Goal: Task Accomplishment & Management: Complete application form

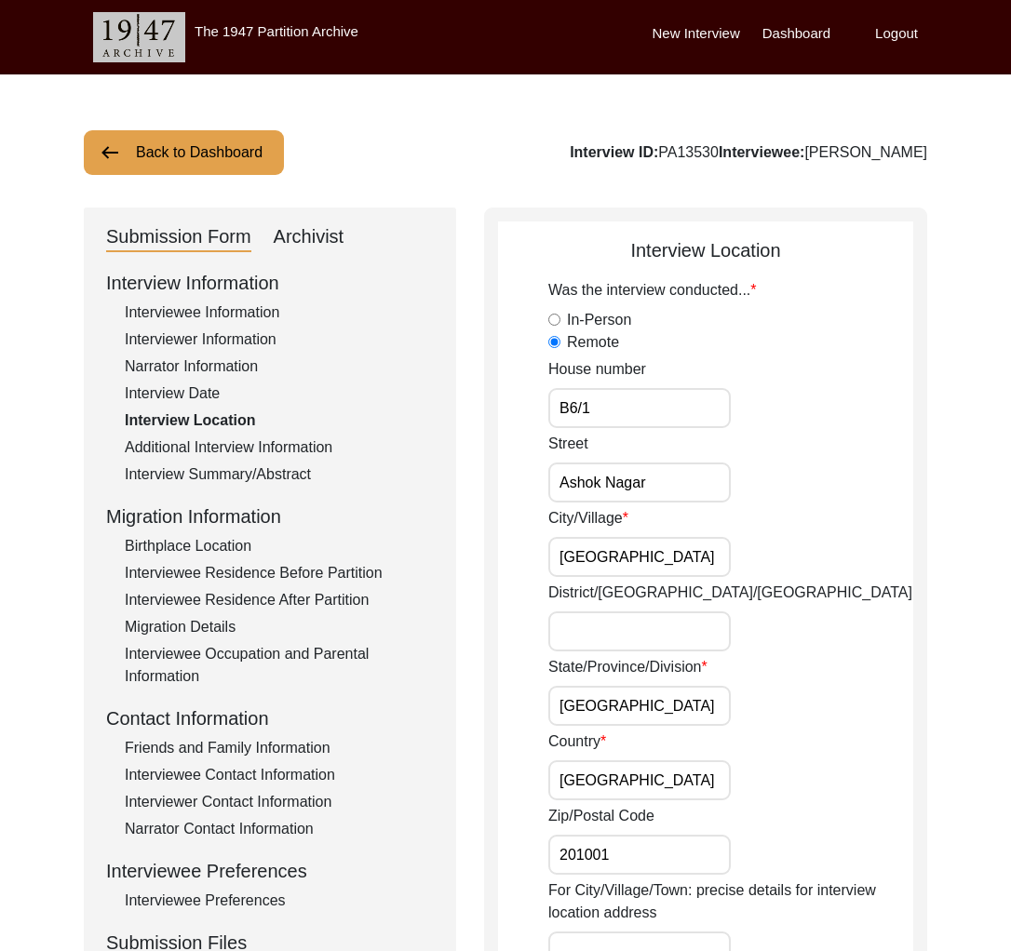
click at [225, 172] on button "Back to Dashboard" at bounding box center [184, 152] width 200 height 45
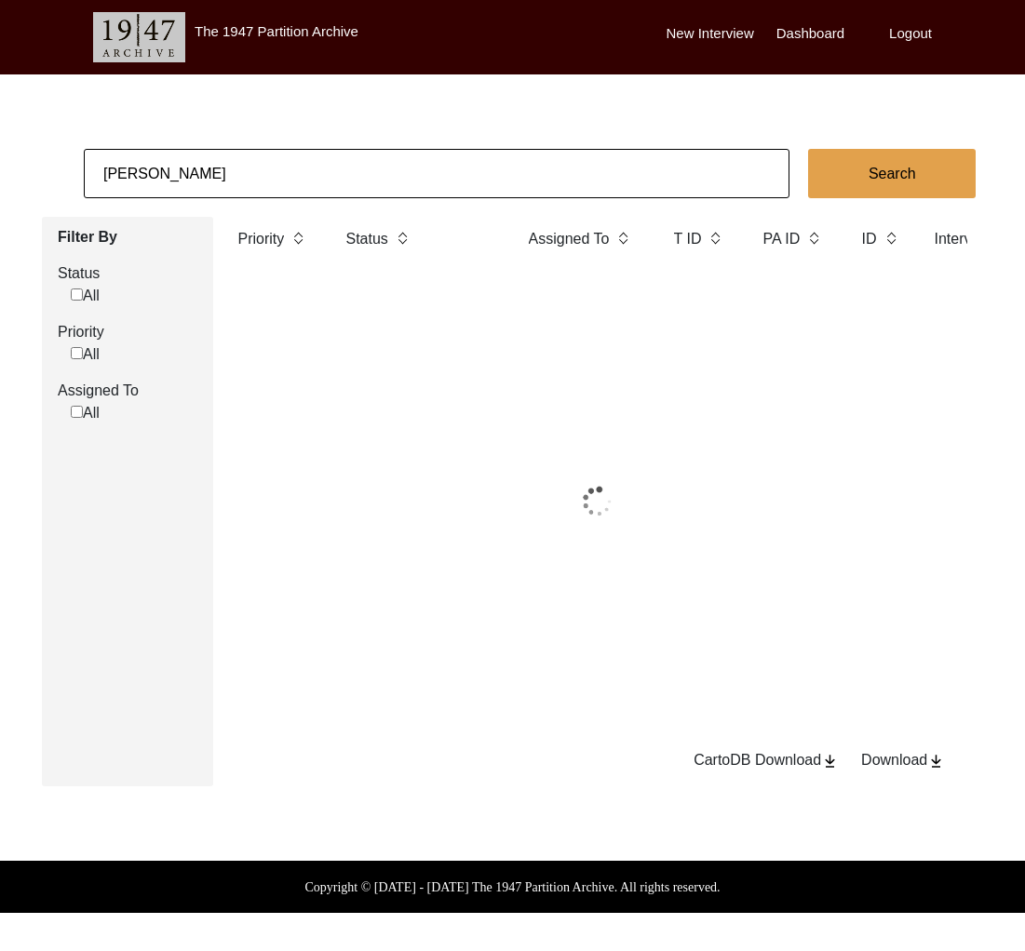
click at [244, 178] on input "[PERSON_NAME]" at bounding box center [437, 173] width 706 height 49
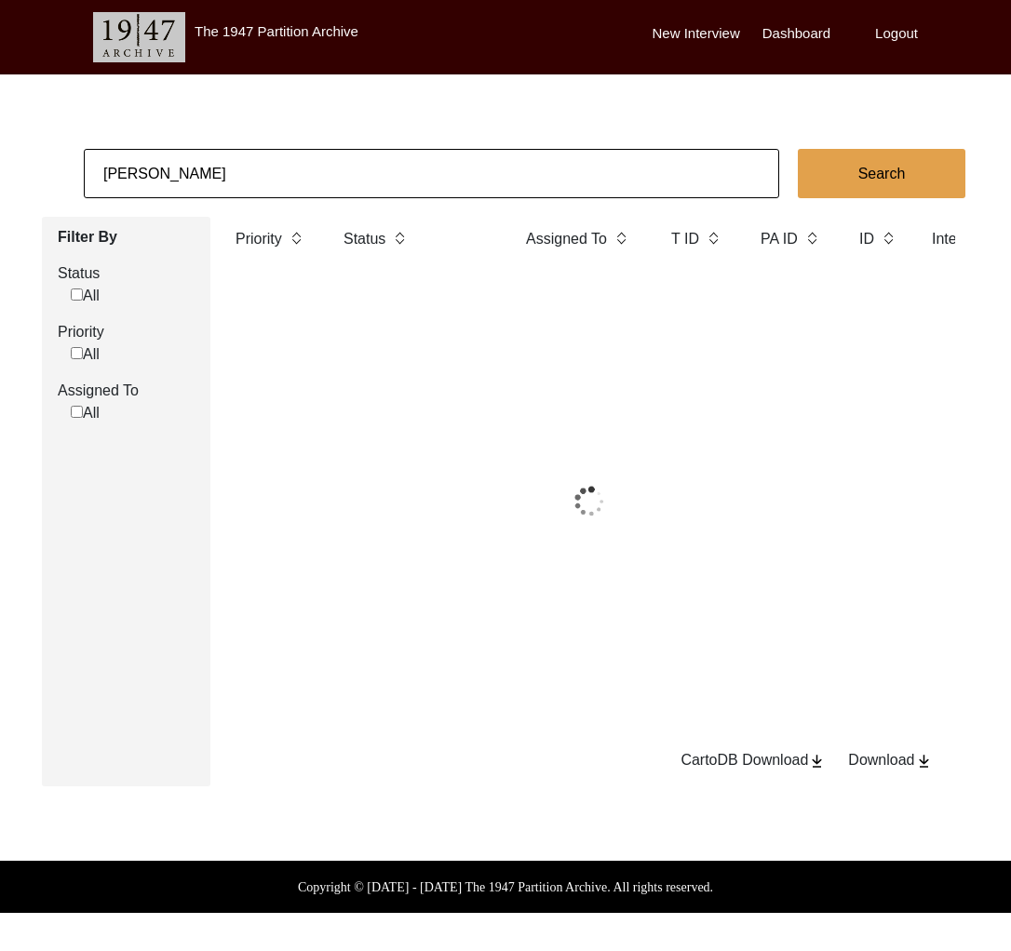
click at [244, 178] on input "[PERSON_NAME]" at bounding box center [431, 173] width 695 height 49
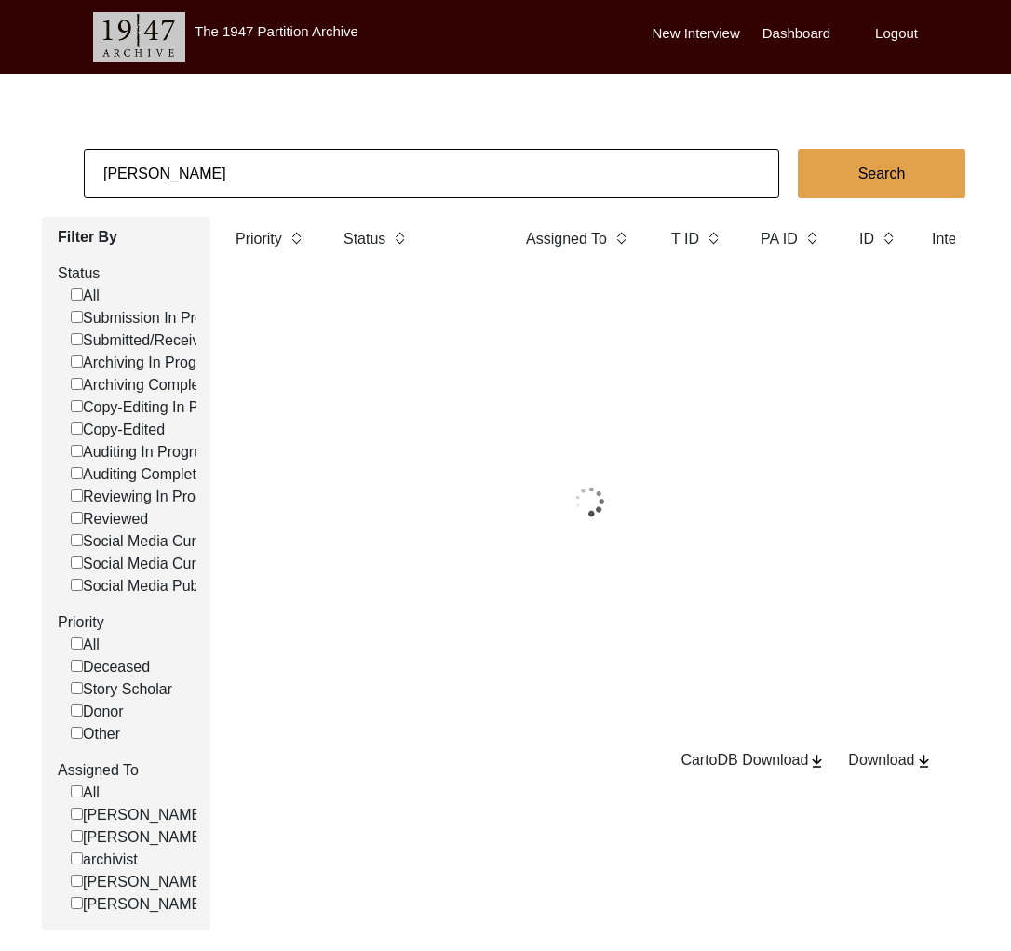
click at [244, 178] on input "[PERSON_NAME]" at bounding box center [431, 173] width 695 height 49
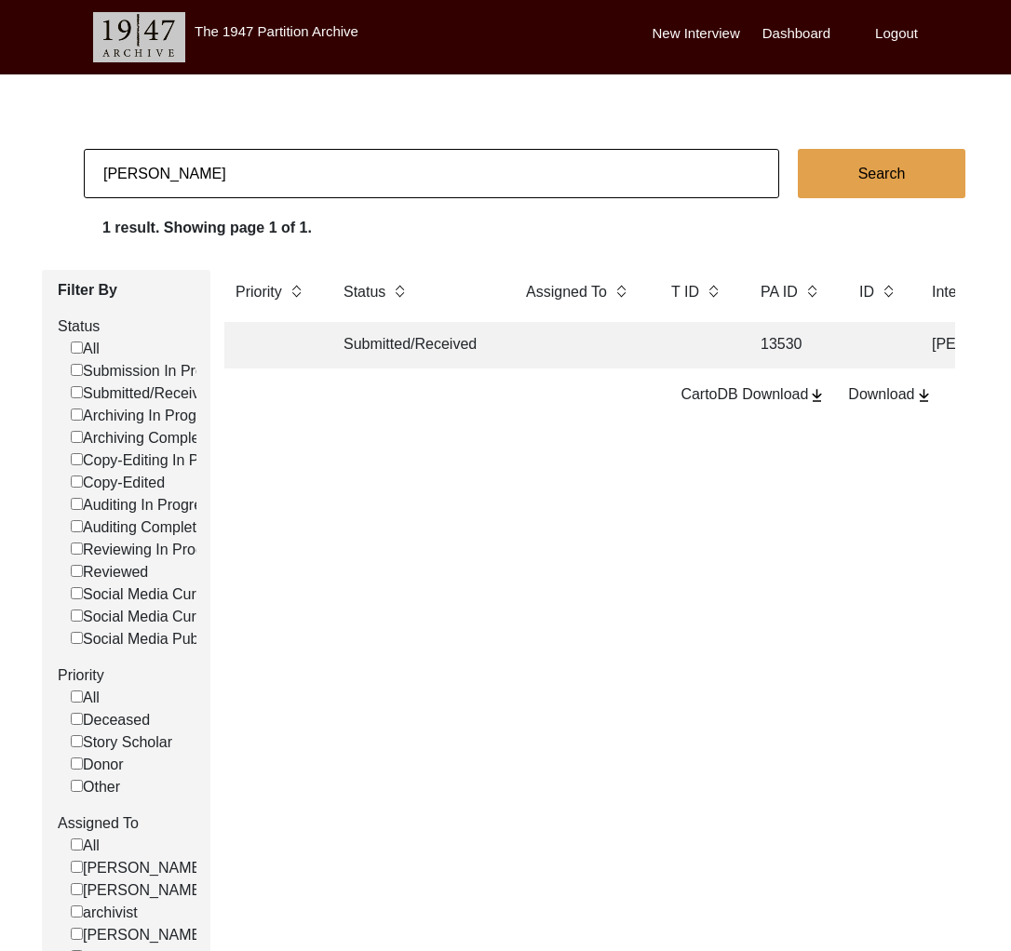
click at [268, 165] on input "[PERSON_NAME]" at bounding box center [431, 173] width 695 height 49
click at [222, 179] on input "[PERSON_NAME]" at bounding box center [431, 173] width 695 height 49
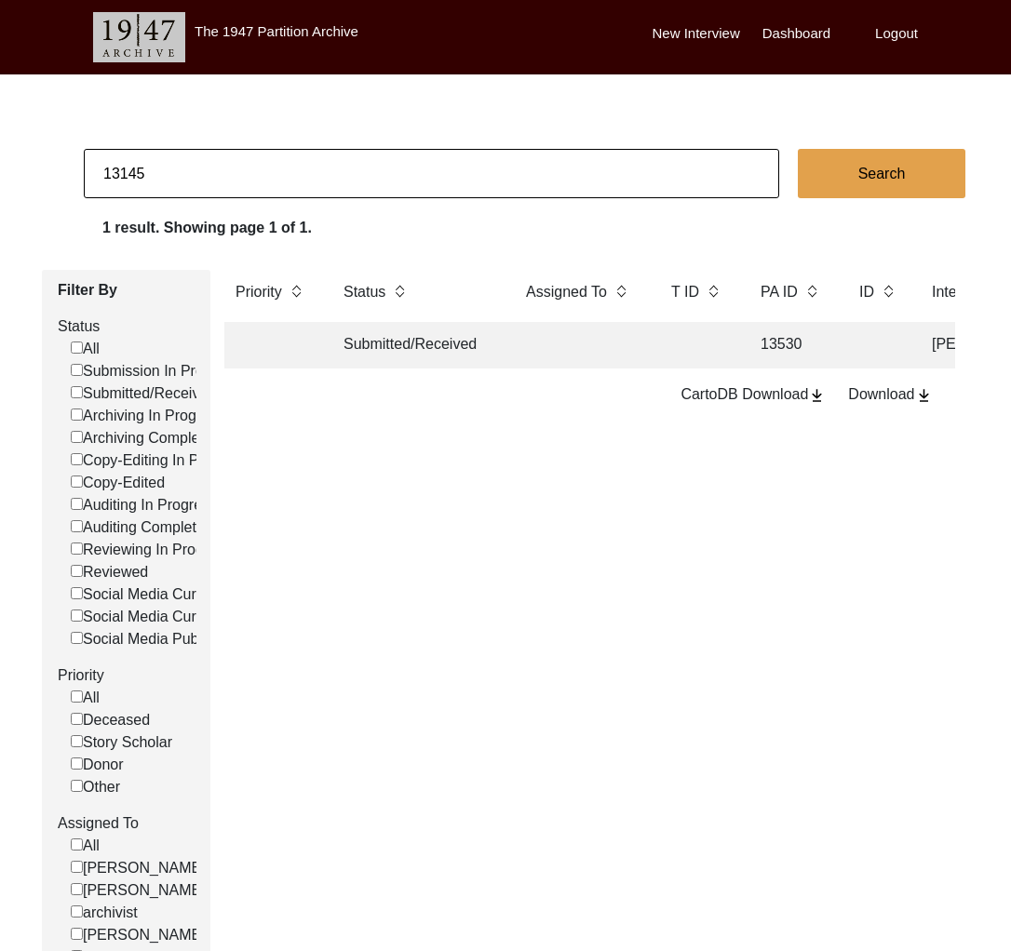
type input "13145"
checkbox input "false"
click at [450, 350] on td "Archiving In Progress" at bounding box center [416, 345] width 168 height 47
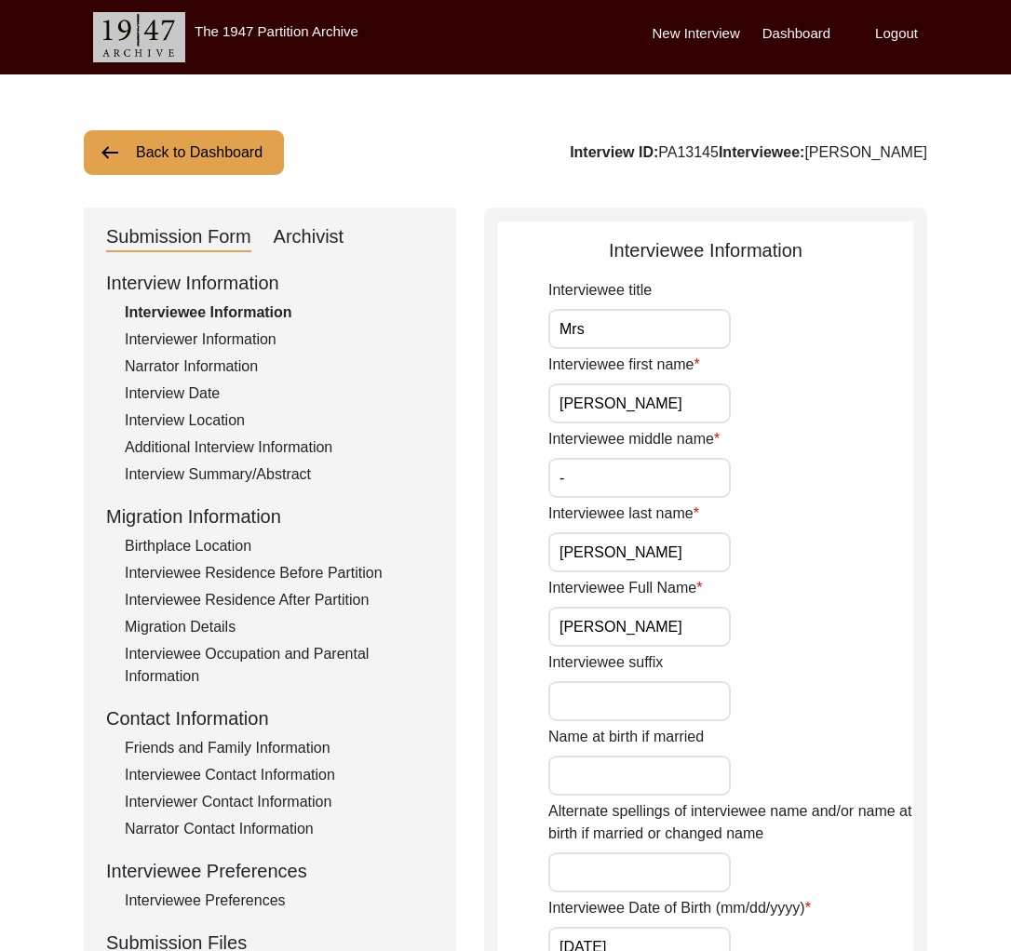
click at [337, 230] on div "Archivist" at bounding box center [309, 237] width 71 height 30
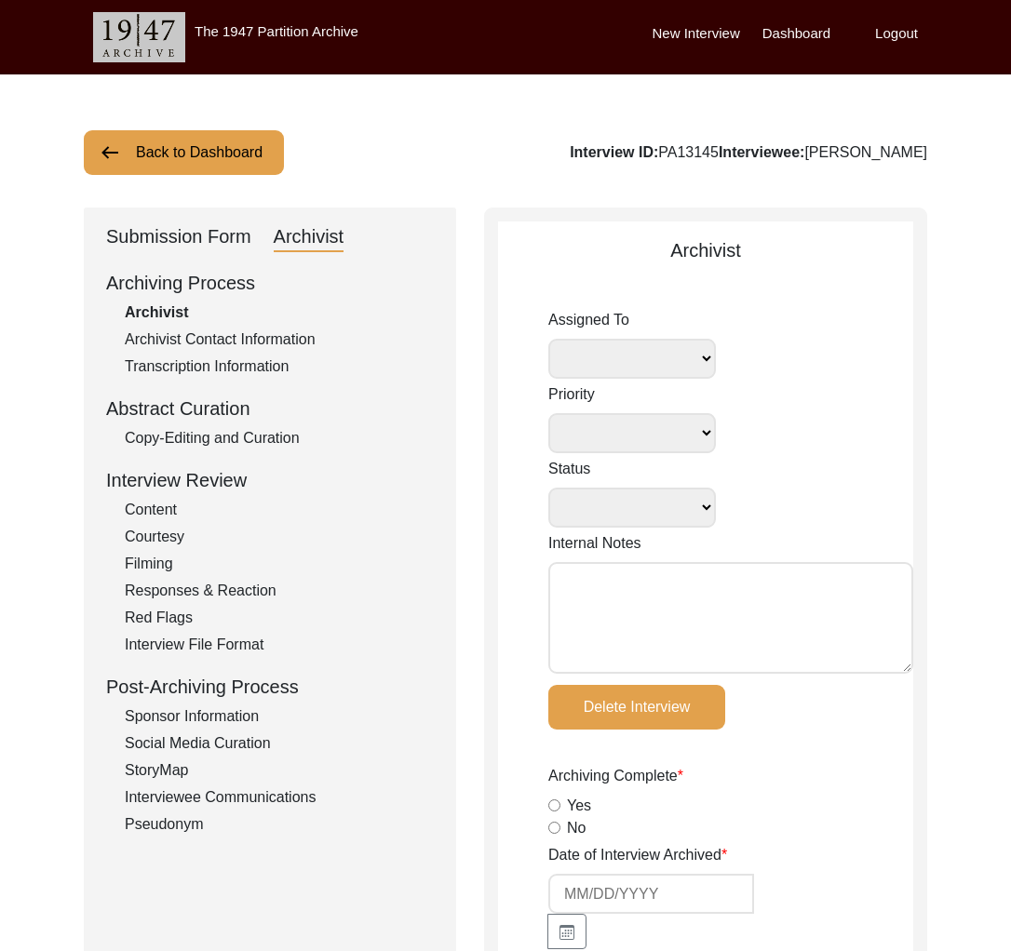
select select
select select "Archiving In Progress"
type textarea "[DATE] Tori: I am going to archive it now. [DATE] [GEOGRAPHIC_DATA]: Self-assig…"
radio input "true"
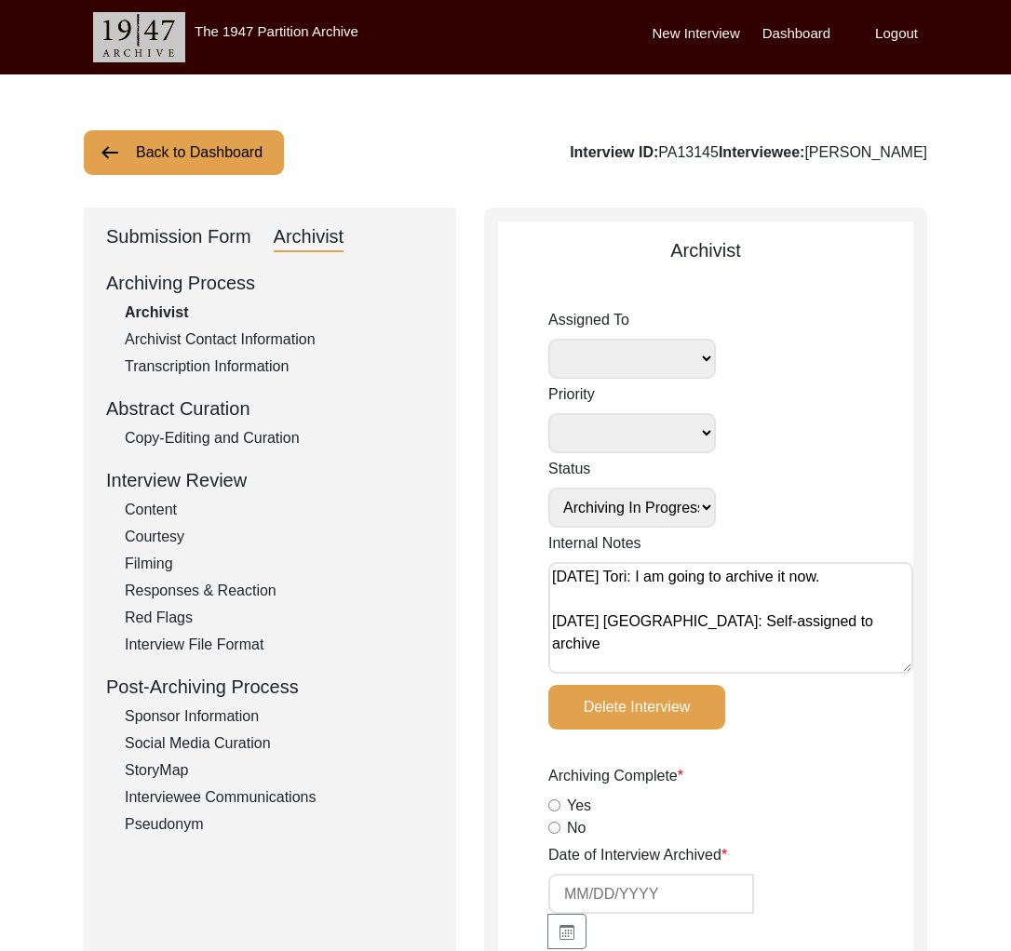
select select
click at [203, 246] on div "Submission Form" at bounding box center [178, 237] width 145 height 30
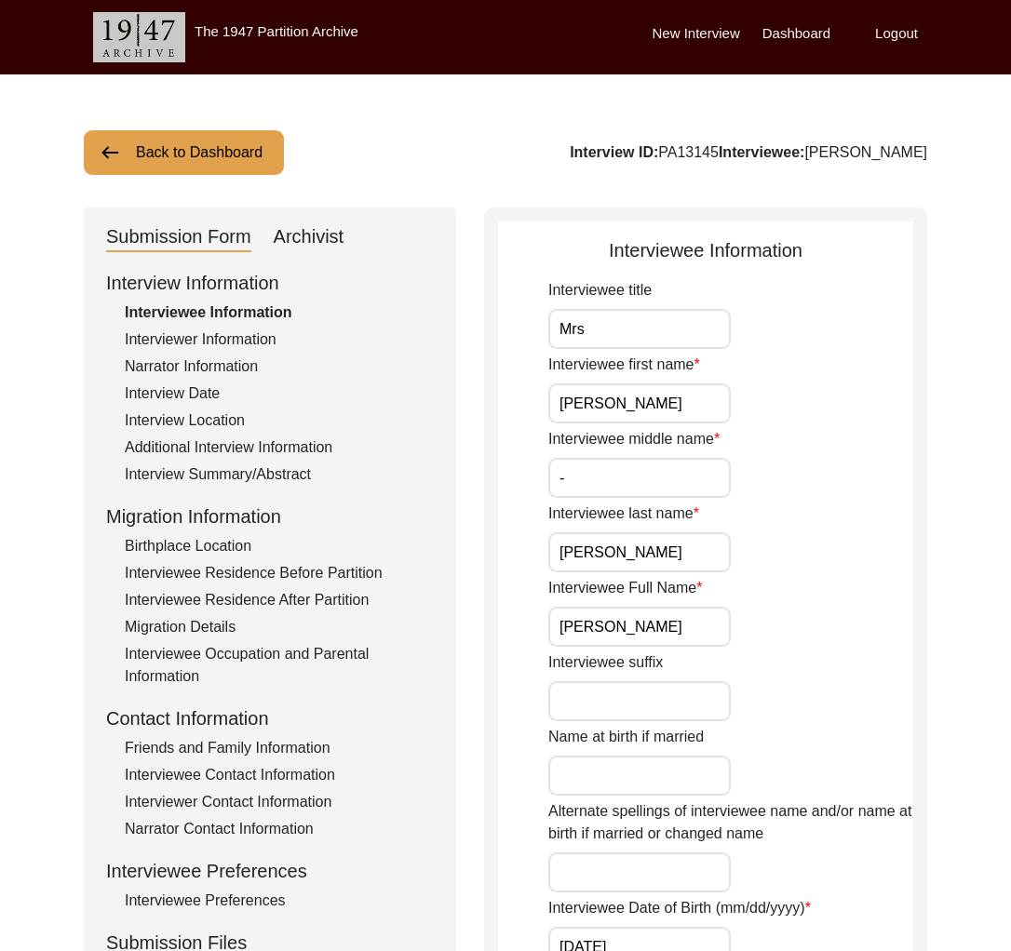
click at [648, 330] on input "Mrs" at bounding box center [639, 329] width 182 height 40
type input "Mrs."
click at [651, 411] on input "[PERSON_NAME]" at bounding box center [639, 403] width 182 height 40
click at [662, 465] on input "-" at bounding box center [639, 478] width 182 height 40
click at [644, 486] on input "-" at bounding box center [639, 478] width 182 height 40
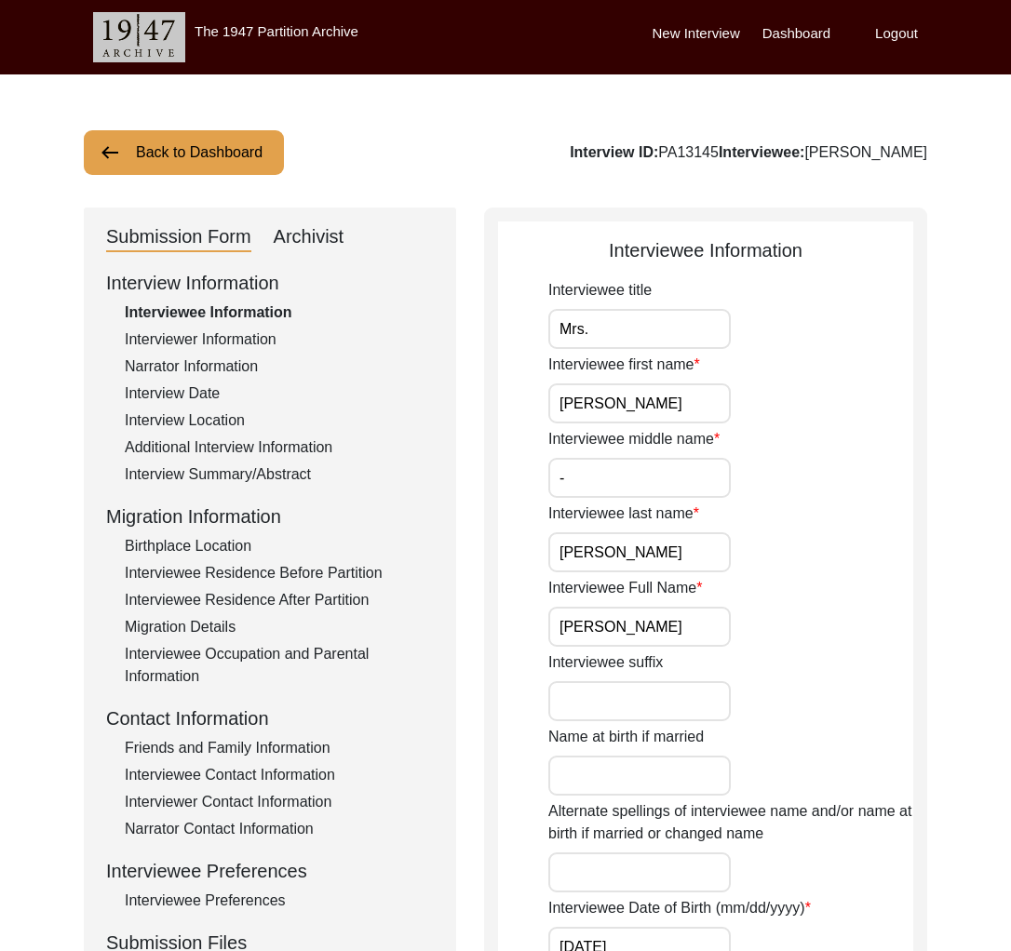
drag, startPoint x: 695, startPoint y: 562, endPoint x: 707, endPoint y: 641, distance: 80.0
click at [697, 568] on input "[PERSON_NAME]" at bounding box center [639, 552] width 182 height 40
click at [720, 626] on input "[PERSON_NAME]" at bounding box center [639, 627] width 182 height 40
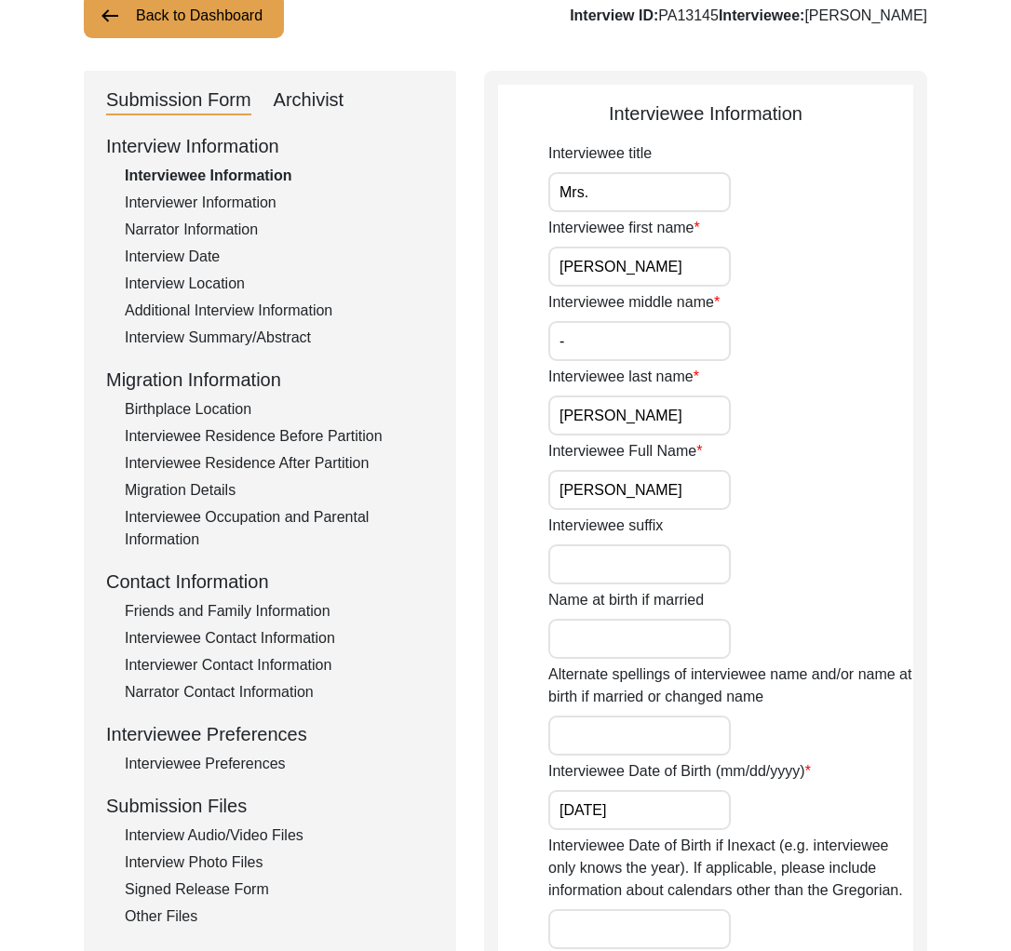
scroll to position [161, 0]
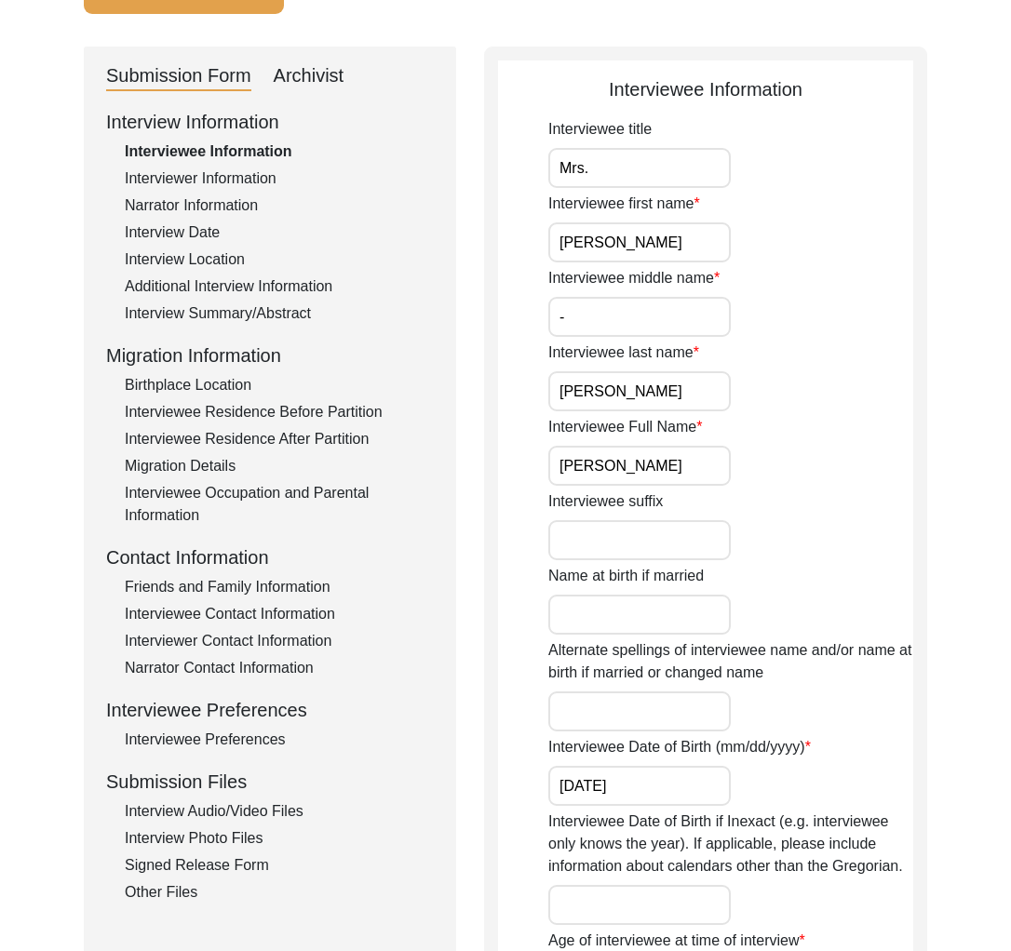
click at [650, 796] on input "[DATE]" at bounding box center [639, 786] width 182 height 40
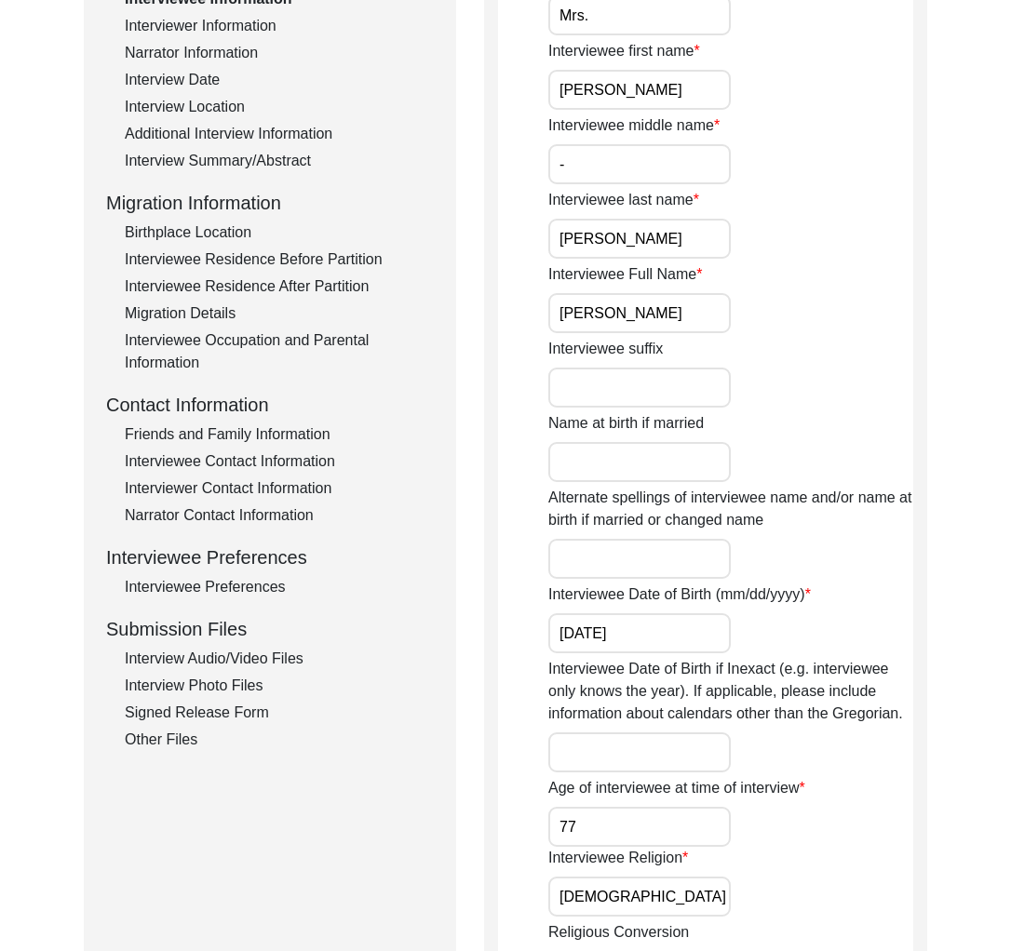
drag, startPoint x: 643, startPoint y: 824, endPoint x: 632, endPoint y: 830, distance: 12.9
click at [643, 824] on input "77" at bounding box center [639, 827] width 182 height 40
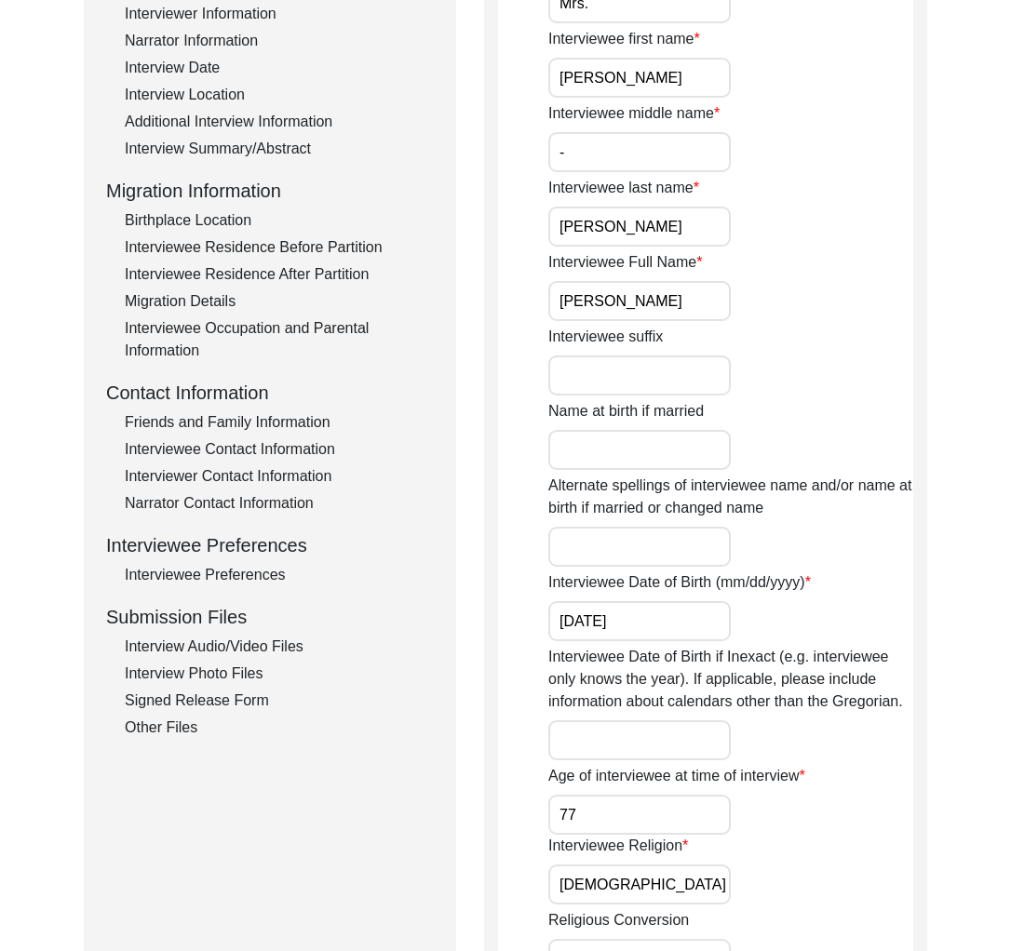
scroll to position [329, 0]
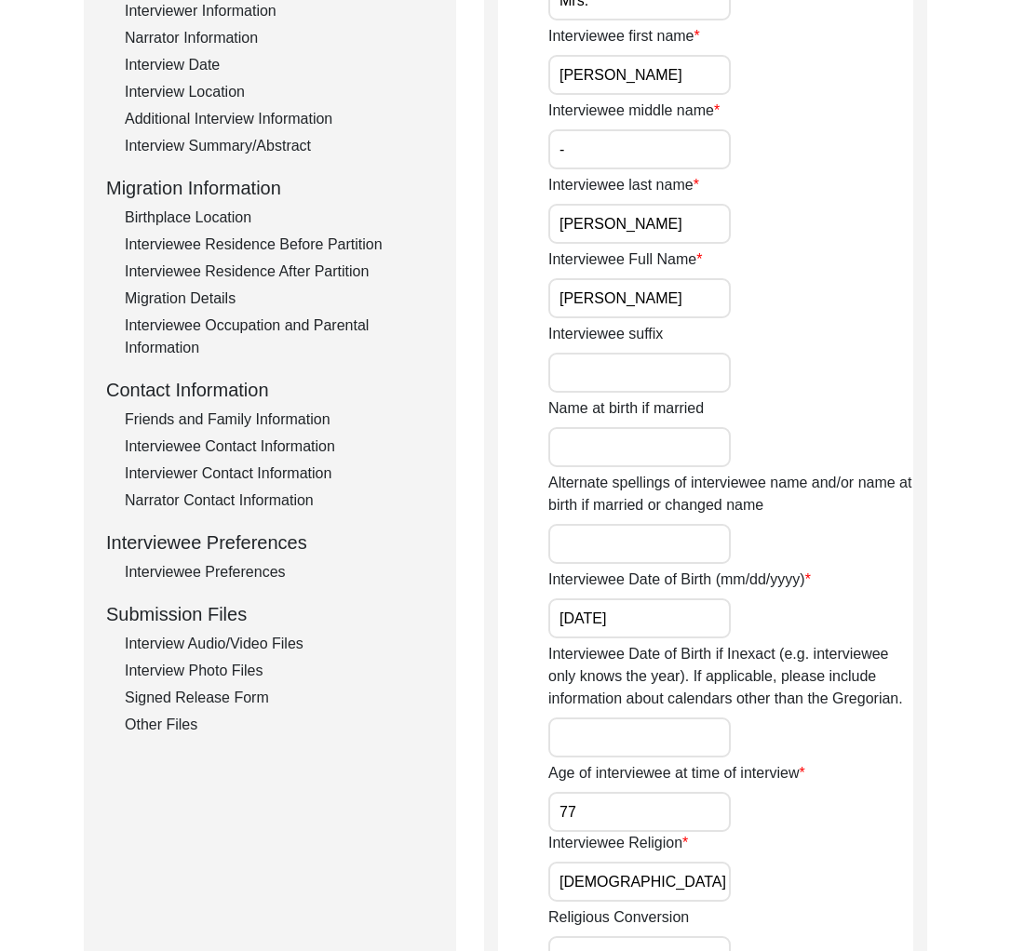
click at [641, 881] on input "[DEMOGRAPHIC_DATA]" at bounding box center [639, 882] width 182 height 40
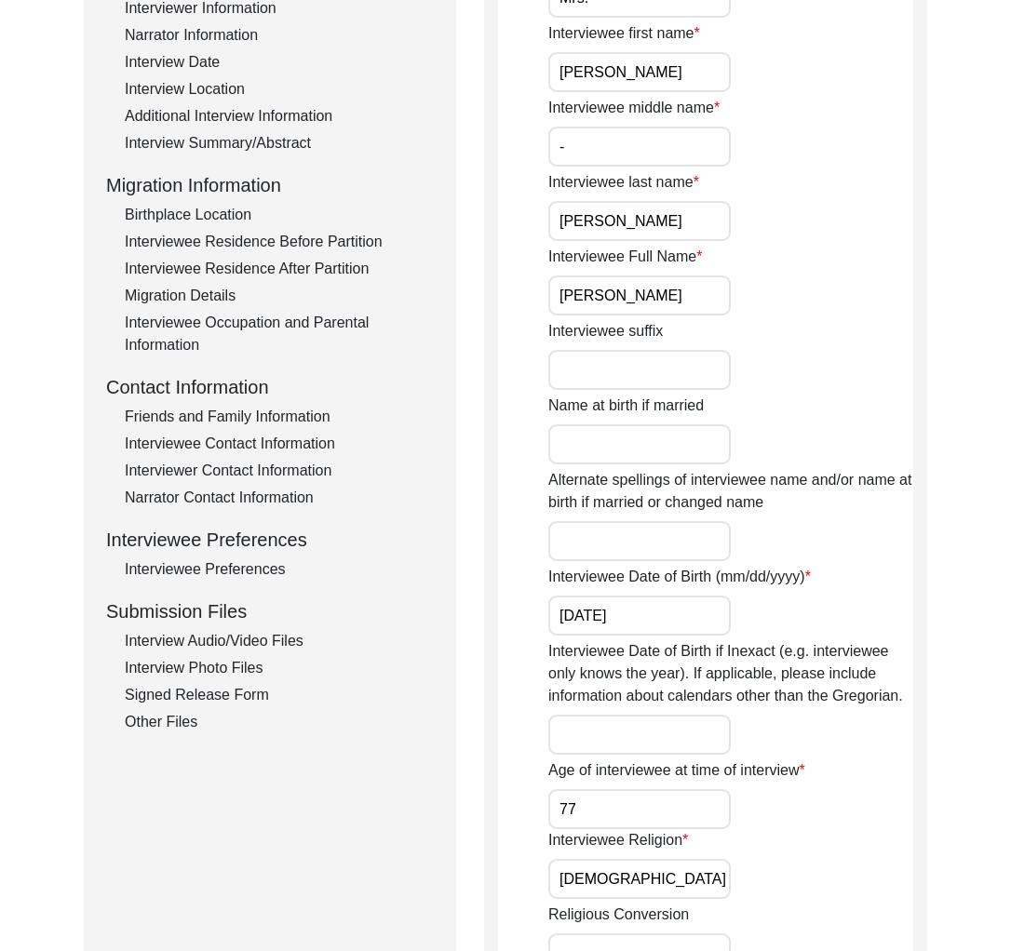
click at [617, 883] on input "[DEMOGRAPHIC_DATA]" at bounding box center [639, 879] width 182 height 40
type input "[DEMOGRAPHIC_DATA]"
click at [756, 871] on div "Interviewee Religion [DEMOGRAPHIC_DATA]" at bounding box center [730, 864] width 365 height 70
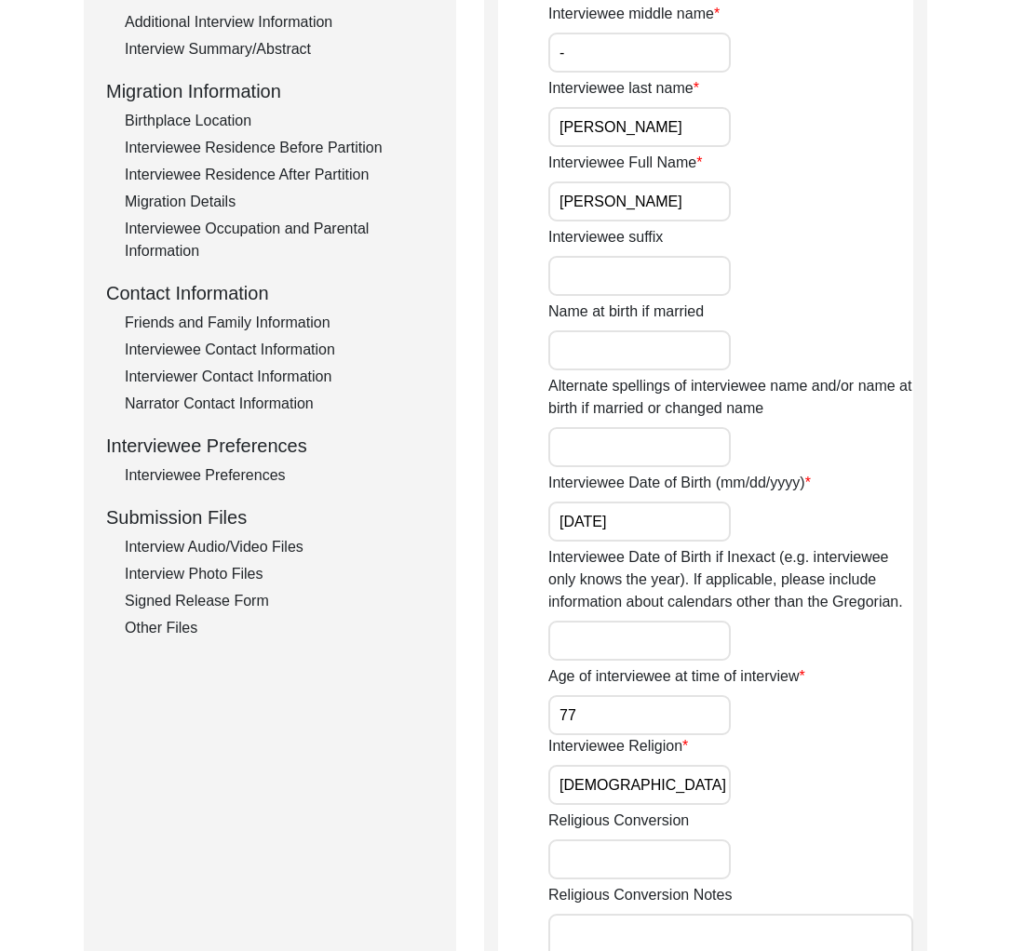
scroll to position [500, 0]
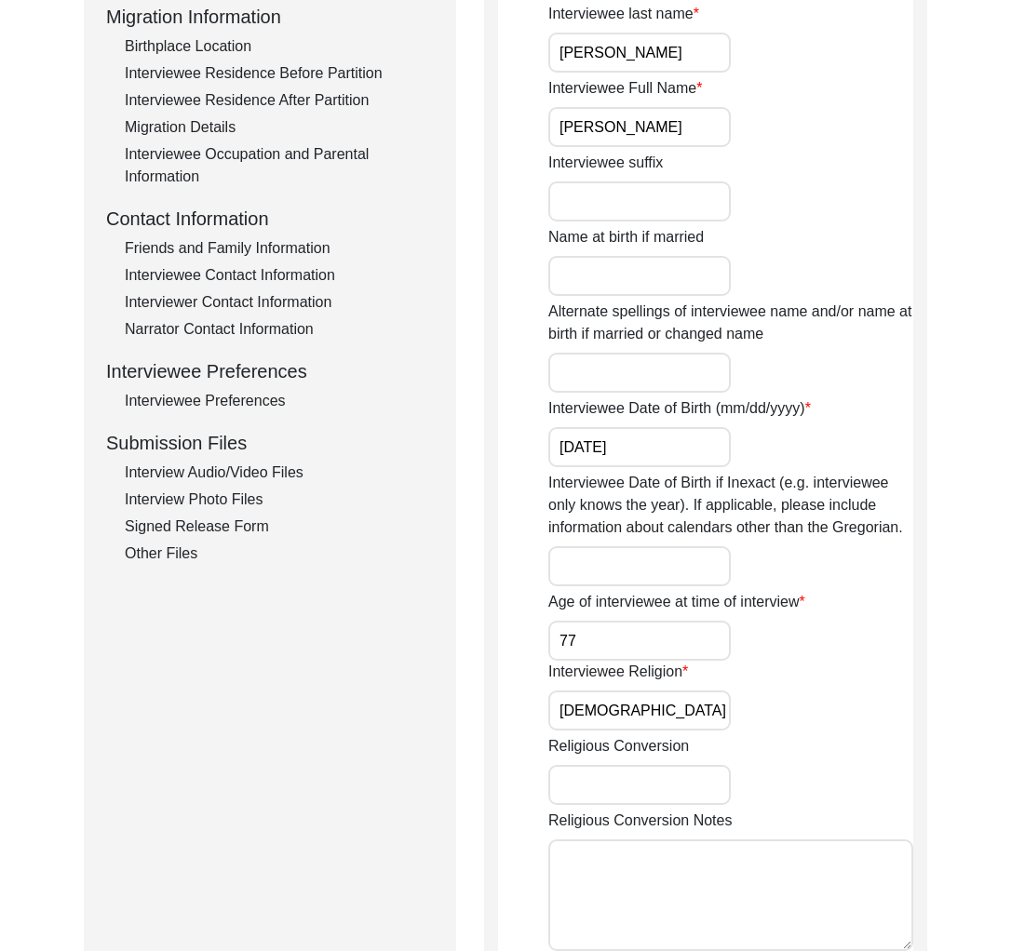
drag, startPoint x: 656, startPoint y: 792, endPoint x: 657, endPoint y: 803, distance: 11.2
click at [657, 787] on input "Religious Conversion" at bounding box center [639, 785] width 182 height 40
click at [631, 903] on textarea "Religious Conversion Notes" at bounding box center [730, 896] width 365 height 112
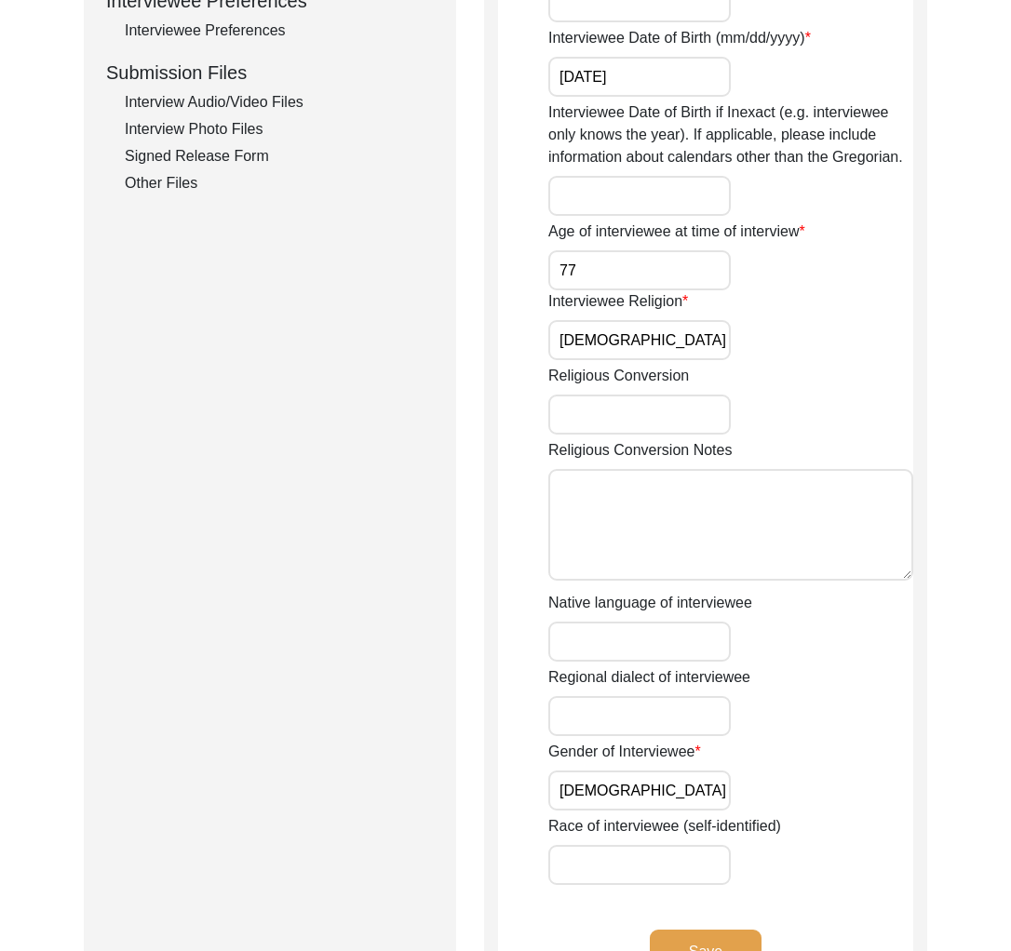
scroll to position [881, 0]
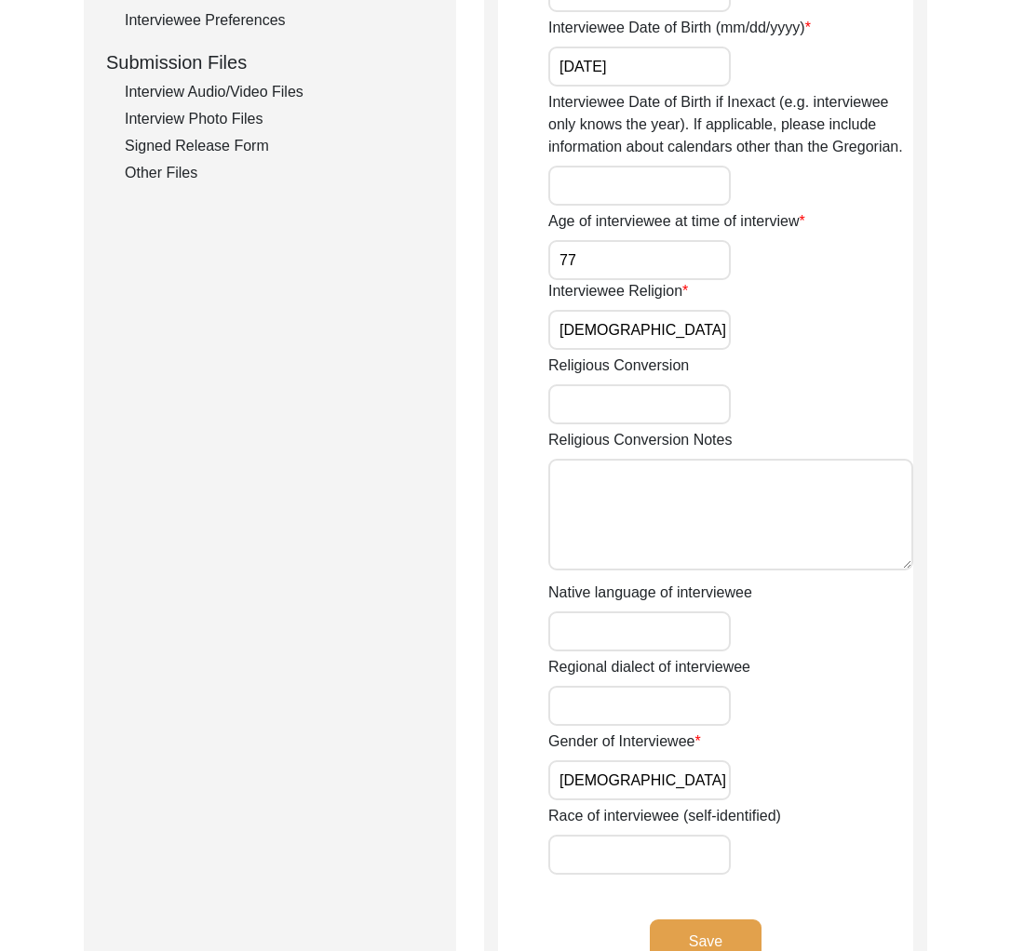
click at [618, 639] on input "Native language of interviewee" at bounding box center [639, 632] width 182 height 40
click at [610, 716] on input "Regional dialect of interviewee" at bounding box center [639, 706] width 182 height 40
click at [502, 778] on app-interviewee-information "Interviewee Information Interviewee title Mrs. Interviewee first name [PERSON_N…" at bounding box center [705, 175] width 415 height 1639
click at [652, 773] on input "[DEMOGRAPHIC_DATA]" at bounding box center [639, 780] width 182 height 40
click at [721, 940] on button "Save" at bounding box center [706, 942] width 112 height 45
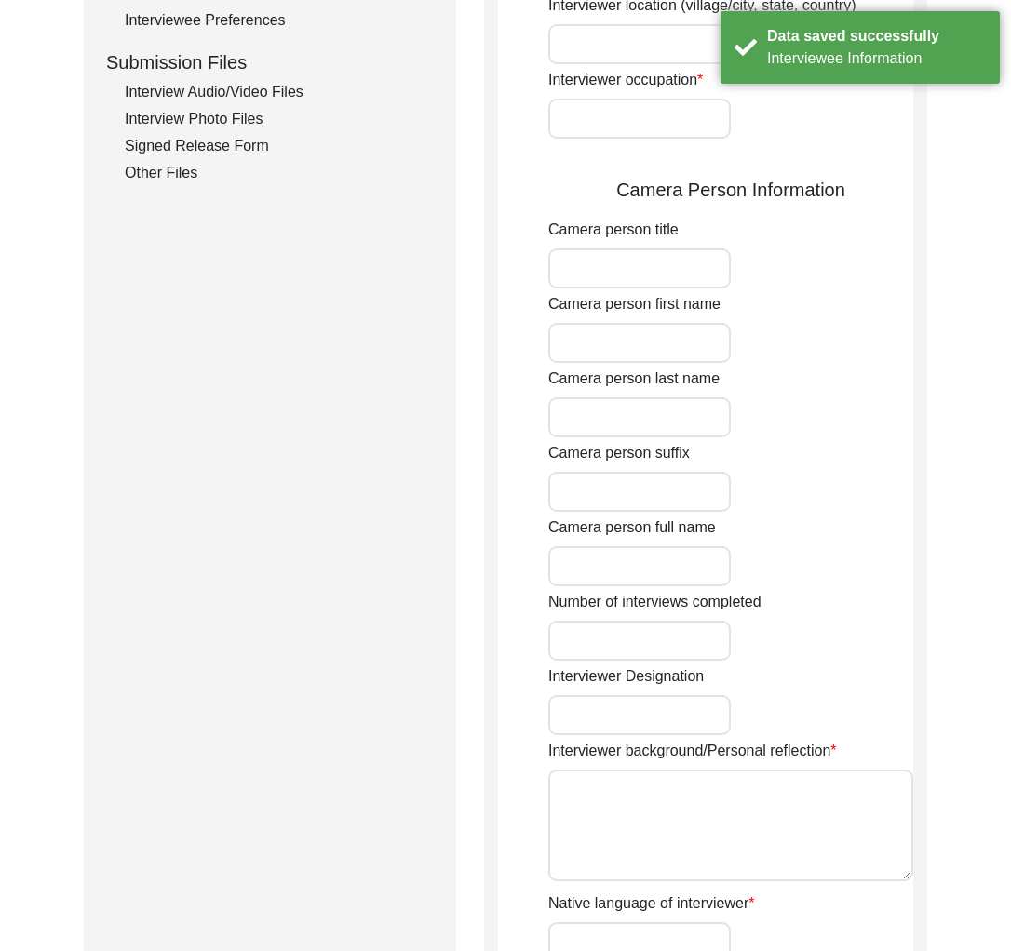
type input "[PERSON_NAME]"
type input "Agarwal"
type input "[PERSON_NAME]"
type input "[DEMOGRAPHIC_DATA]"
type input "[DATE]"
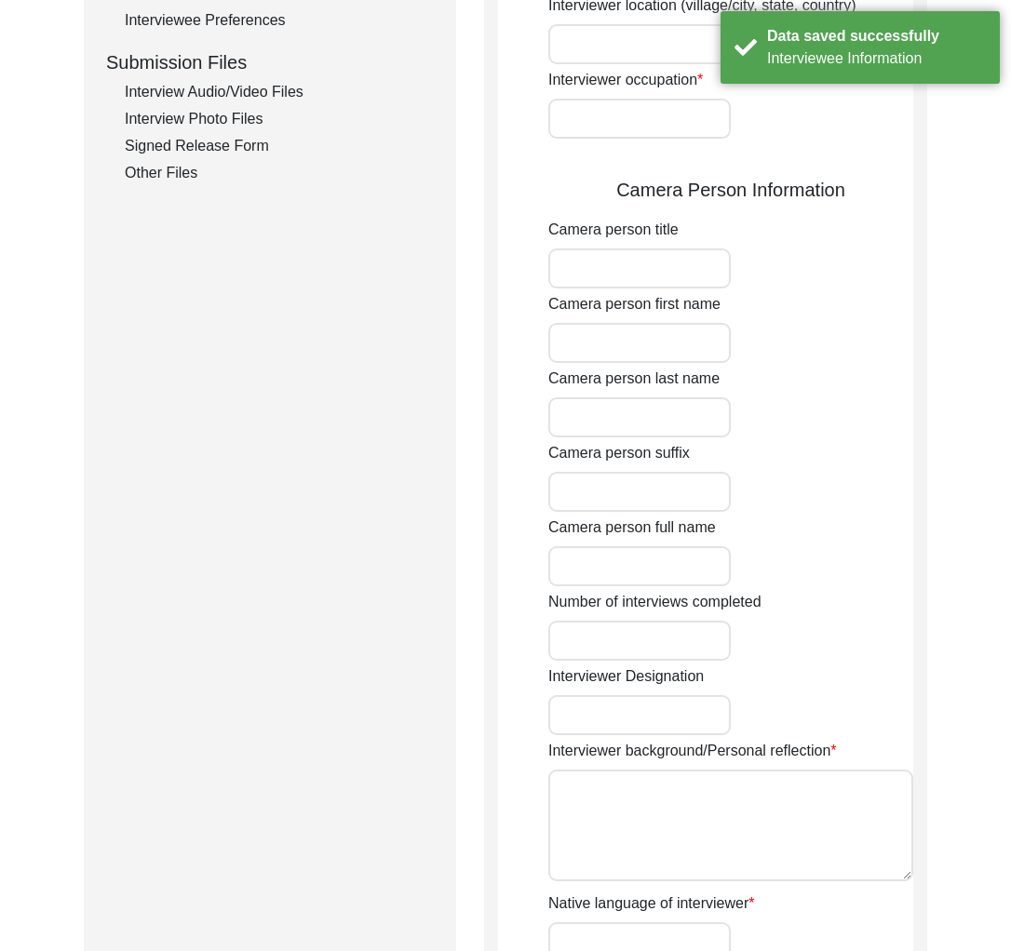
type input "Navi [GEOGRAPHIC_DATA]"
type input "Writer and Designer"
type textarea "I am writer, designer and storyteller with experience working in social, educat…"
type input "Hindi"
type textarea "Unrelated"
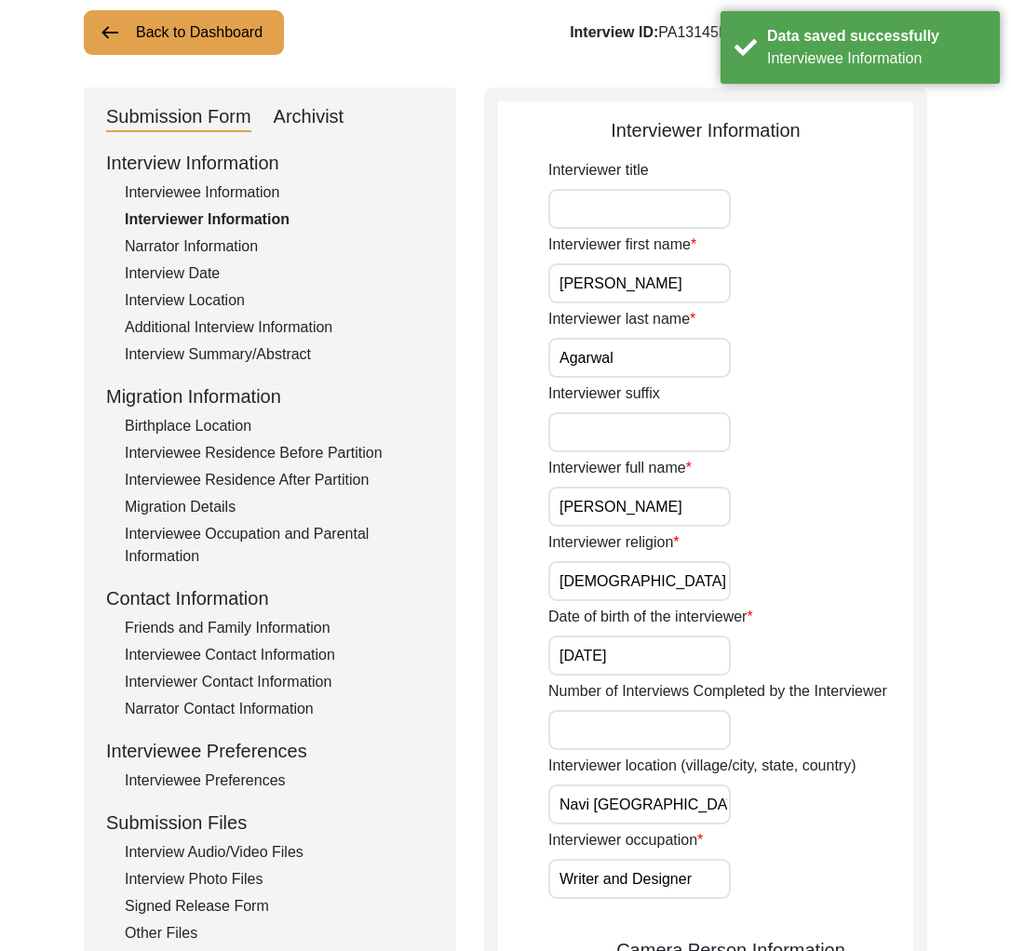
scroll to position [71, 0]
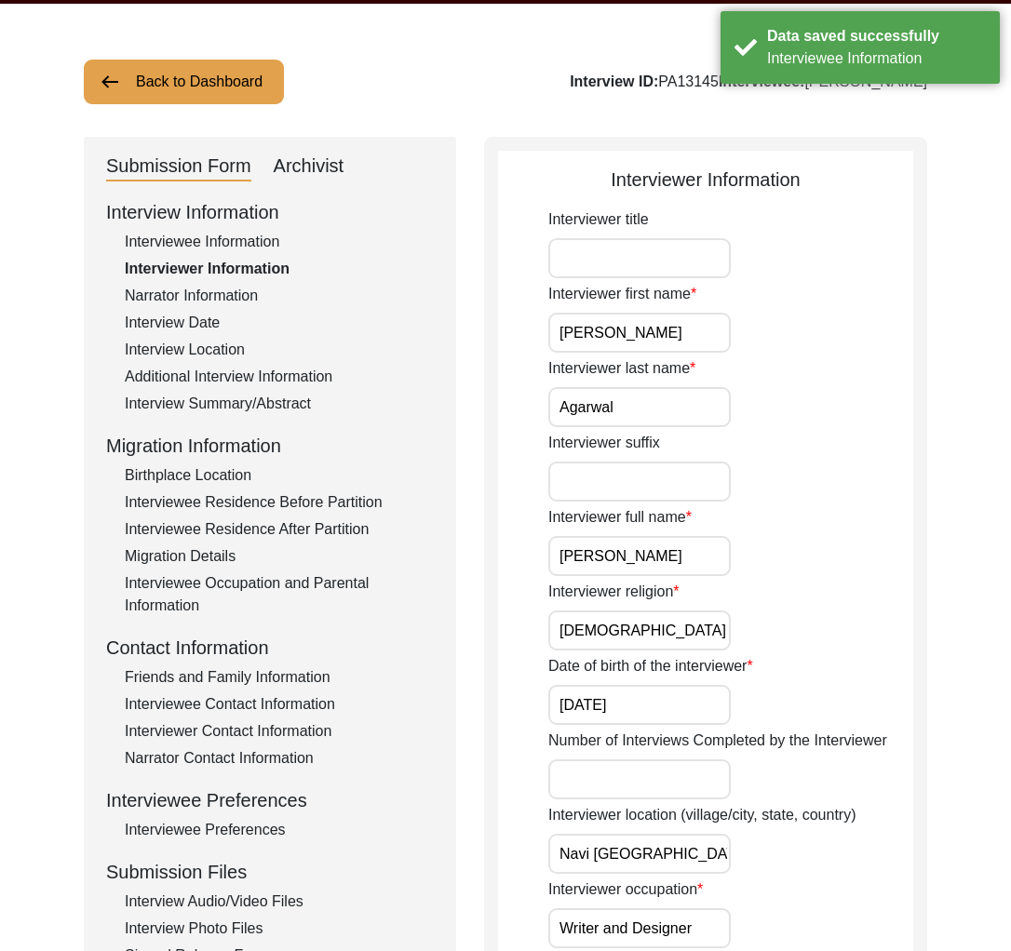
click at [184, 316] on div "Interview Date" at bounding box center [279, 323] width 309 height 22
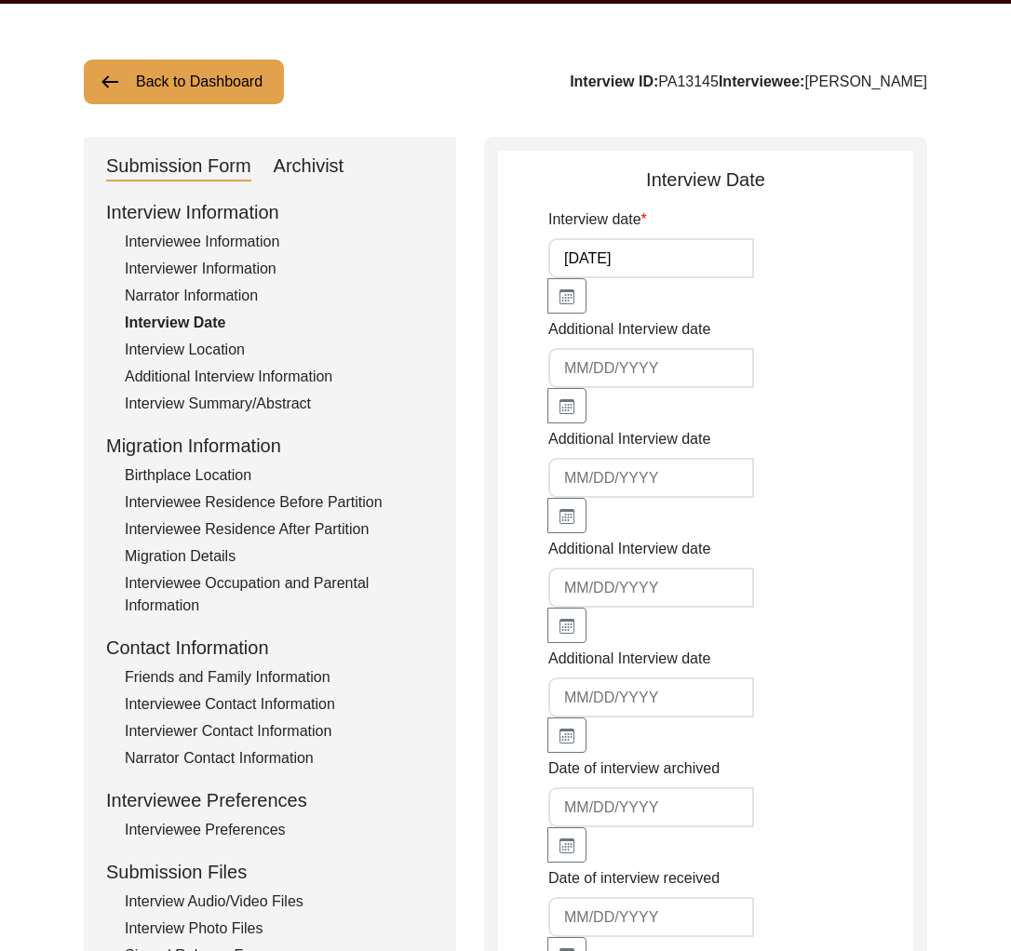
click at [191, 241] on div "Interviewee Information" at bounding box center [279, 242] width 309 height 22
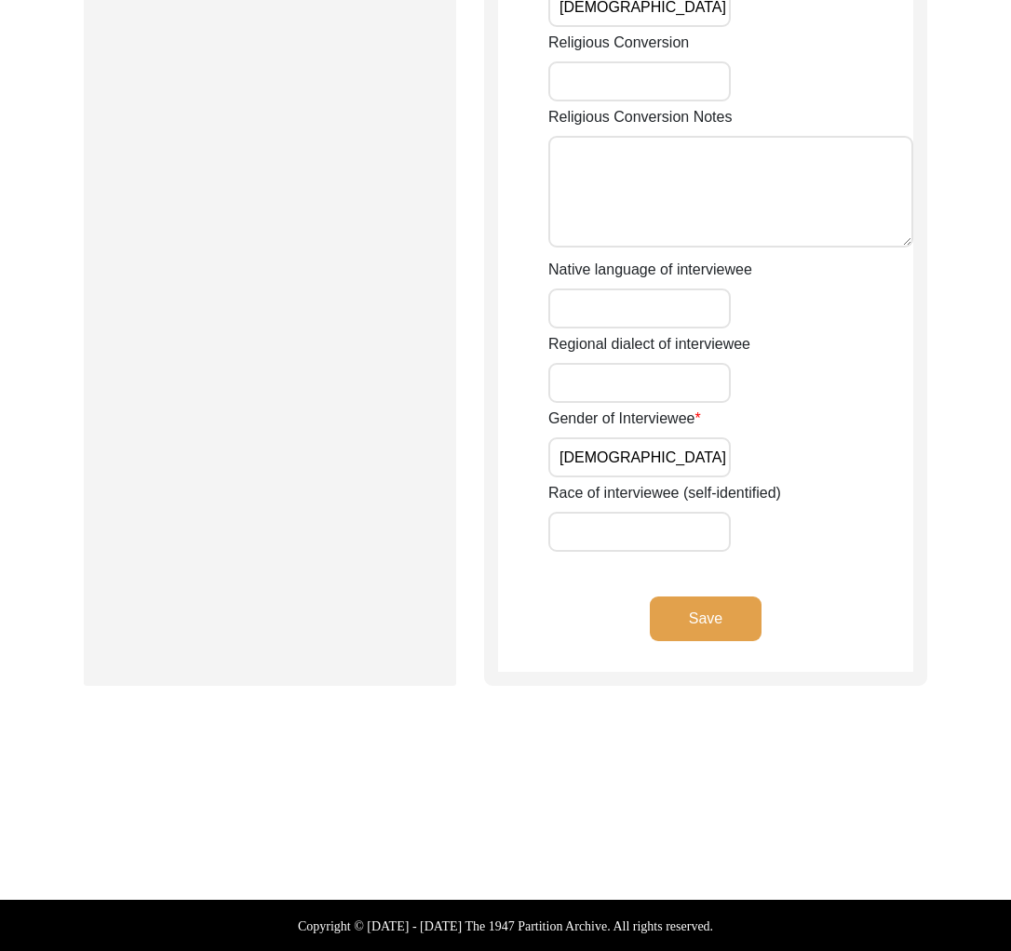
scroll to position [0, 0]
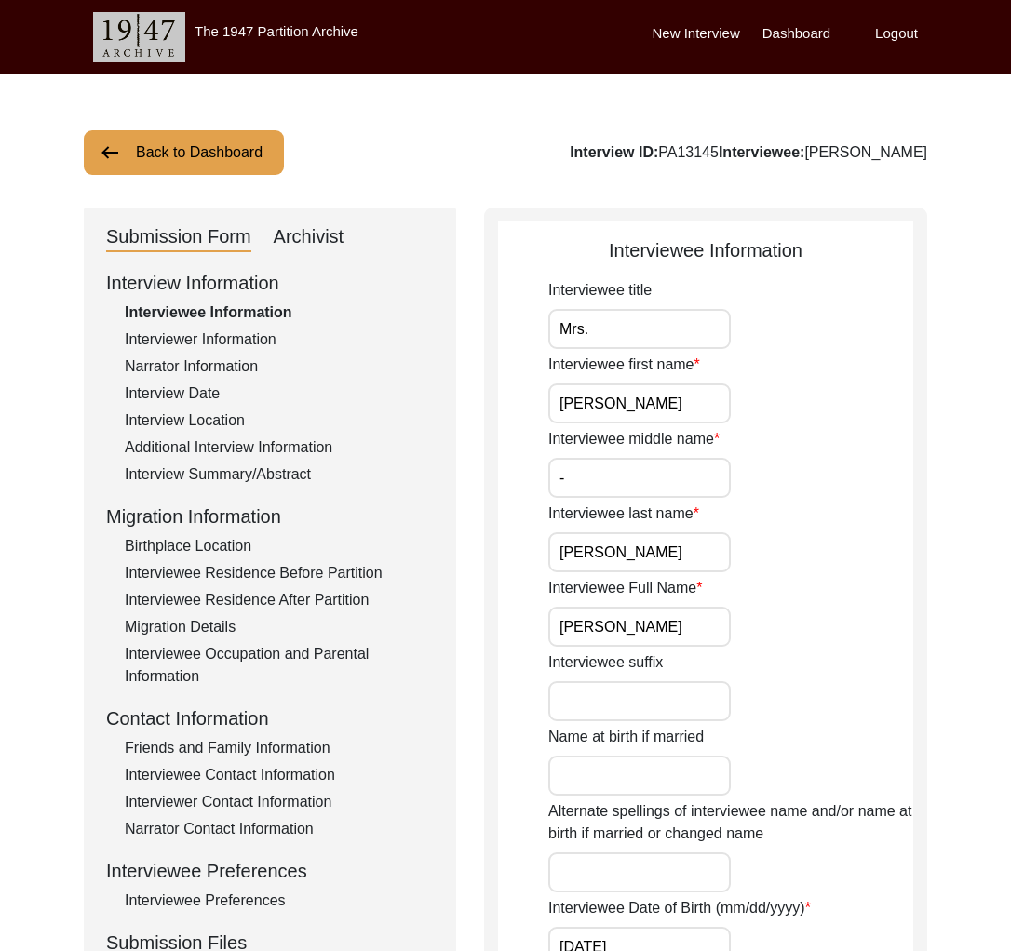
click at [210, 344] on div "Interviewer Information" at bounding box center [279, 340] width 309 height 22
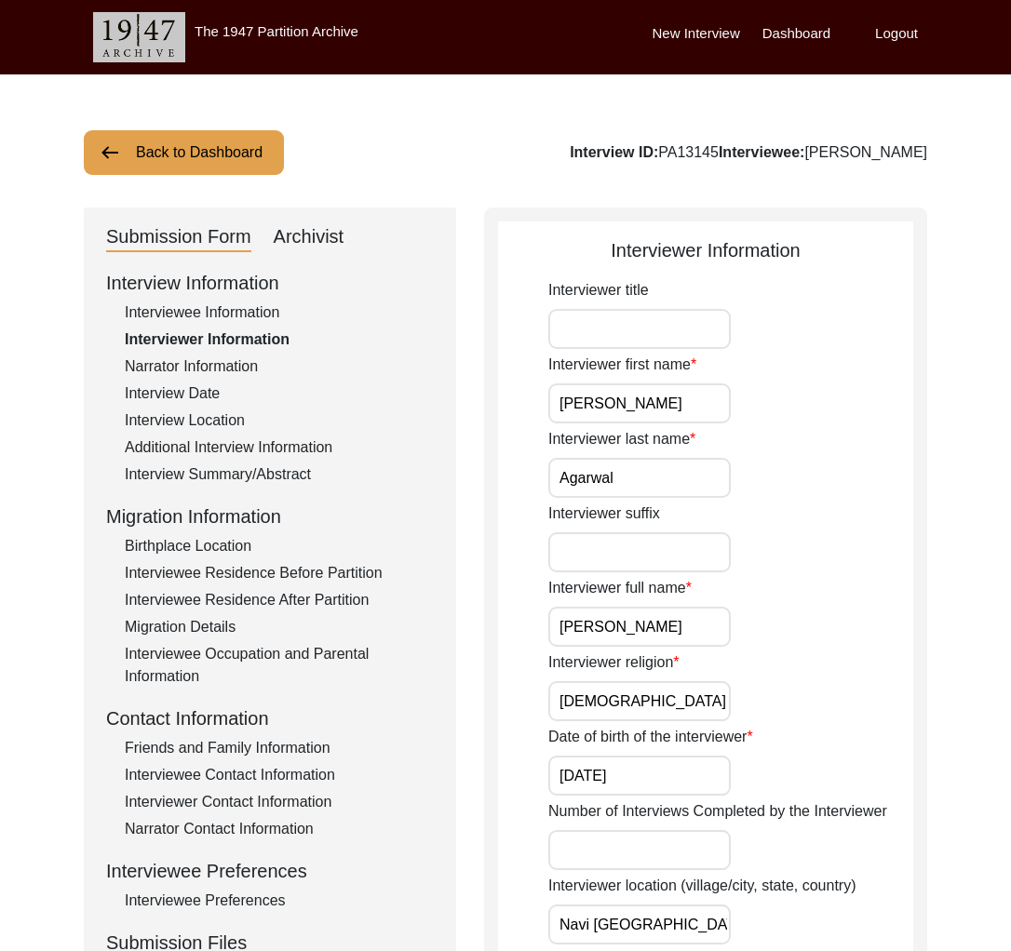
click at [656, 410] on input "[PERSON_NAME]" at bounding box center [639, 403] width 182 height 40
drag, startPoint x: 657, startPoint y: 477, endPoint x: 621, endPoint y: 392, distance: 92.2
click at [656, 475] on input "Agarwal" at bounding box center [639, 478] width 182 height 40
click at [591, 314] on input "Interviewer title" at bounding box center [639, 329] width 182 height 40
drag, startPoint x: 607, startPoint y: 544, endPoint x: 662, endPoint y: 623, distance: 96.3
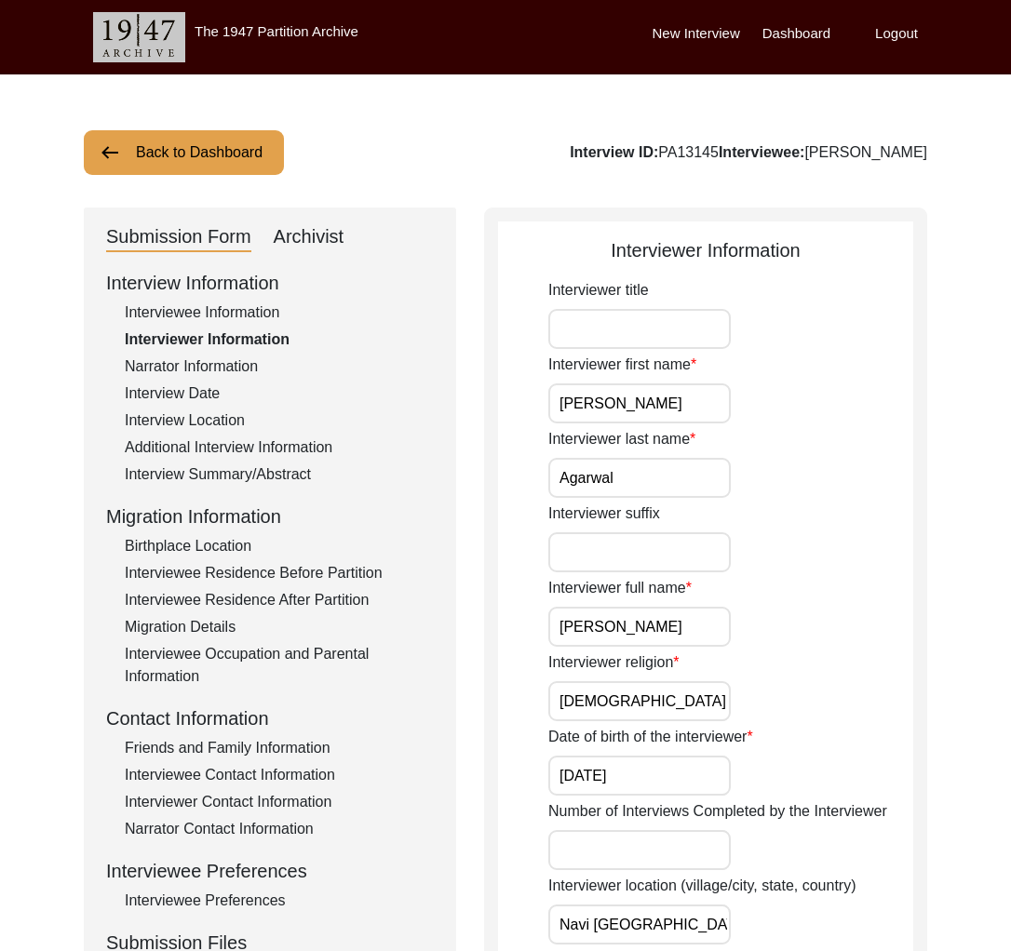
click at [607, 544] on input "Interviewer suffix" at bounding box center [639, 552] width 182 height 40
click at [684, 640] on input "[PERSON_NAME]" at bounding box center [639, 627] width 182 height 40
click at [639, 710] on input "[DEMOGRAPHIC_DATA]" at bounding box center [639, 701] width 182 height 40
drag, startPoint x: 593, startPoint y: 702, endPoint x: 685, endPoint y: 711, distance: 92.6
click at [685, 711] on input "[DEMOGRAPHIC_DATA]" at bounding box center [639, 701] width 182 height 40
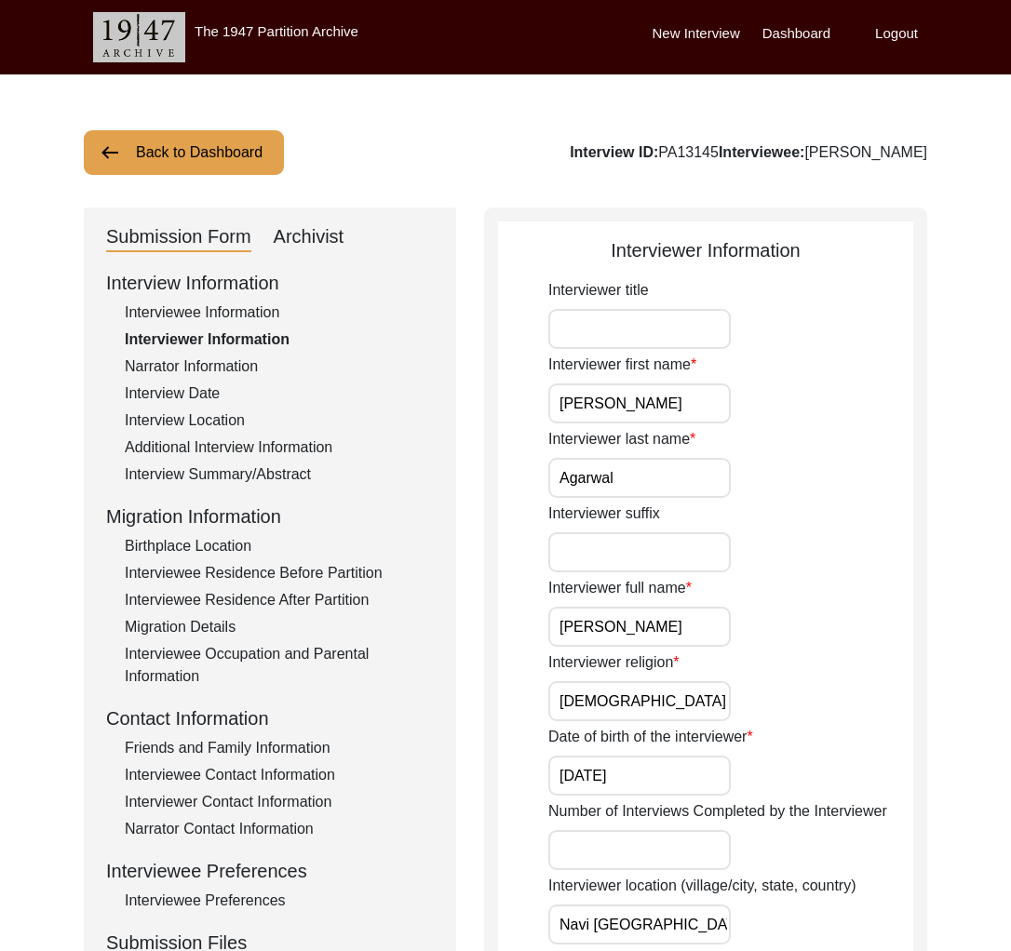
type input "[DEMOGRAPHIC_DATA]"
click at [763, 699] on div "Interviewer religion [DEMOGRAPHIC_DATA]" at bounding box center [730, 687] width 365 height 70
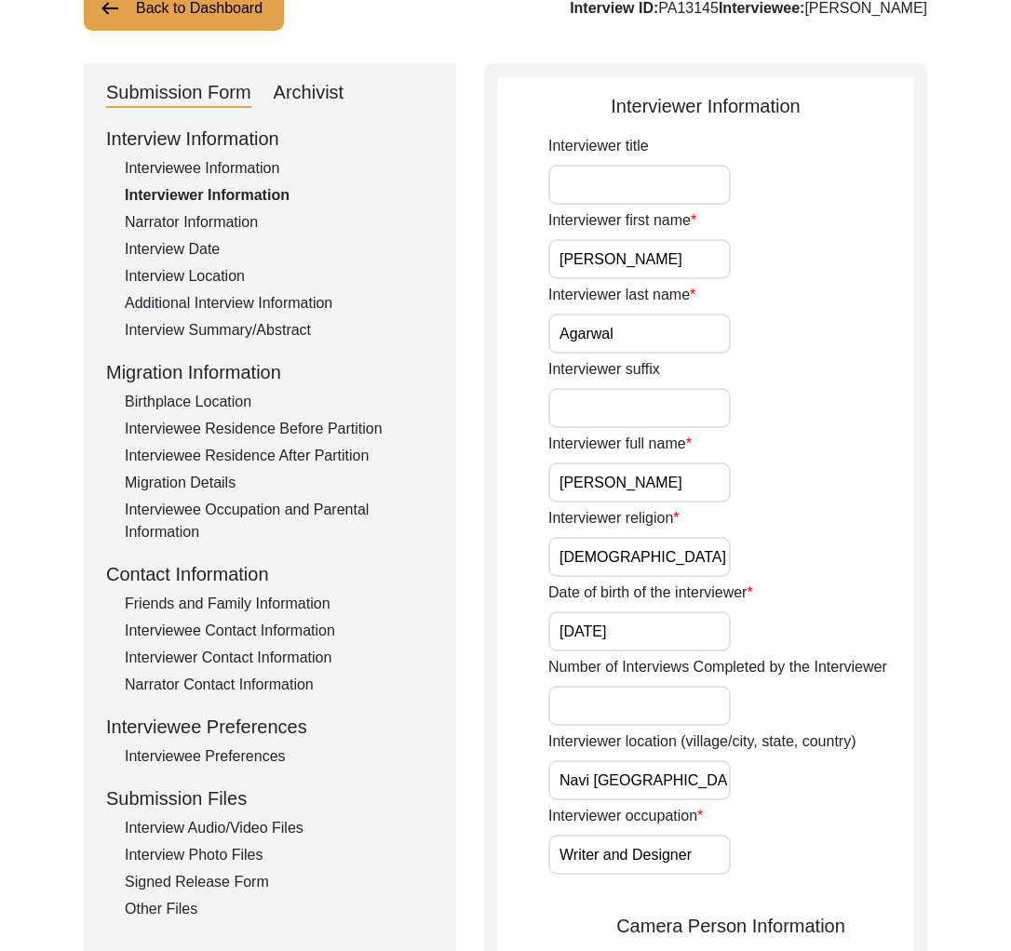
click at [683, 634] on input "[DATE]" at bounding box center [639, 632] width 182 height 40
type input "[DATE]"
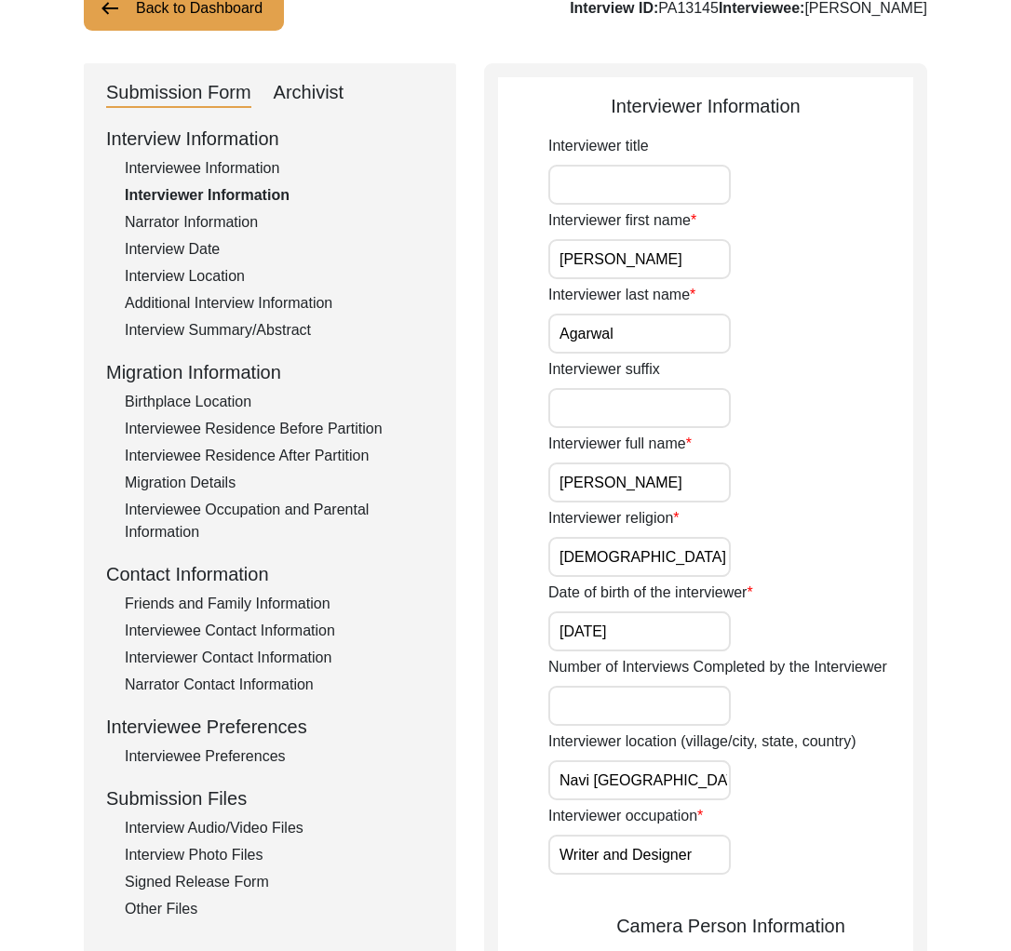
click at [682, 713] on input "Number of Interviews Completed by the Interviewer" at bounding box center [639, 706] width 182 height 40
click at [682, 774] on input "Navi [GEOGRAPHIC_DATA]" at bounding box center [639, 780] width 182 height 40
click at [660, 734] on label "Interviewer location (village/city, state, country)" at bounding box center [702, 742] width 308 height 22
click at [660, 760] on input "Navi [GEOGRAPHIC_DATA]" at bounding box center [639, 780] width 182 height 40
click at [709, 851] on input "Writer and Designer" at bounding box center [639, 855] width 182 height 40
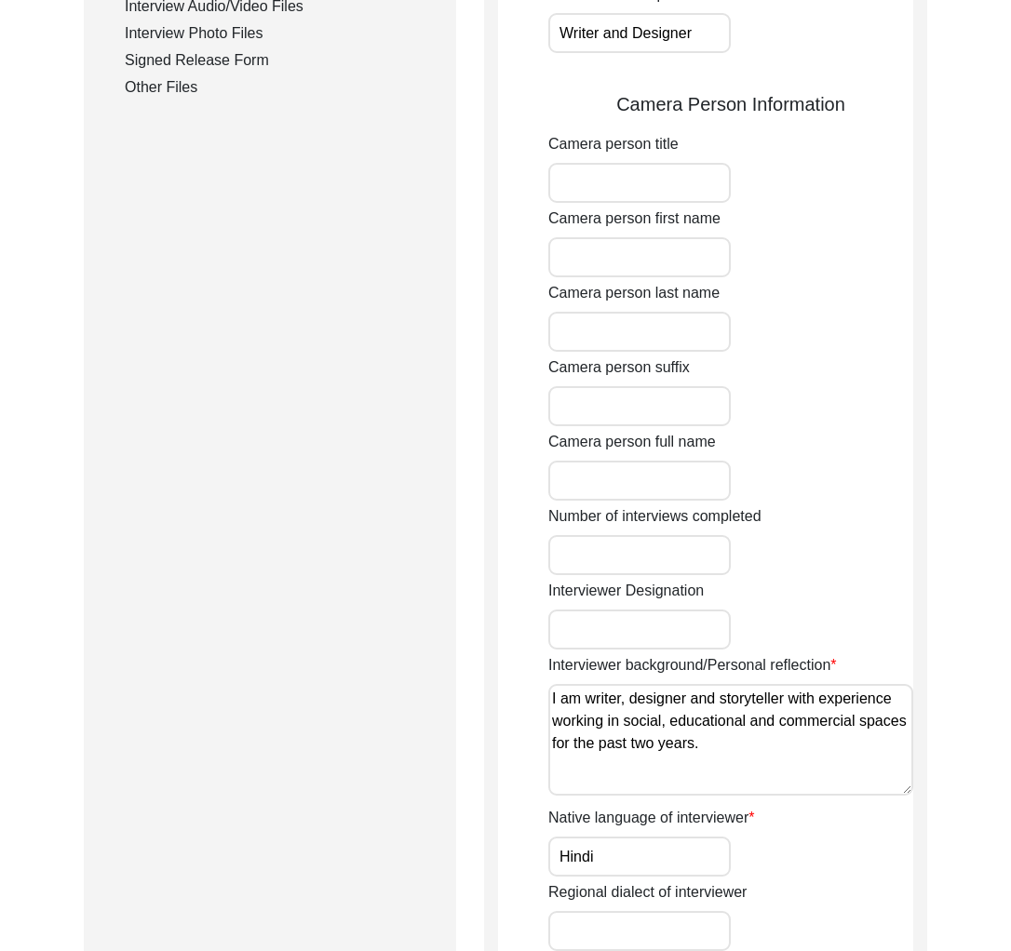
scroll to position [1131, 0]
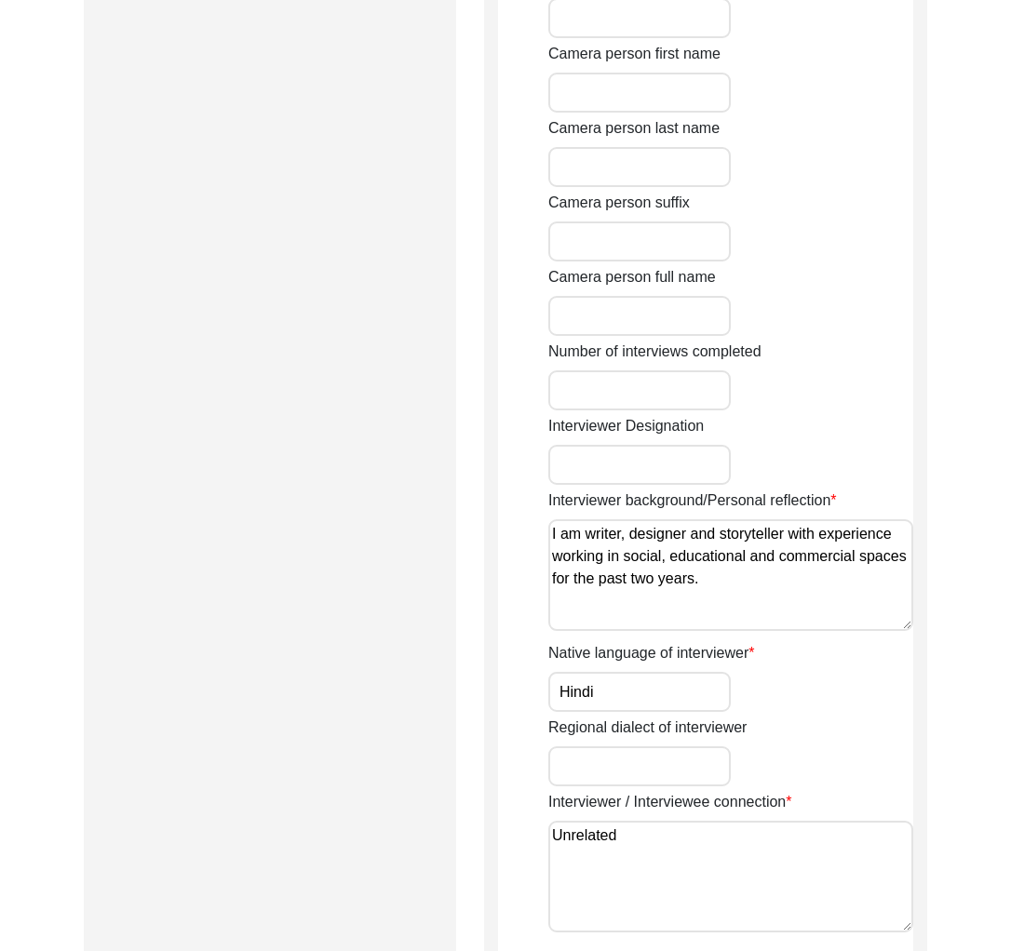
click at [792, 580] on textarea "I am writer, designer and storyteller with experience working in social, educat…" at bounding box center [730, 575] width 365 height 112
click at [652, 679] on input "Hindi" at bounding box center [639, 692] width 182 height 40
click at [681, 751] on input "Regional dialect of interviewer" at bounding box center [639, 766] width 182 height 40
click at [561, 877] on textarea "Unrelated" at bounding box center [730, 877] width 365 height 112
click at [704, 843] on textarea "Unrelated" at bounding box center [730, 877] width 365 height 112
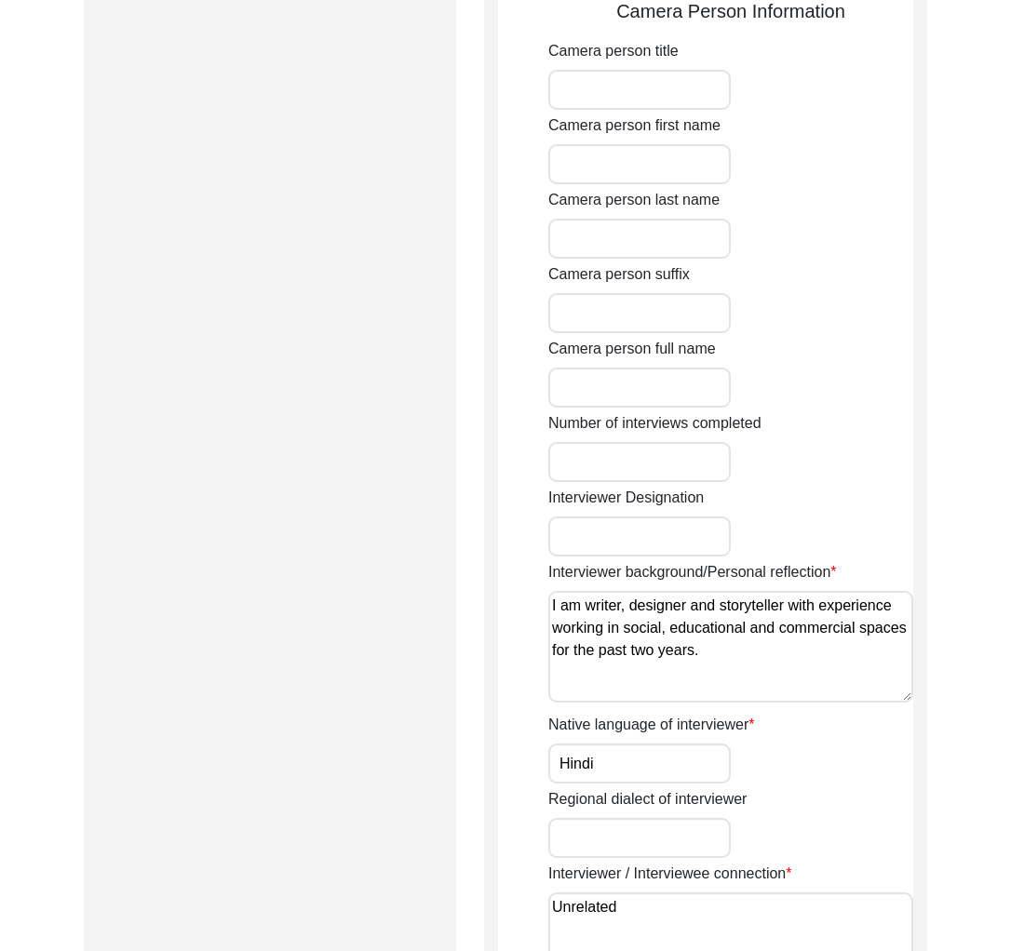
scroll to position [680, 0]
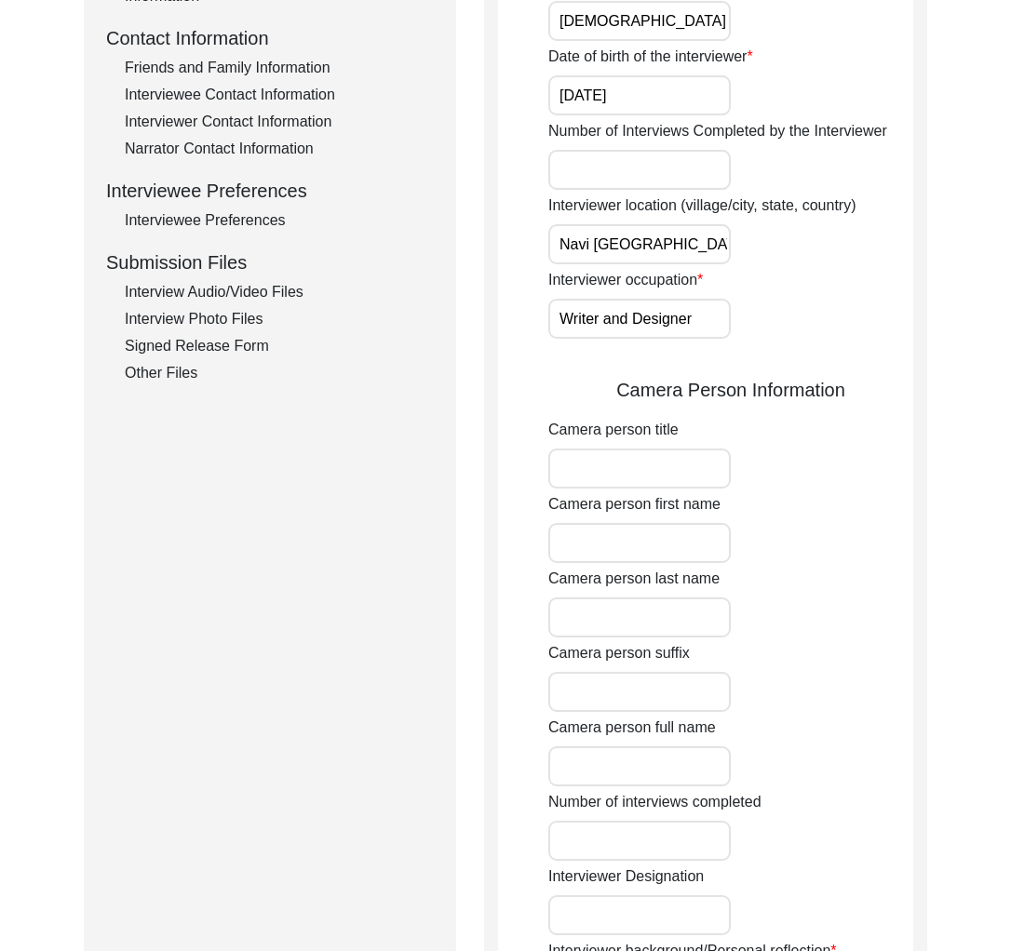
click at [651, 545] on input "Camera person first name" at bounding box center [639, 543] width 182 height 40
type input "[PERSON_NAME]"
click at [643, 622] on input "Camera person last name" at bounding box center [639, 618] width 182 height 40
type input "Agarwal"
click at [618, 769] on input "Camera person full name" at bounding box center [639, 766] width 182 height 40
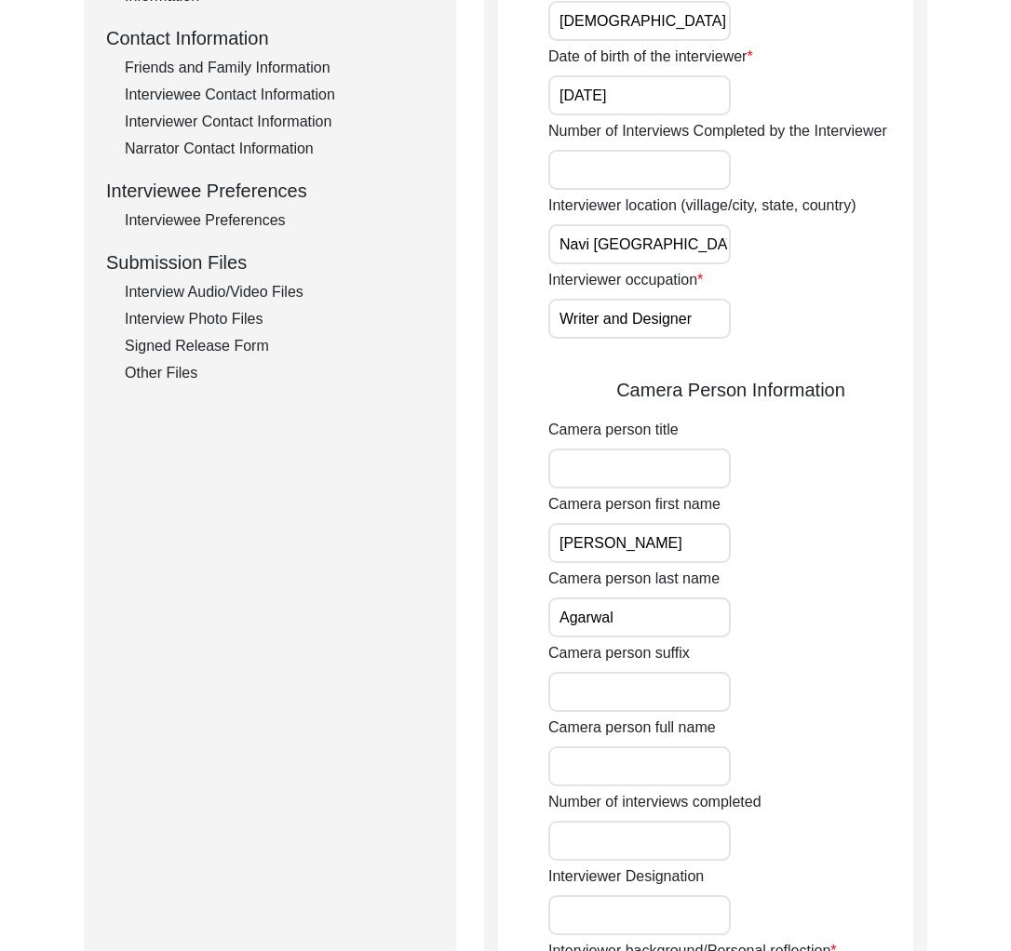
type input "[PERSON_NAME]"
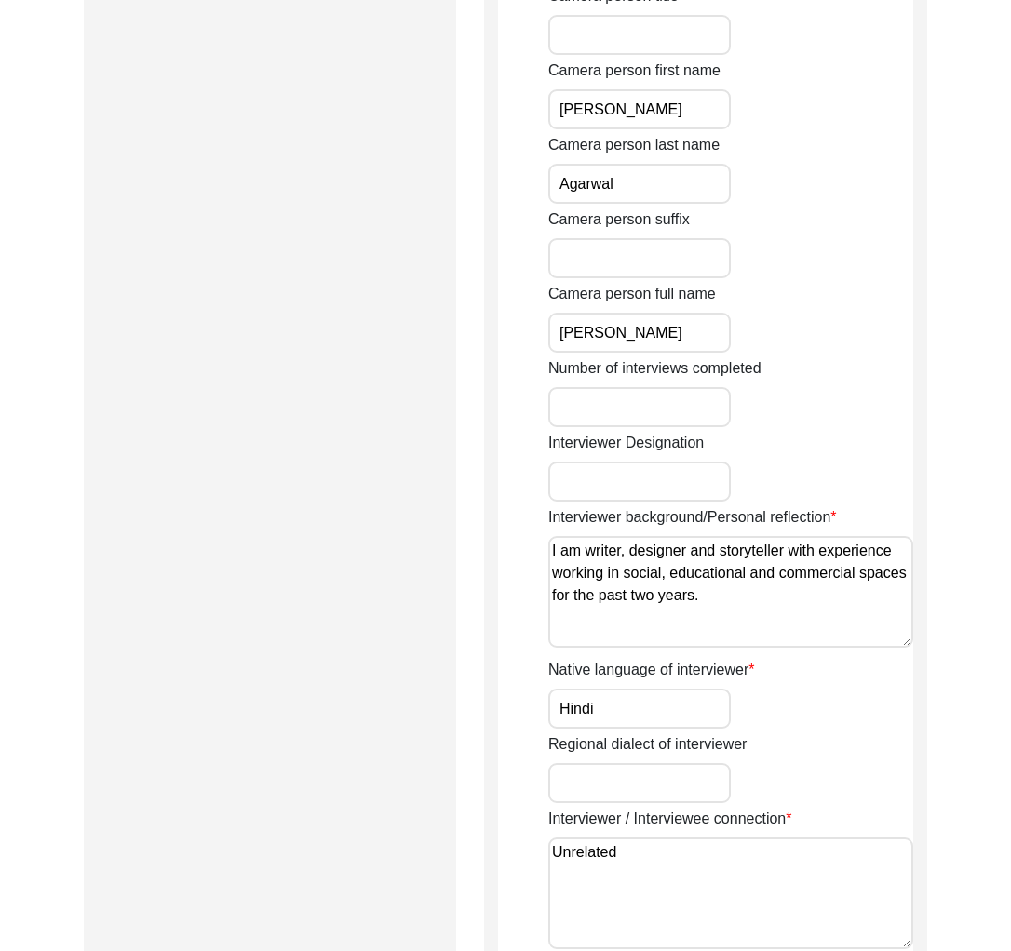
scroll to position [1130, 0]
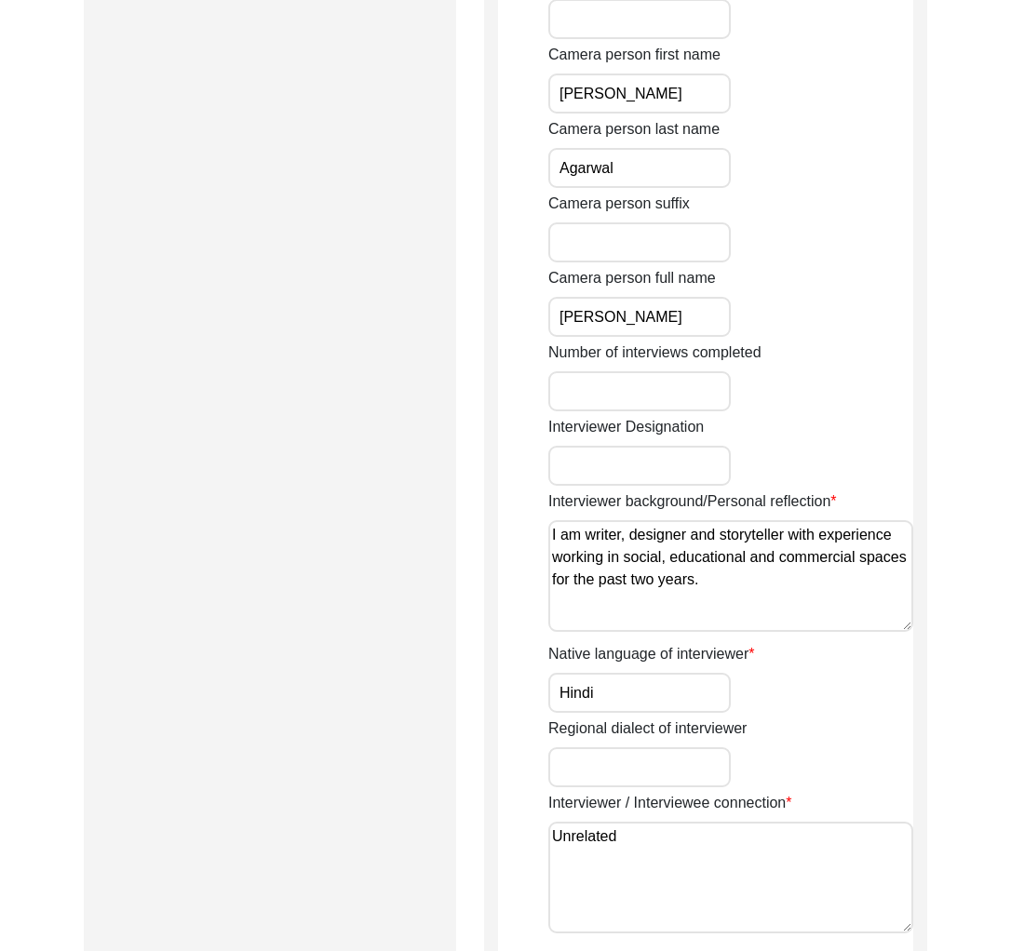
click at [648, 465] on input "text" at bounding box center [639, 466] width 182 height 40
type input "Story Scholar"
click at [848, 743] on div "Regional dialect of interviewer" at bounding box center [730, 753] width 365 height 70
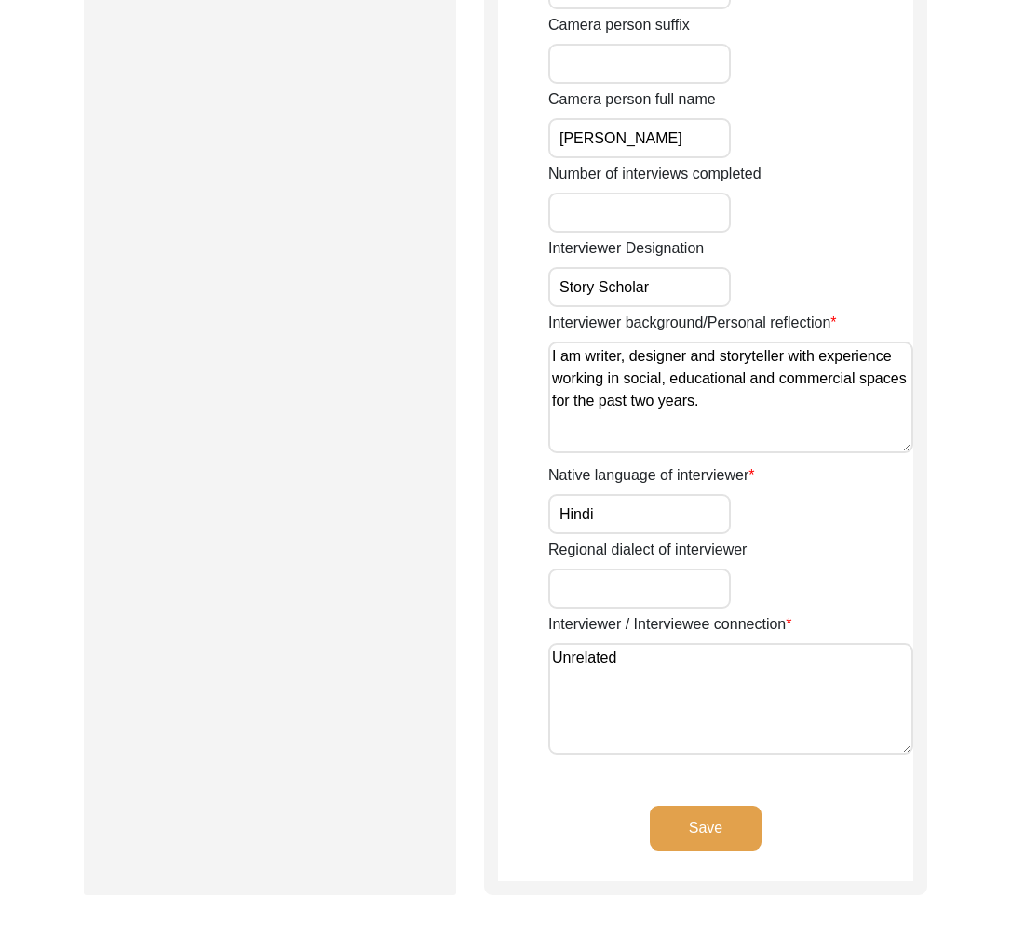
scroll to position [1400, 0]
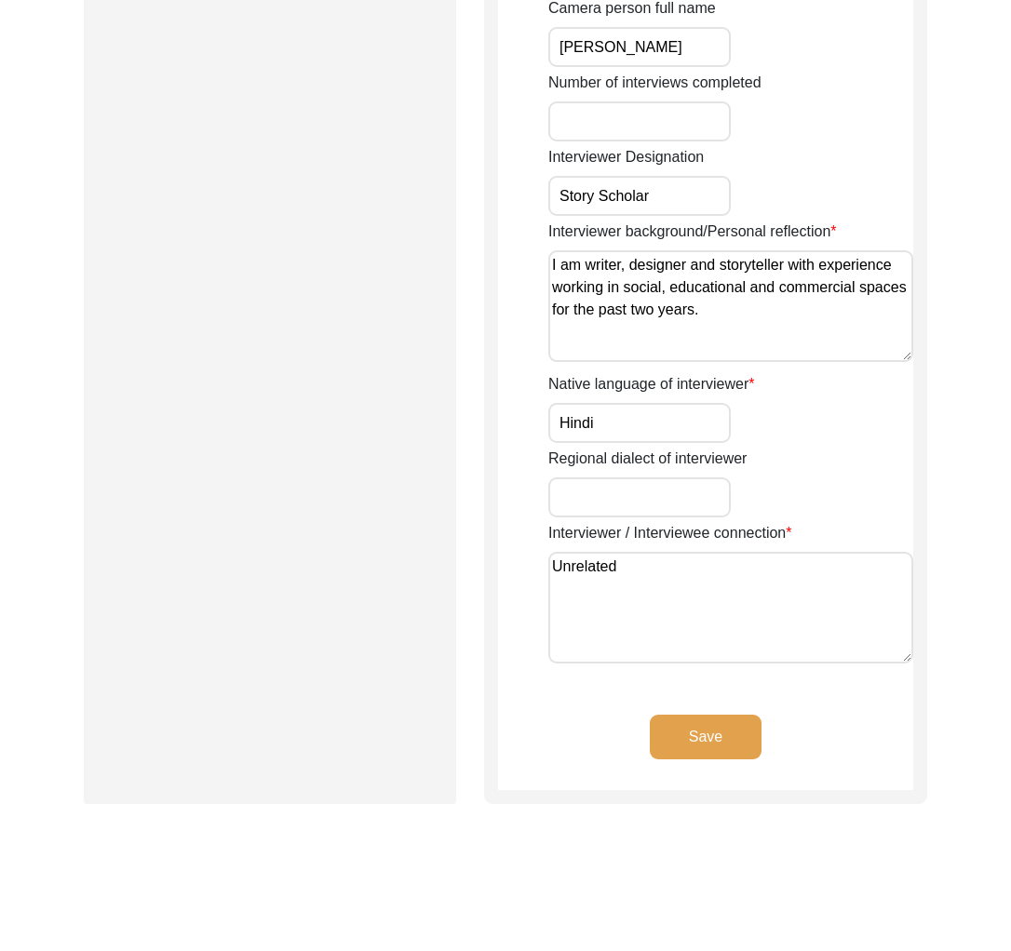
click at [677, 611] on textarea "Unrelated" at bounding box center [730, 608] width 365 height 112
click at [795, 329] on textarea "I am writer, designer and storyteller with experience working in social, educat…" at bounding box center [730, 306] width 365 height 112
click at [737, 728] on button "Save" at bounding box center [706, 737] width 112 height 45
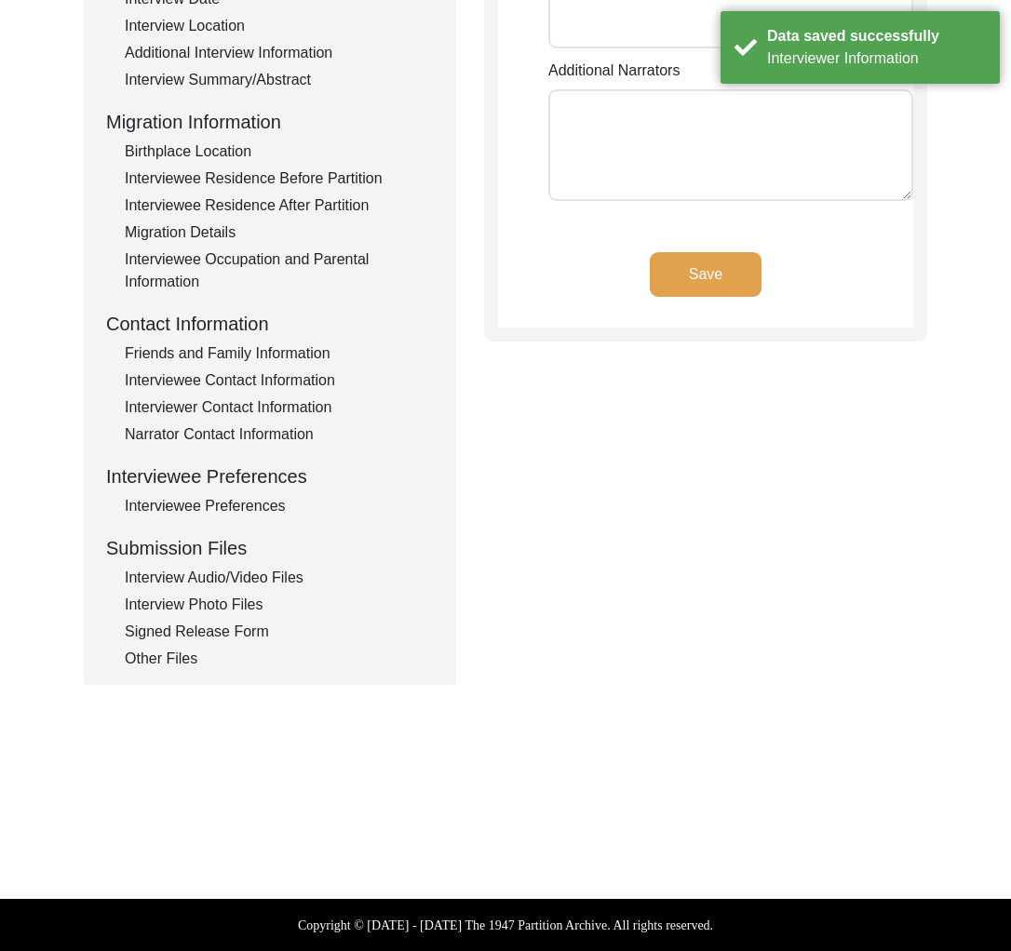
scroll to position [0, 0]
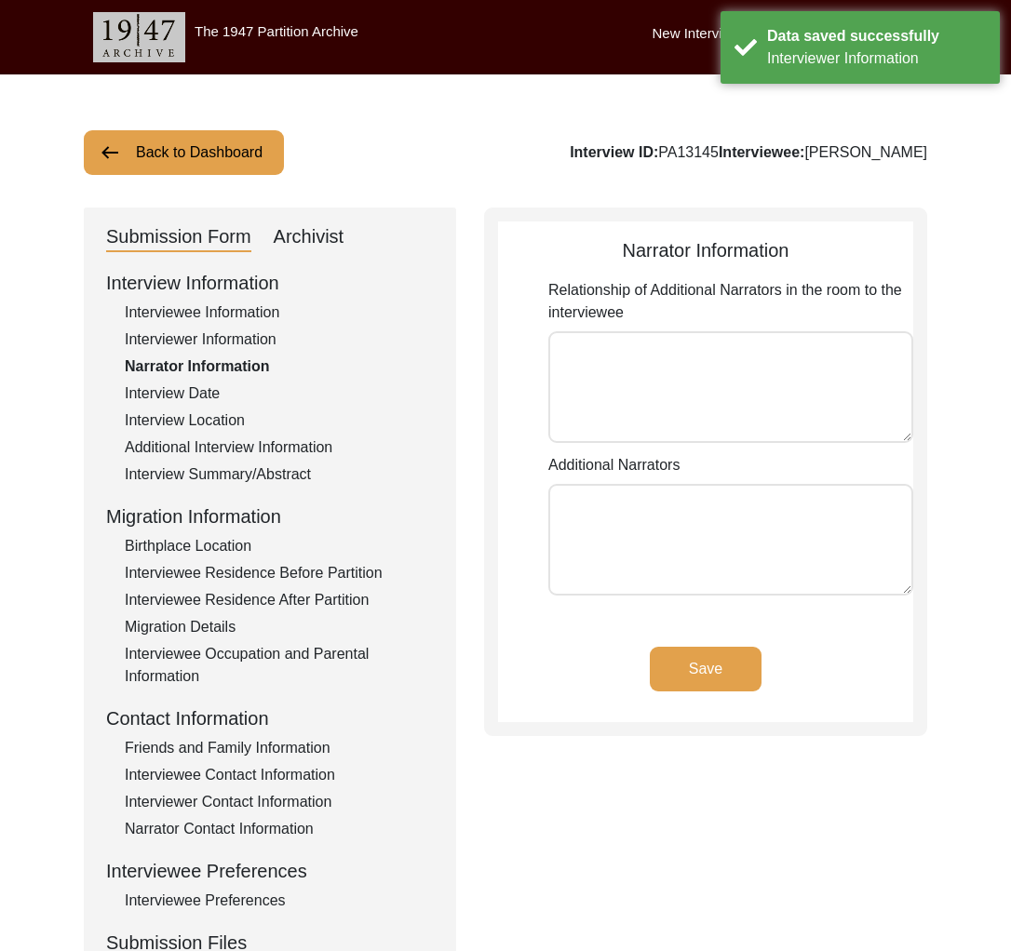
click at [233, 402] on div "Interview Date" at bounding box center [279, 394] width 309 height 22
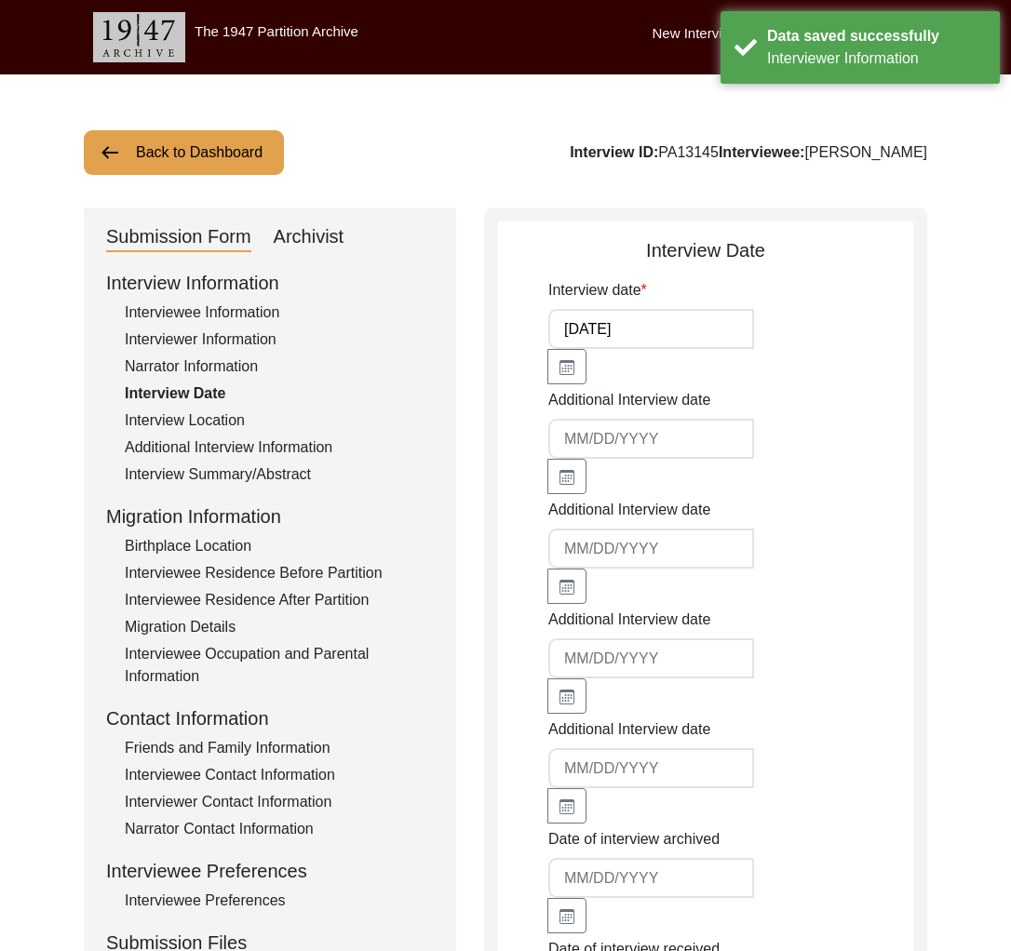
click at [223, 421] on div "Interview Location" at bounding box center [279, 421] width 309 height 22
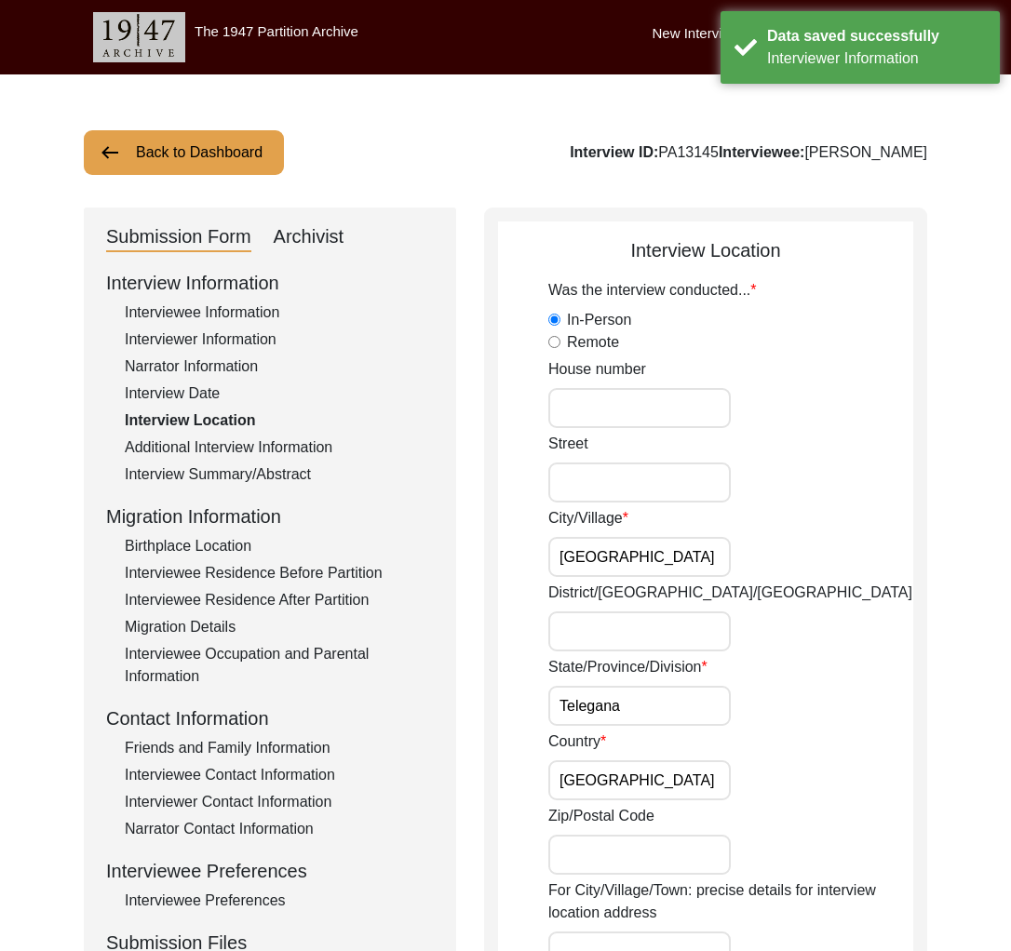
click at [670, 557] on input "[GEOGRAPHIC_DATA]" at bounding box center [639, 557] width 182 height 40
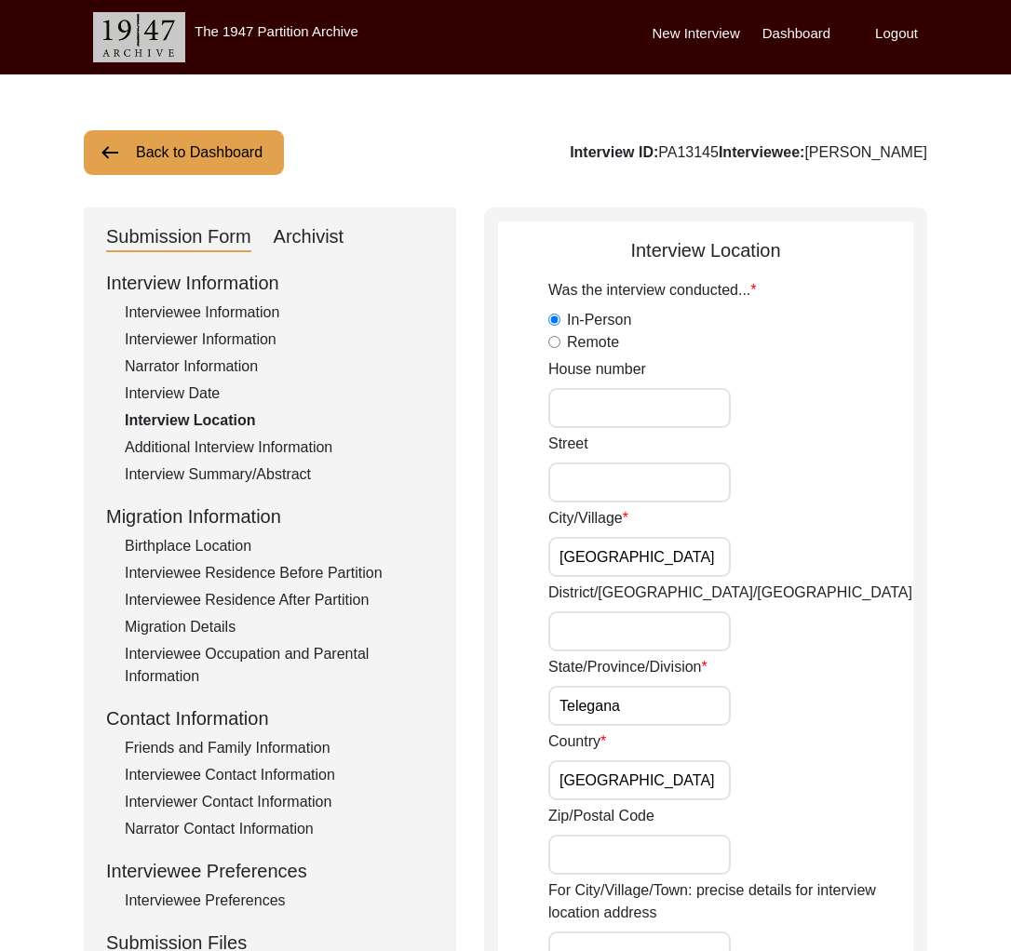
click at [712, 553] on input "[GEOGRAPHIC_DATA]" at bounding box center [639, 557] width 182 height 40
click at [700, 614] on input "District/[GEOGRAPHIC_DATA]/[GEOGRAPHIC_DATA]" at bounding box center [639, 632] width 182 height 40
click at [573, 711] on input "Telegana" at bounding box center [639, 706] width 182 height 40
click at [638, 774] on input "[GEOGRAPHIC_DATA]" at bounding box center [639, 780] width 182 height 40
click at [710, 705] on input "Telegana" at bounding box center [639, 706] width 182 height 40
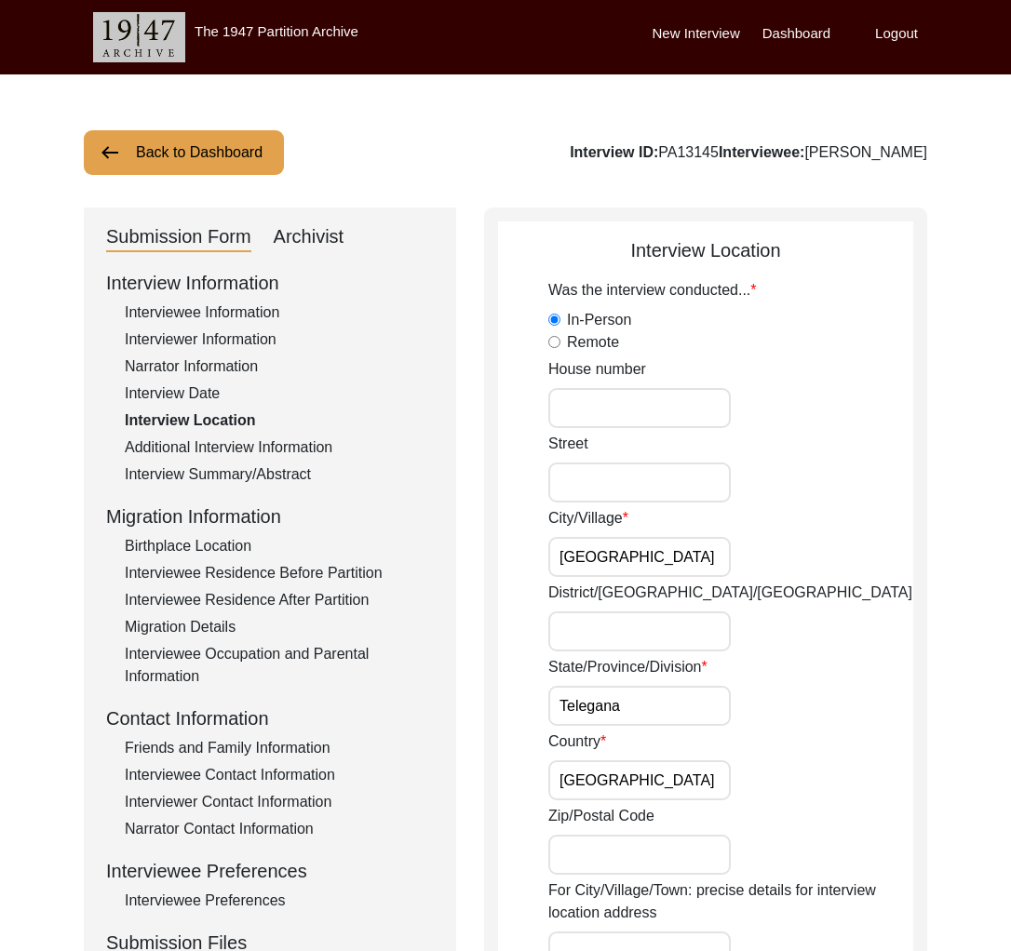
click at [845, 601] on div "District/[GEOGRAPHIC_DATA]/[GEOGRAPHIC_DATA]" at bounding box center [730, 617] width 365 height 70
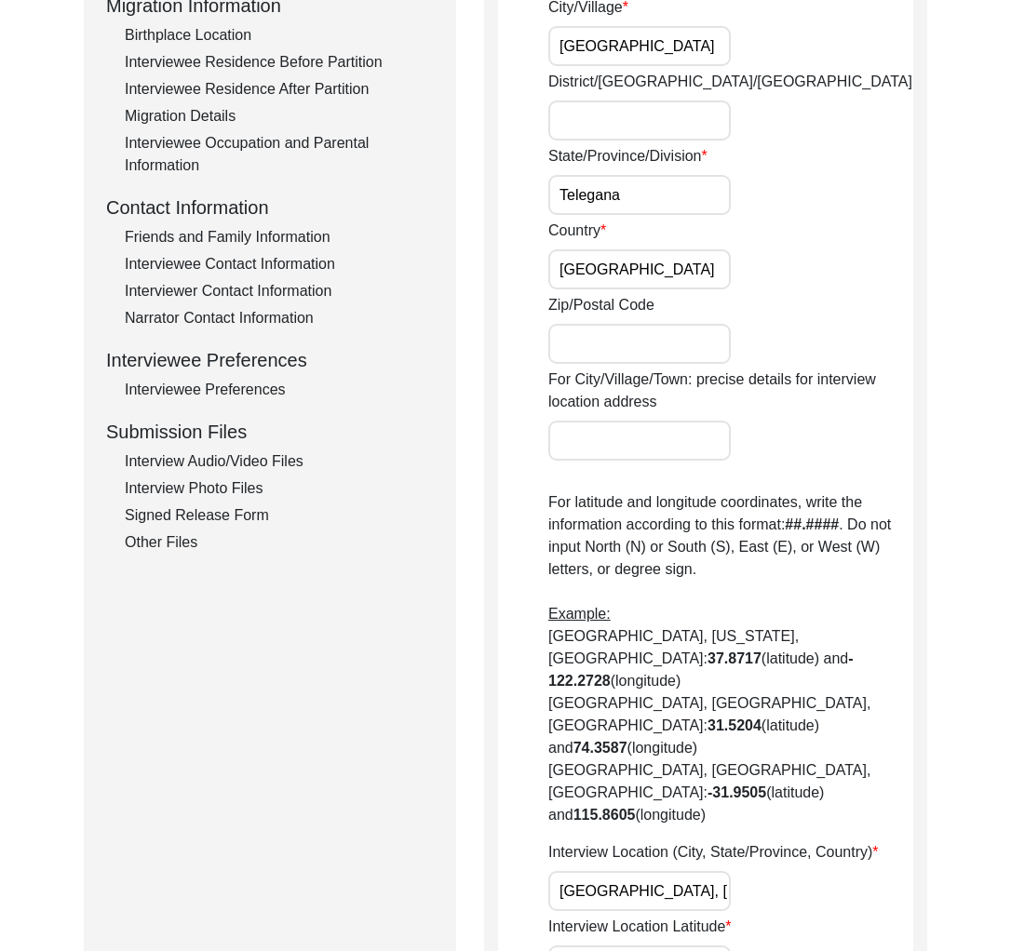
scroll to position [253, 0]
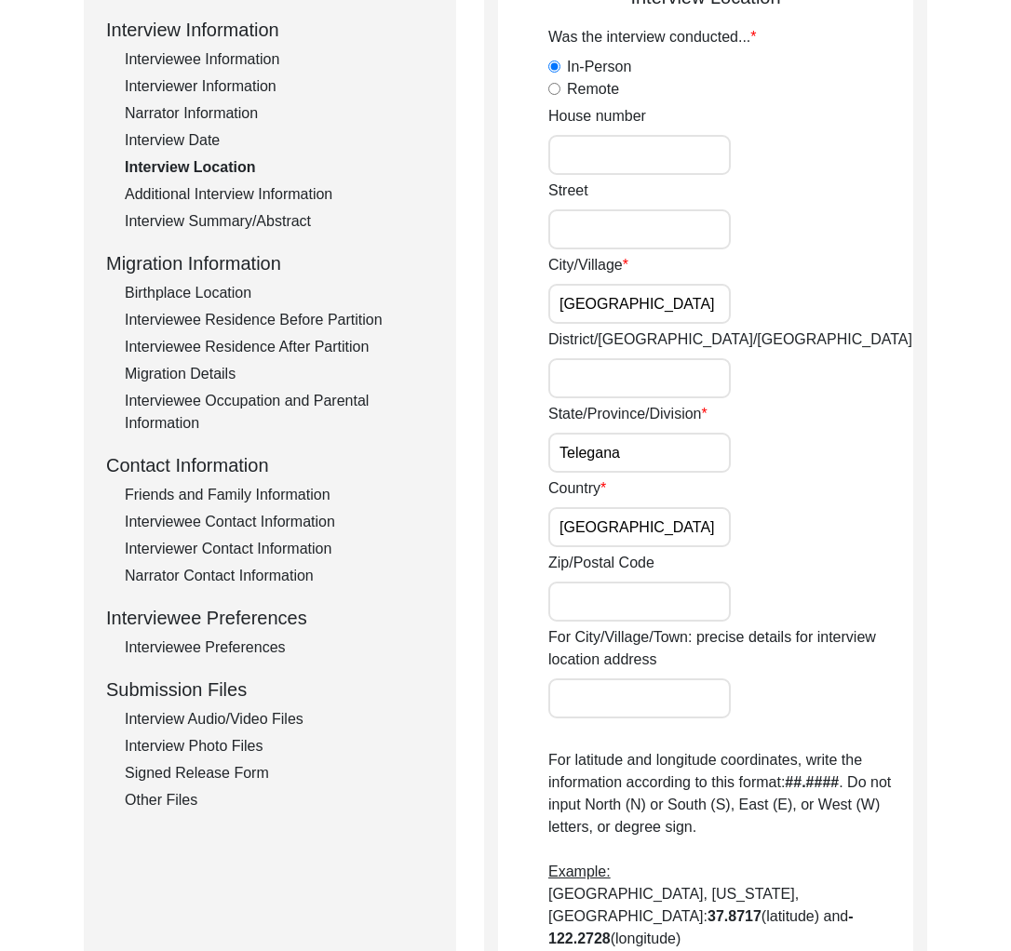
click at [585, 383] on input "District/[GEOGRAPHIC_DATA]/[GEOGRAPHIC_DATA]" at bounding box center [639, 378] width 182 height 40
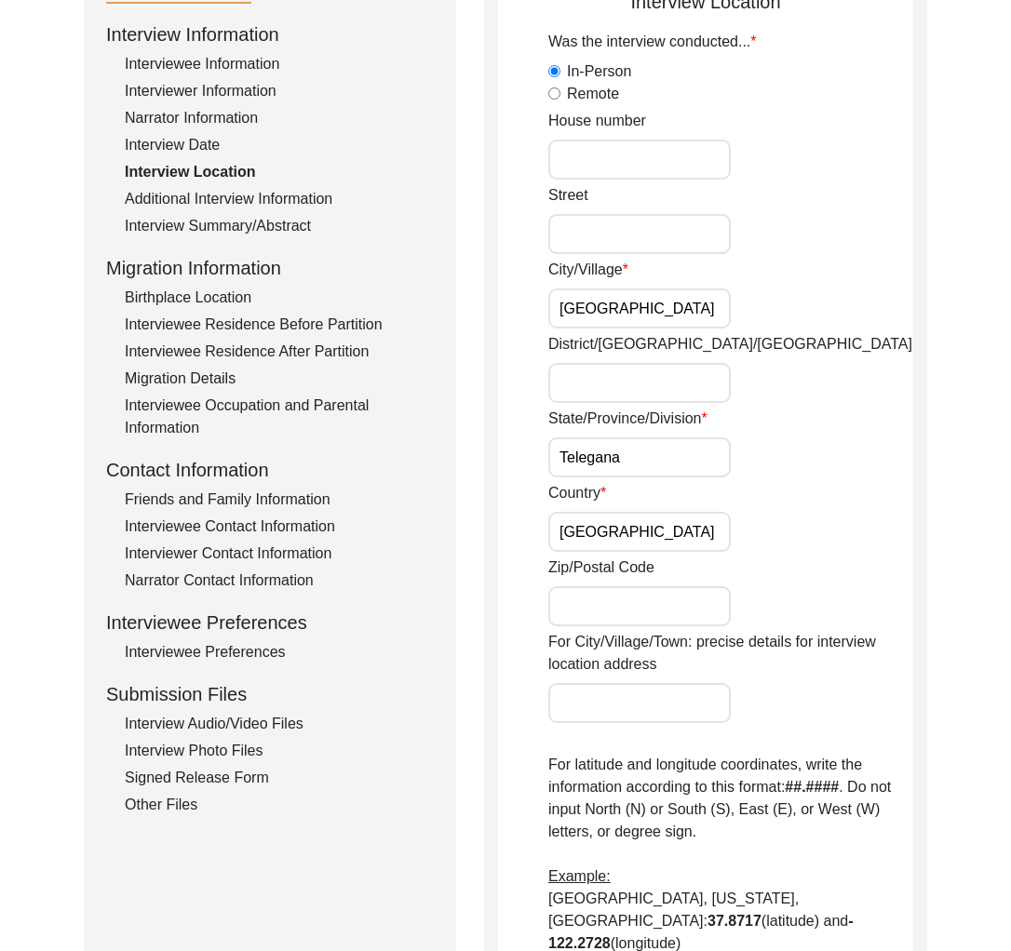
click at [760, 317] on div "City/Village [GEOGRAPHIC_DATA]" at bounding box center [730, 294] width 365 height 70
click at [629, 387] on input "District/[GEOGRAPHIC_DATA]/[GEOGRAPHIC_DATA]" at bounding box center [639, 383] width 182 height 40
click at [706, 316] on input "[GEOGRAPHIC_DATA]" at bounding box center [639, 309] width 182 height 40
click at [724, 204] on div "Street" at bounding box center [730, 220] width 365 height 70
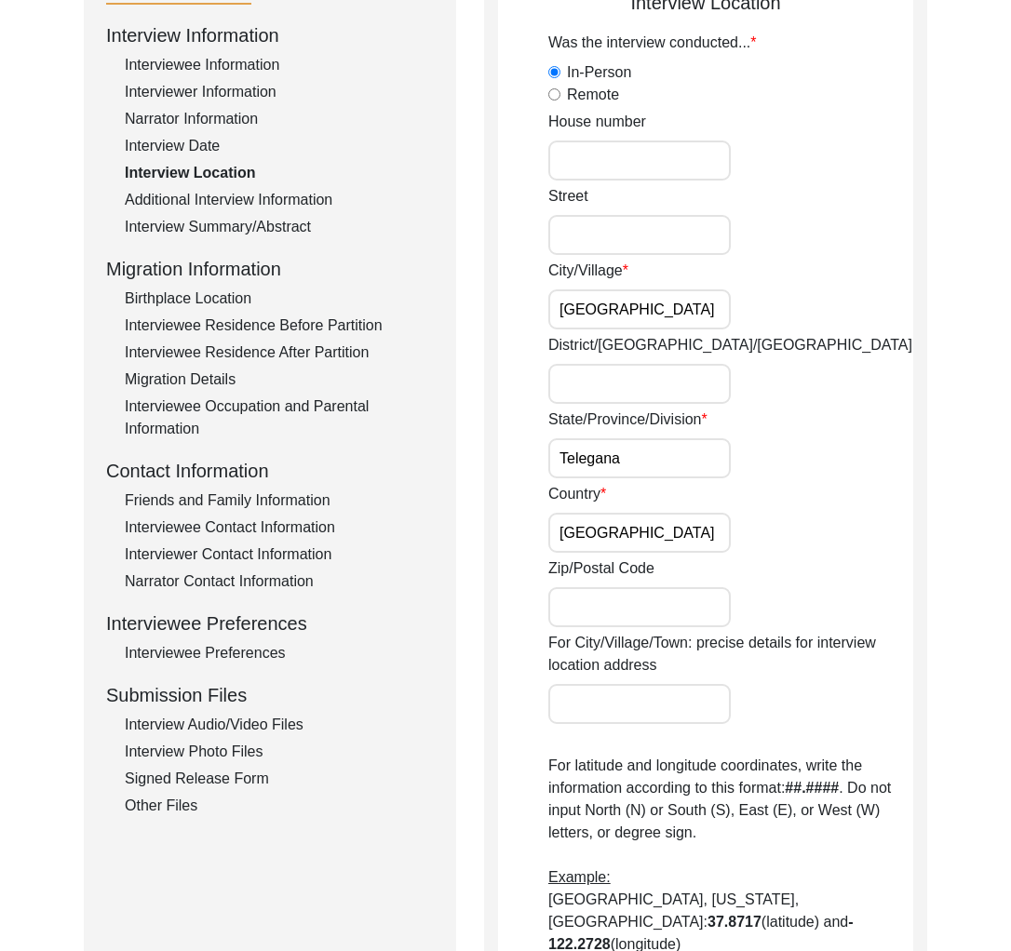
click at [643, 386] on input "District/[GEOGRAPHIC_DATA]/[GEOGRAPHIC_DATA]" at bounding box center [639, 384] width 182 height 40
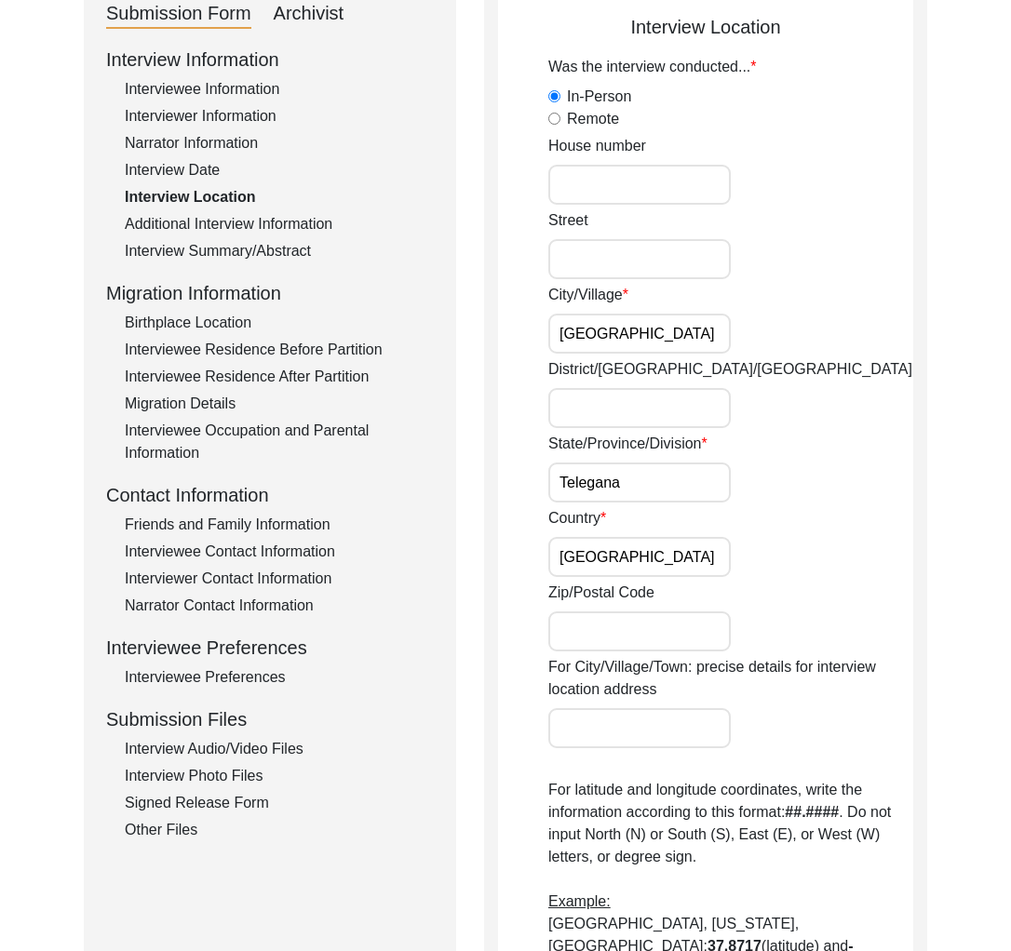
scroll to position [222, 0]
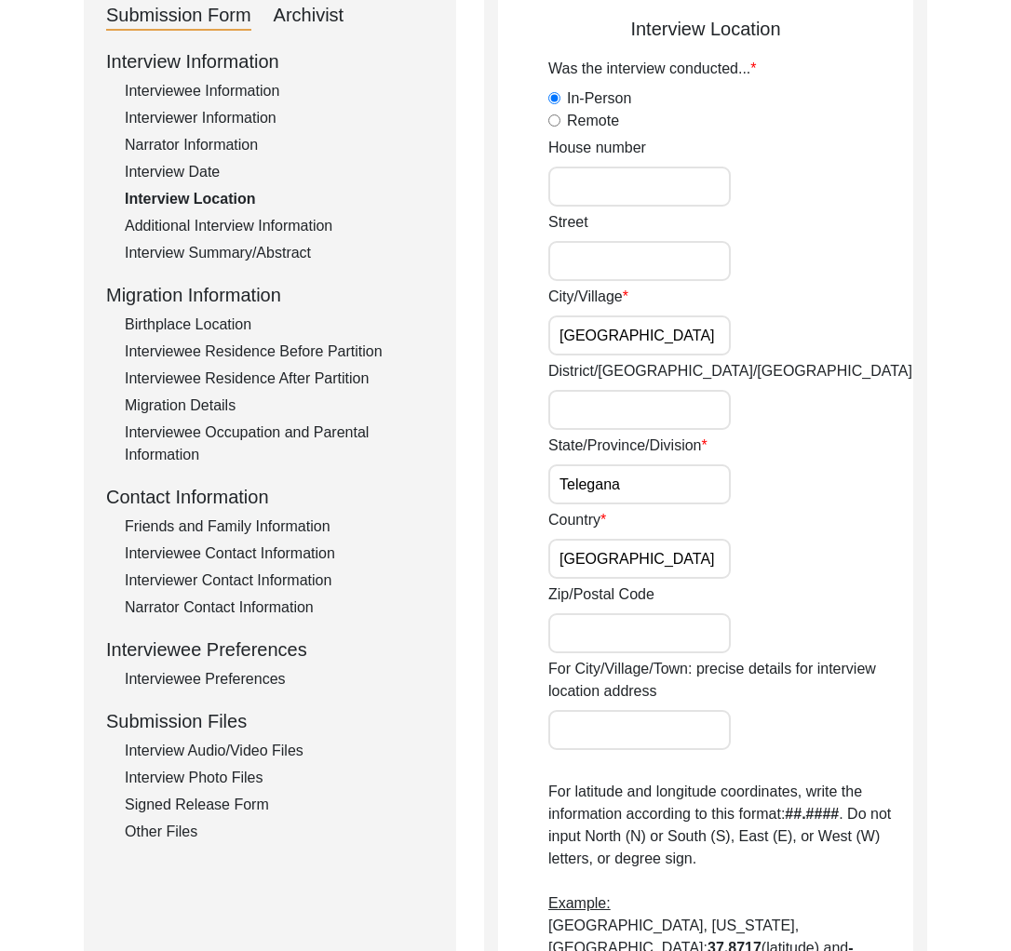
click at [787, 369] on div "District/[GEOGRAPHIC_DATA]/[GEOGRAPHIC_DATA]" at bounding box center [730, 395] width 365 height 70
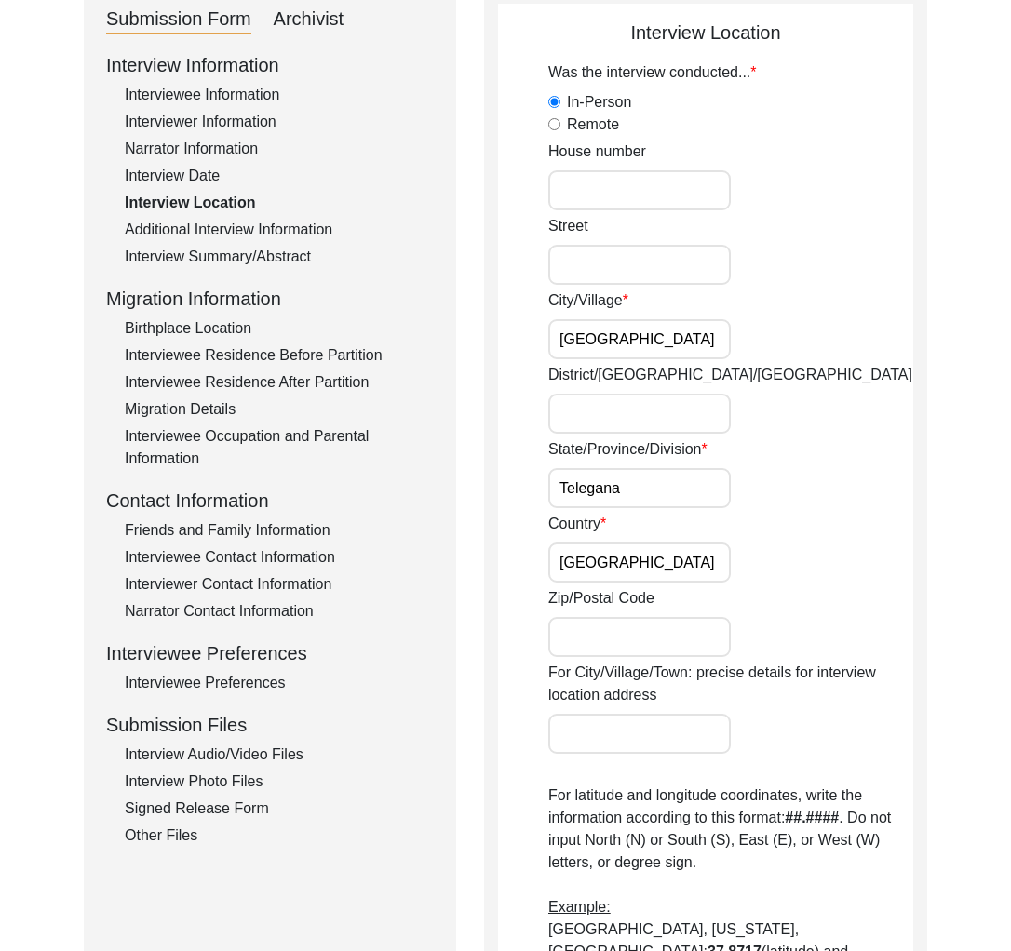
click at [613, 406] on input "District/[GEOGRAPHIC_DATA]/[GEOGRAPHIC_DATA]" at bounding box center [639, 414] width 182 height 40
type input "[GEOGRAPHIC_DATA]"
click at [776, 494] on div "State/Province/Division [GEOGRAPHIC_DATA]" at bounding box center [730, 473] width 365 height 70
click at [613, 559] on input "[GEOGRAPHIC_DATA]" at bounding box center [639, 563] width 182 height 40
click at [640, 486] on input "Telegana" at bounding box center [639, 488] width 182 height 40
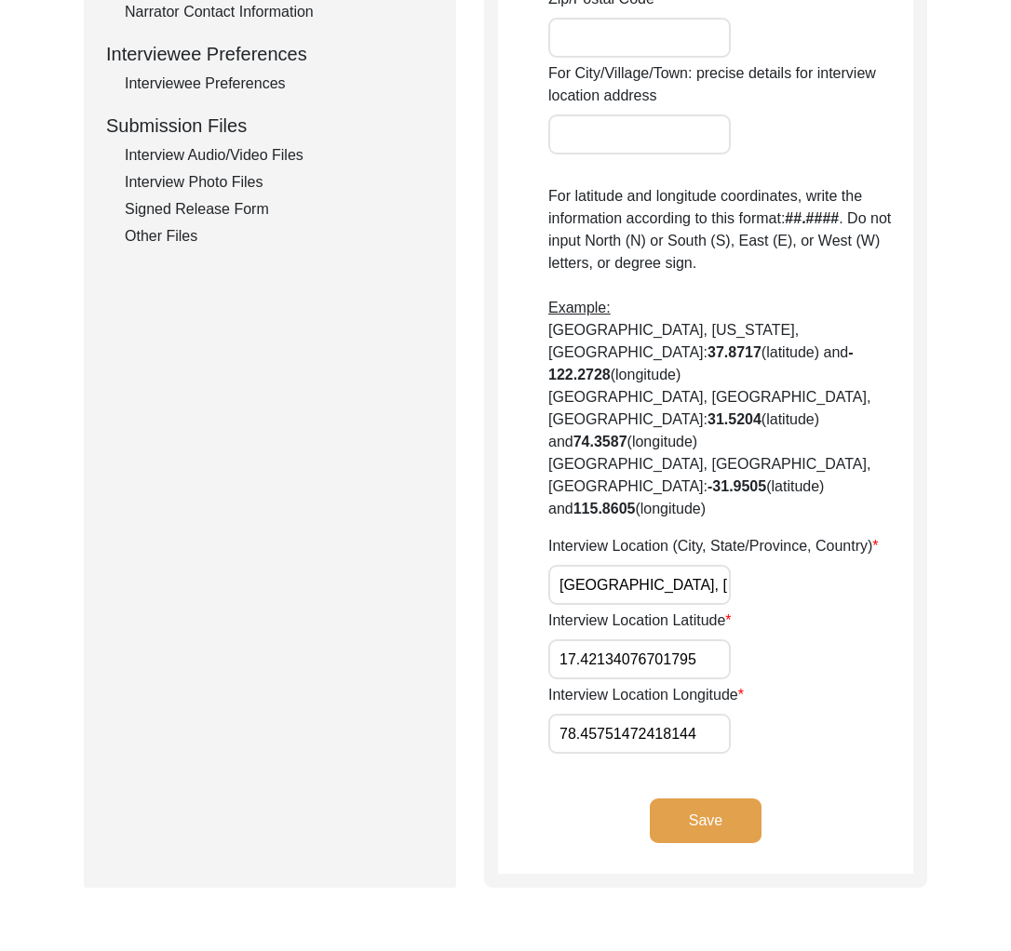
scroll to position [0, 22]
click at [718, 639] on input "17.42134076701795" at bounding box center [639, 659] width 182 height 40
click at [632, 639] on input "17.42134076701795" at bounding box center [639, 659] width 182 height 40
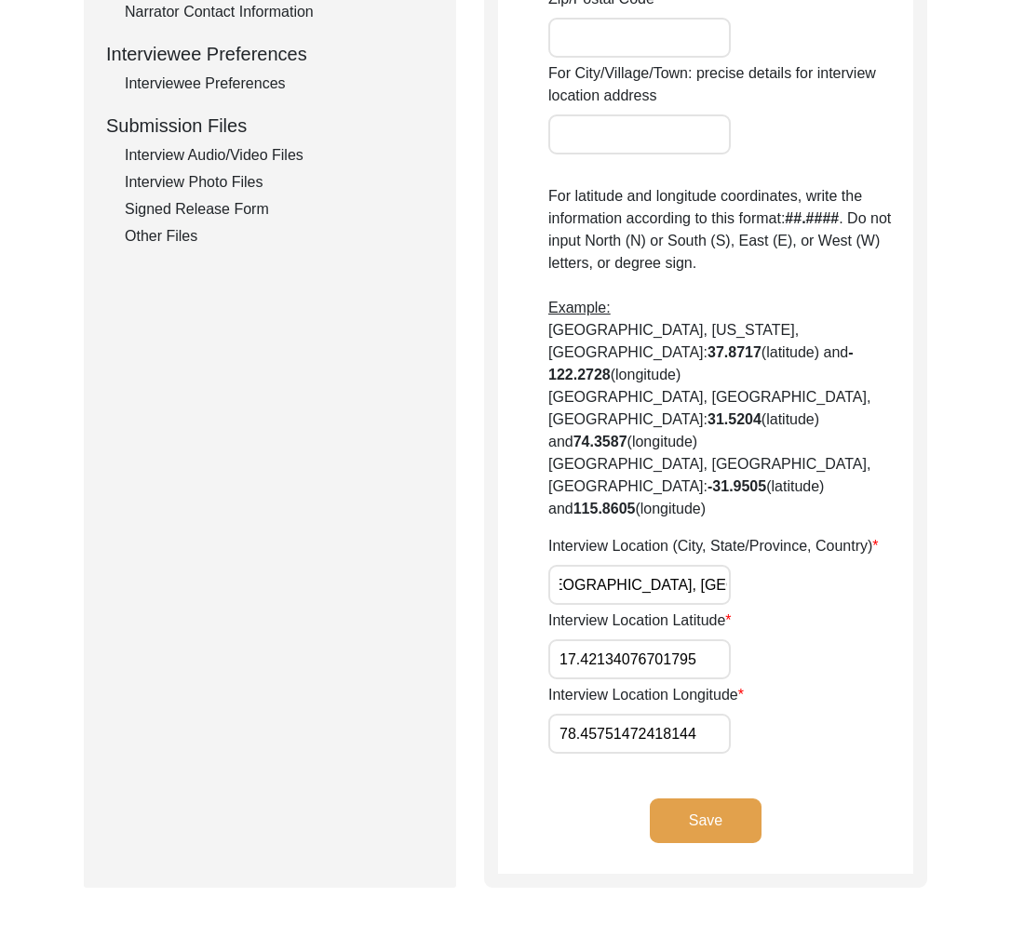
click at [664, 714] on input "78.45751472418144" at bounding box center [639, 734] width 182 height 40
click at [603, 639] on input "17.42134076701795" at bounding box center [639, 659] width 182 height 40
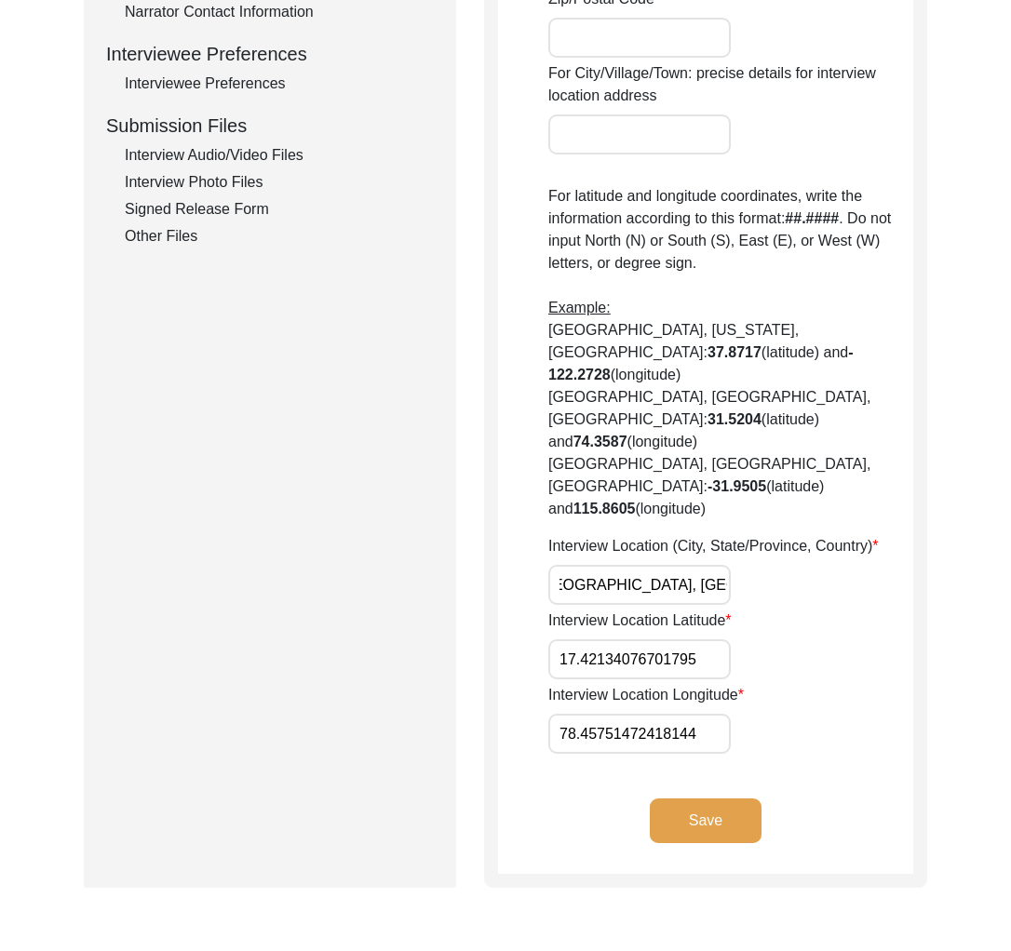
paste input "3850"
type input "17.3850"
click at [632, 714] on input "78.45751472418144" at bounding box center [639, 734] width 182 height 40
paste input "866"
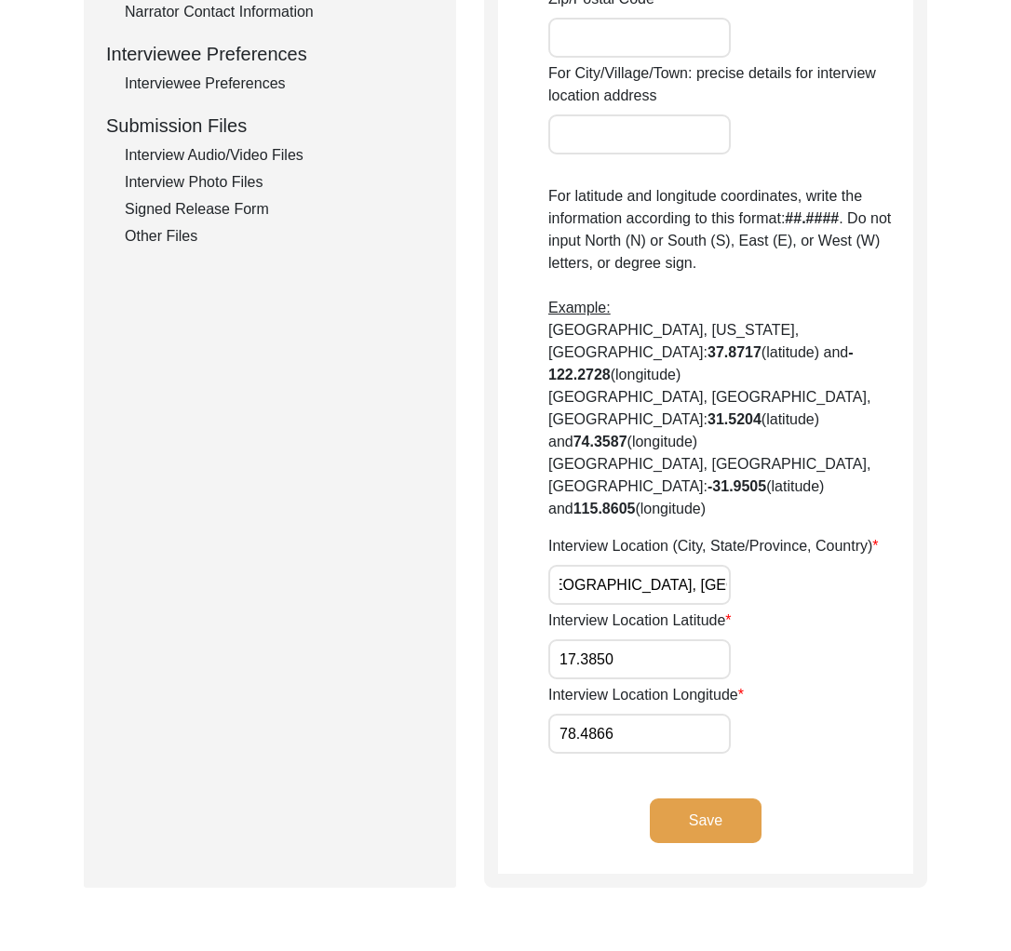
type input "78.4866"
click at [737, 799] on button "Save" at bounding box center [706, 821] width 112 height 45
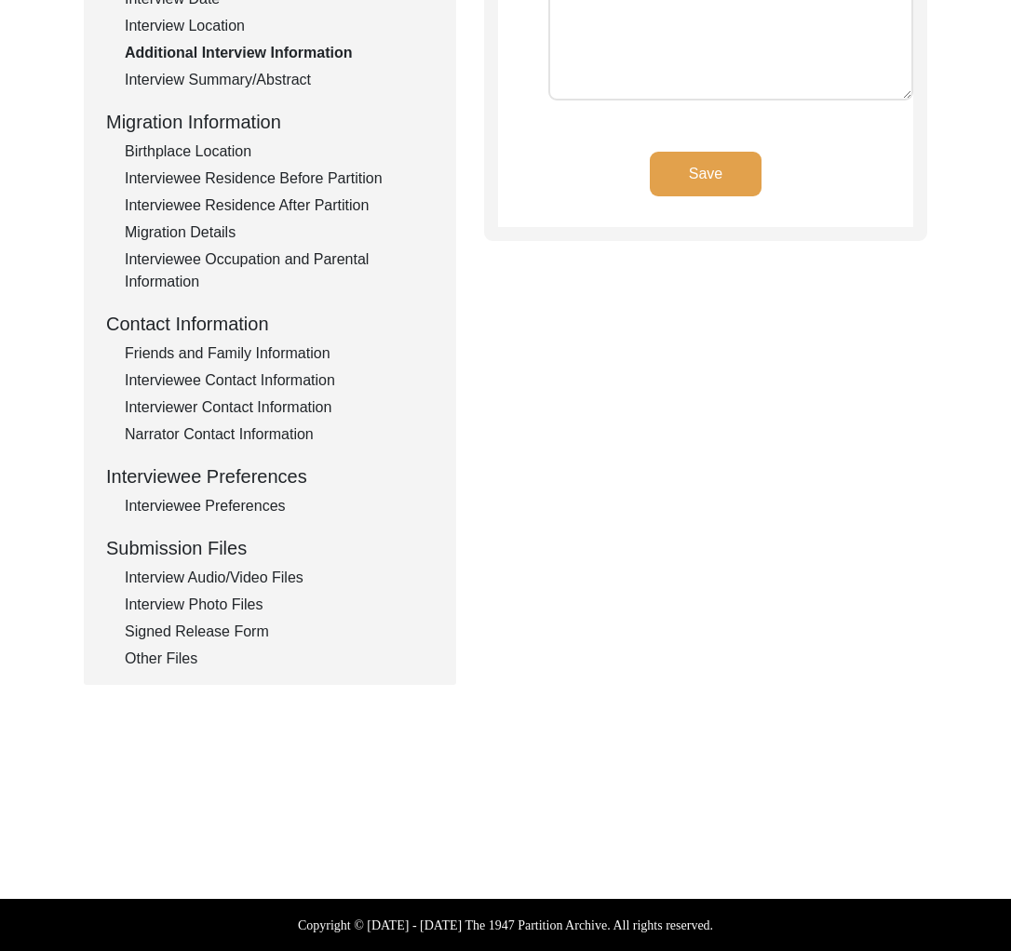
type input "Hindi"
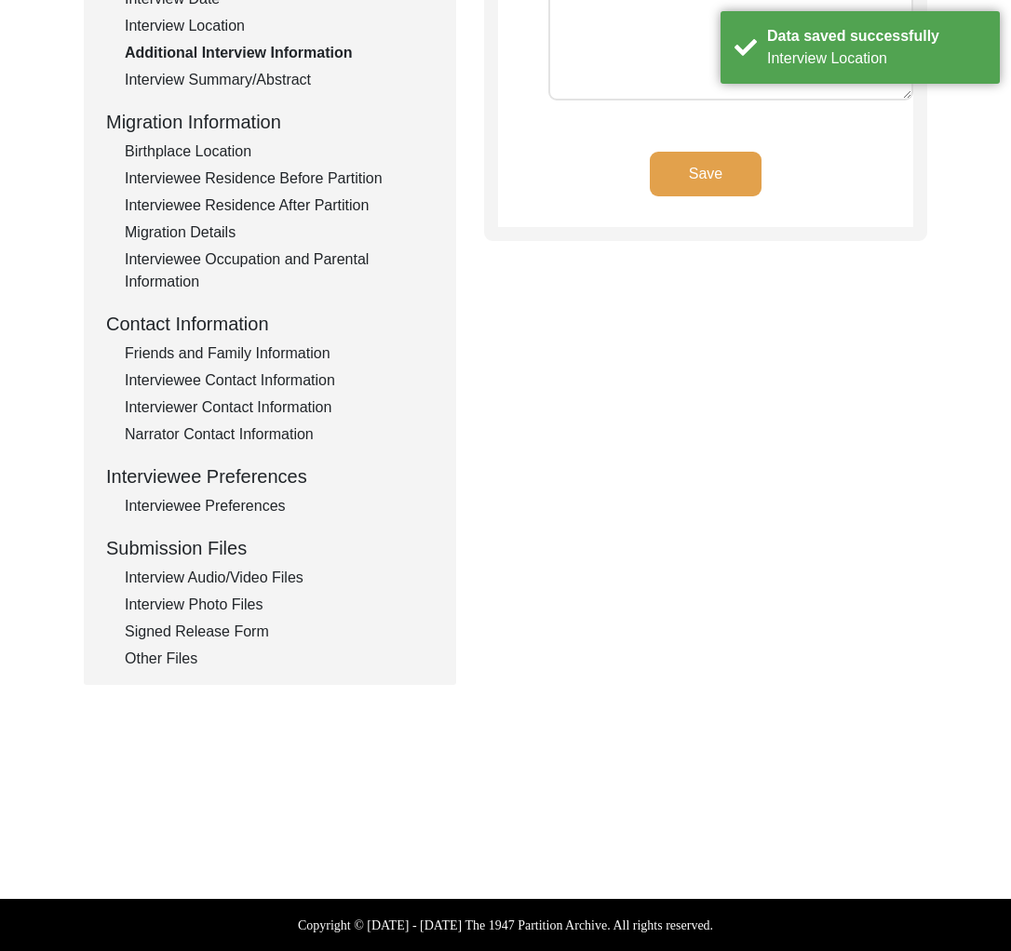
scroll to position [0, 0]
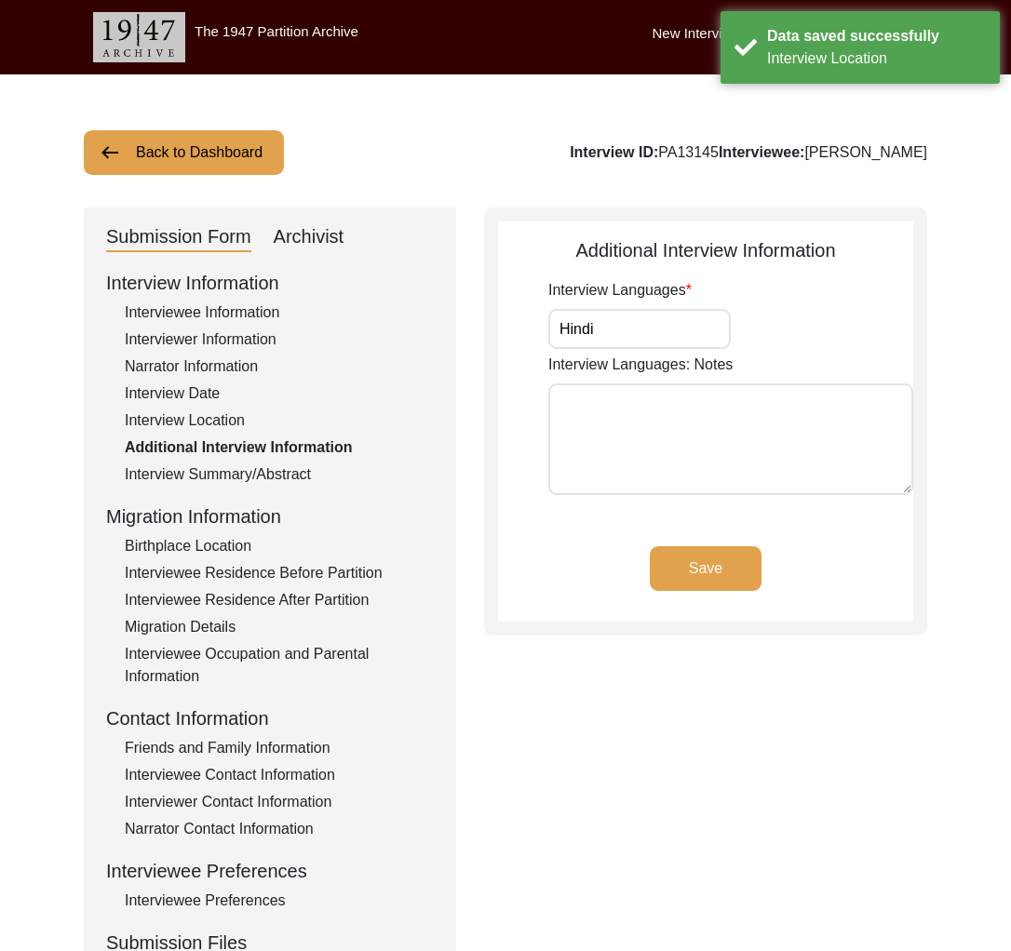
click at [673, 346] on input "Hindi" at bounding box center [639, 329] width 182 height 40
click at [250, 477] on div "Interview Summary/Abstract" at bounding box center [279, 475] width 309 height 22
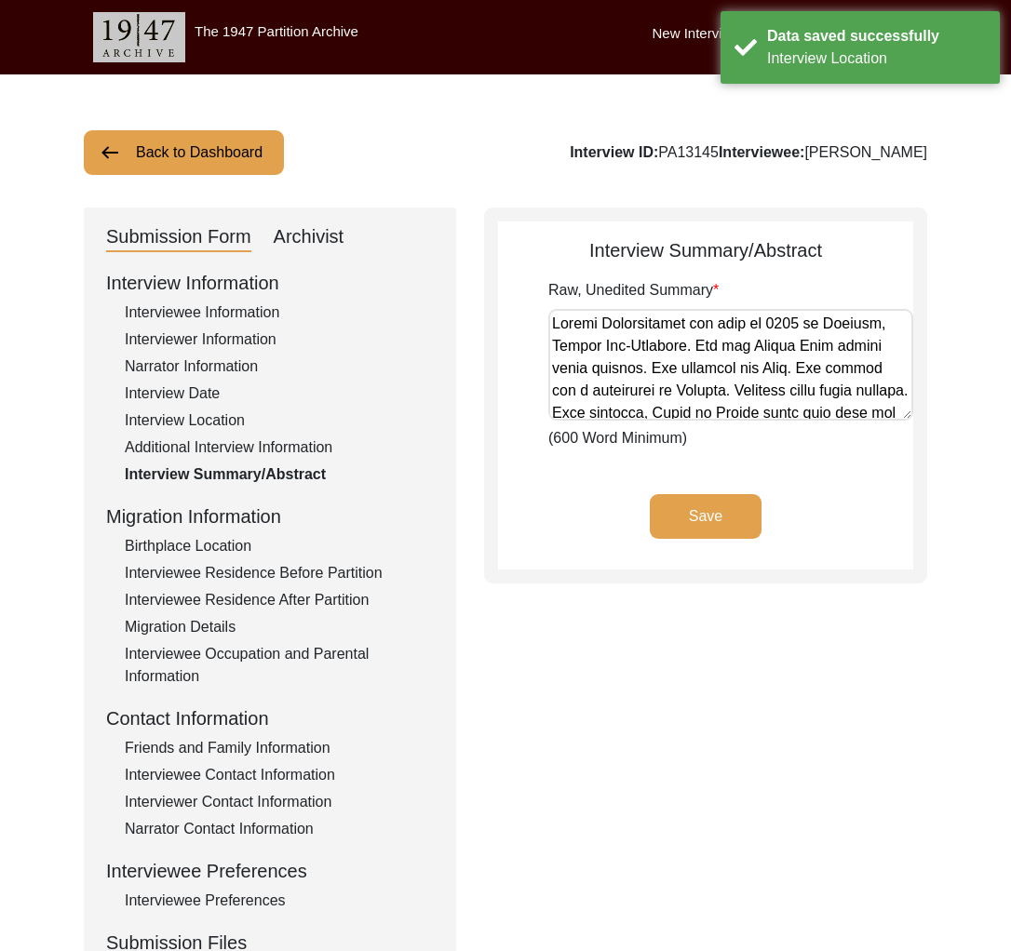
click at [230, 540] on div "Birthplace Location" at bounding box center [279, 546] width 309 height 22
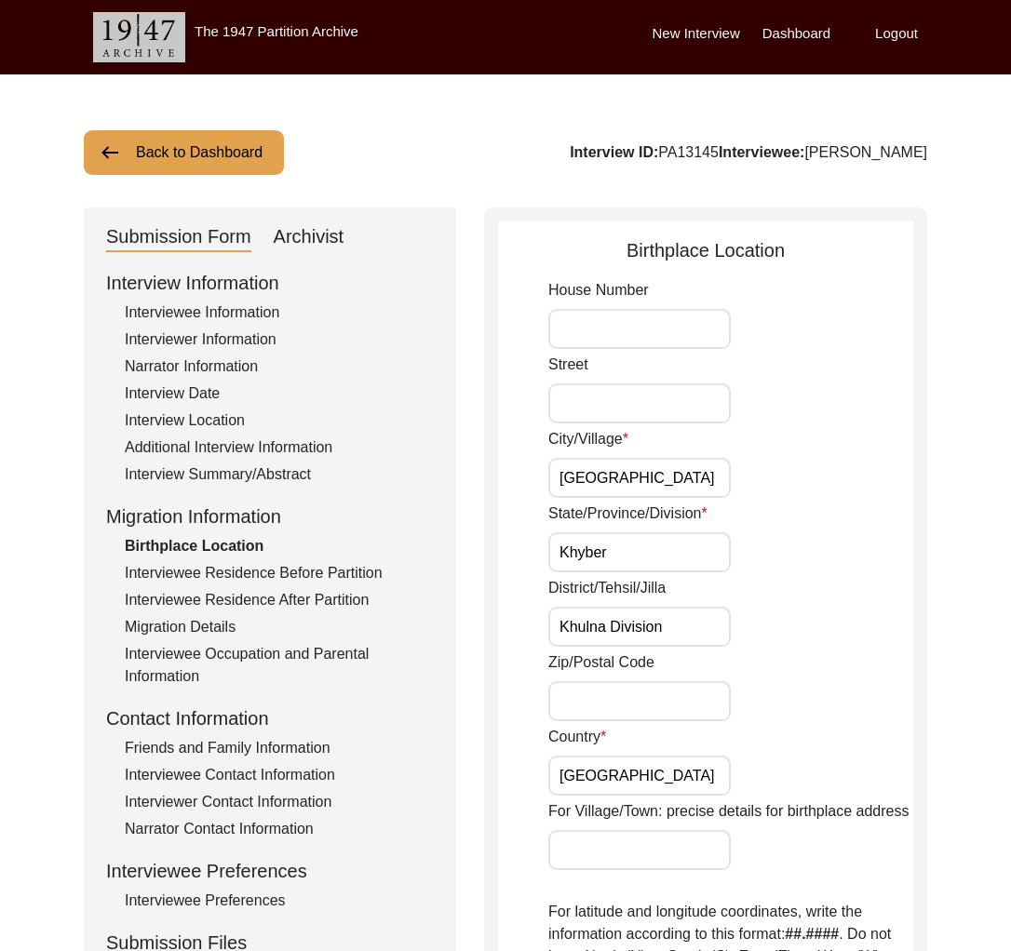
click at [665, 562] on input "Khyber" at bounding box center [639, 552] width 182 height 40
click at [907, 546] on div "State/Province/Division Khyber" at bounding box center [730, 538] width 365 height 70
click at [605, 481] on input "[GEOGRAPHIC_DATA]" at bounding box center [639, 478] width 182 height 40
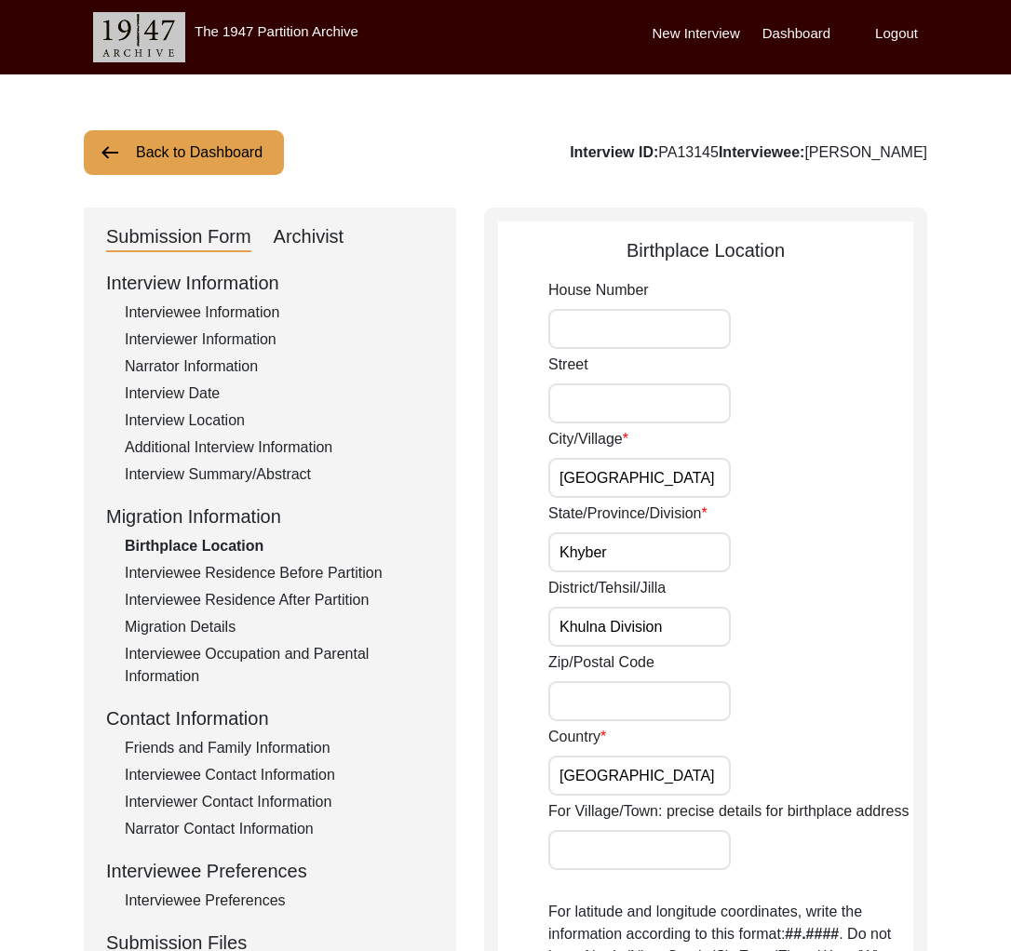
click at [343, 479] on div "Interview Summary/Abstract" at bounding box center [279, 475] width 309 height 22
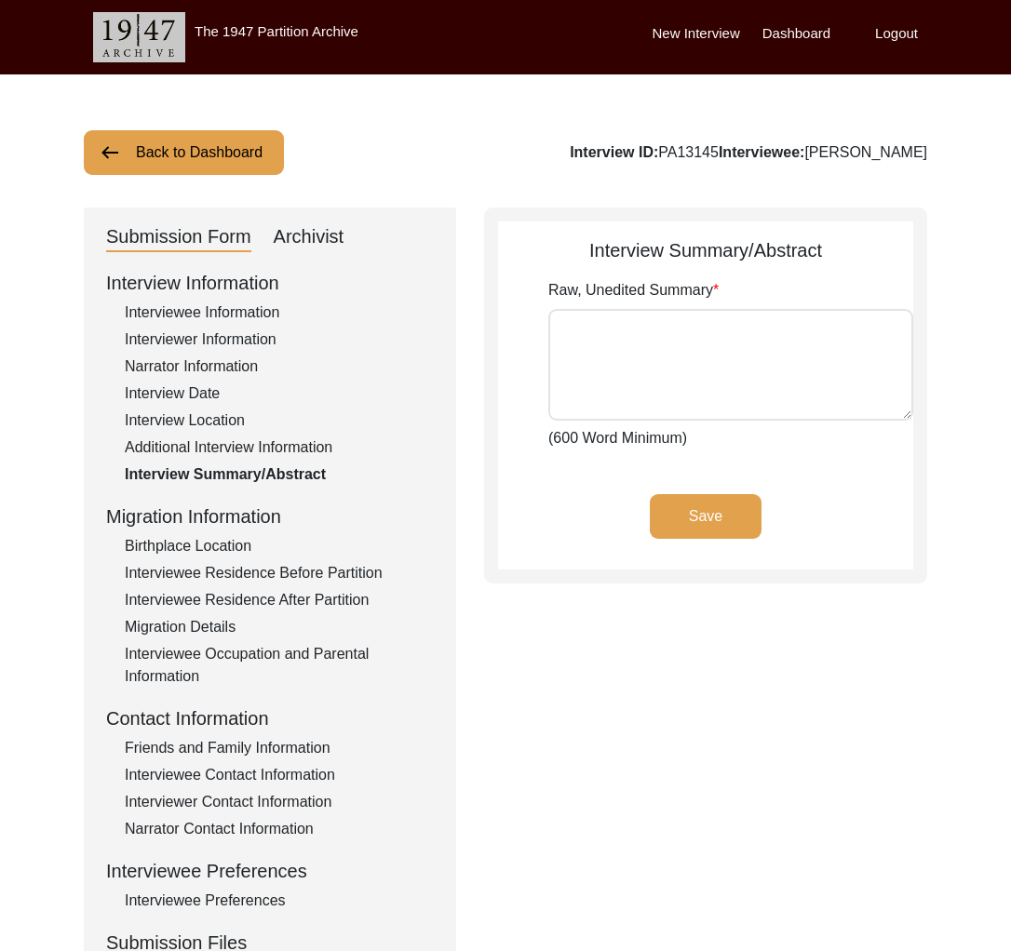
type textarea "[PERSON_NAME] was born in [DEMOGRAPHIC_DATA] in [GEOGRAPHIC_DATA], Magura Sub-D…"
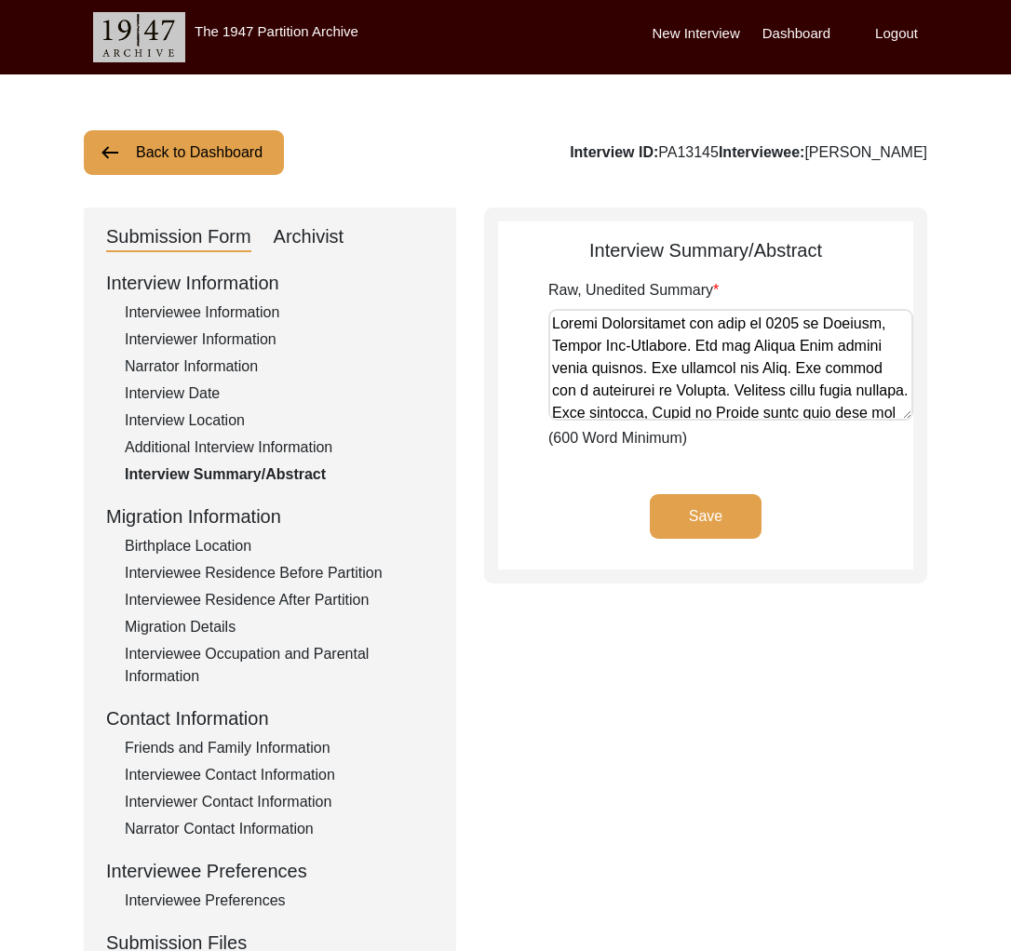
drag, startPoint x: 895, startPoint y: 405, endPoint x: 894, endPoint y: 423, distance: 18.6
click at [894, 423] on div "Raw, Unedited Summary (600 Word Minimum)" at bounding box center [730, 364] width 365 height 170
click at [896, 410] on textarea "Raw, Unedited Summary" at bounding box center [730, 365] width 365 height 112
click at [839, 329] on textarea "Raw, Unedited Summary" at bounding box center [730, 365] width 365 height 112
click at [251, 544] on div "Birthplace Location" at bounding box center [279, 546] width 309 height 22
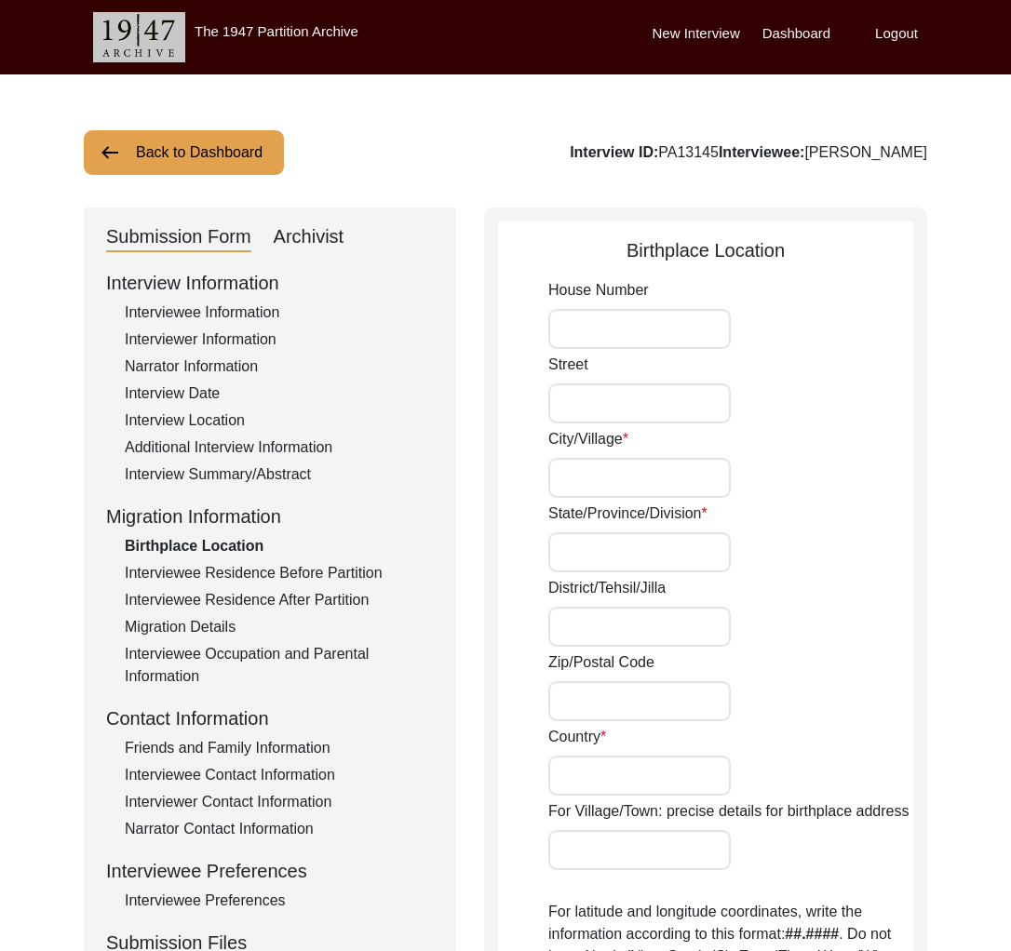
type input "[GEOGRAPHIC_DATA]"
type input "Khyber"
type input "Khulna Division"
type input "[GEOGRAPHIC_DATA]"
type input "[GEOGRAPHIC_DATA], [GEOGRAPHIC_DATA], [GEOGRAPHIC_DATA]"
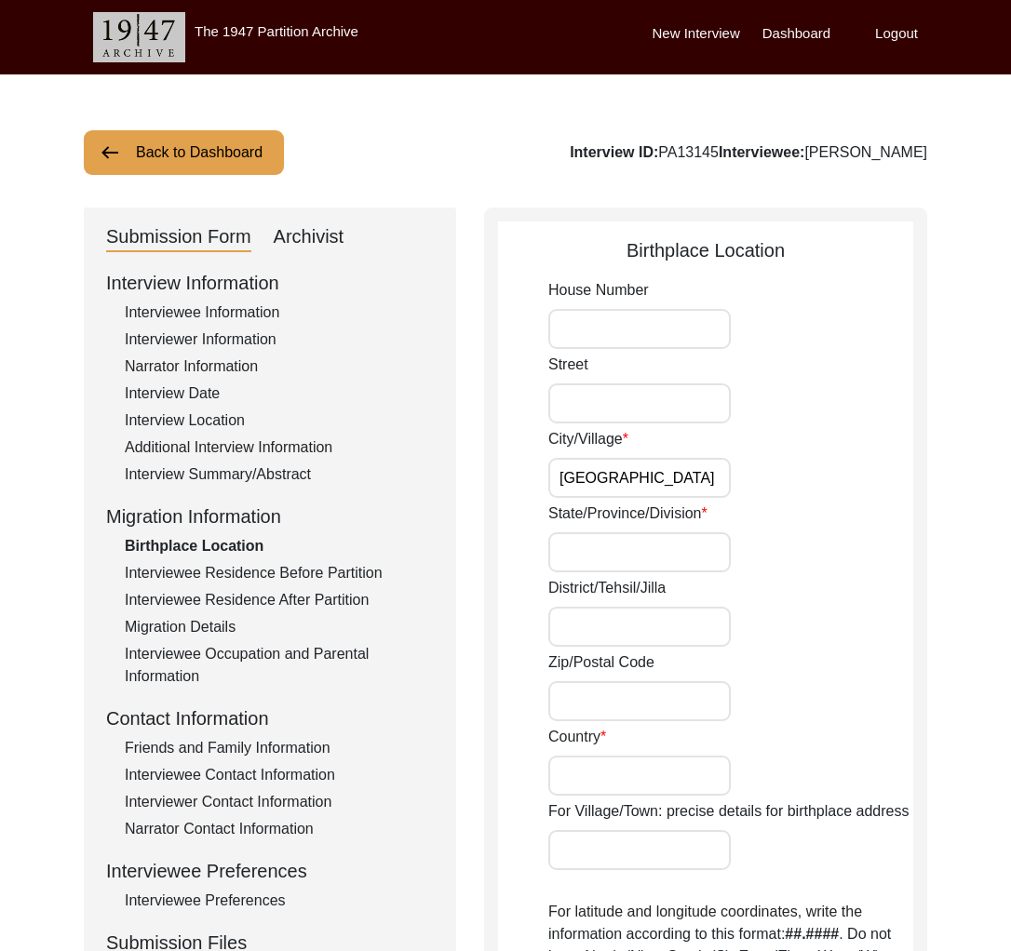
type input "23.165616709518737"
type input "89.20500522628909"
click at [214, 472] on div "Interview Summary/Abstract" at bounding box center [279, 475] width 309 height 22
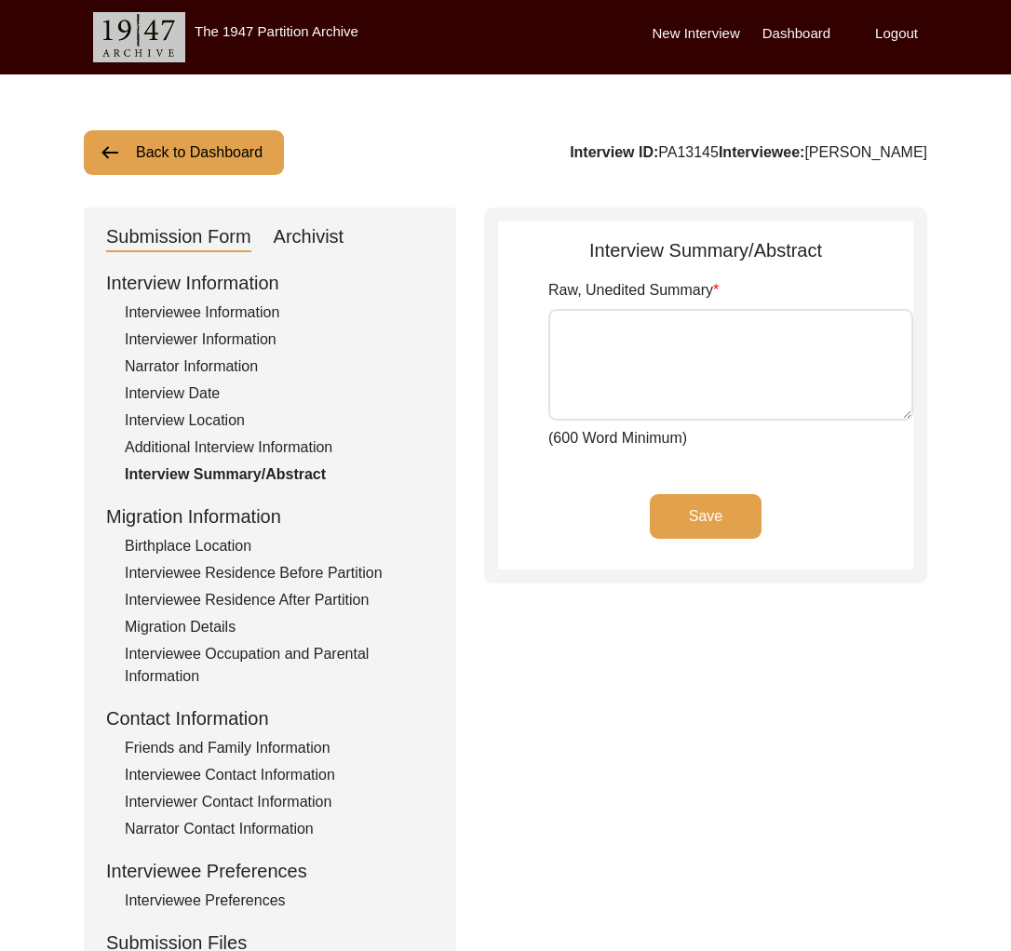
type textarea "[PERSON_NAME] was born in [DEMOGRAPHIC_DATA] in [GEOGRAPHIC_DATA], Magura Sub-D…"
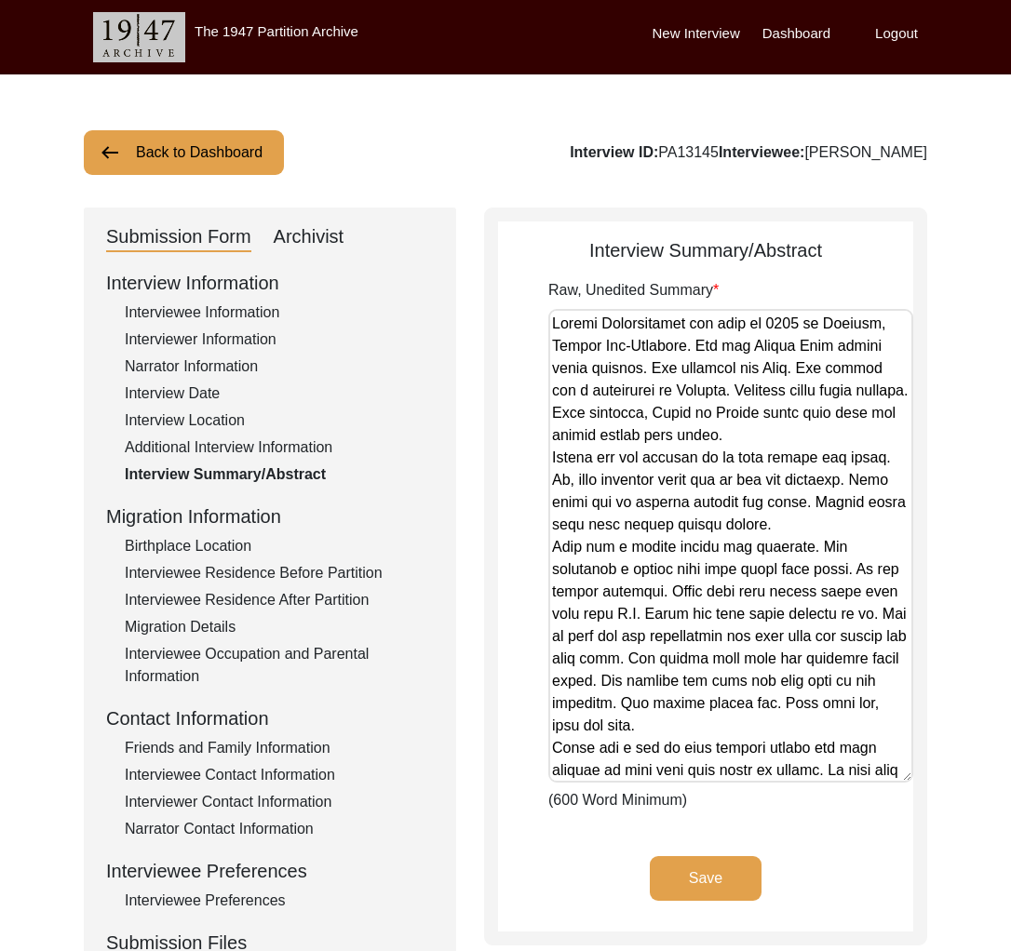
drag, startPoint x: 897, startPoint y: 410, endPoint x: 893, endPoint y: 772, distance: 362.1
click at [893, 772] on textarea "Raw, Unedited Summary" at bounding box center [730, 546] width 365 height 474
click at [721, 389] on textarea "Raw, Unedited Summary" at bounding box center [730, 546] width 365 height 474
click at [249, 549] on div "Birthplace Location" at bounding box center [279, 546] width 309 height 22
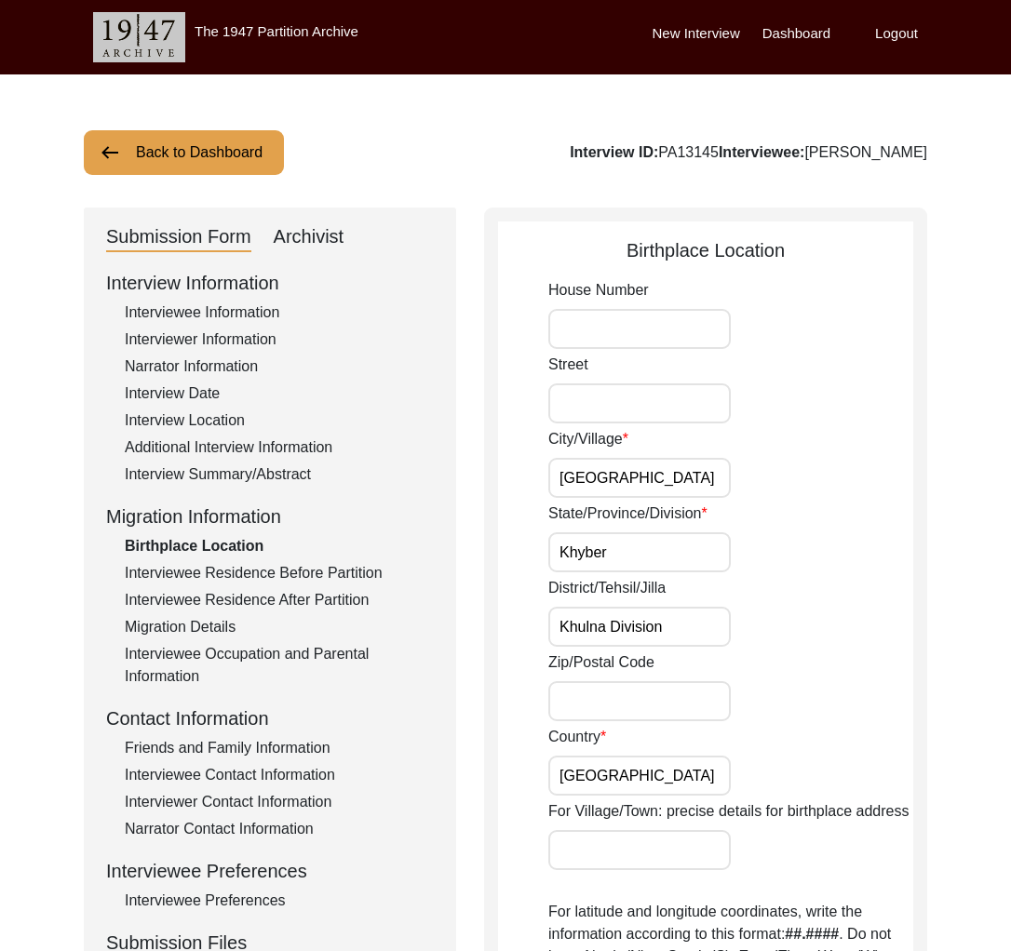
click at [316, 232] on div "Archivist" at bounding box center [309, 237] width 71 height 30
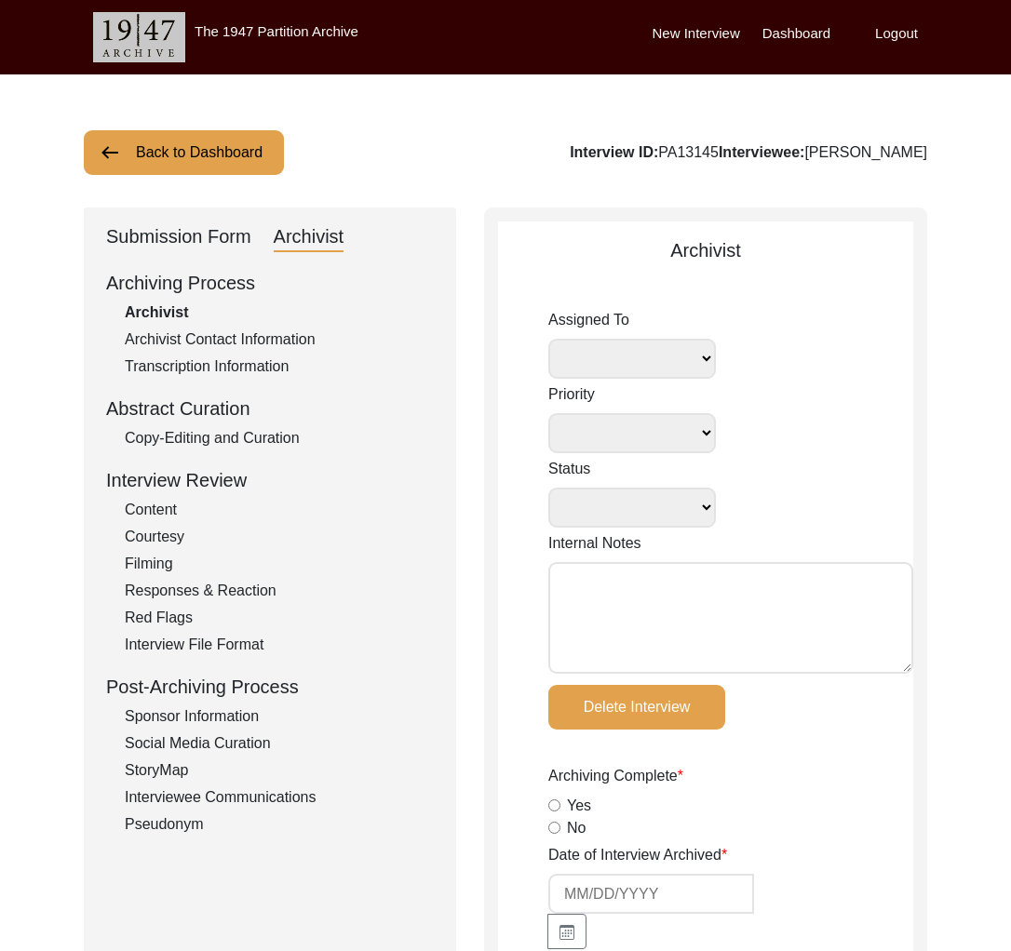
select select
select select "Archiving In Progress"
type textarea "[DATE] Tori: I am going to archive it now. [DATE] [GEOGRAPHIC_DATA]: Self-assig…"
radio input "true"
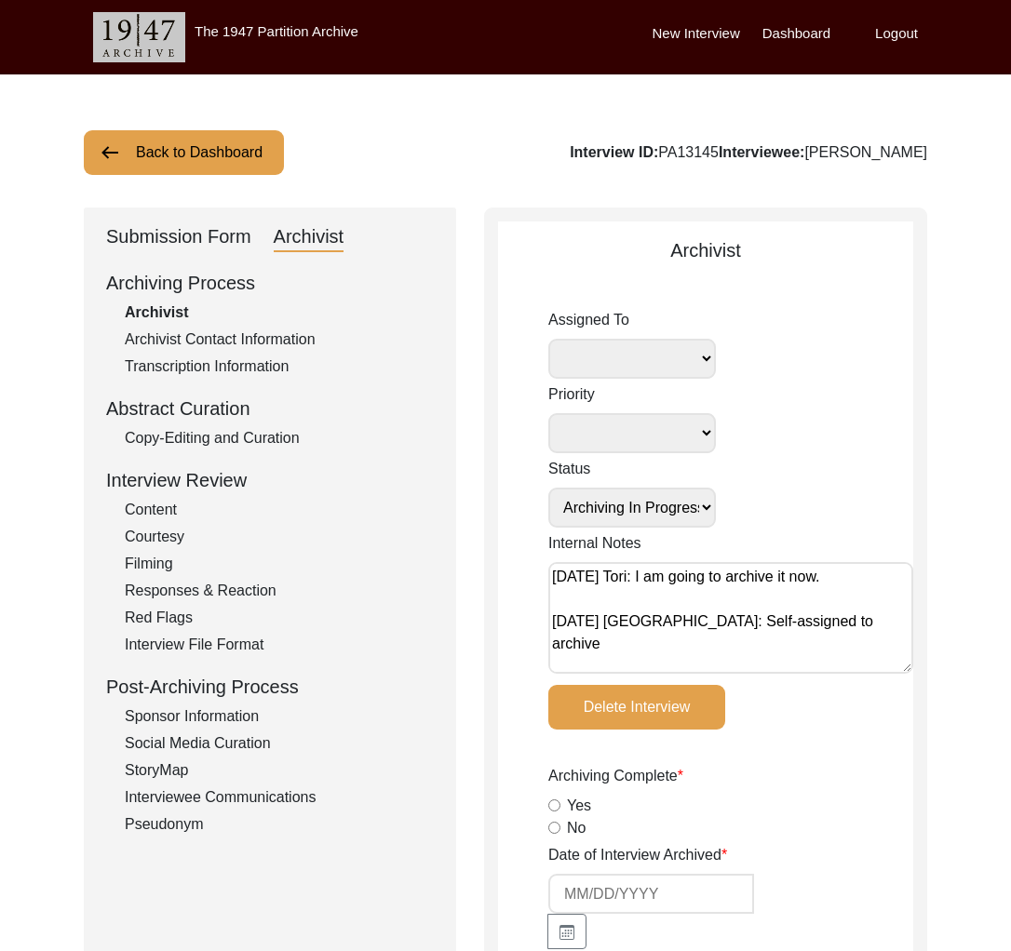
select select
click at [240, 230] on div "Submission Form" at bounding box center [178, 237] width 145 height 30
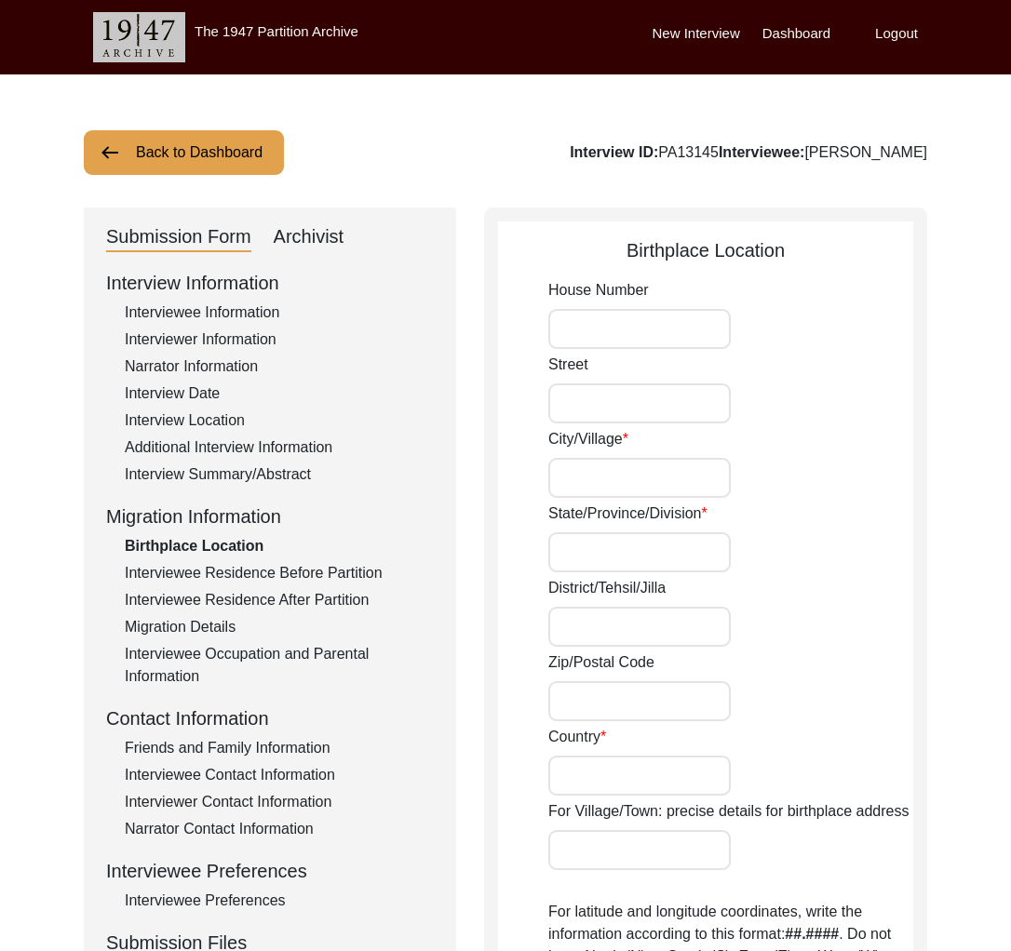
type input "[GEOGRAPHIC_DATA]"
type input "Khyber"
type input "Khulna Division"
type input "[GEOGRAPHIC_DATA]"
type input "[GEOGRAPHIC_DATA], [GEOGRAPHIC_DATA], [GEOGRAPHIC_DATA]"
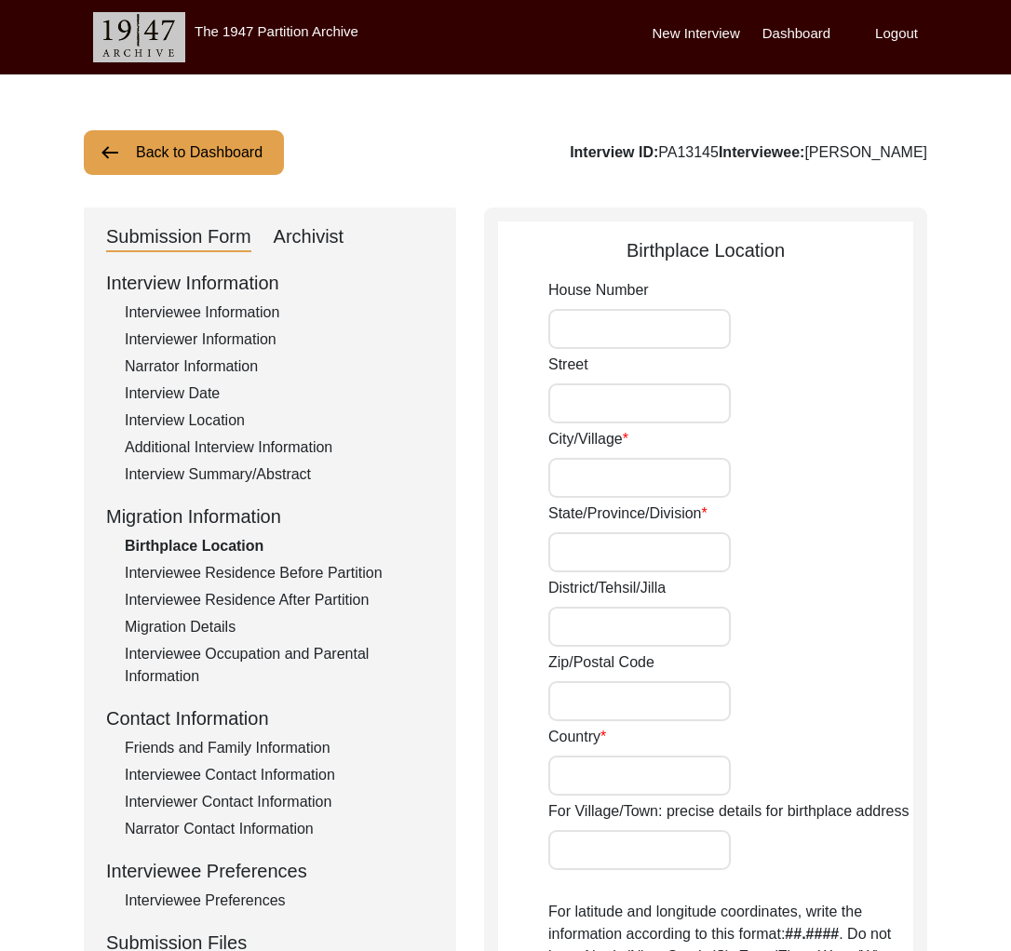
type input "23.165616709518737"
type input "89.20500522628909"
click at [319, 570] on div "Interviewee Residence Before Partition" at bounding box center [279, 573] width 309 height 22
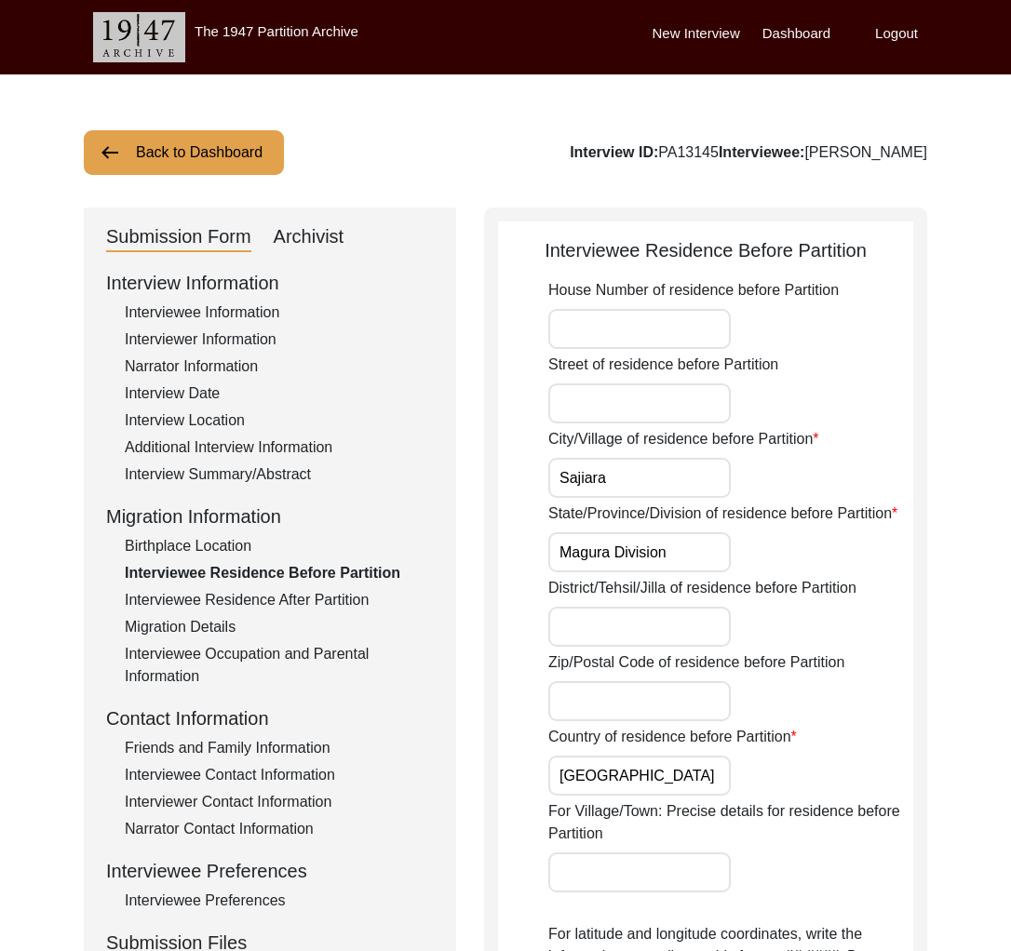
click at [339, 610] on div "Interviewee Residence After Partition" at bounding box center [279, 600] width 309 height 22
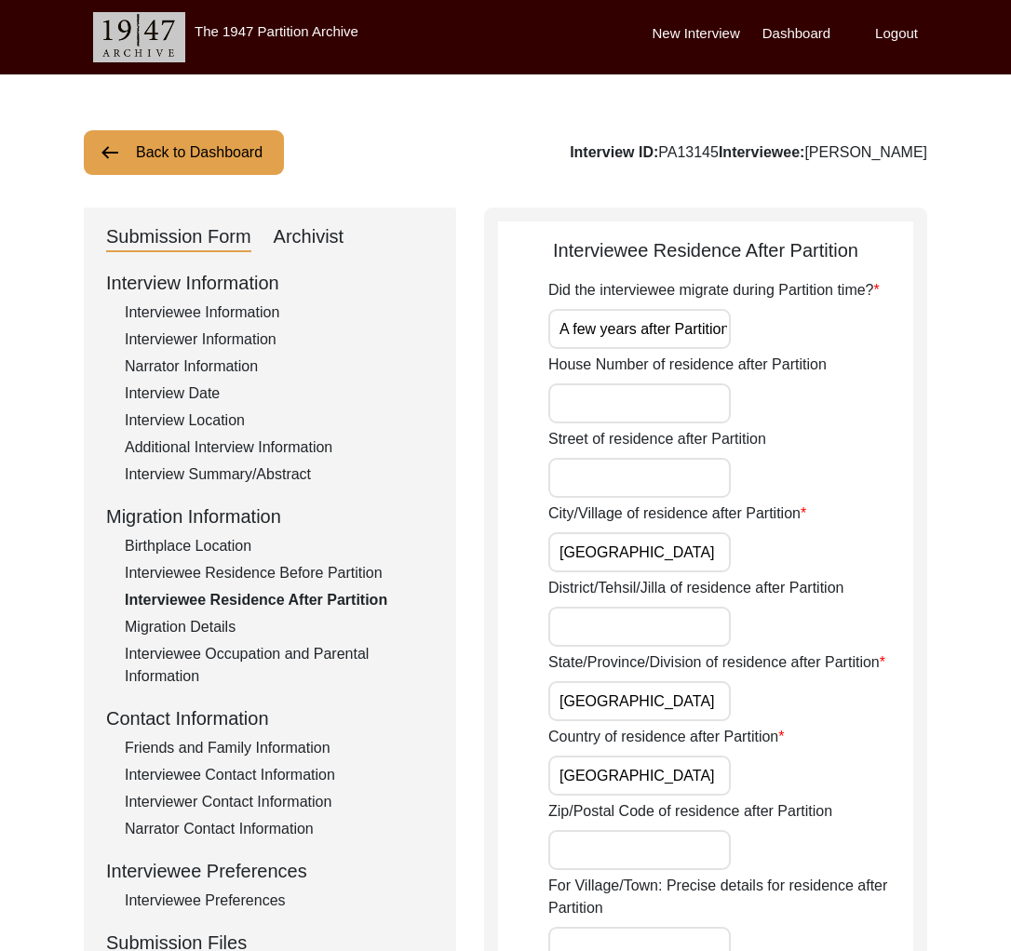
click at [224, 550] on div "Birthplace Location" at bounding box center [279, 546] width 309 height 22
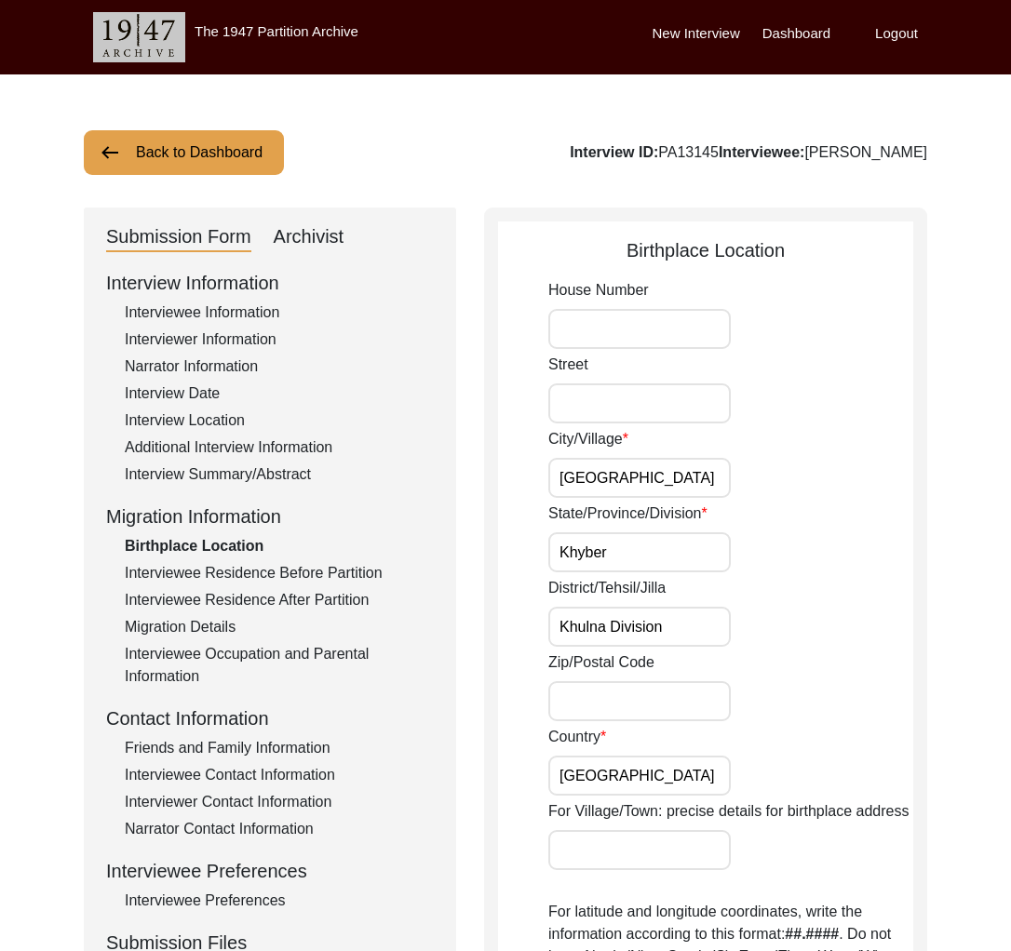
click at [220, 482] on div "Interview Summary/Abstract" at bounding box center [279, 475] width 309 height 22
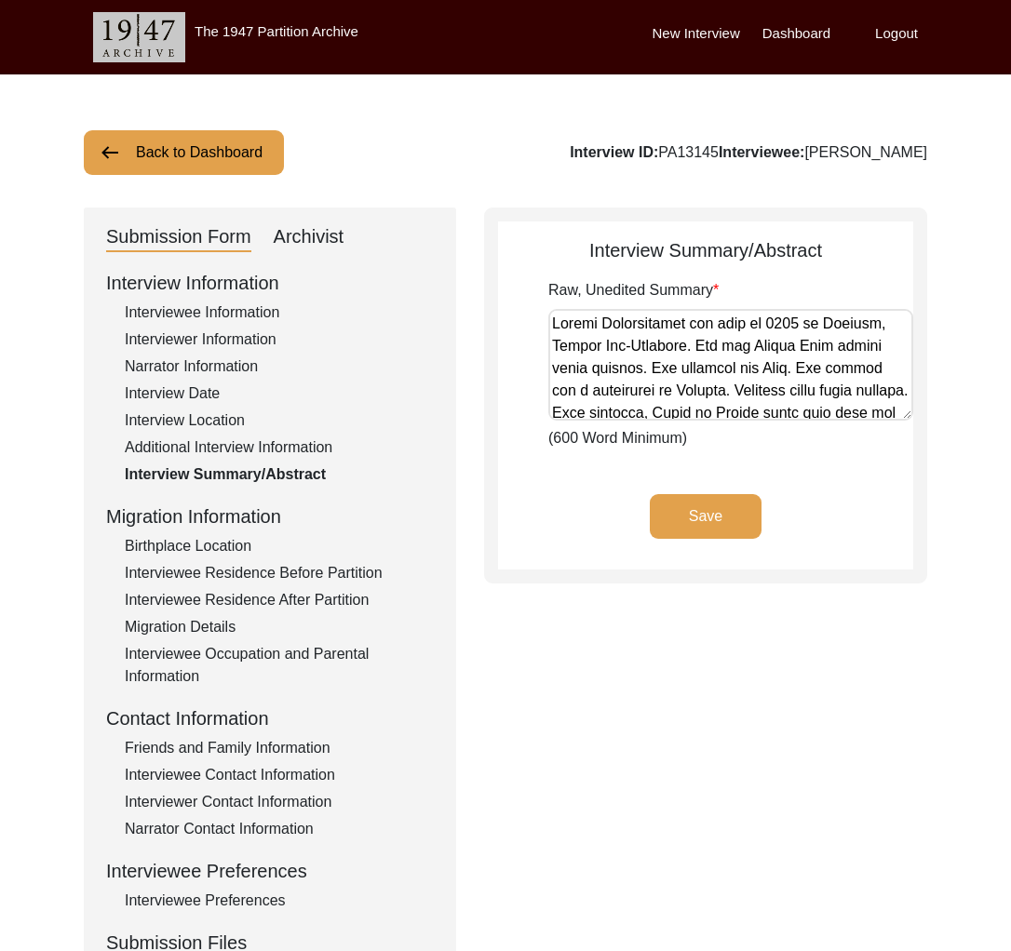
drag, startPoint x: 896, startPoint y: 404, endPoint x: 896, endPoint y: 416, distance: 12.1
click at [896, 416] on textarea "Raw, Unedited Summary" at bounding box center [730, 365] width 365 height 112
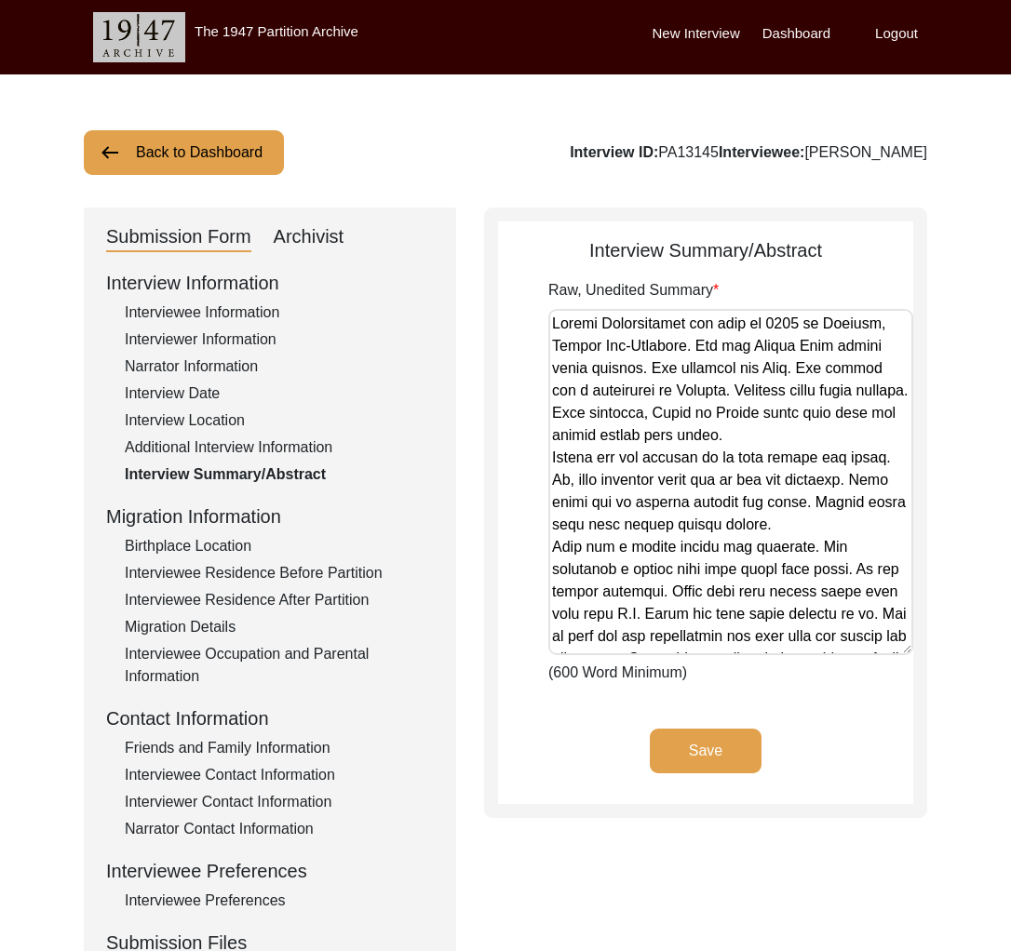
drag, startPoint x: 907, startPoint y: 405, endPoint x: 887, endPoint y: 639, distance: 235.4
click at [887, 639] on textarea "Raw, Unedited Summary" at bounding box center [730, 482] width 365 height 346
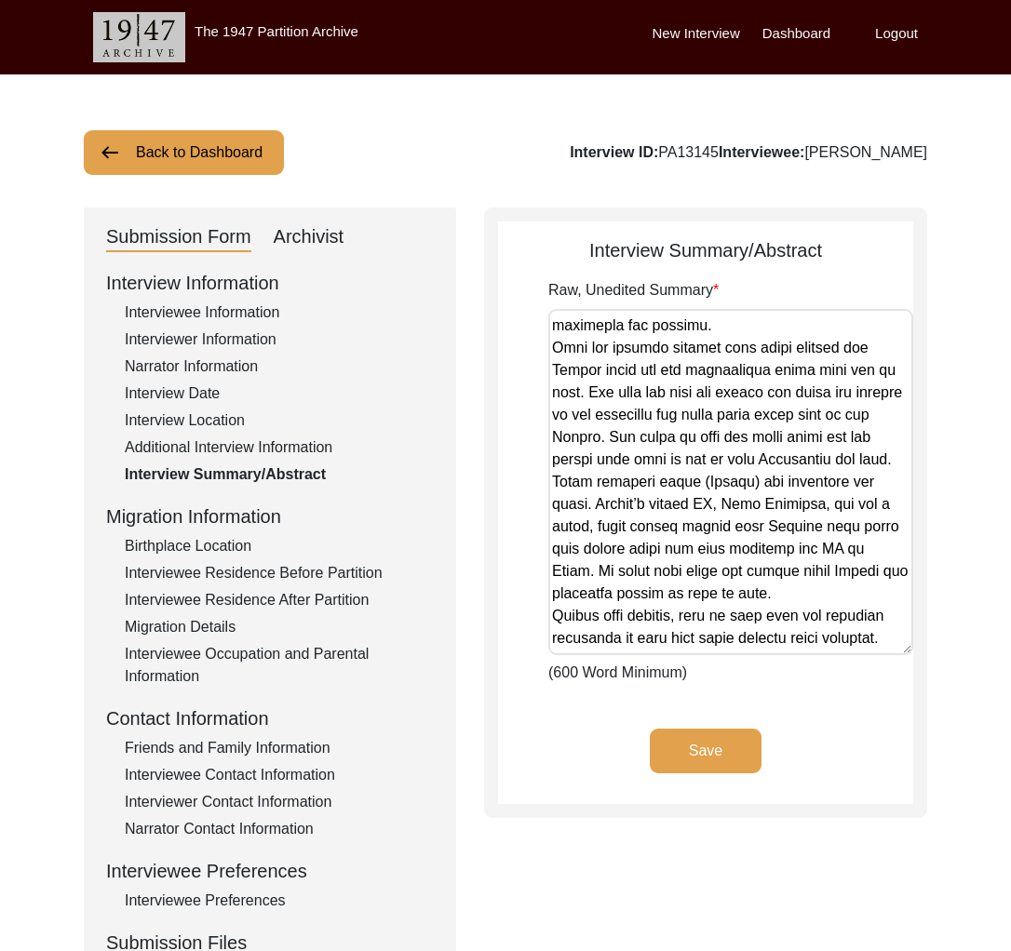
scroll to position [627, 0]
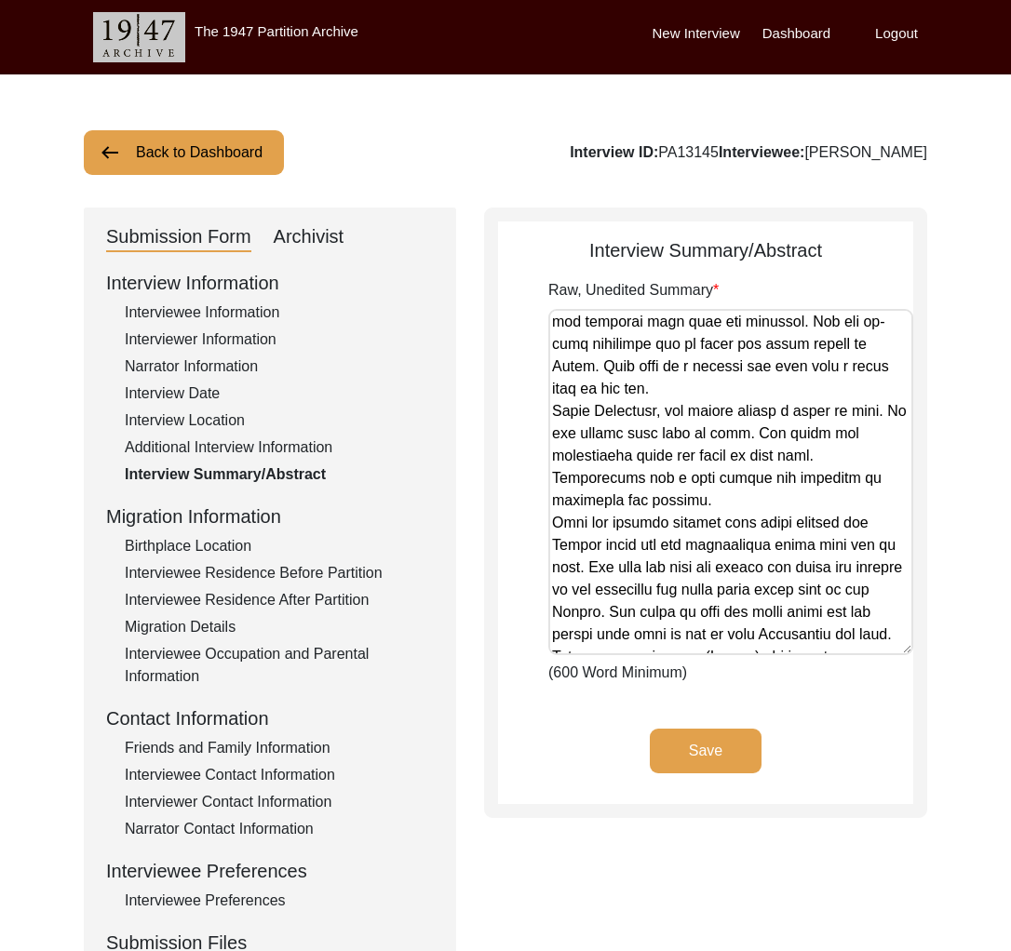
click at [226, 544] on div "Birthplace Location" at bounding box center [279, 546] width 309 height 22
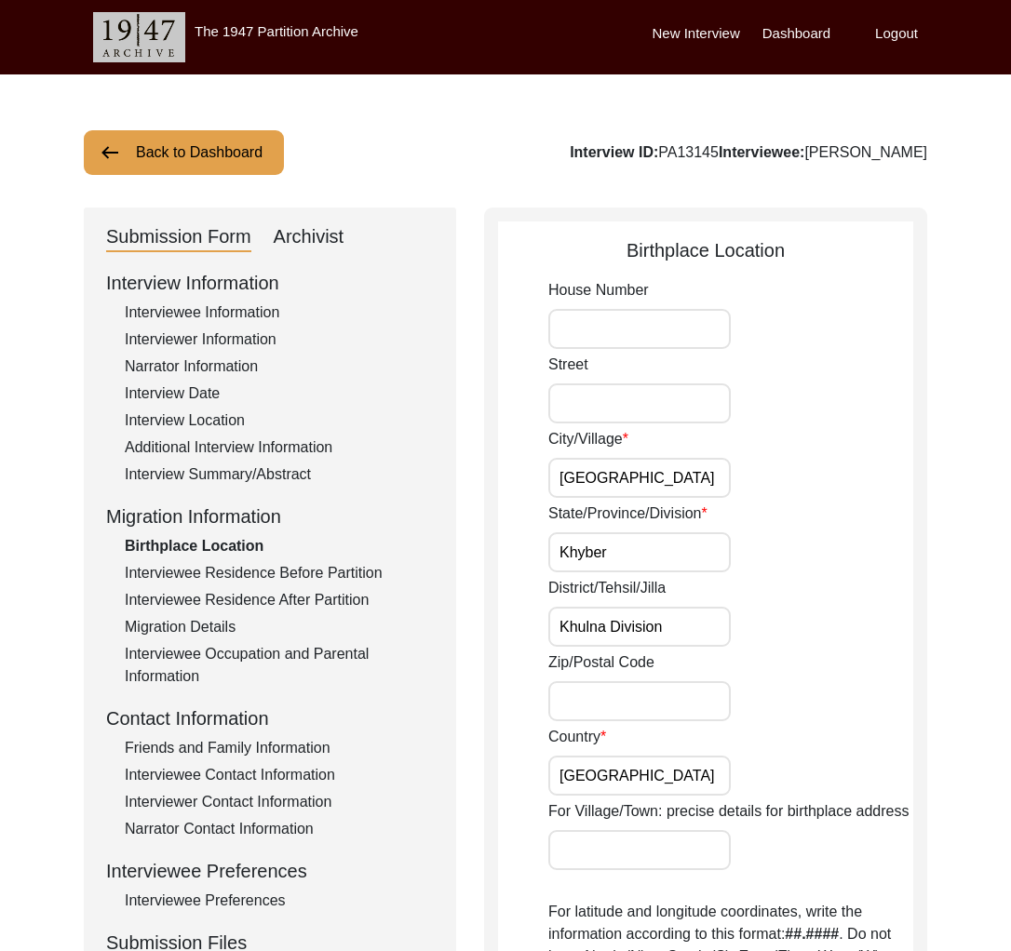
click at [222, 342] on div "Interviewer Information" at bounding box center [279, 340] width 309 height 22
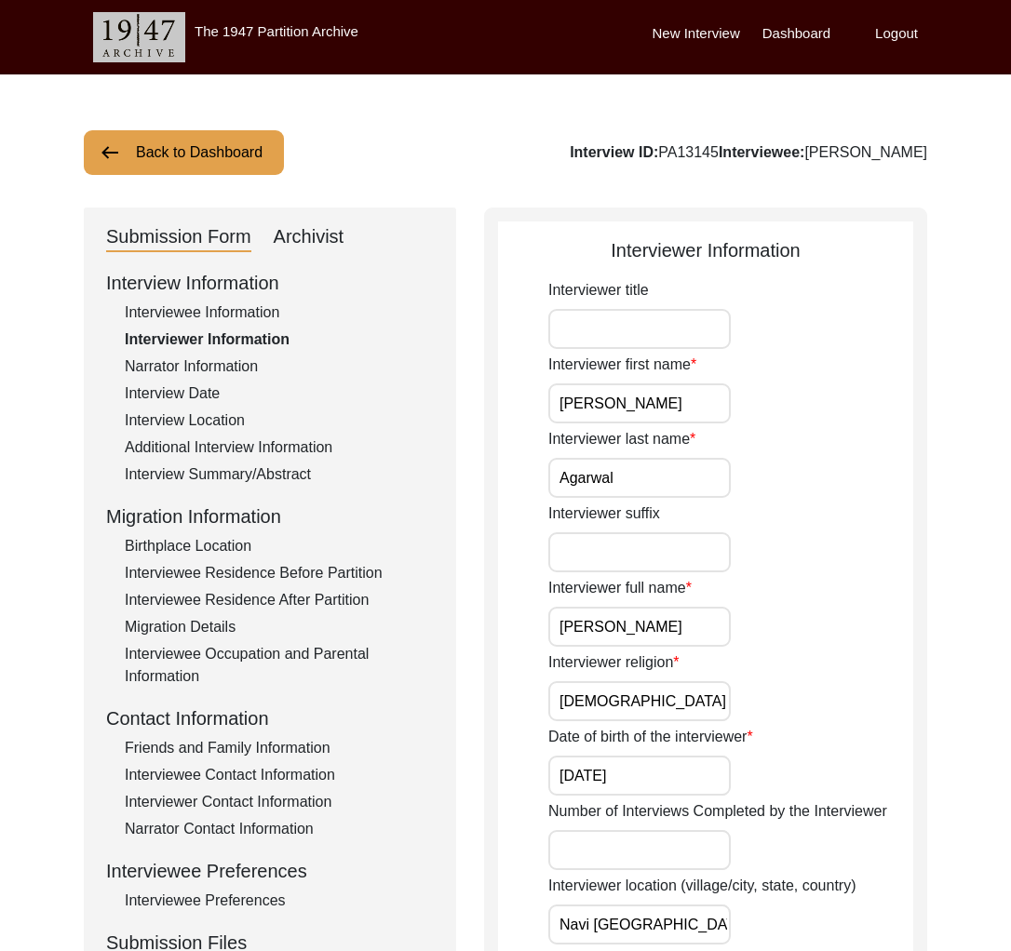
click at [259, 550] on div "Birthplace Location" at bounding box center [279, 546] width 309 height 22
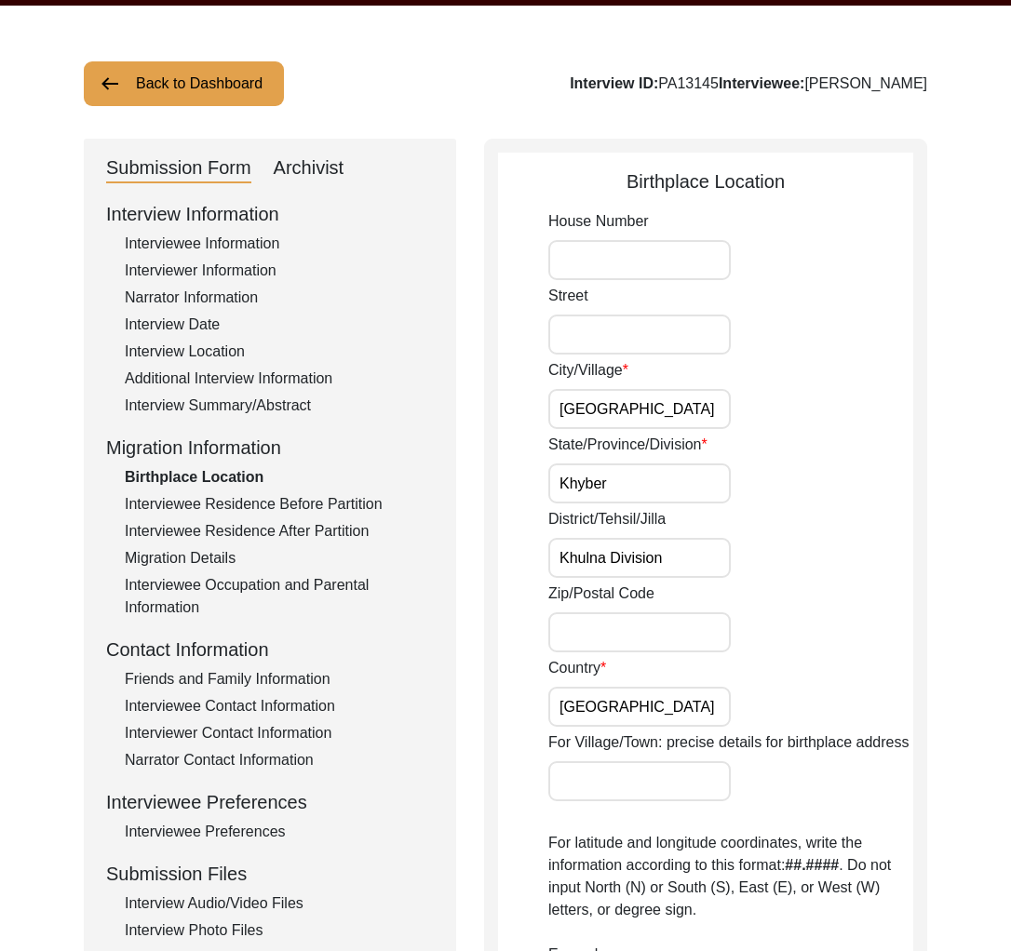
scroll to position [87, 0]
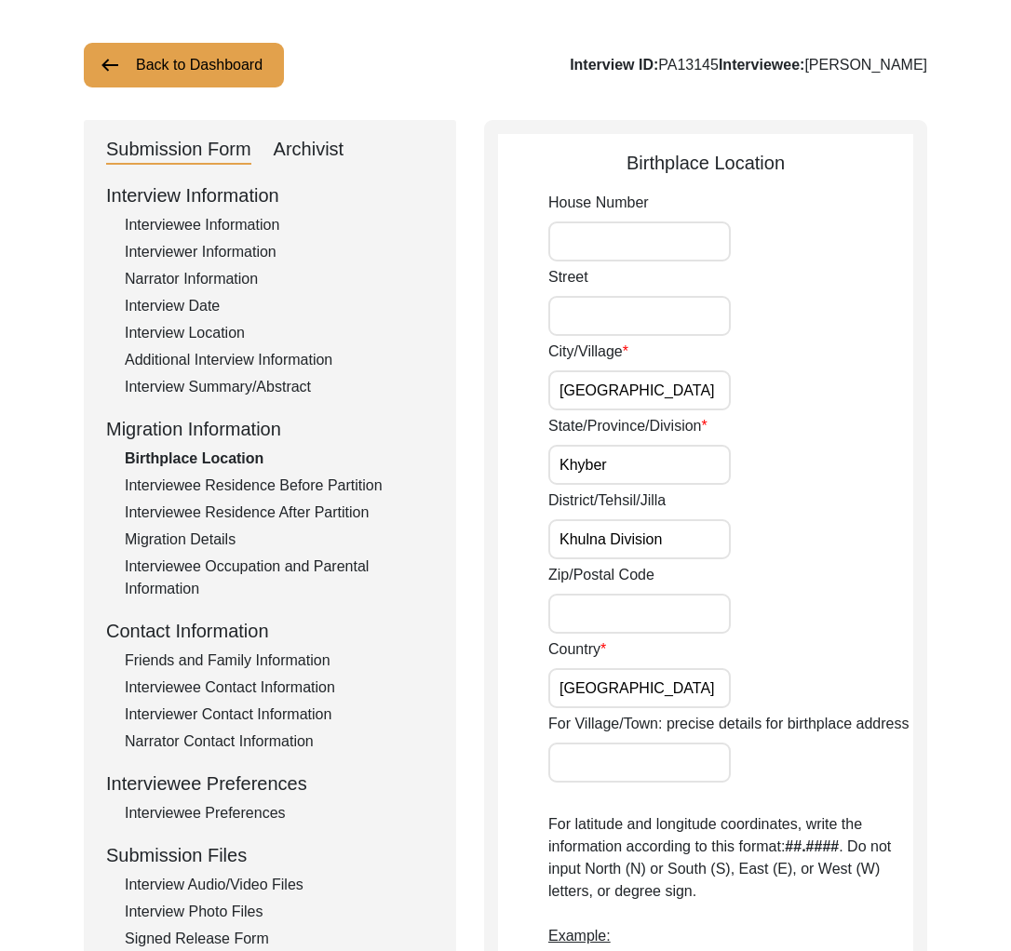
click at [322, 483] on div "Interviewee Residence Before Partition" at bounding box center [279, 486] width 309 height 22
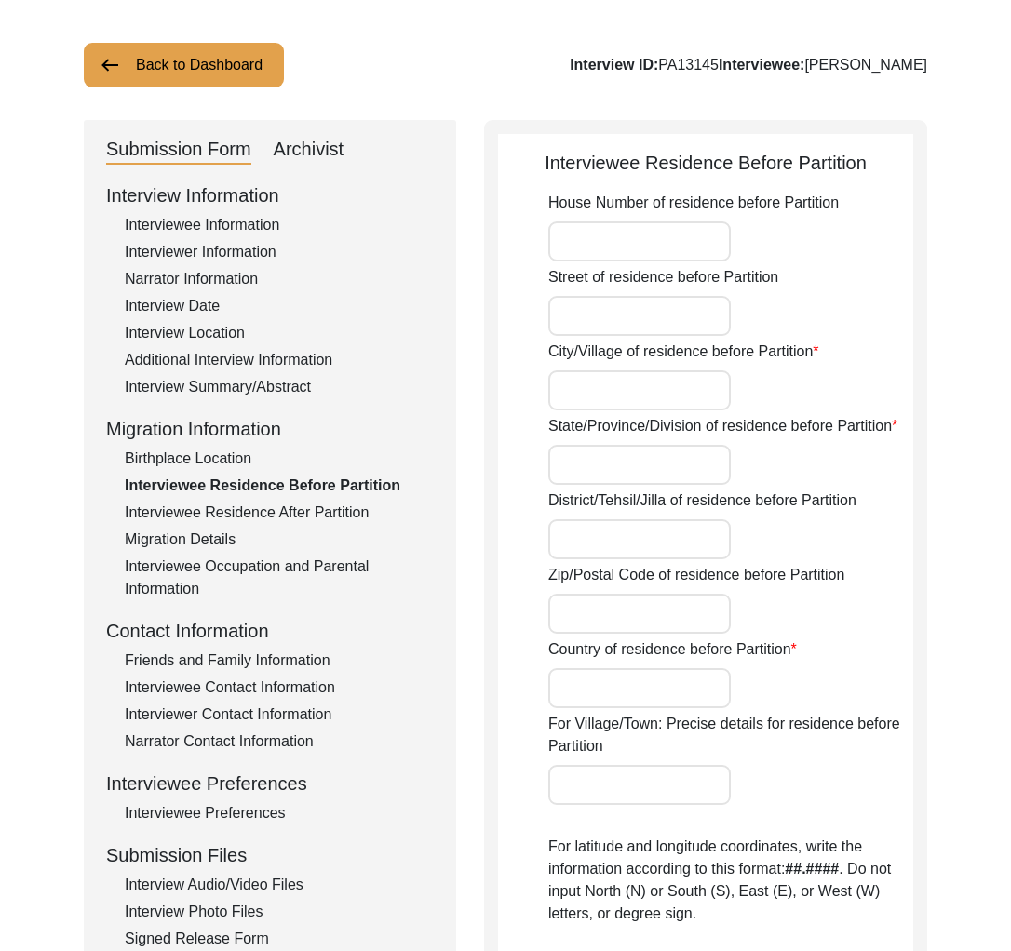
type input "Sajiara"
type input "Magura Division"
type input "[GEOGRAPHIC_DATA]"
type input "Saijara, Magura Division, [GEOGRAPHIC_DATA]"
type input "23.481103829896526"
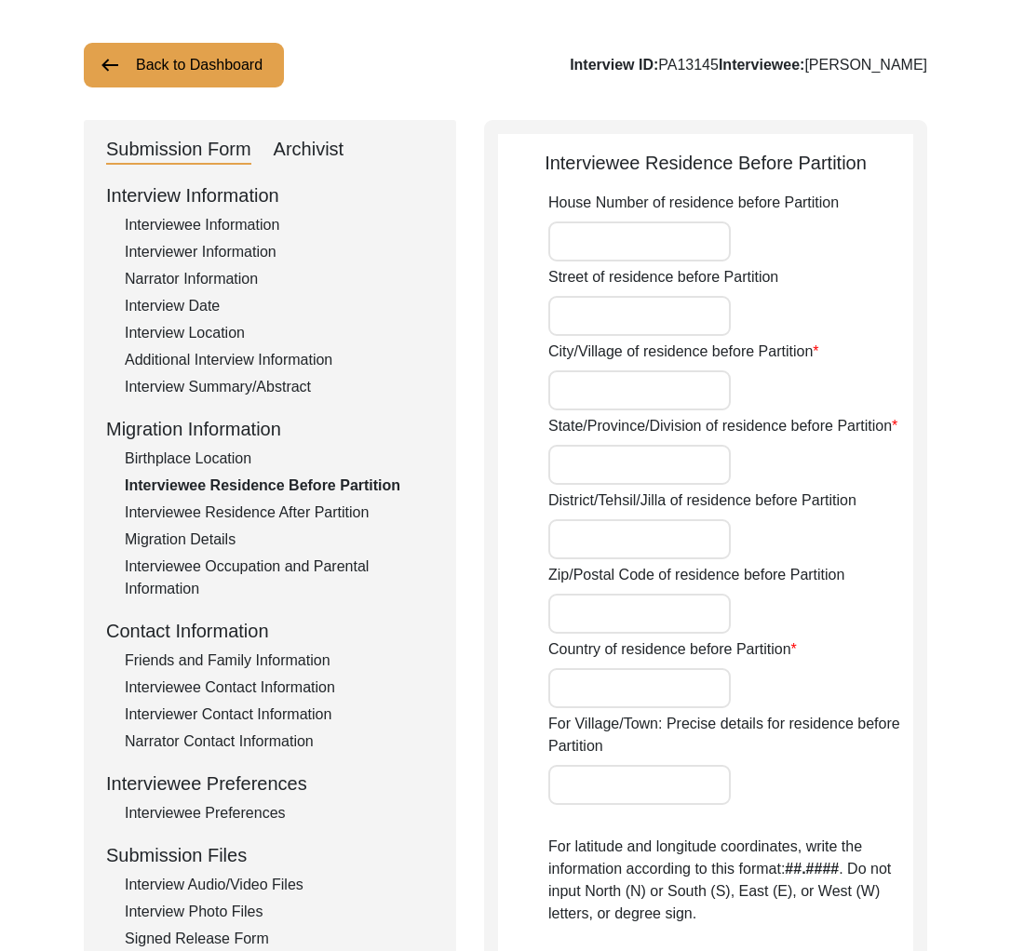
type input "89.39178363825722"
click at [274, 512] on div "Interviewee Residence After Partition" at bounding box center [279, 513] width 309 height 22
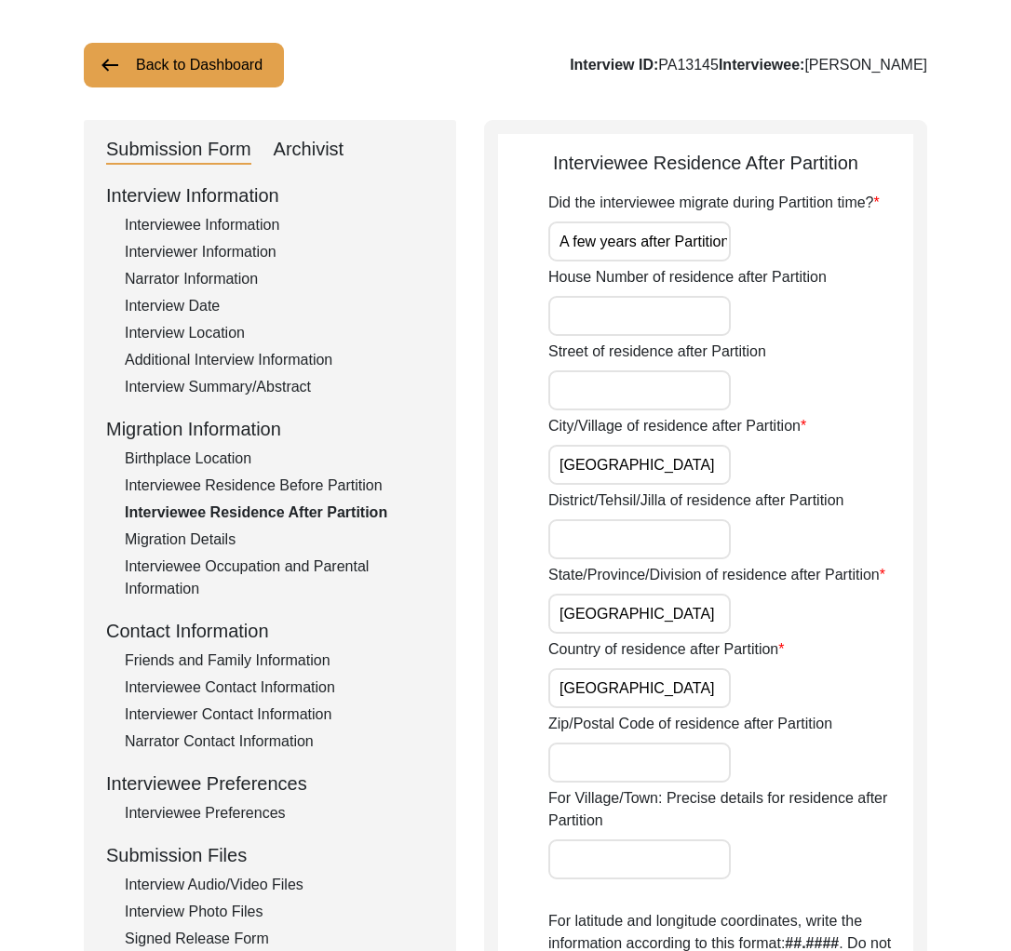
click at [297, 487] on div "Interviewee Residence Before Partition" at bounding box center [279, 486] width 309 height 22
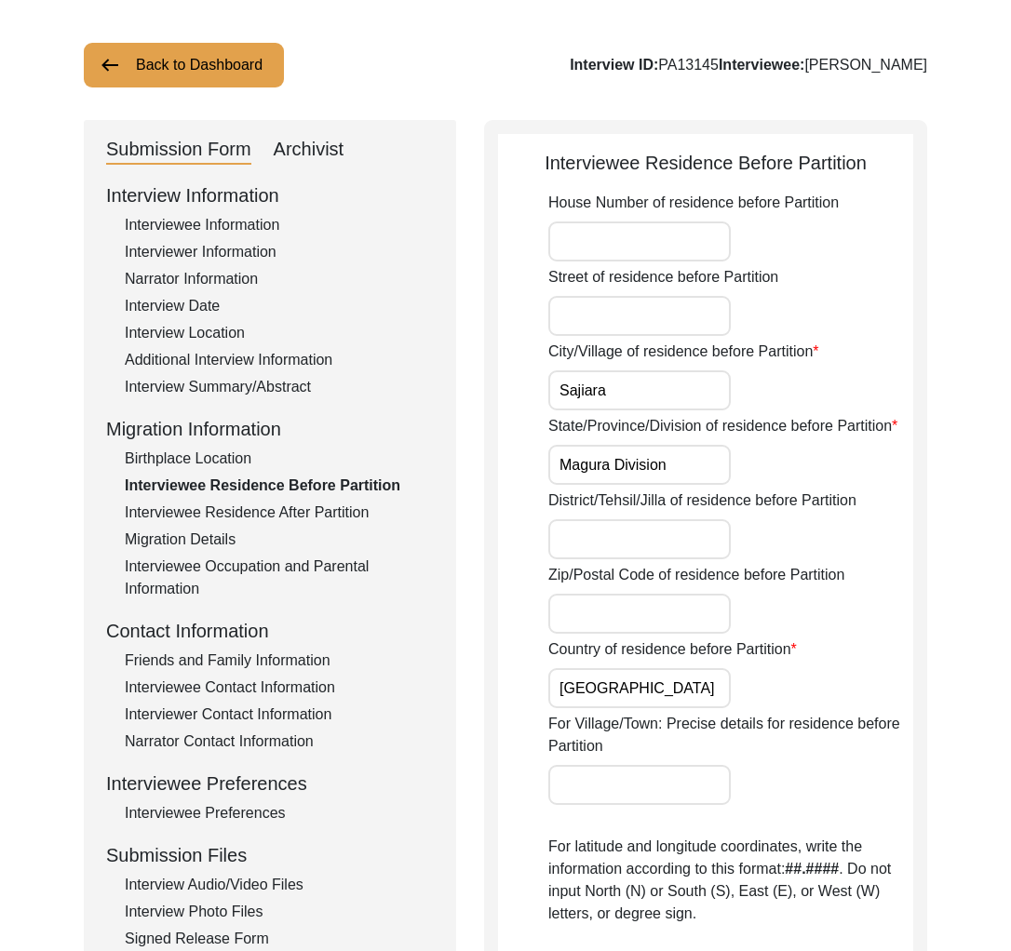
click at [235, 468] on div "Birthplace Location" at bounding box center [279, 459] width 309 height 22
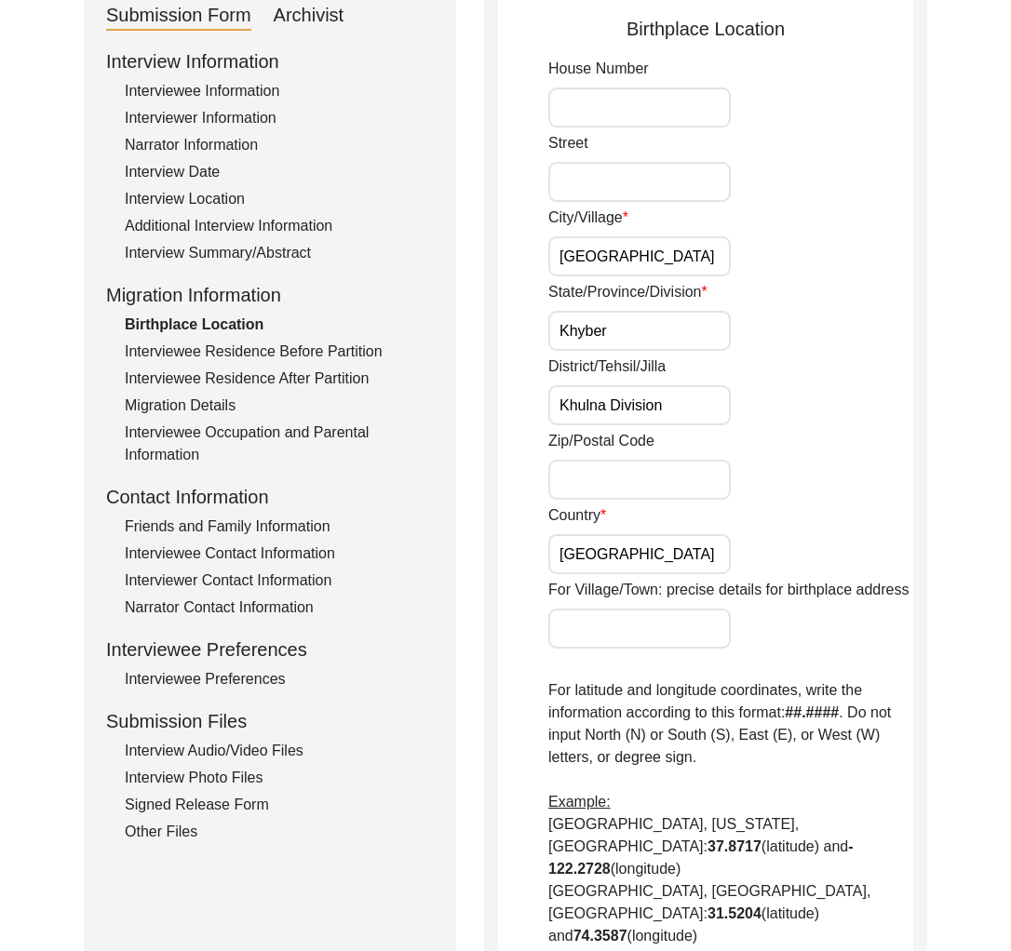
scroll to position [222, 0]
click at [764, 397] on div "District/Tehsil/Jilla Khulna Division" at bounding box center [730, 390] width 365 height 70
click at [235, 254] on div "Interview Summary/Abstract" at bounding box center [279, 252] width 309 height 22
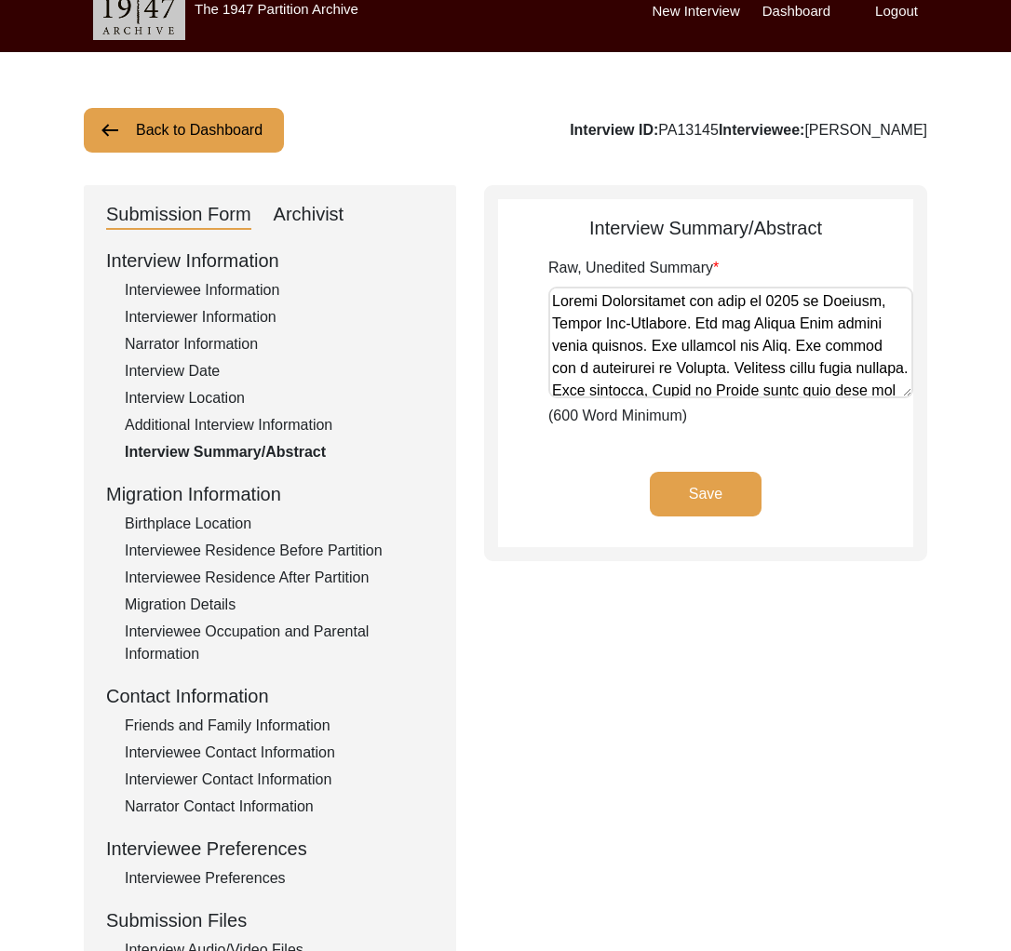
scroll to position [0, 0]
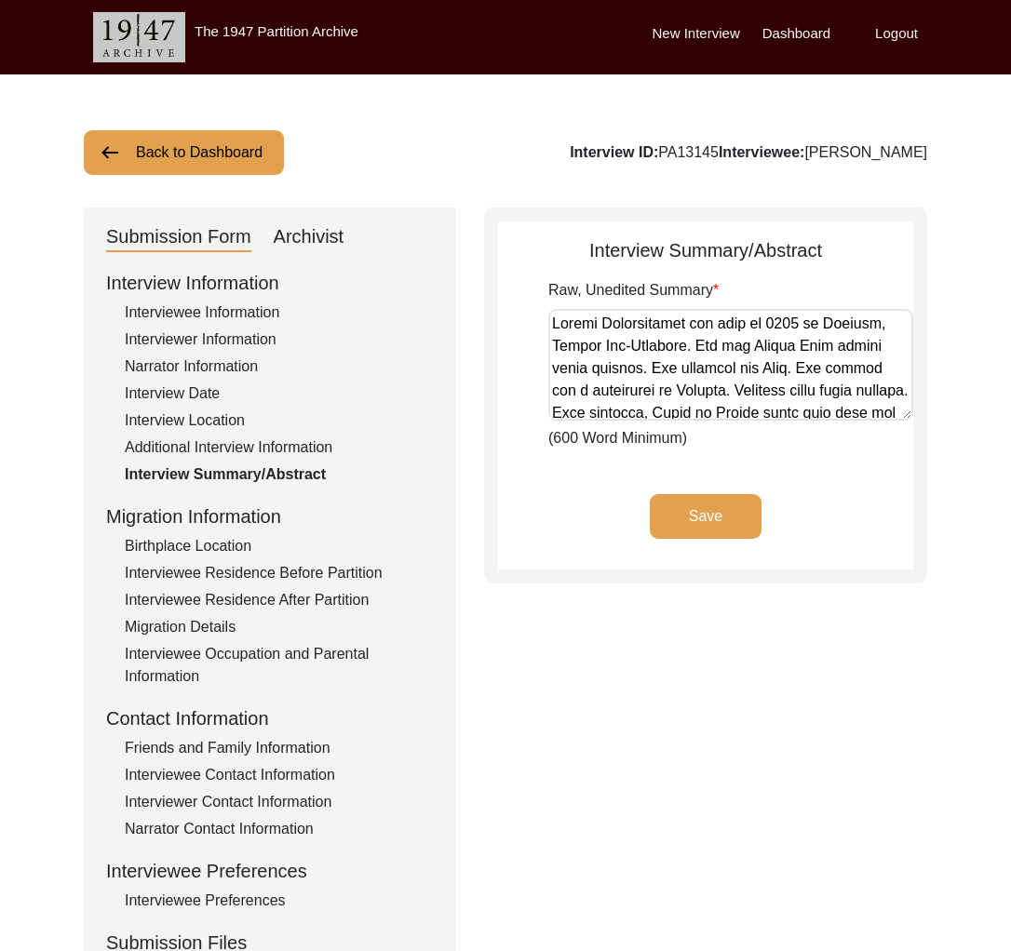
click at [189, 551] on div "Birthplace Location" at bounding box center [279, 546] width 309 height 22
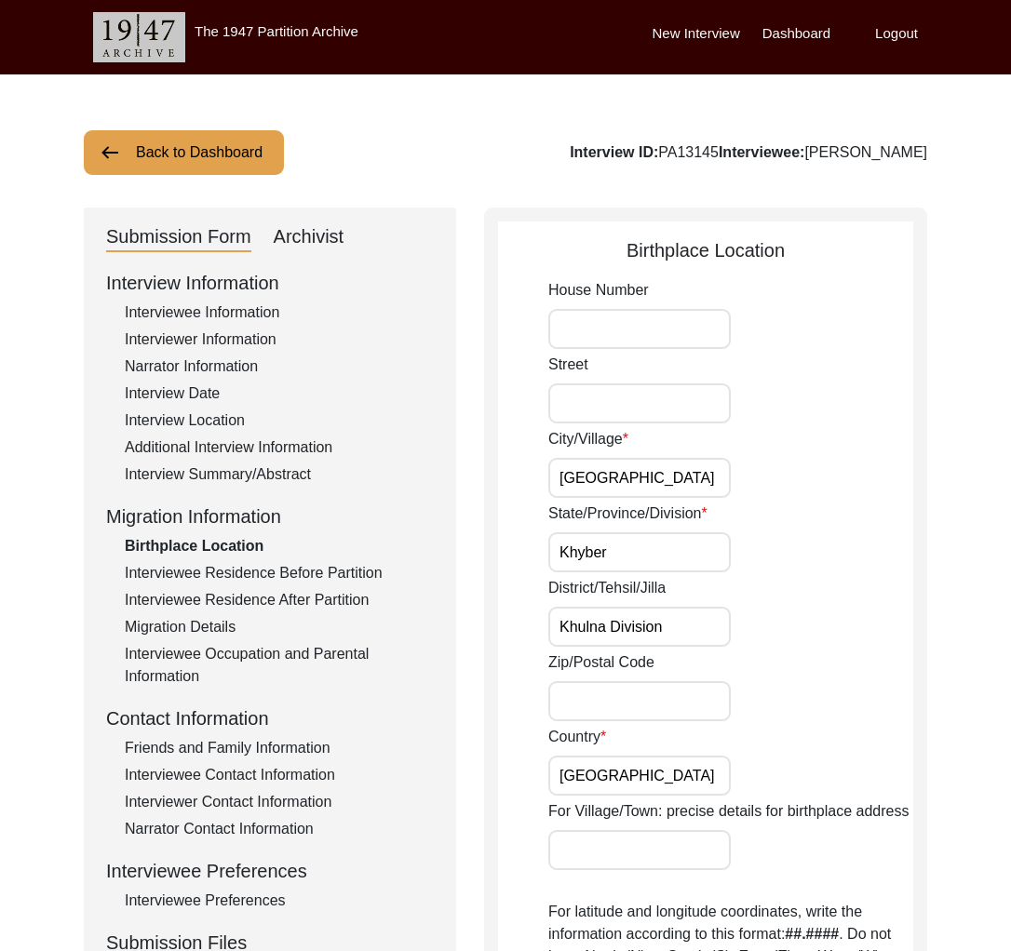
click at [249, 588] on div "Interview Information Interviewee Information Interviewer Information Narrator …" at bounding box center [270, 667] width 328 height 796
click at [252, 573] on div "Interviewee Residence Before Partition" at bounding box center [279, 573] width 309 height 22
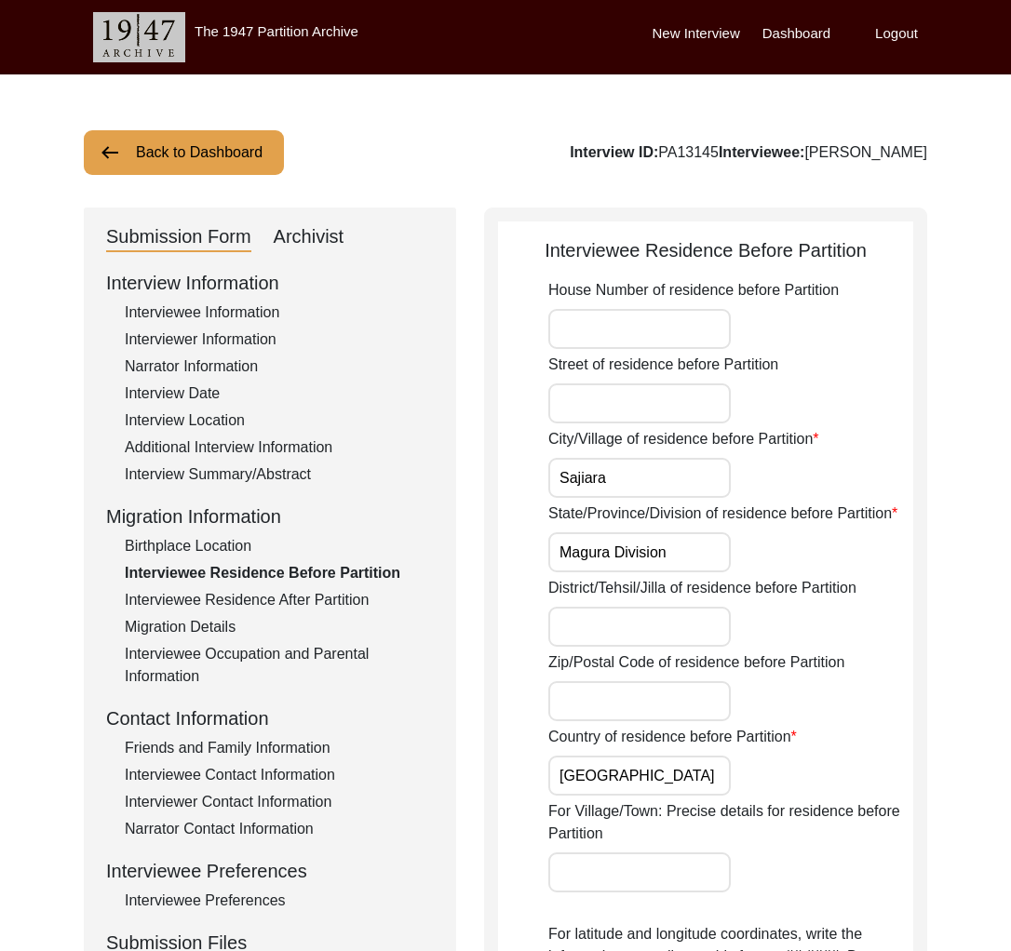
click at [240, 476] on div "Interview Summary/Abstract" at bounding box center [279, 475] width 309 height 22
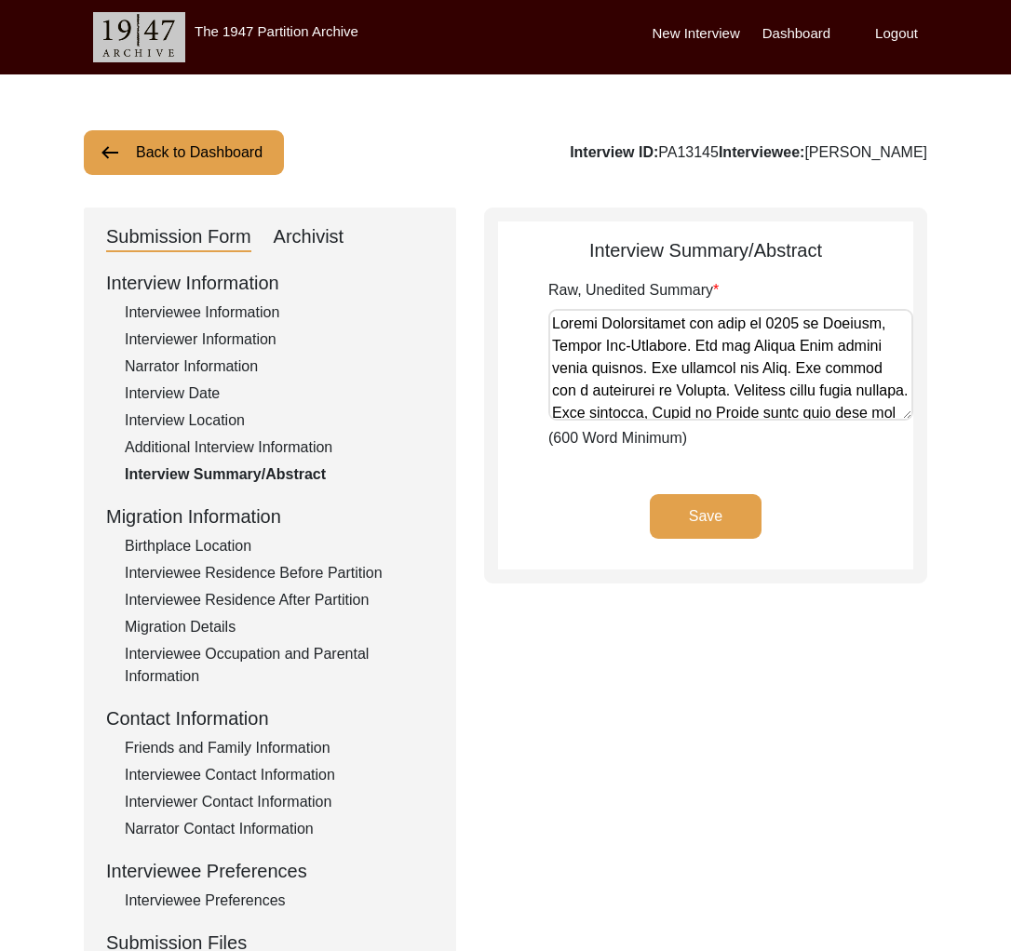
click at [221, 550] on div "Birthplace Location" at bounding box center [279, 546] width 309 height 22
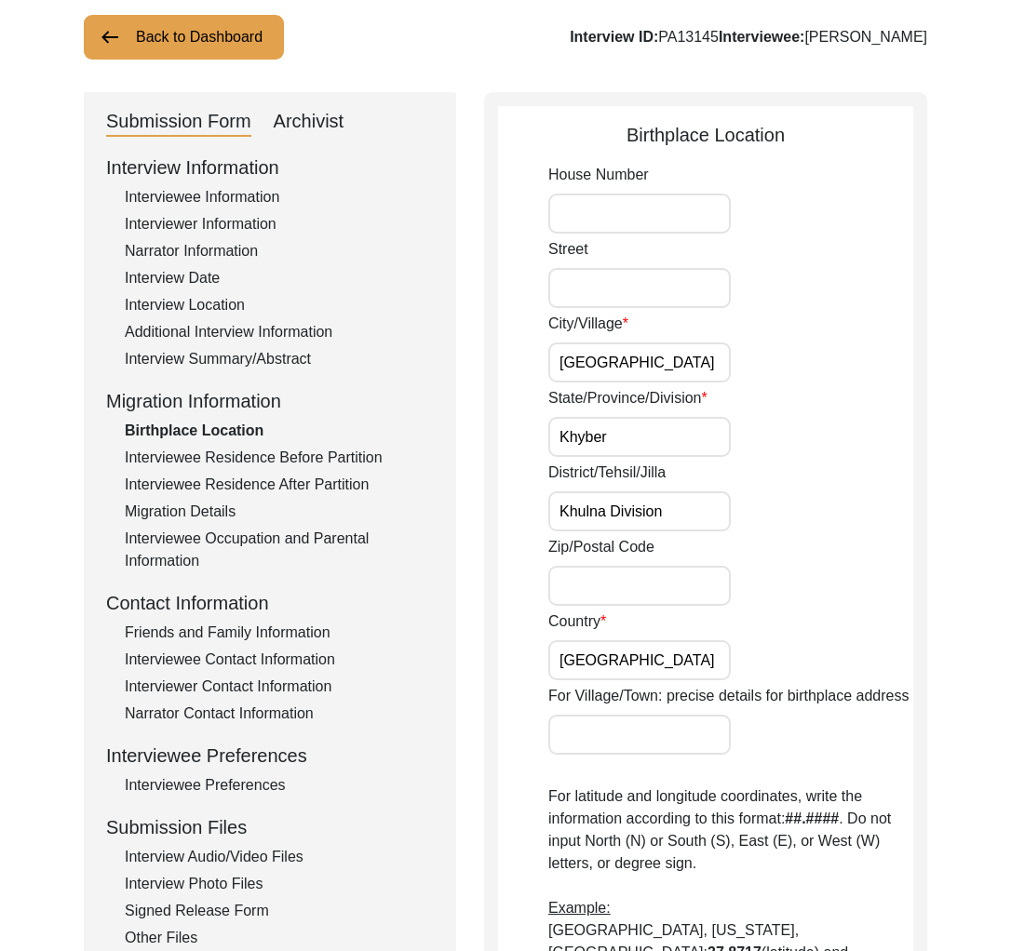
scroll to position [134, 0]
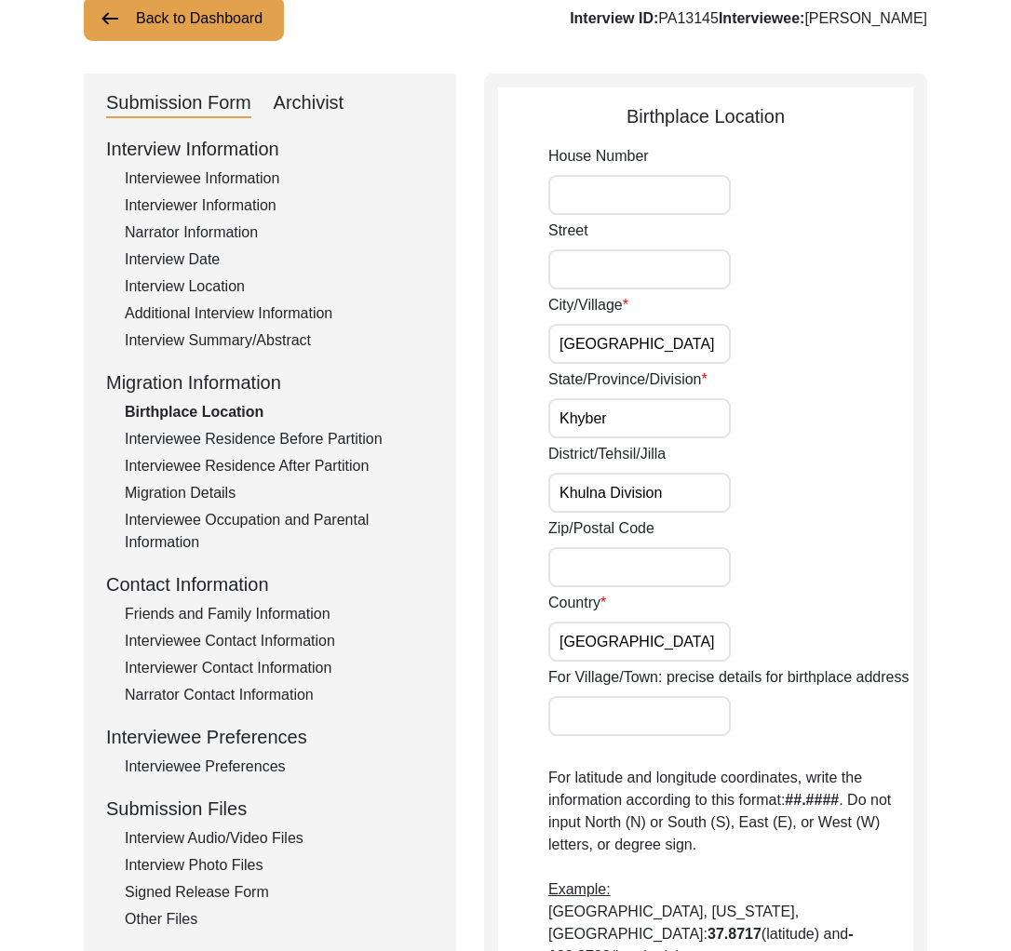
click at [184, 176] on div "Interviewee Information" at bounding box center [279, 179] width 309 height 22
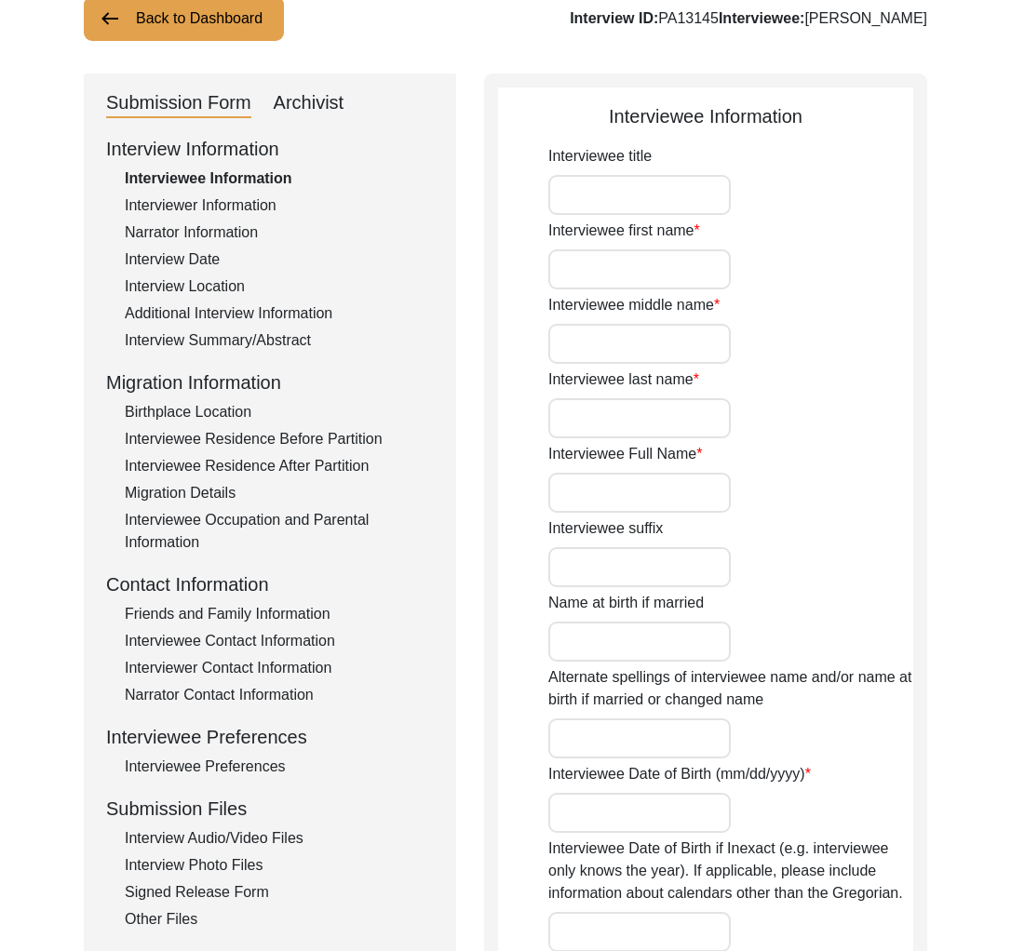
type input "Mrs."
type input "[PERSON_NAME]"
type input "-"
type input "[PERSON_NAME]"
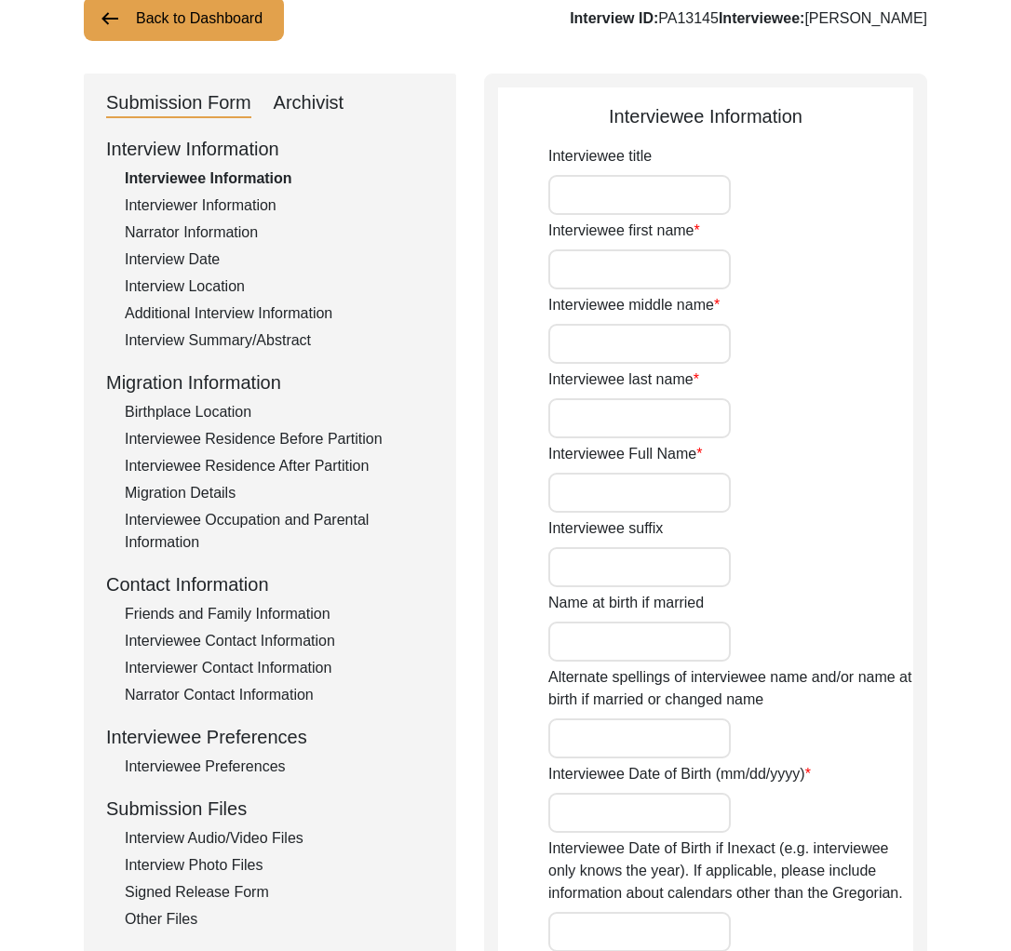
type input "[DATE]"
type input "77"
type input "[DEMOGRAPHIC_DATA]"
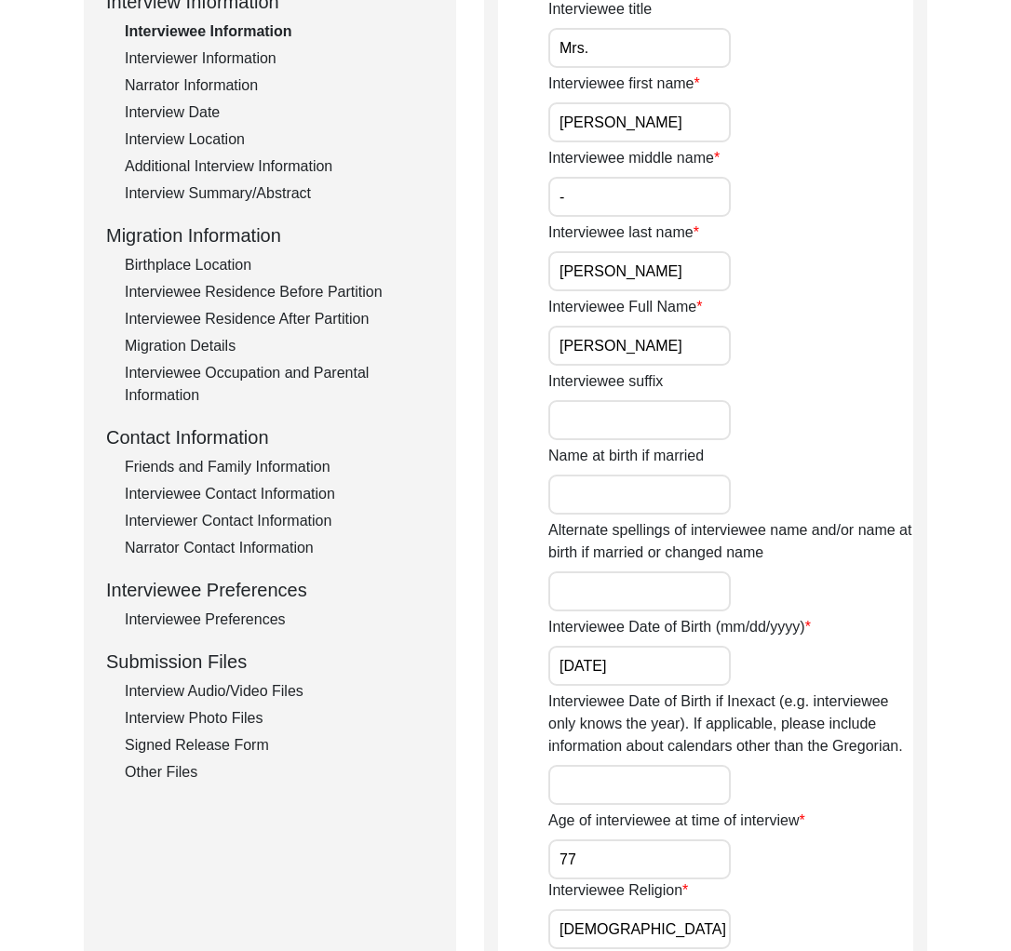
scroll to position [282, 0]
click at [229, 253] on div "Birthplace Location" at bounding box center [279, 264] width 309 height 22
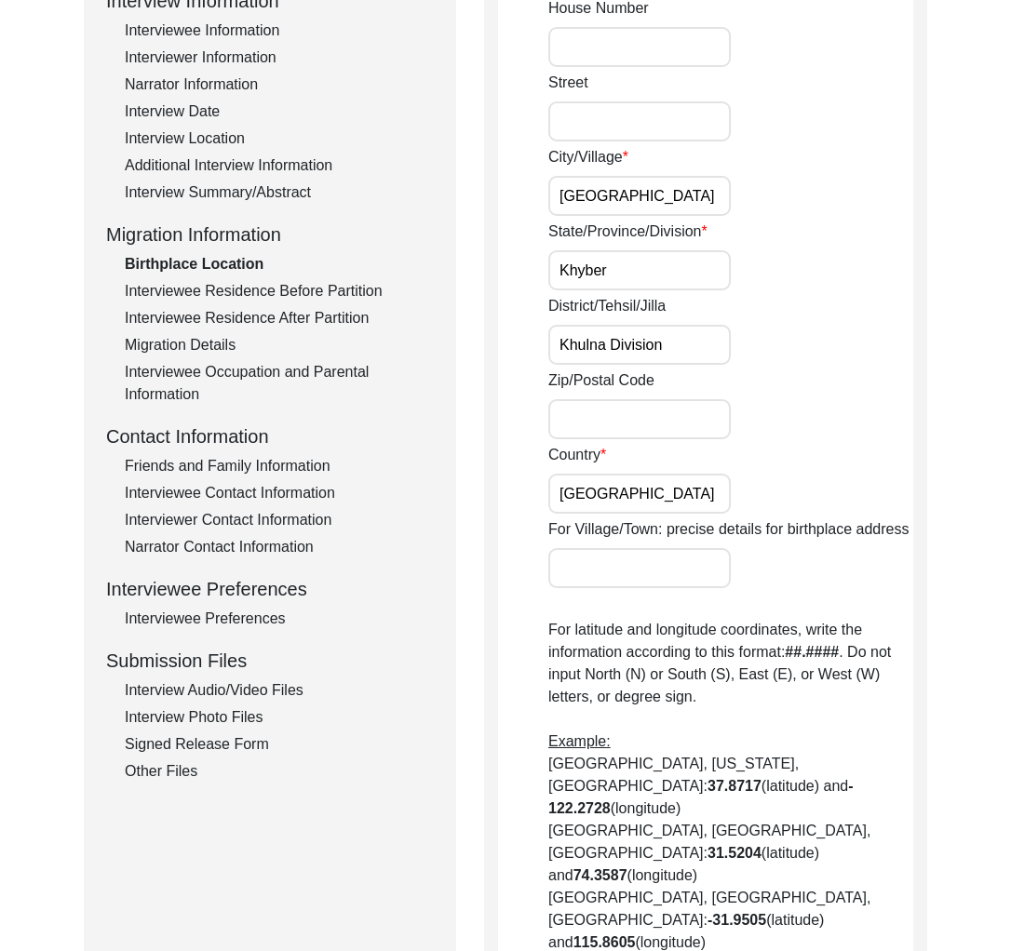
click at [232, 262] on div "Birthplace Location" at bounding box center [279, 264] width 309 height 22
click at [255, 289] on div "Interviewee Residence Before Partition" at bounding box center [279, 291] width 309 height 22
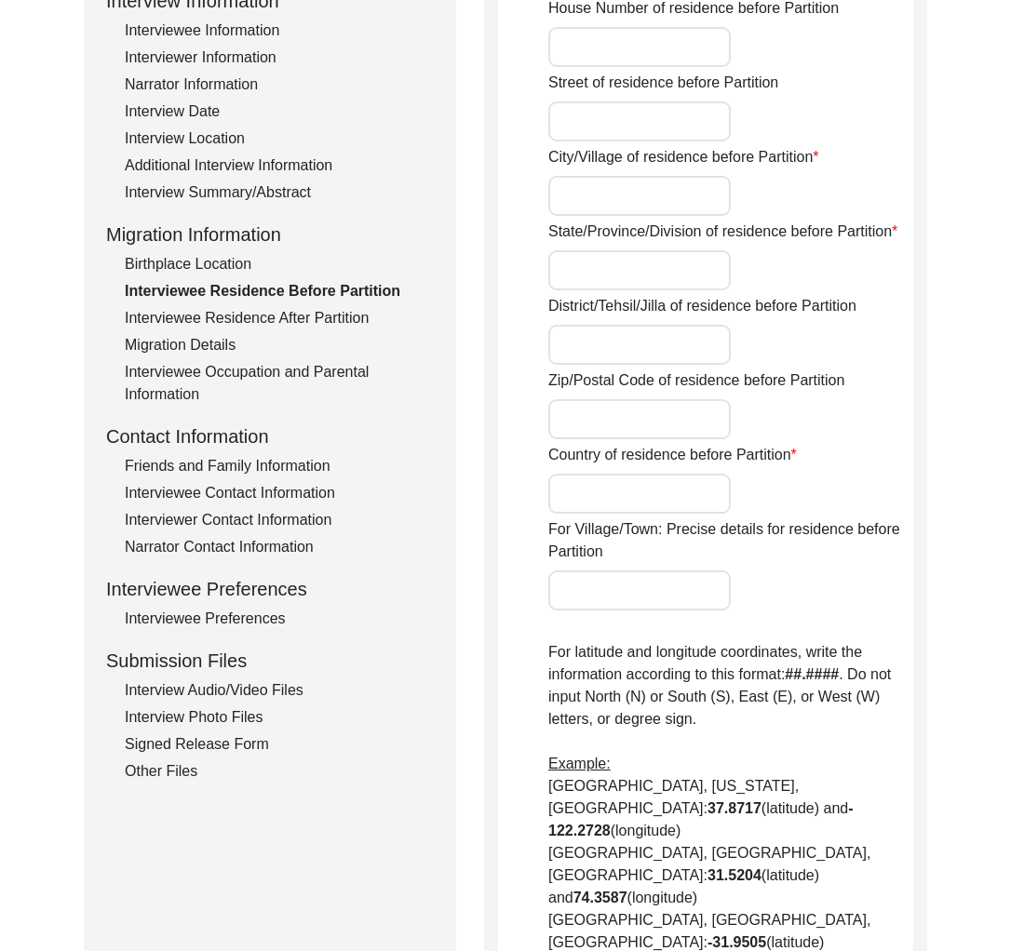
type input "Sajiara"
type input "Magura Division"
type input "[GEOGRAPHIC_DATA]"
type input "Saijara, Magura Division, [GEOGRAPHIC_DATA]"
type input "23.481103829896526"
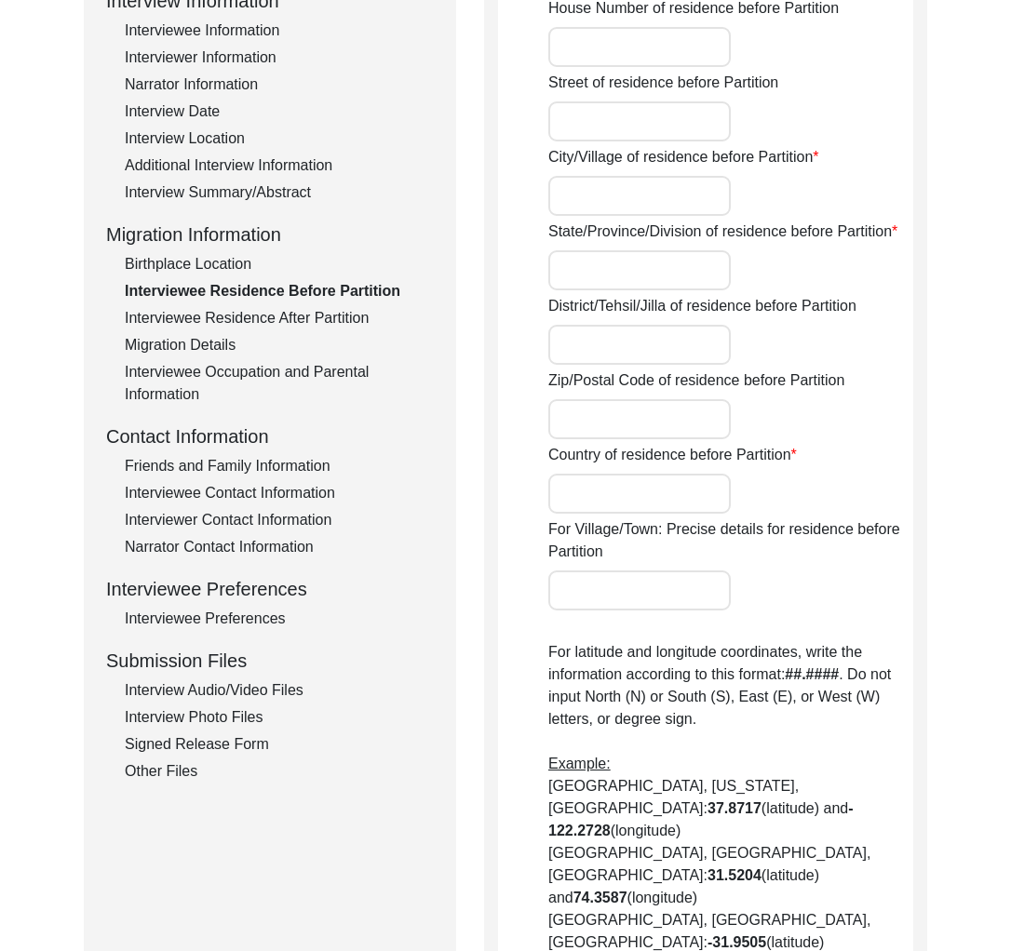
type input "89.39178363825722"
click at [268, 316] on div "Interviewee Residence After Partition" at bounding box center [279, 318] width 309 height 22
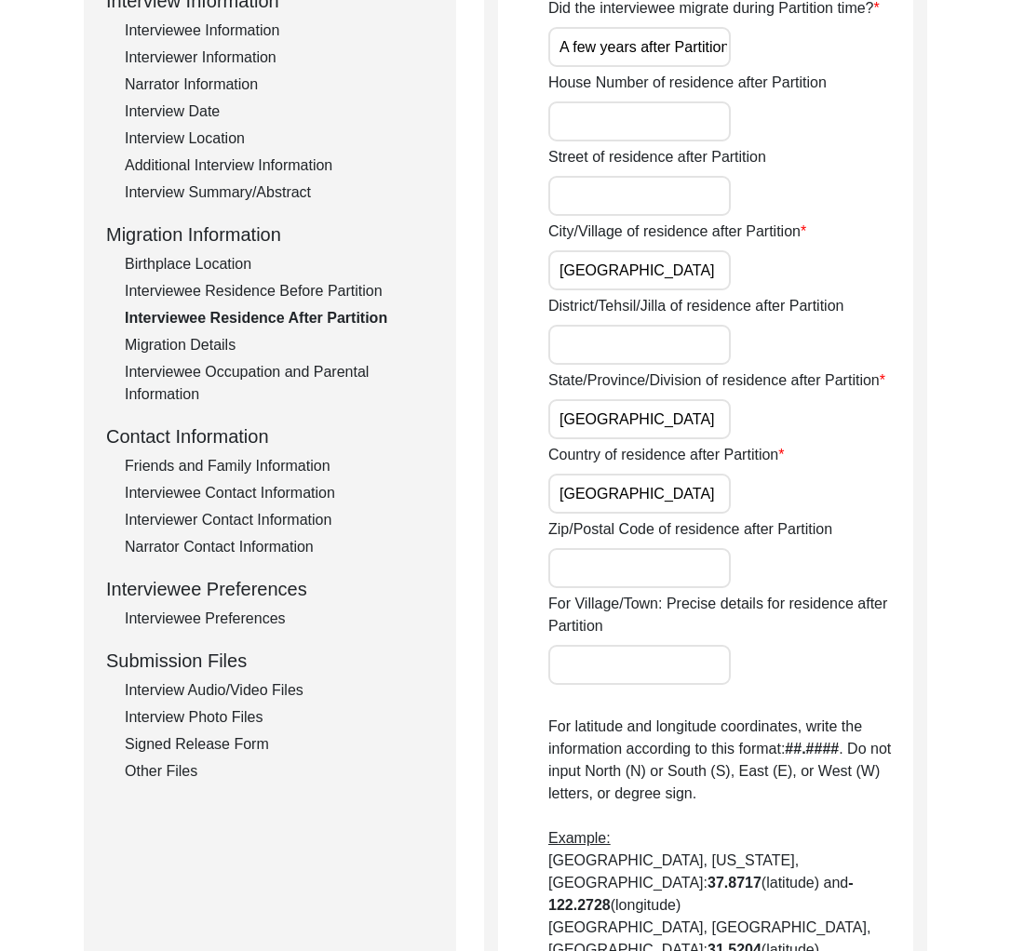
click at [264, 278] on div "Interview Information Interviewee Information Interviewer Information Narrator …" at bounding box center [270, 385] width 328 height 796
click at [267, 289] on div "Interviewee Residence Before Partition" at bounding box center [279, 291] width 309 height 22
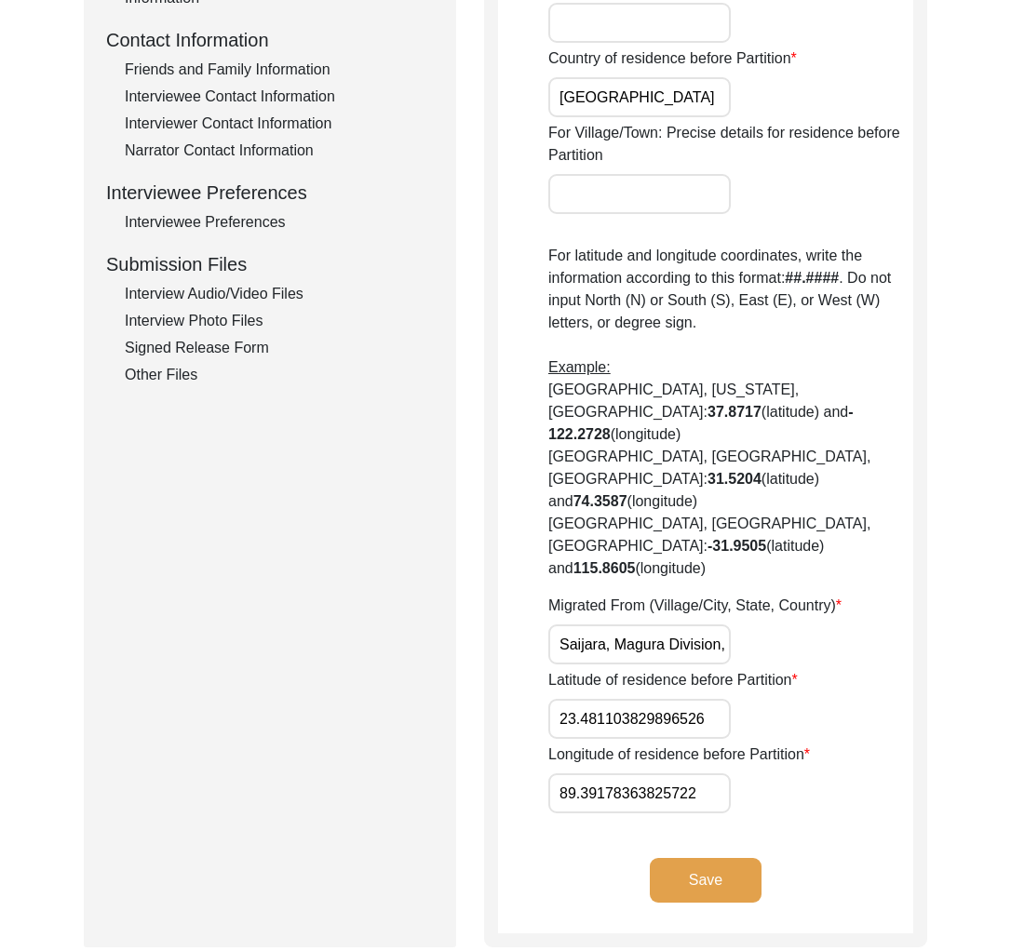
scroll to position [0, 0]
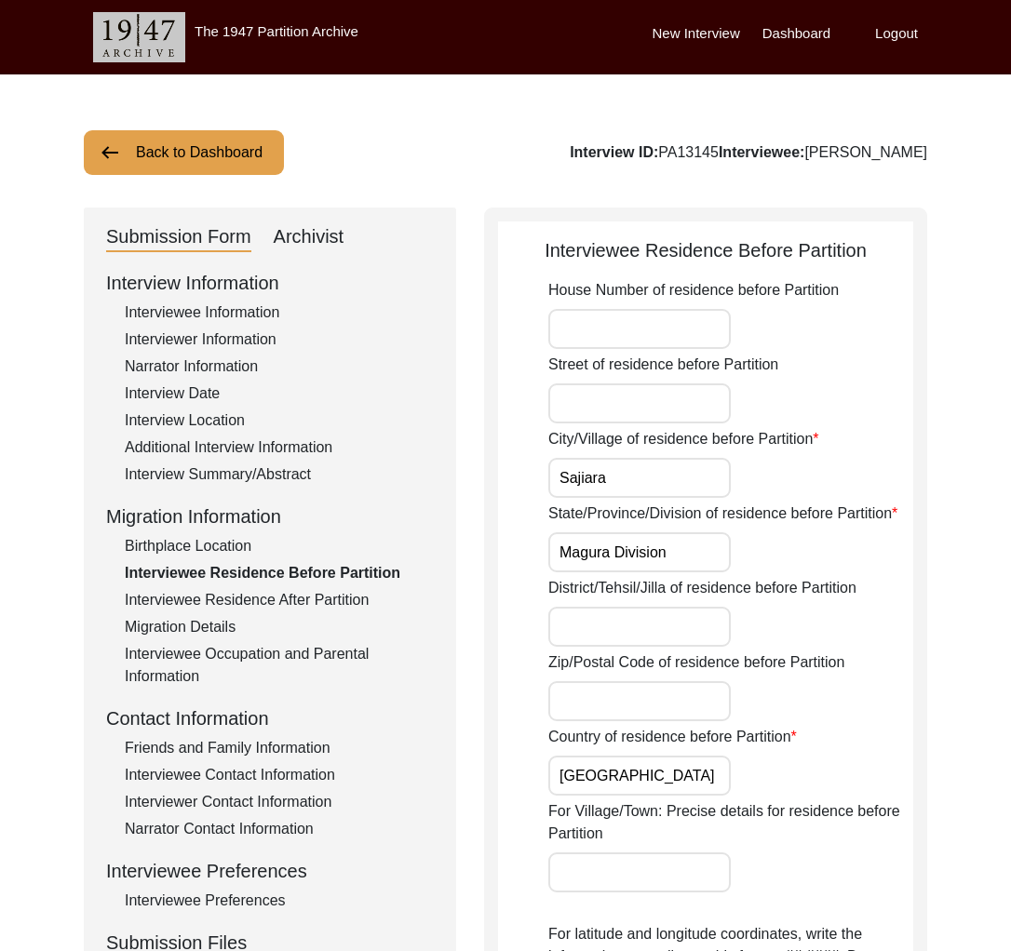
click at [679, 783] on input "[GEOGRAPHIC_DATA]" at bounding box center [639, 776] width 182 height 40
click at [200, 539] on div "Birthplace Location" at bounding box center [279, 546] width 309 height 22
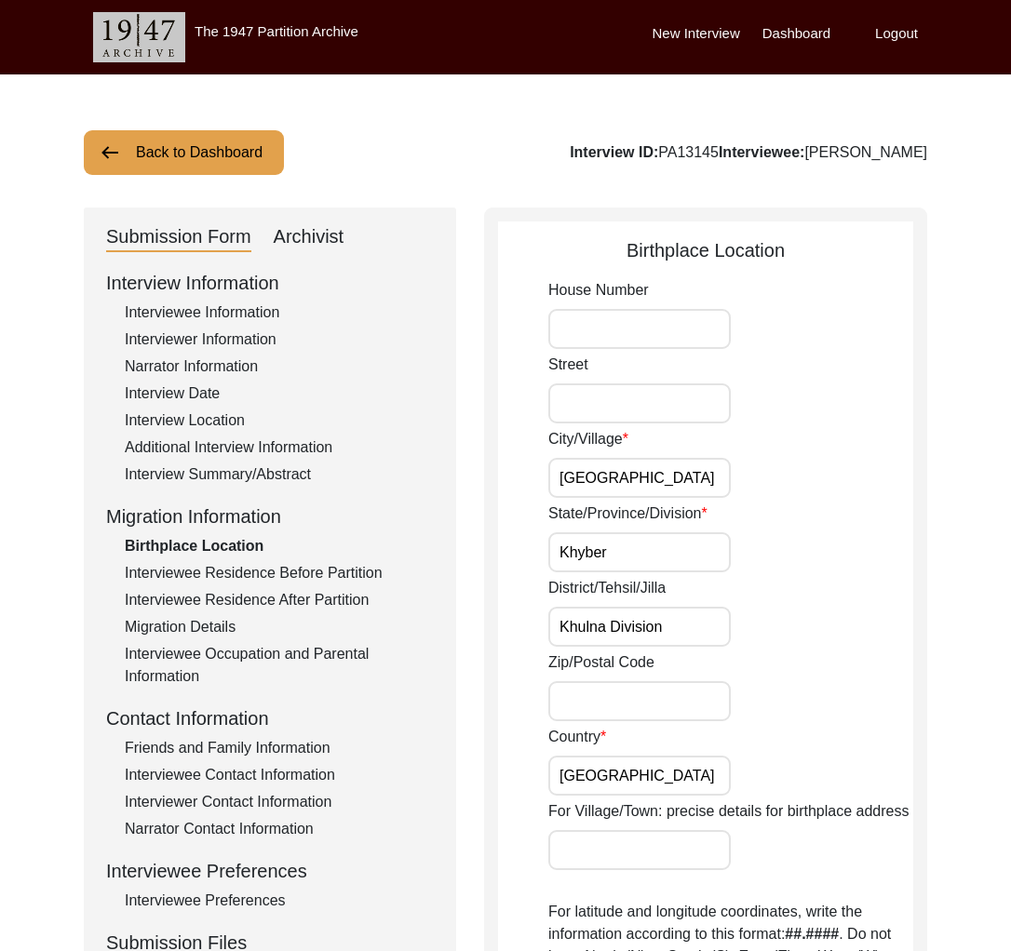
click at [262, 577] on div "Interviewee Residence Before Partition" at bounding box center [279, 573] width 309 height 22
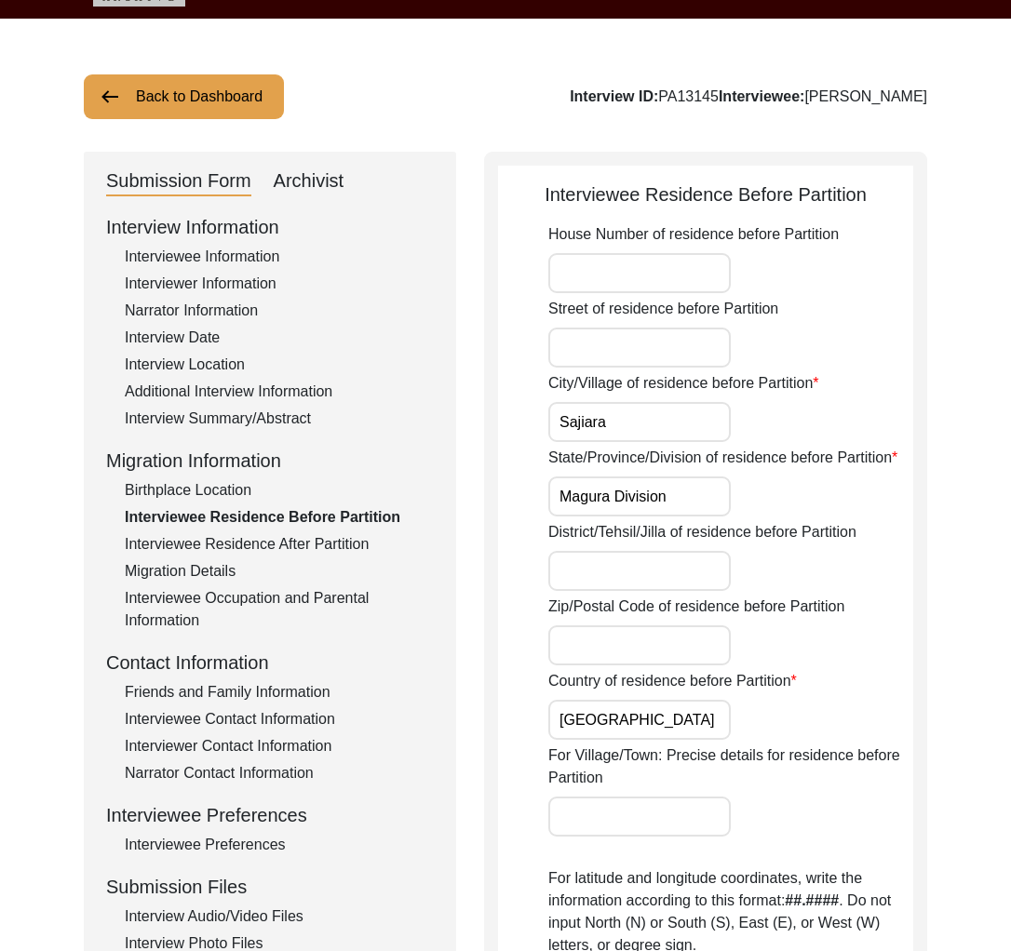
scroll to position [76, 0]
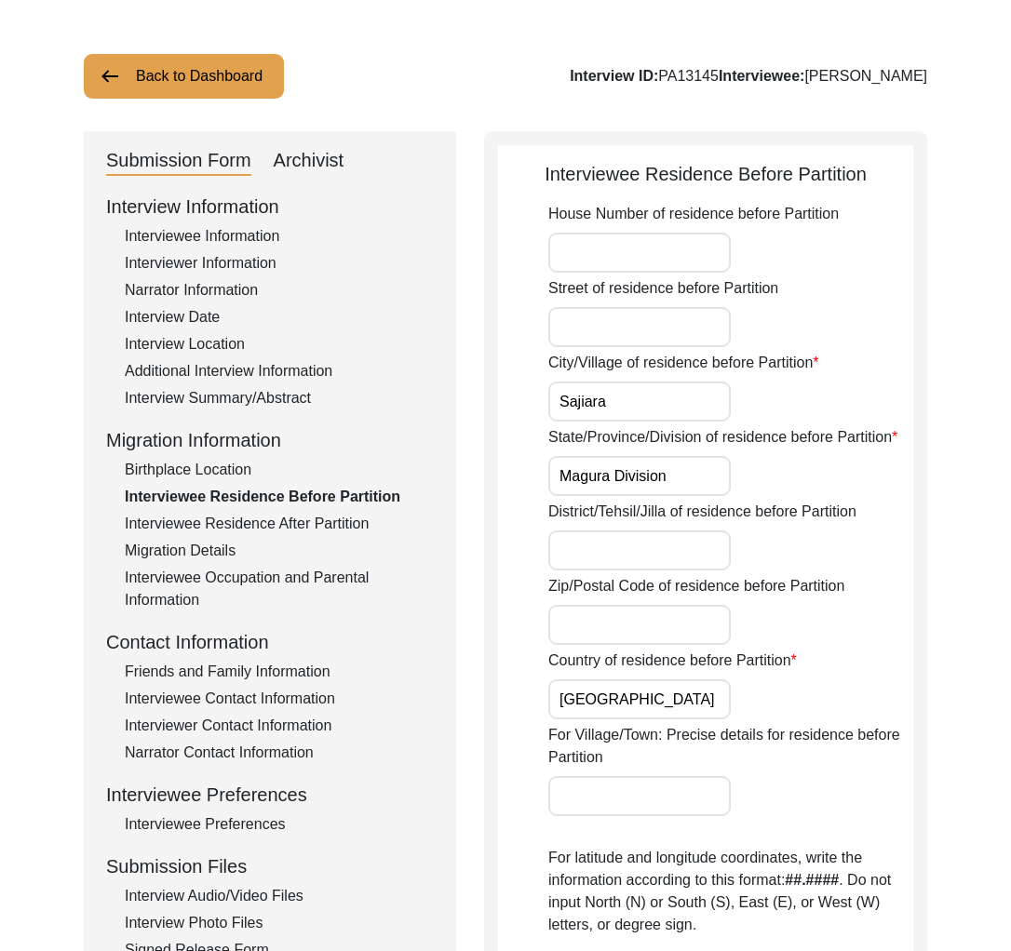
click at [286, 478] on div "Birthplace Location" at bounding box center [279, 470] width 309 height 22
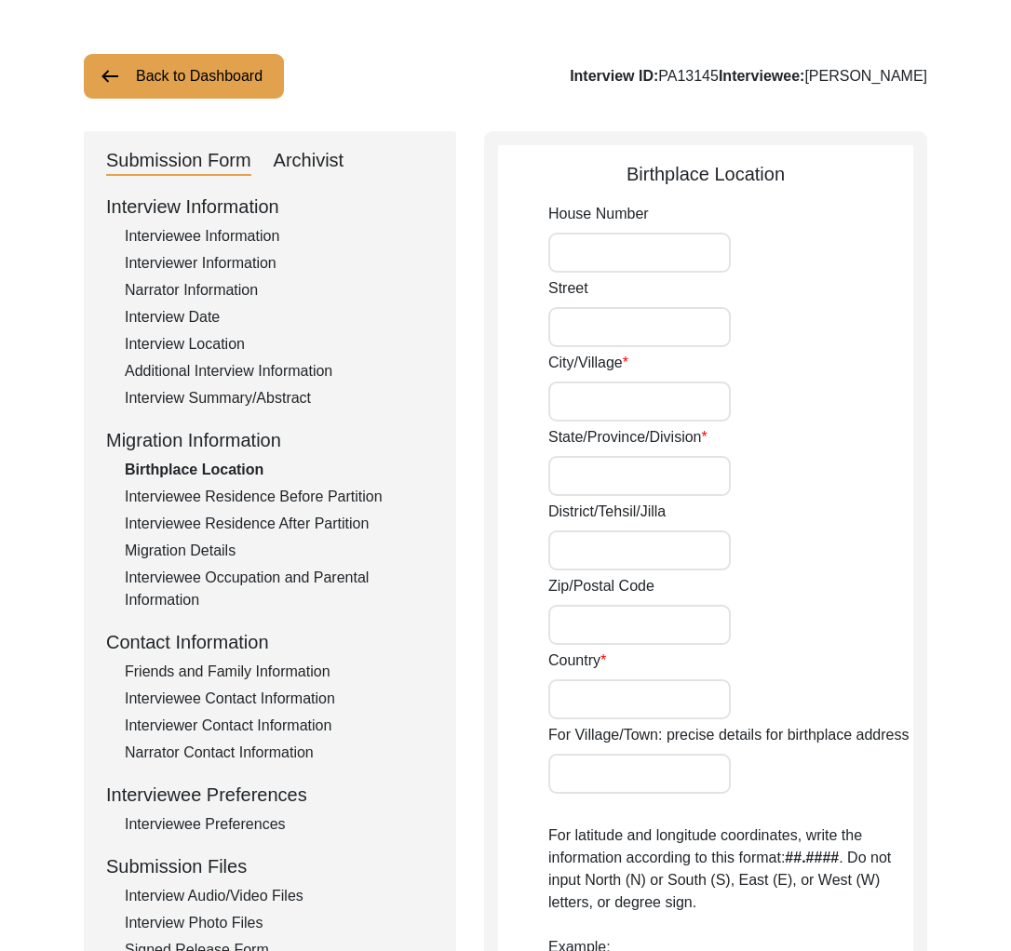
type input "[GEOGRAPHIC_DATA]"
type input "Khyber"
type input "Khulna Division"
type input "[GEOGRAPHIC_DATA]"
type input "[GEOGRAPHIC_DATA], [GEOGRAPHIC_DATA], [GEOGRAPHIC_DATA]"
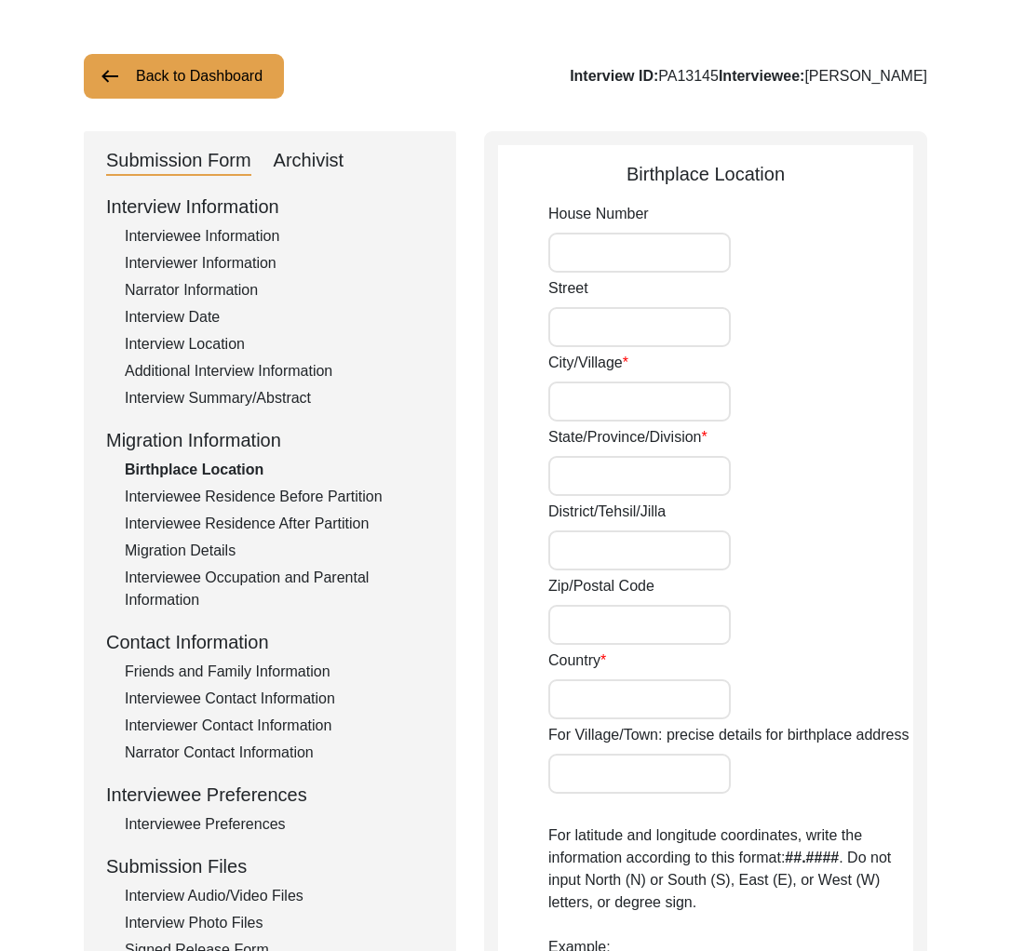
type input "23.165616709518737"
type input "89.20500522628909"
click at [277, 412] on div "Interview Information Interviewee Information Interviewer Information Narrator …" at bounding box center [270, 591] width 328 height 796
click at [278, 399] on div "Interview Summary/Abstract" at bounding box center [279, 398] width 309 height 22
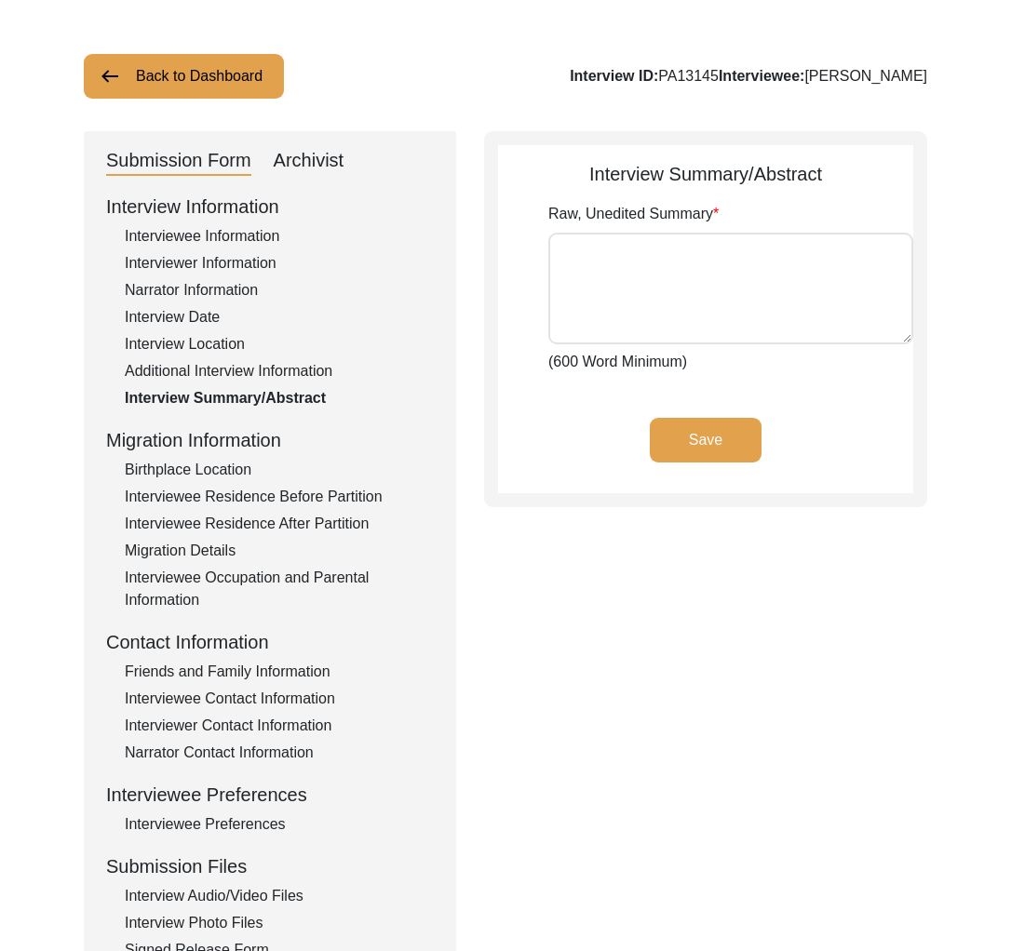
type textarea "[PERSON_NAME] was born in [DEMOGRAPHIC_DATA] in [GEOGRAPHIC_DATA], Magura Sub-D…"
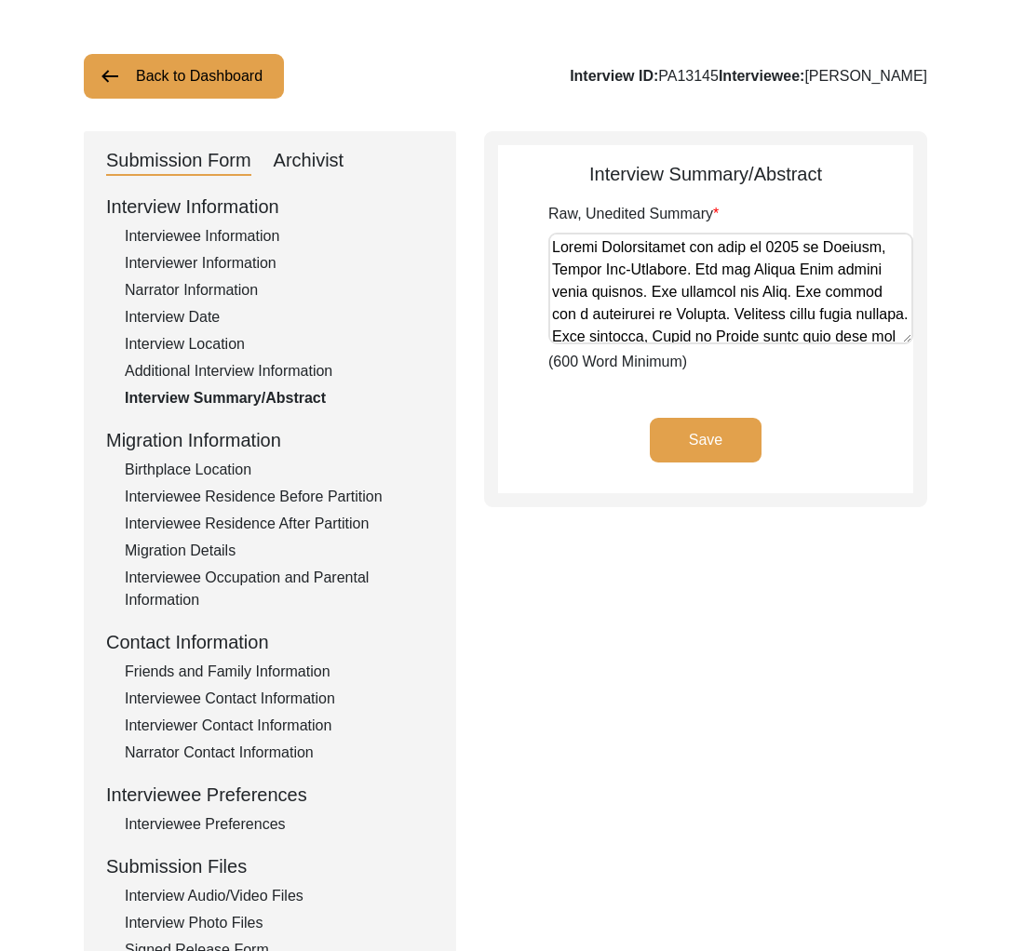
click at [289, 506] on div "Interviewee Residence Before Partition" at bounding box center [279, 497] width 309 height 22
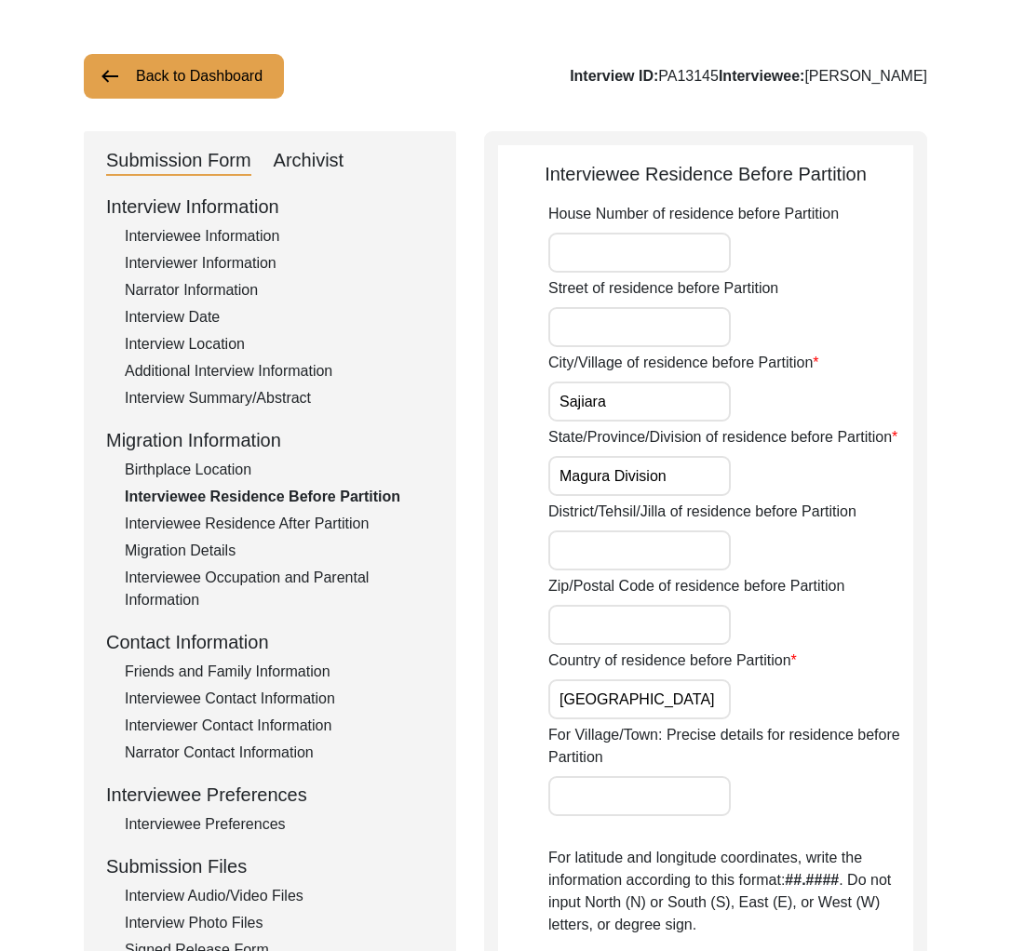
click at [292, 519] on div "Interviewee Residence After Partition" at bounding box center [279, 524] width 309 height 22
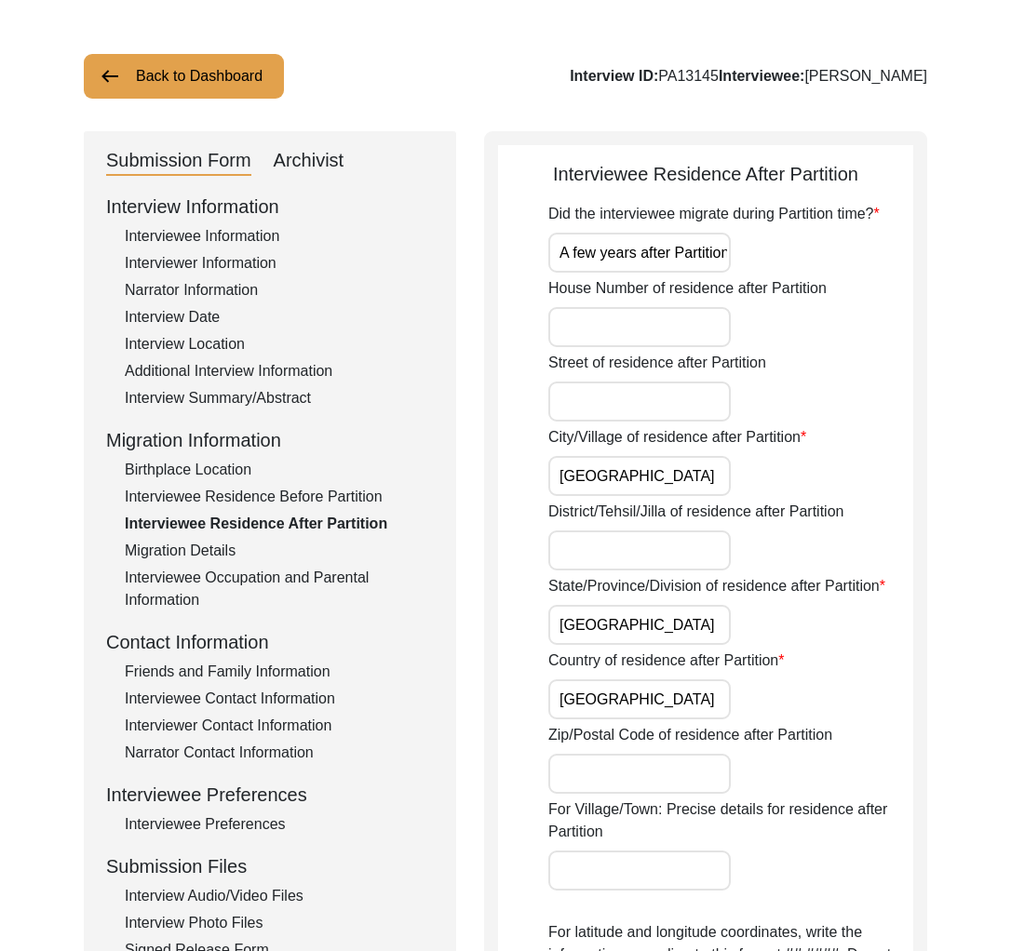
click at [293, 504] on div "Interviewee Residence Before Partition" at bounding box center [279, 497] width 309 height 22
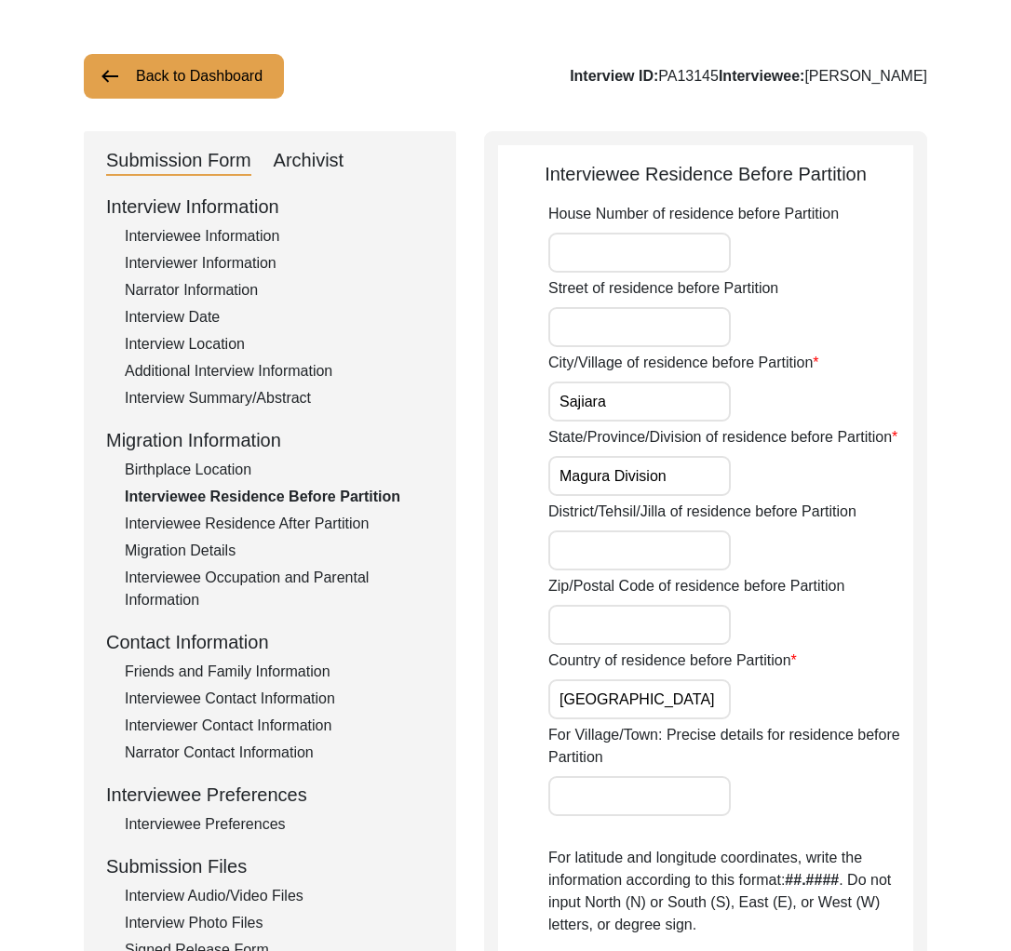
click at [208, 459] on div "Birthplace Location" at bounding box center [279, 470] width 309 height 22
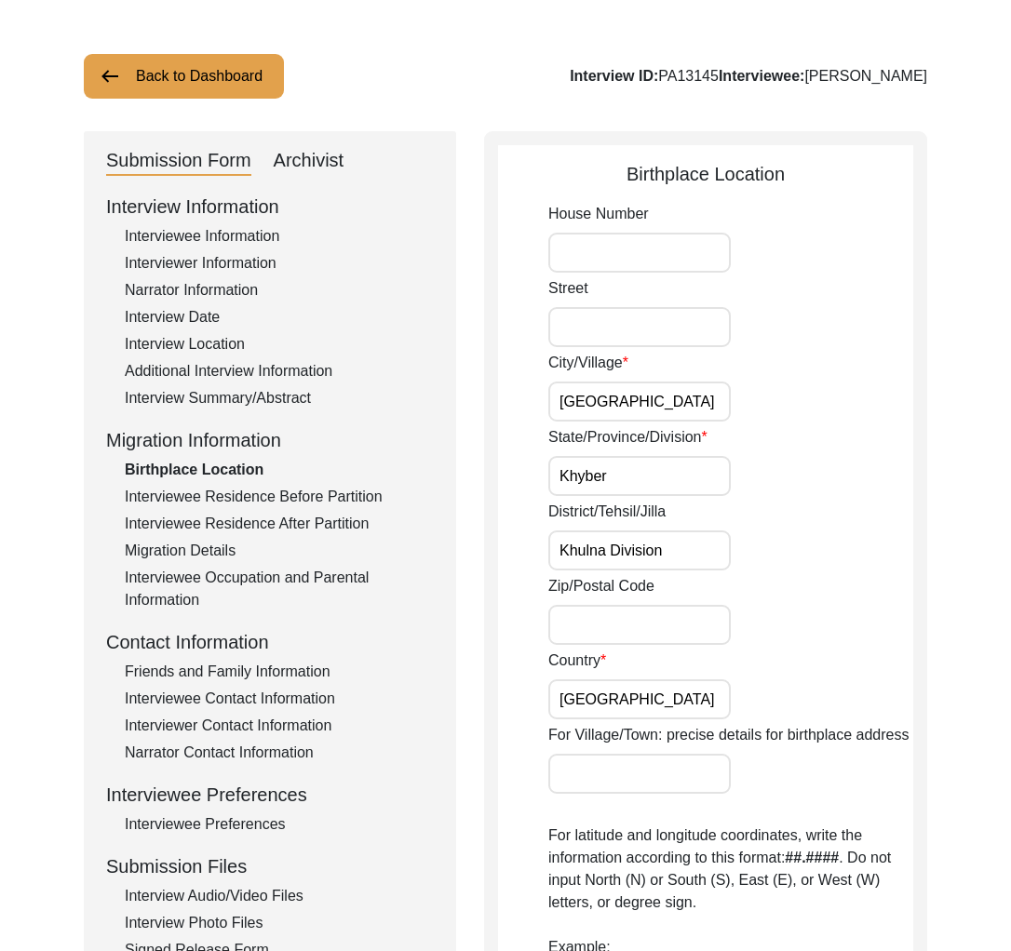
click at [586, 397] on input "[GEOGRAPHIC_DATA]" at bounding box center [639, 402] width 182 height 40
click at [691, 558] on input "Khulna Division" at bounding box center [639, 551] width 182 height 40
click at [811, 591] on div "Zip/Postal Code" at bounding box center [730, 610] width 365 height 70
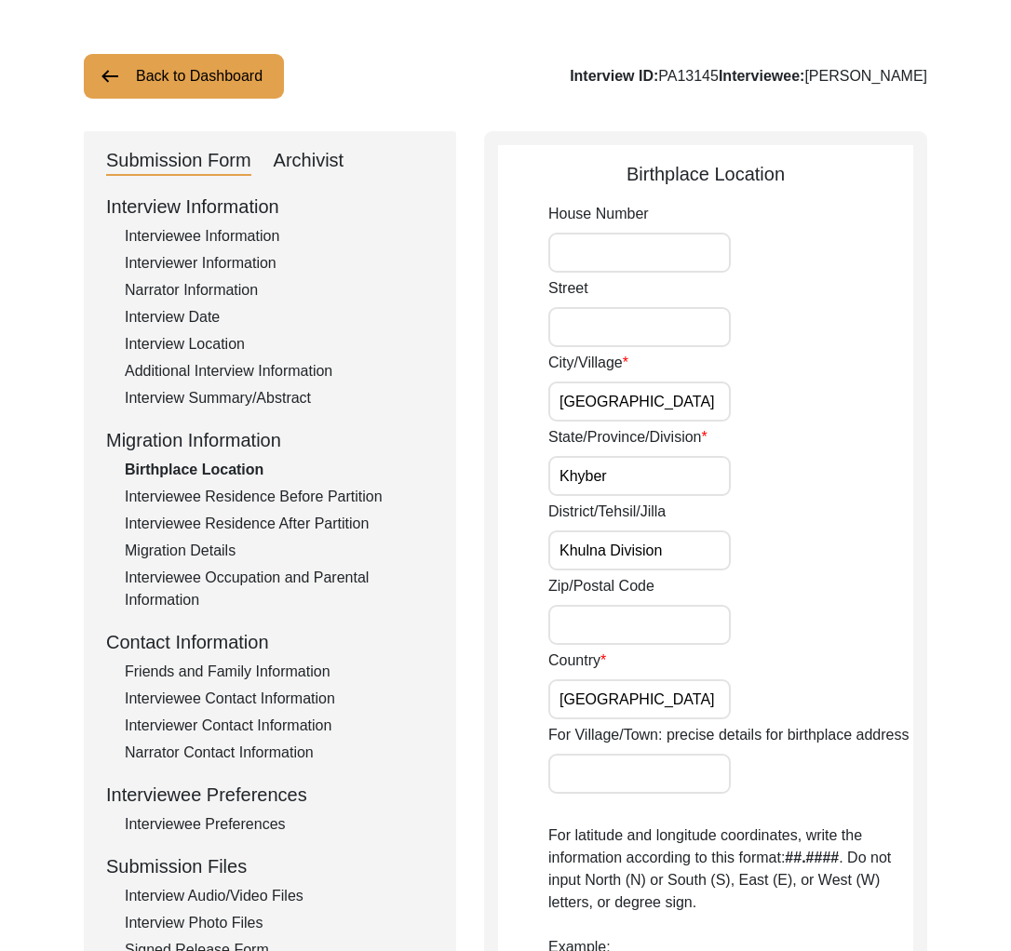
click at [661, 494] on input "Khyber" at bounding box center [639, 476] width 182 height 40
click at [308, 571] on div "Interviewee Occupation and Parental Information" at bounding box center [279, 589] width 309 height 45
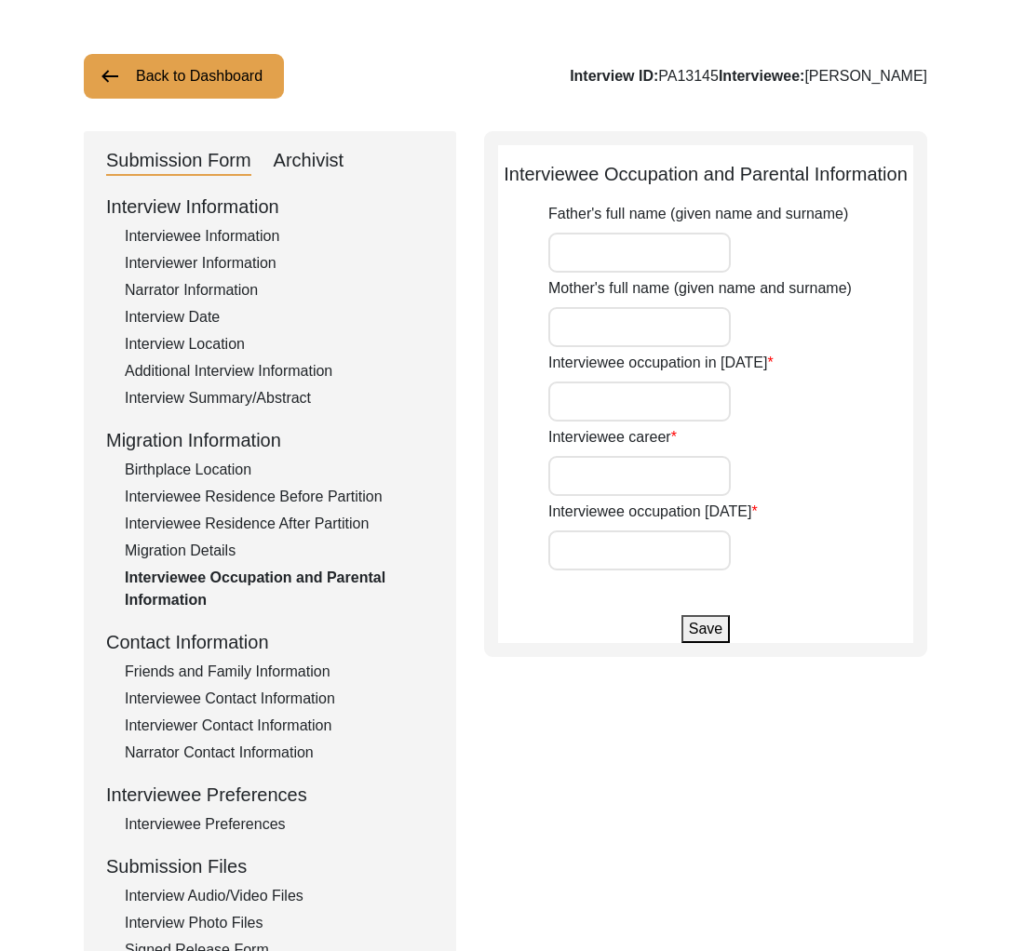
type input "Child"
type input "Home maker"
click at [294, 506] on div "Interviewee Residence Before Partition" at bounding box center [279, 497] width 309 height 22
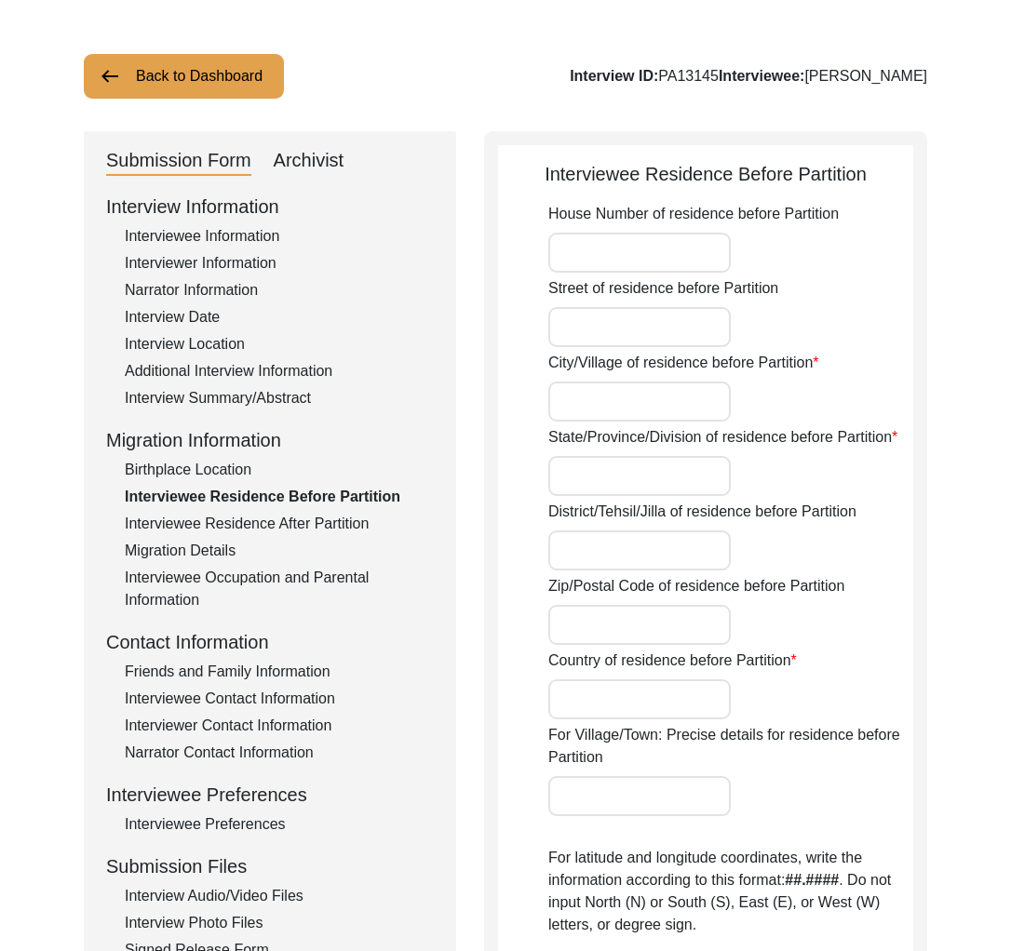
type input "Sajiara"
type input "Magura Division"
type input "[GEOGRAPHIC_DATA]"
type input "Saijara, Magura Division, [GEOGRAPHIC_DATA]"
type input "23.481103829896526"
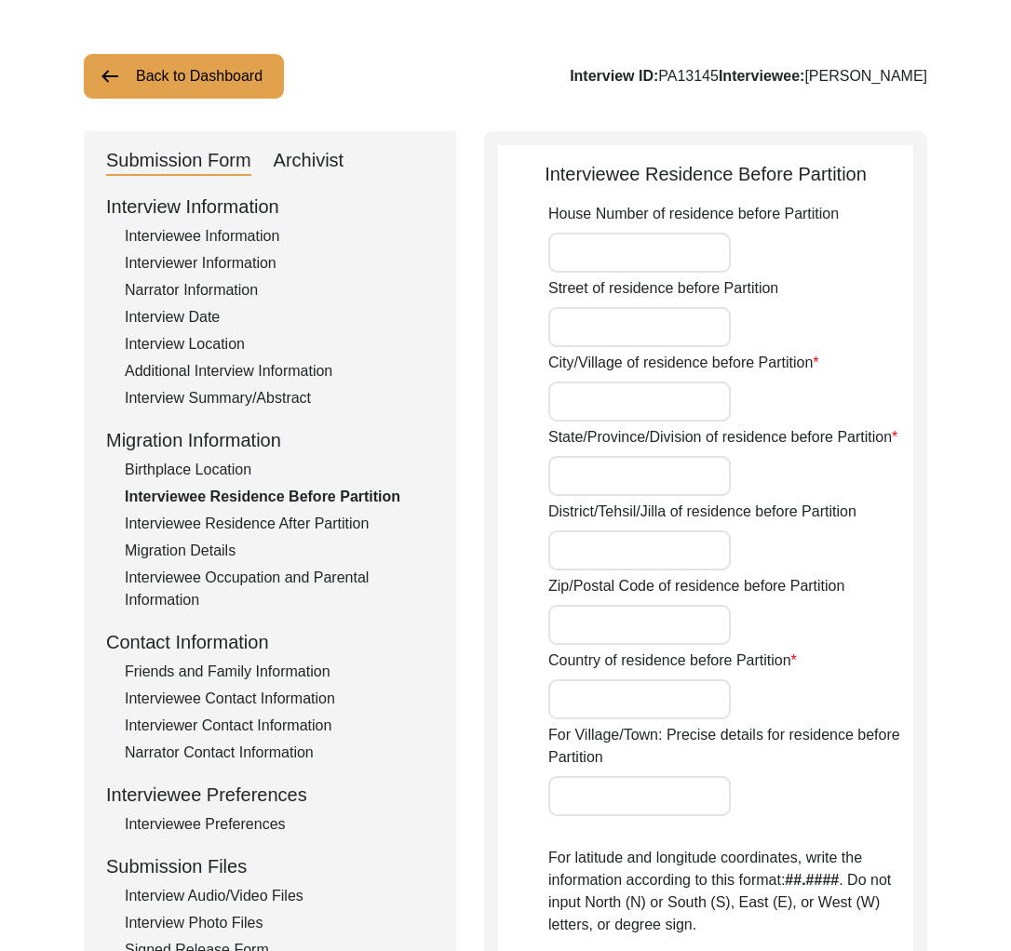
type input "89.39178363825722"
click at [293, 530] on div "Interviewee Residence After Partition" at bounding box center [279, 524] width 309 height 22
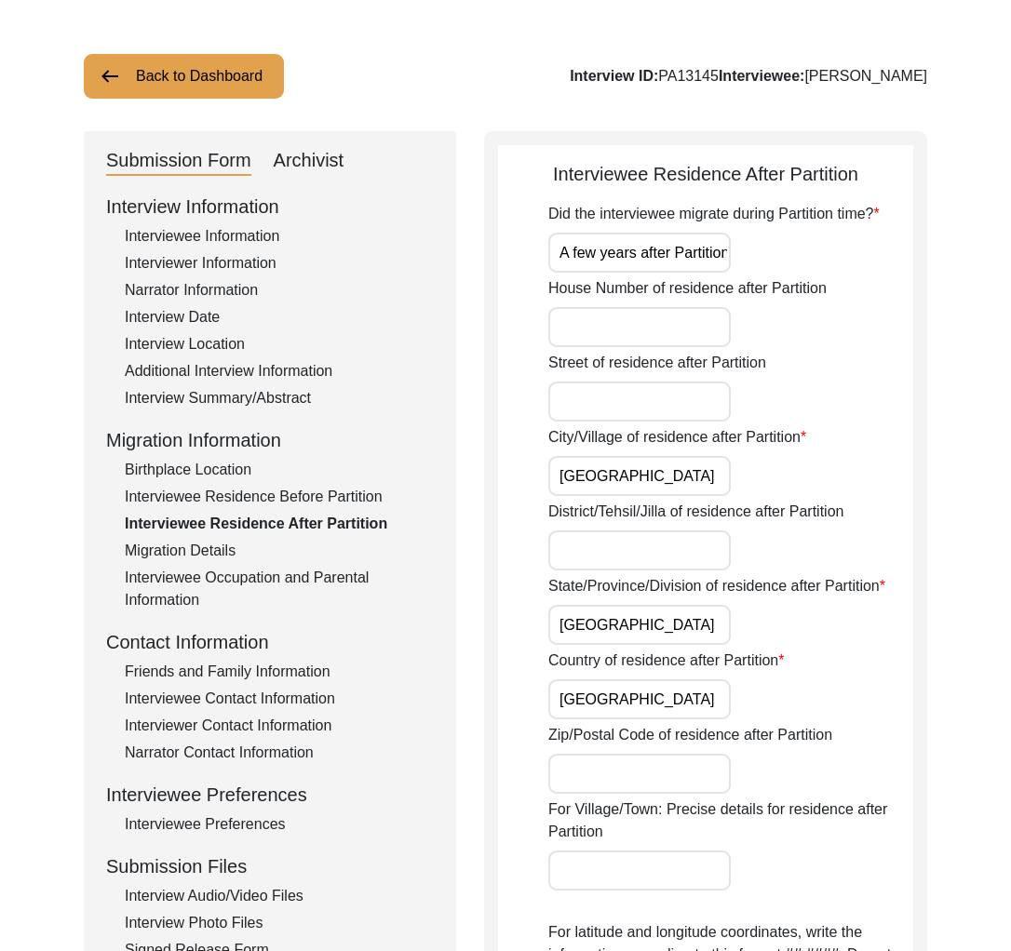
click at [246, 546] on div "Migration Details" at bounding box center [279, 551] width 309 height 22
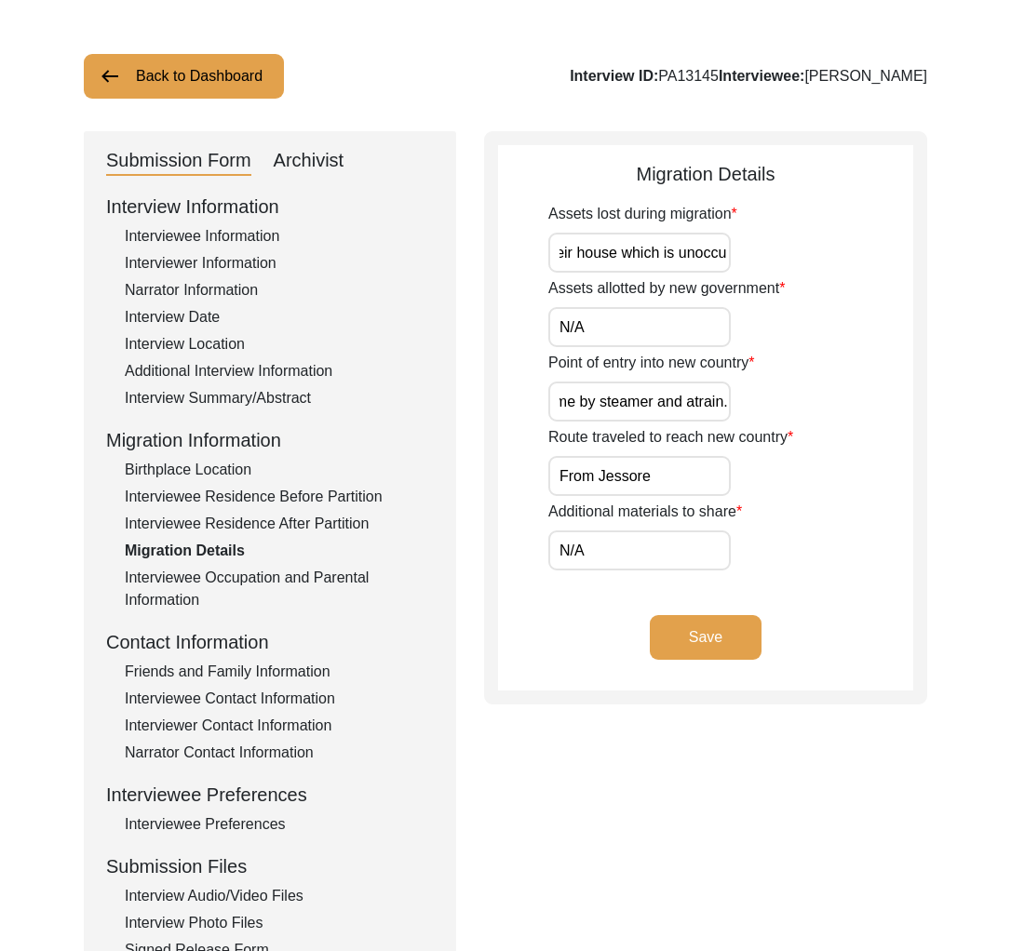
scroll to position [0, 136]
click at [302, 523] on div "Interviewee Residence After Partition" at bounding box center [279, 524] width 309 height 22
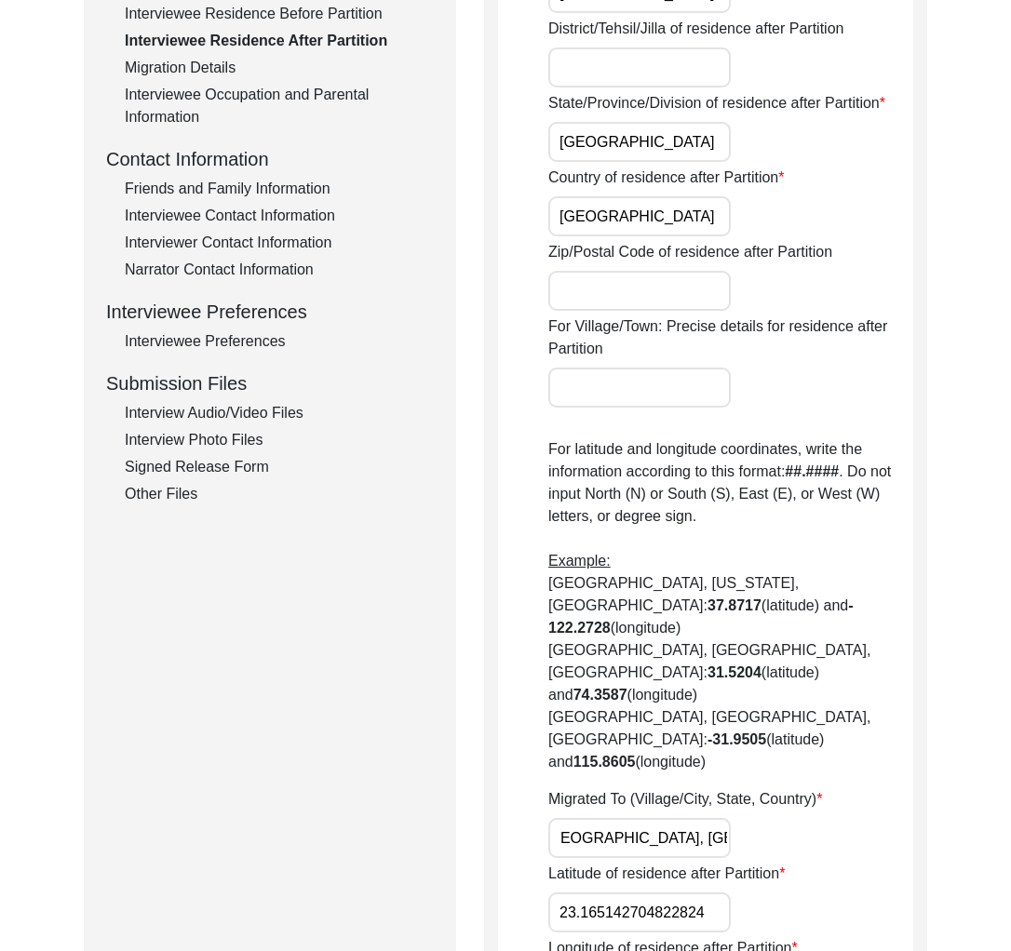
scroll to position [325, 0]
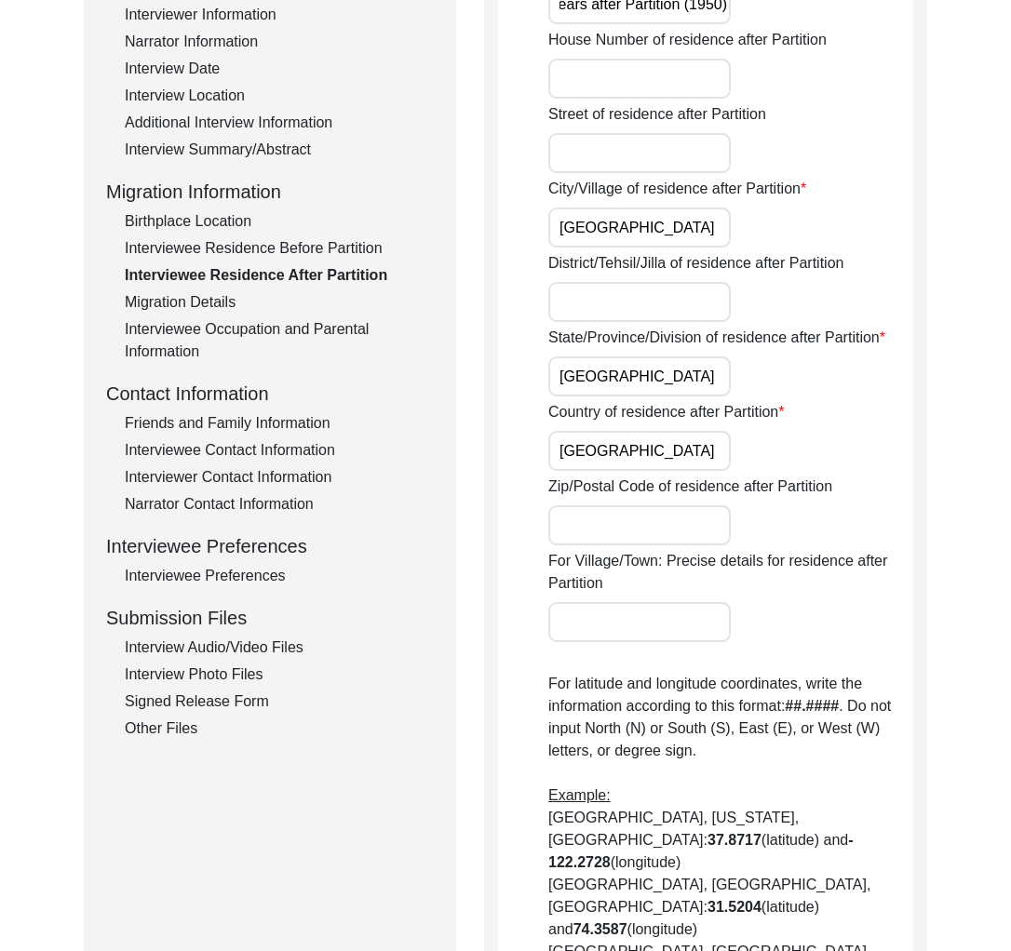
click at [275, 238] on div "Interviewee Residence Before Partition" at bounding box center [279, 248] width 309 height 22
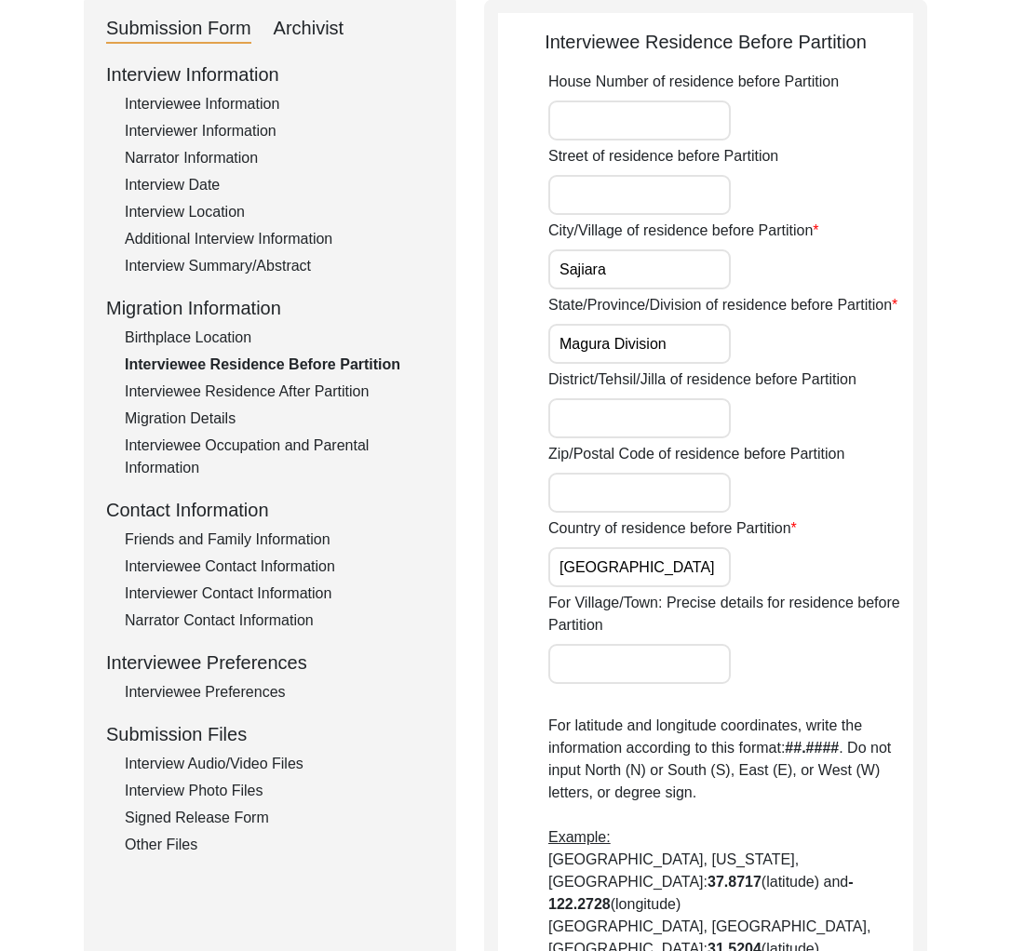
scroll to position [212, 0]
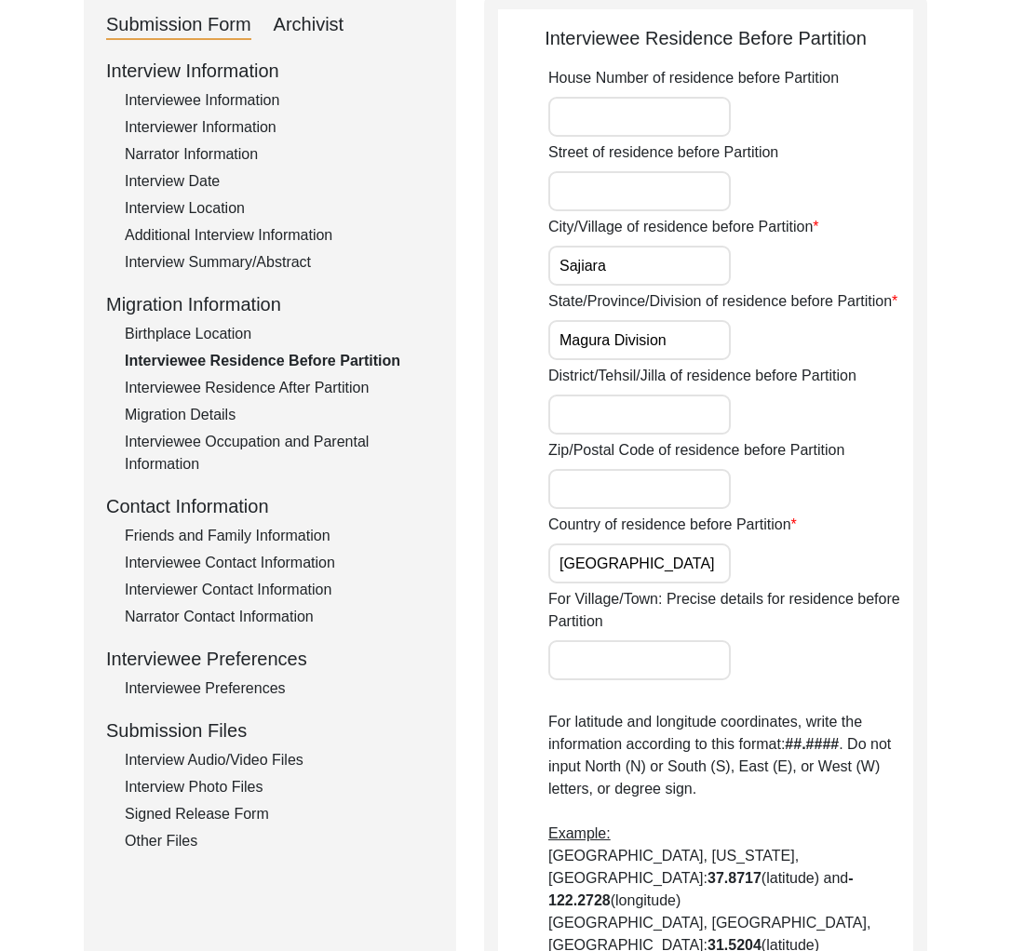
click at [593, 269] on input "Sajiara" at bounding box center [639, 266] width 182 height 40
click at [254, 333] on div "Birthplace Location" at bounding box center [279, 334] width 309 height 22
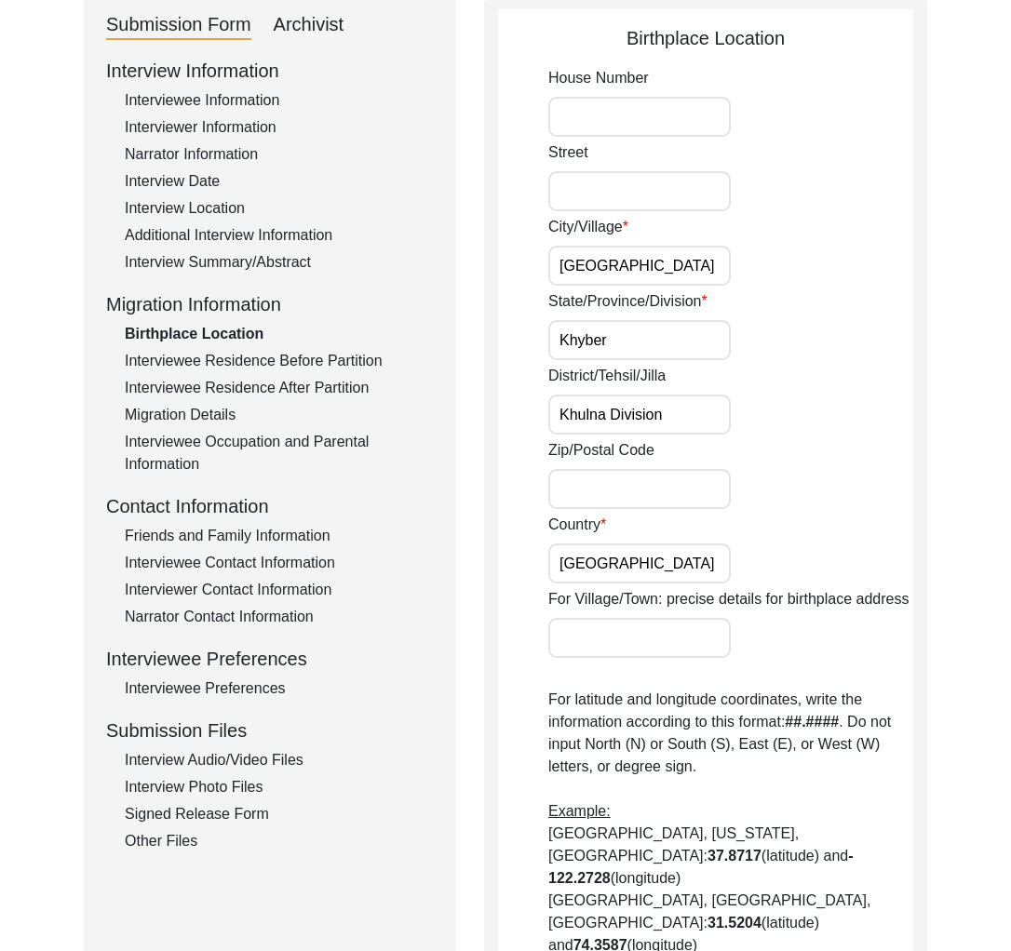
click at [262, 379] on div "Interviewee Residence After Partition" at bounding box center [279, 388] width 309 height 22
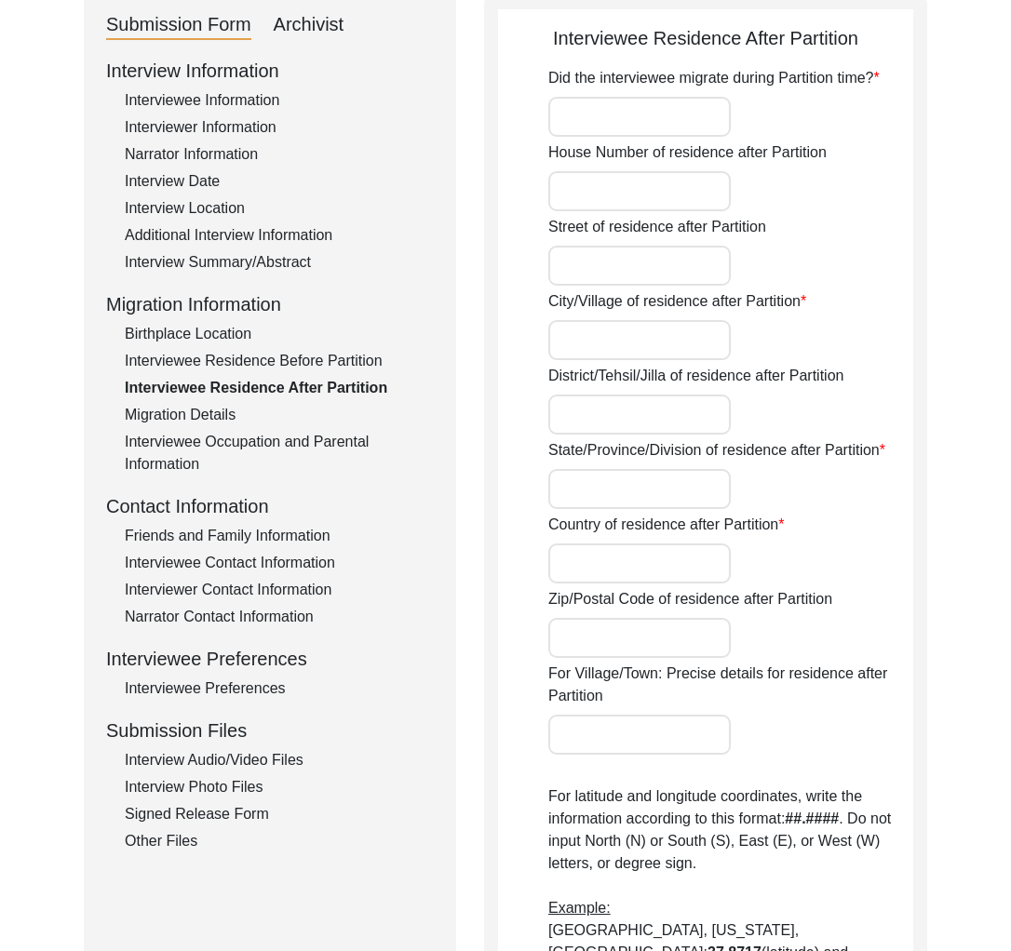
type input "A few years after Partition (1950)"
type input "[GEOGRAPHIC_DATA]"
type input "[GEOGRAPHIC_DATA], [GEOGRAPHIC_DATA], [GEOGRAPHIC_DATA]"
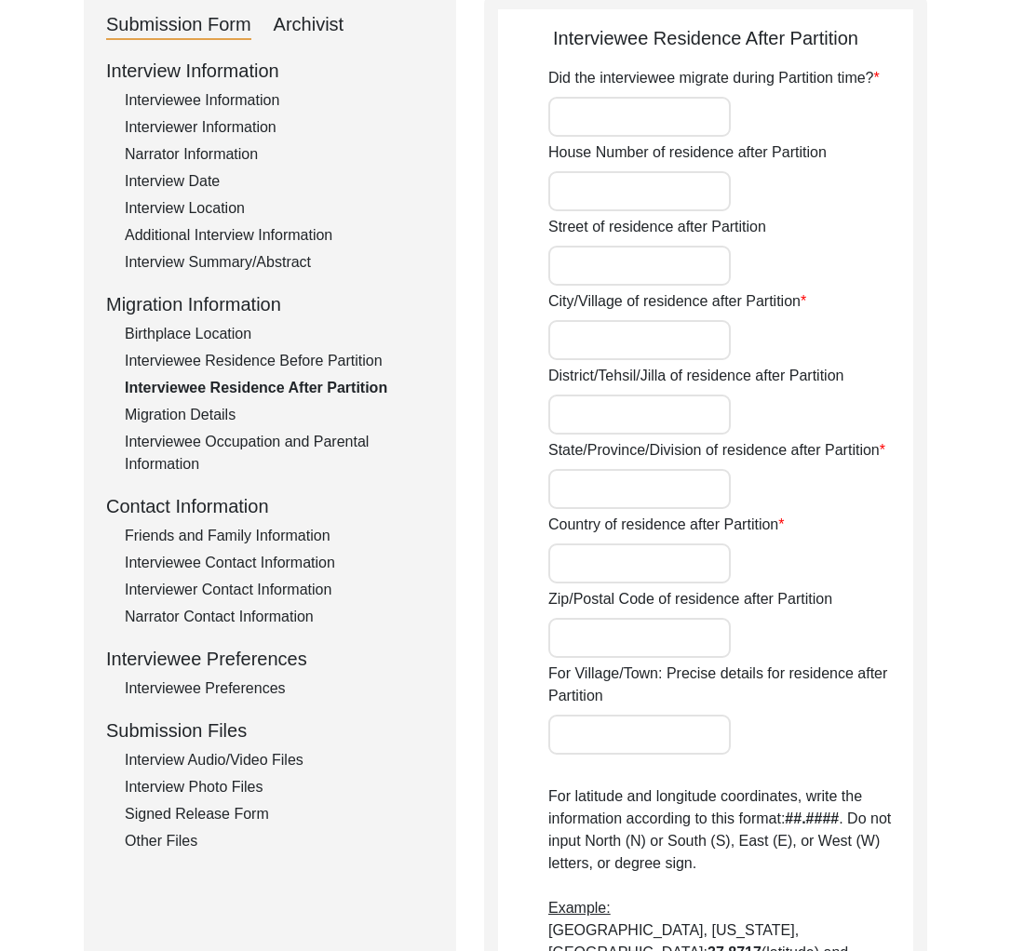
type input "23.165142704822824"
type input "89.20655018954207"
click at [266, 366] on div "Interviewee Residence Before Partition" at bounding box center [279, 361] width 309 height 22
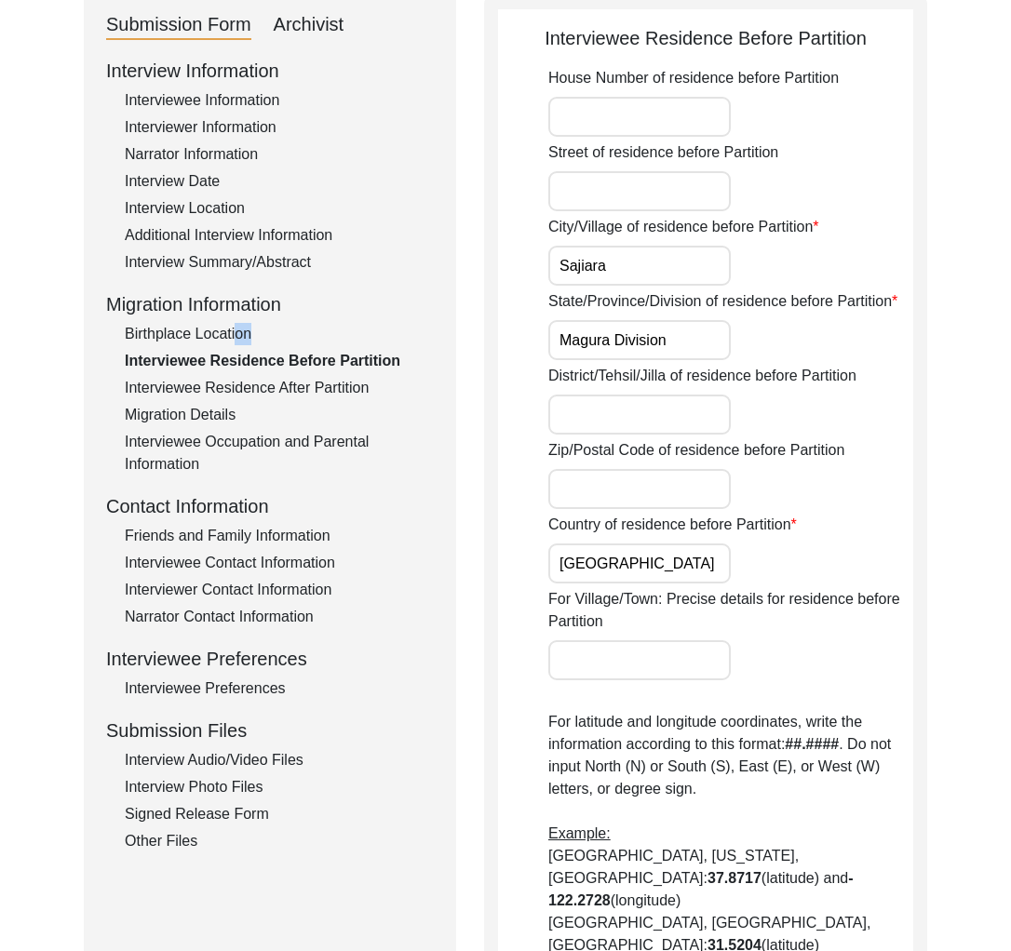
click at [233, 336] on div "Birthplace Location" at bounding box center [279, 334] width 309 height 22
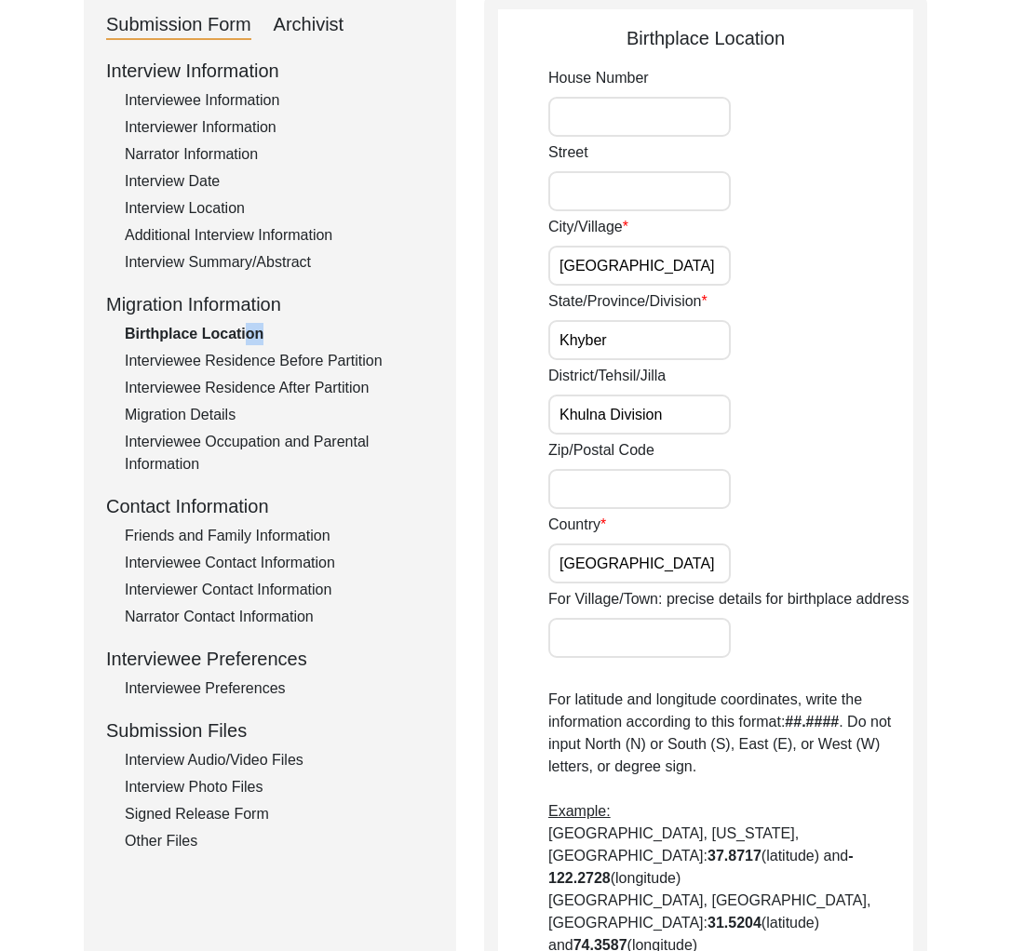
click at [232, 337] on div "Birthplace Location" at bounding box center [279, 334] width 309 height 22
click at [294, 265] on div "Interview Summary/Abstract" at bounding box center [279, 262] width 309 height 22
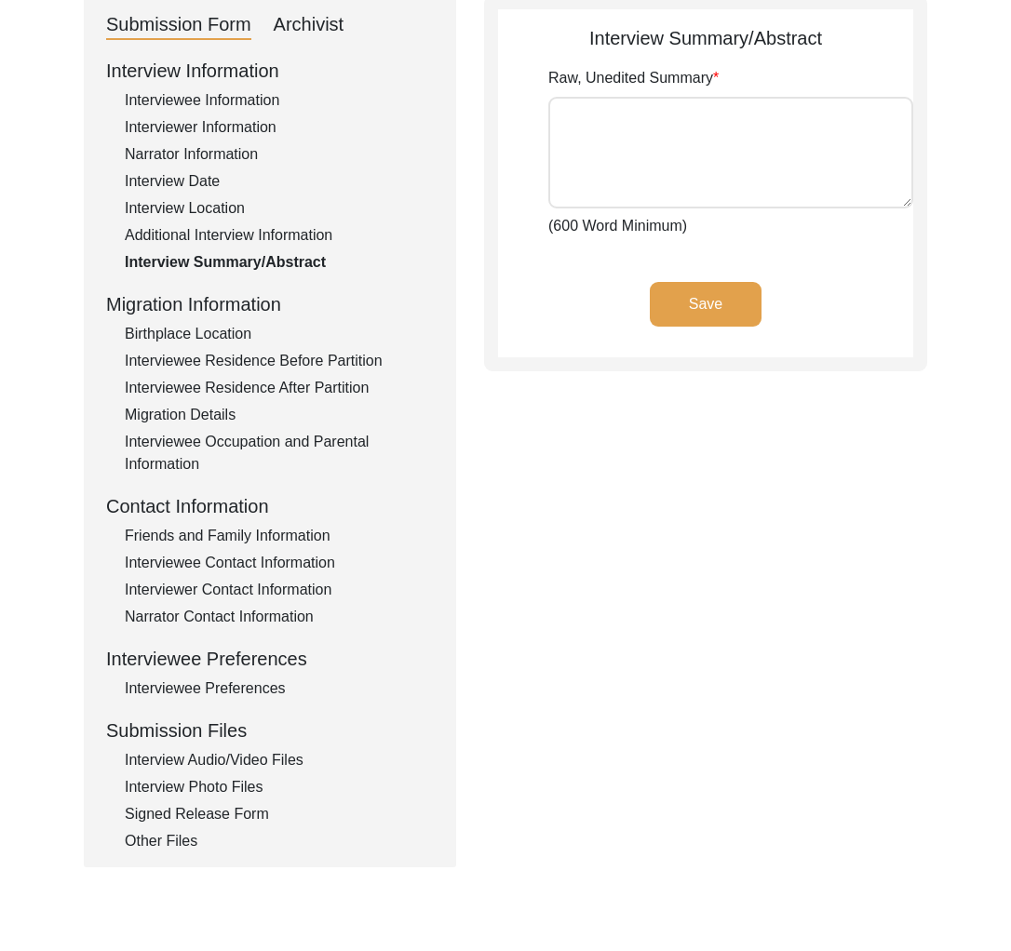
type textarea "[PERSON_NAME] was born in [DEMOGRAPHIC_DATA] in [GEOGRAPHIC_DATA], Magura Sub-D…"
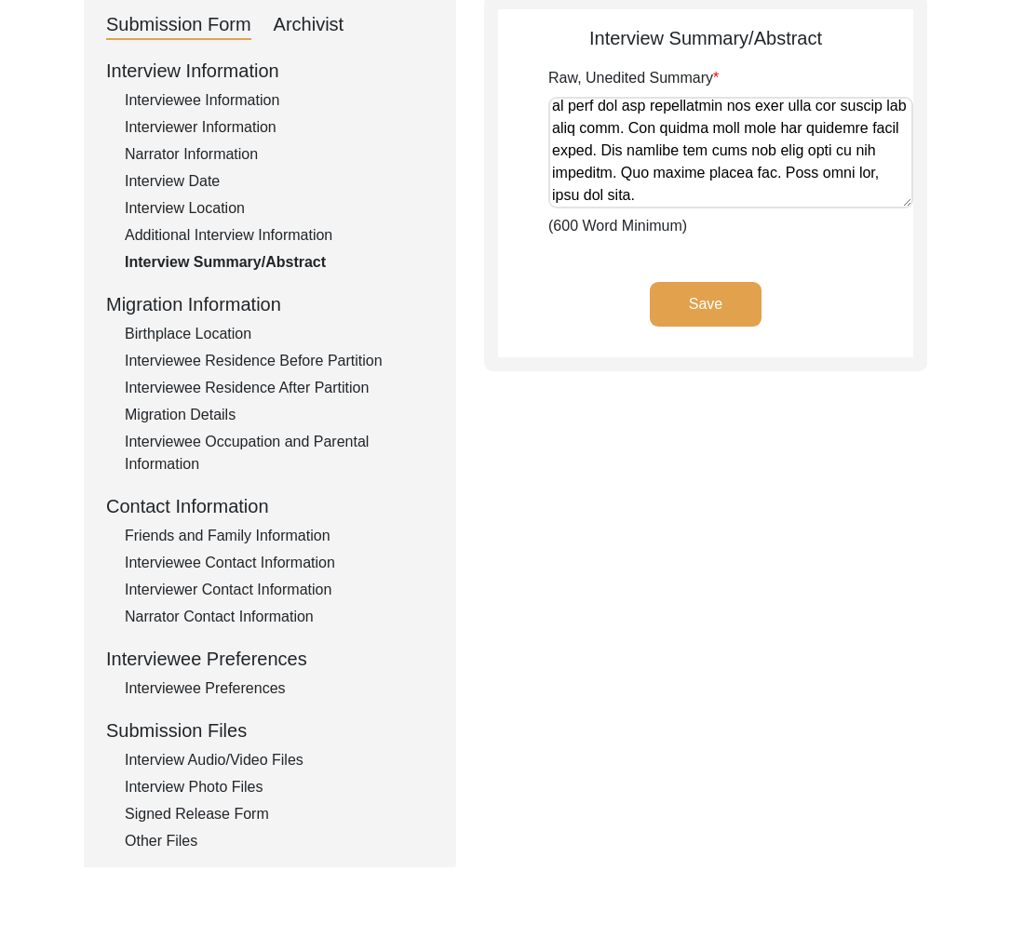
scroll to position [0, 0]
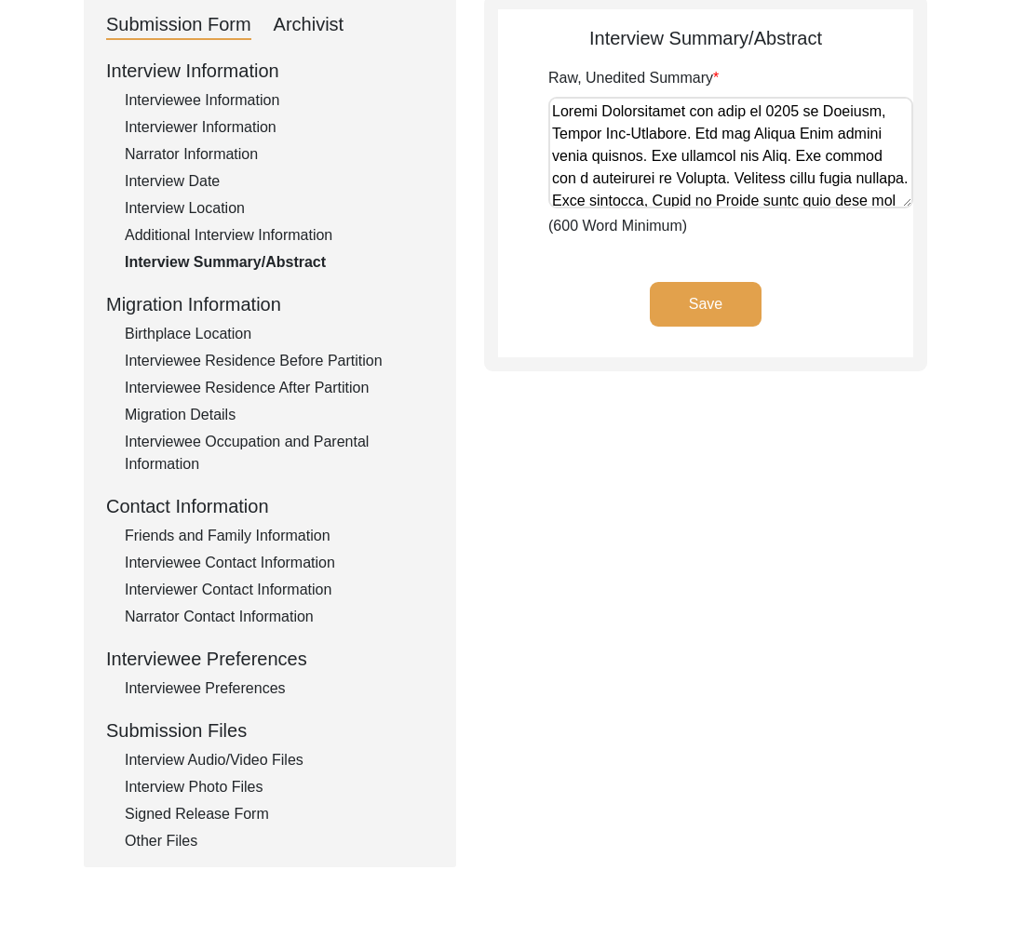
drag, startPoint x: 894, startPoint y: 196, endPoint x: 887, endPoint y: 218, distance: 22.7
click at [887, 218] on div "Raw, Unedited Summary (600 Word Minimum)" at bounding box center [730, 152] width 365 height 170
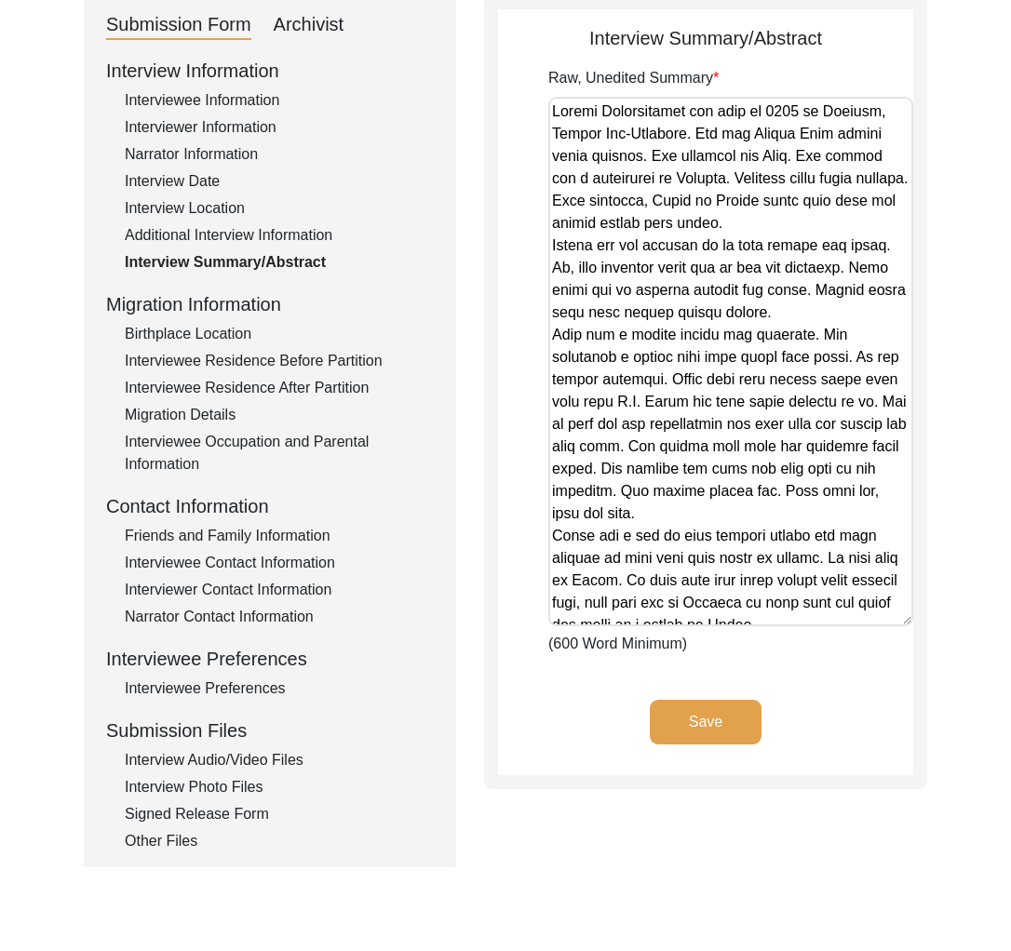
drag, startPoint x: 903, startPoint y: 198, endPoint x: 847, endPoint y: 639, distance: 444.7
click at [847, 626] on textarea "Raw, Unedited Summary" at bounding box center [730, 362] width 365 height 530
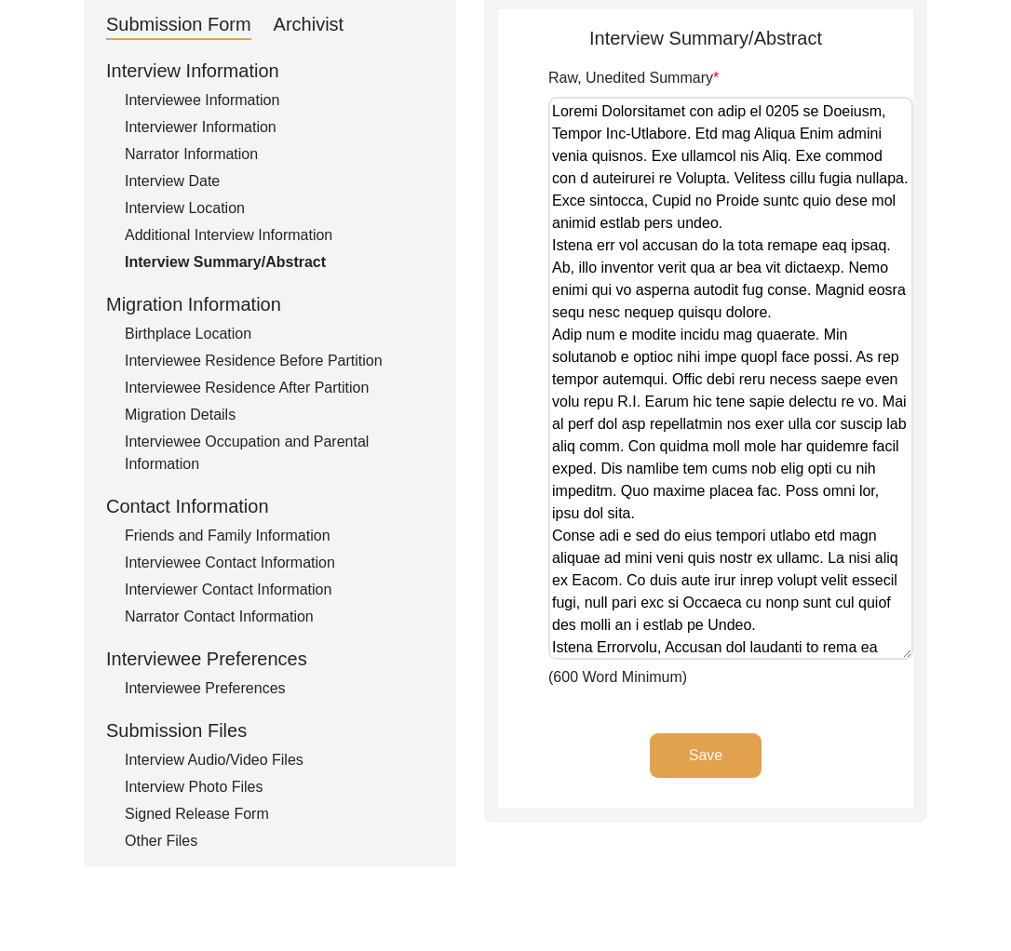
click at [825, 430] on textarea "Raw, Unedited Summary" at bounding box center [730, 378] width 365 height 563
click at [867, 111] on textarea "Raw, Unedited Summary" at bounding box center [730, 378] width 365 height 563
drag, startPoint x: 689, startPoint y: 136, endPoint x: 532, endPoint y: 136, distance: 156.4
click at [532, 136] on app-archivist-abstract-curation "Interview Summary/Abstract Raw, Unedited Summary (600 Word Minimum) Save" at bounding box center [705, 416] width 415 height 785
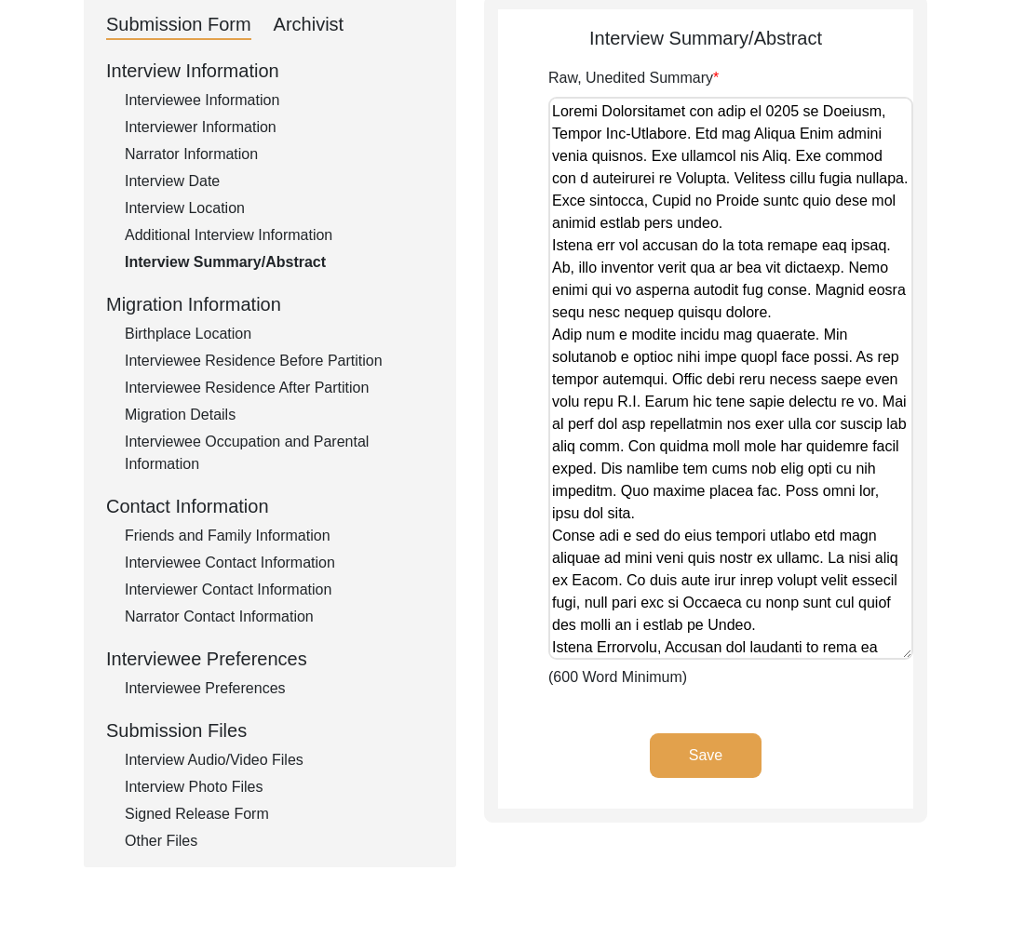
click at [679, 132] on textarea "Raw, Unedited Summary" at bounding box center [730, 378] width 365 height 563
drag, startPoint x: 690, startPoint y: 137, endPoint x: 529, endPoint y: 144, distance: 161.2
click at [529, 144] on app-archivist-abstract-curation "Interview Summary/Abstract Raw, Unedited Summary (600 Word Minimum) Save" at bounding box center [705, 416] width 415 height 785
click at [685, 113] on textarea "Raw, Unedited Summary" at bounding box center [730, 378] width 365 height 563
drag, startPoint x: 690, startPoint y: 114, endPoint x: 520, endPoint y: 118, distance: 169.5
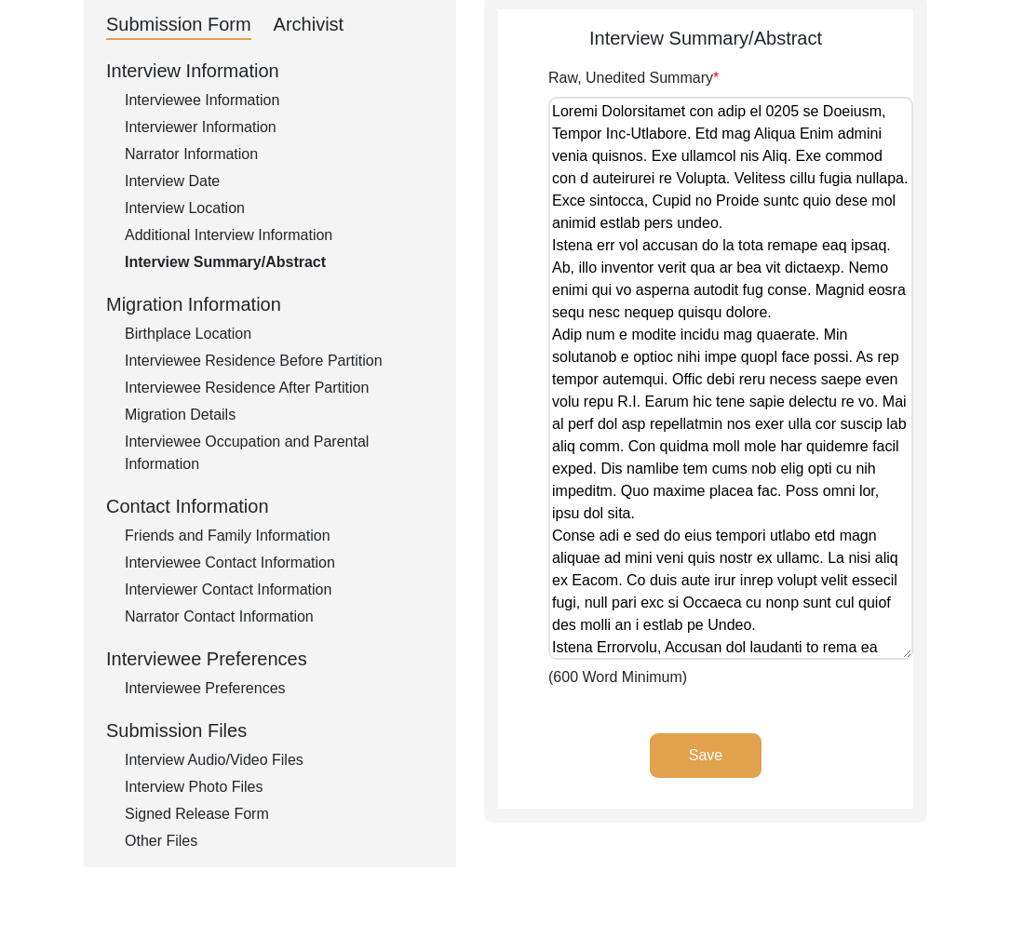
click at [520, 118] on app-archivist-abstract-curation "Interview Summary/Abstract Raw, Unedited Summary (600 Word Minimum) Save" at bounding box center [705, 416] width 415 height 785
click at [258, 332] on div "Birthplace Location" at bounding box center [279, 334] width 309 height 22
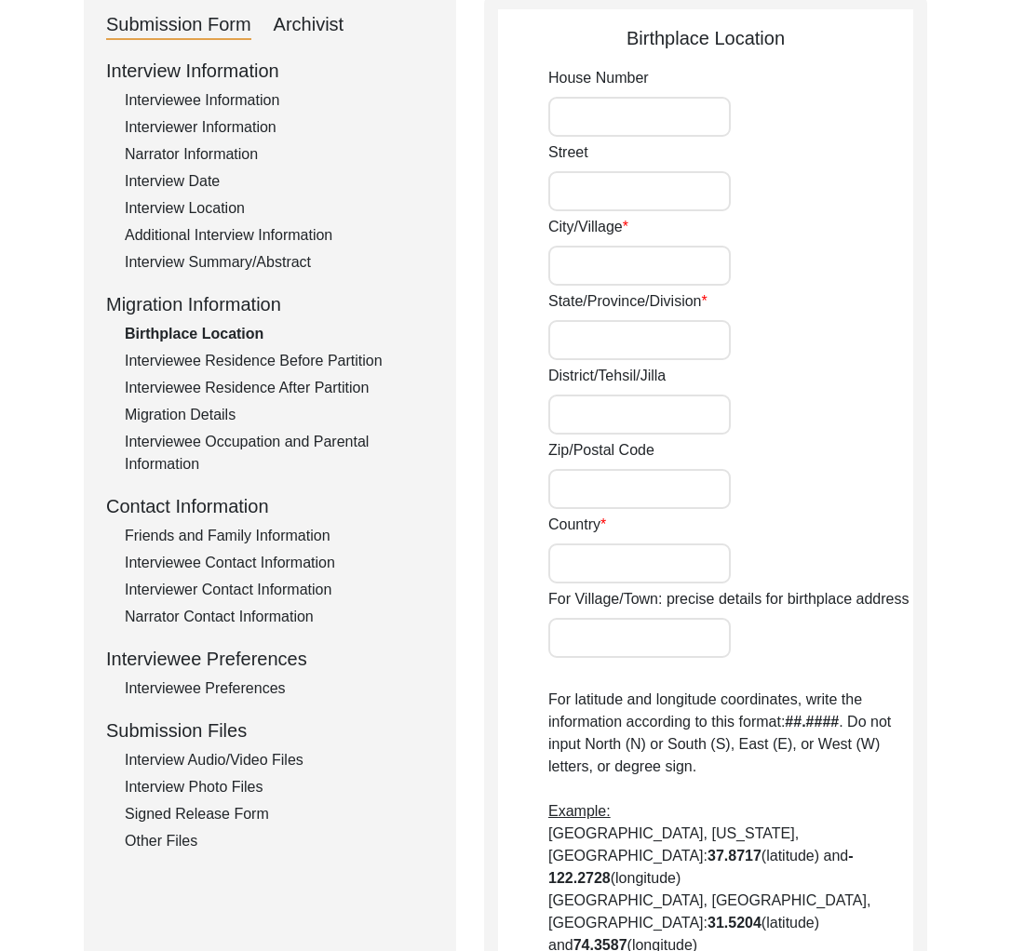
type input "[GEOGRAPHIC_DATA]"
type input "Khyber"
type input "Khulna Division"
type input "[GEOGRAPHIC_DATA]"
type input "[GEOGRAPHIC_DATA], [GEOGRAPHIC_DATA], [GEOGRAPHIC_DATA]"
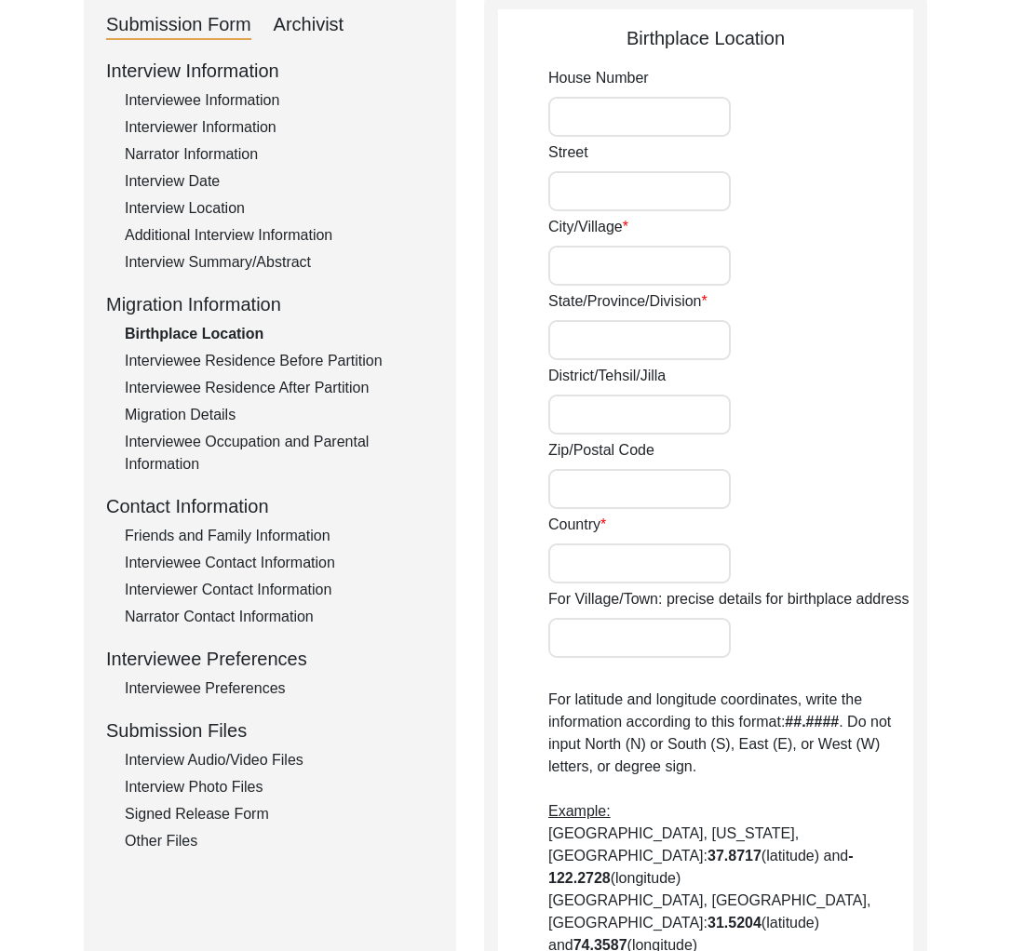
type input "23.165616709518737"
type input "89.20500522628909"
click at [790, 258] on div "City/[GEOGRAPHIC_DATA]" at bounding box center [730, 251] width 365 height 70
click at [707, 343] on input "Khyber" at bounding box center [639, 340] width 182 height 40
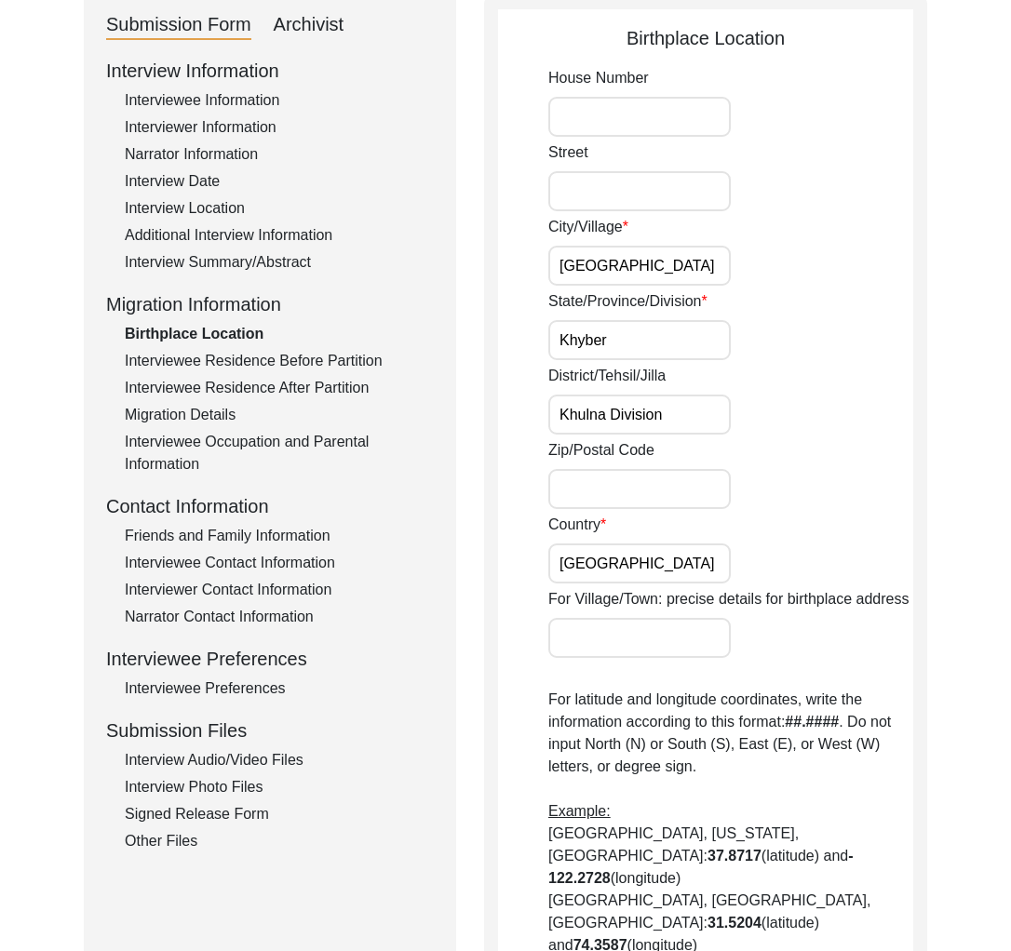
click at [707, 343] on input "Khyber" at bounding box center [639, 340] width 182 height 40
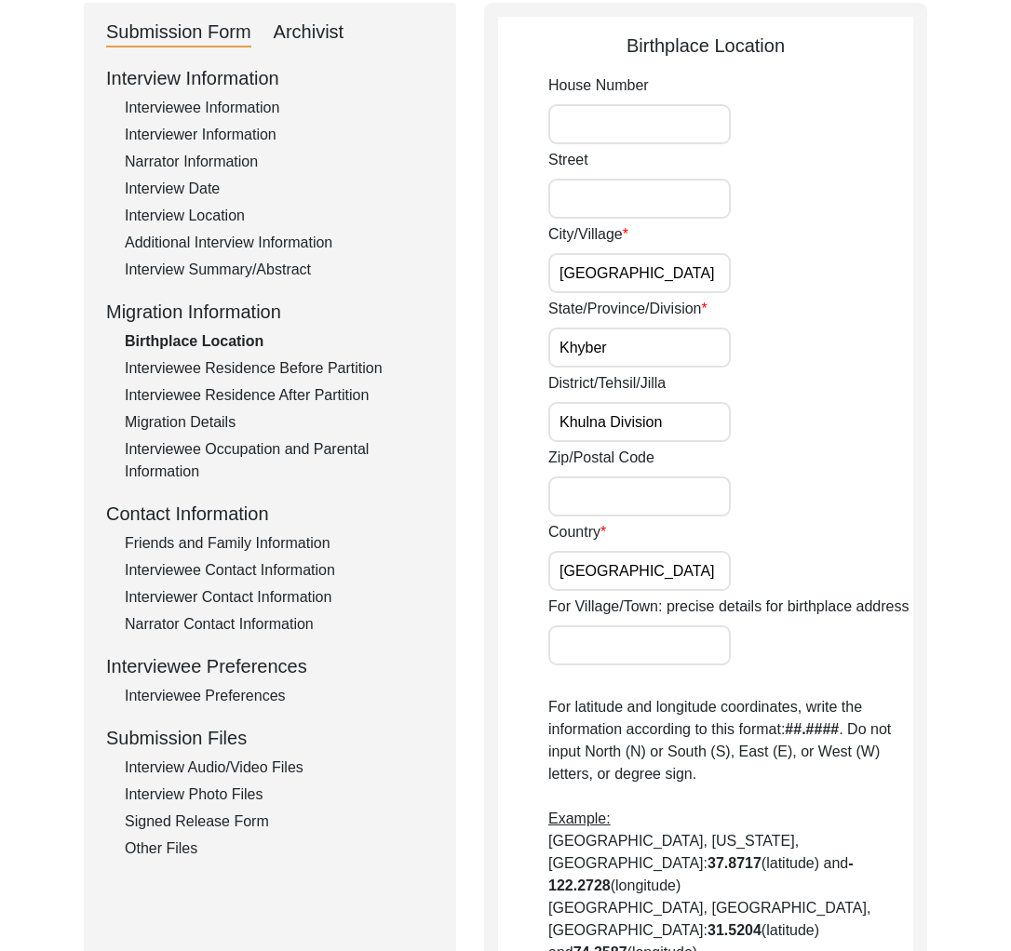
scroll to position [194, 0]
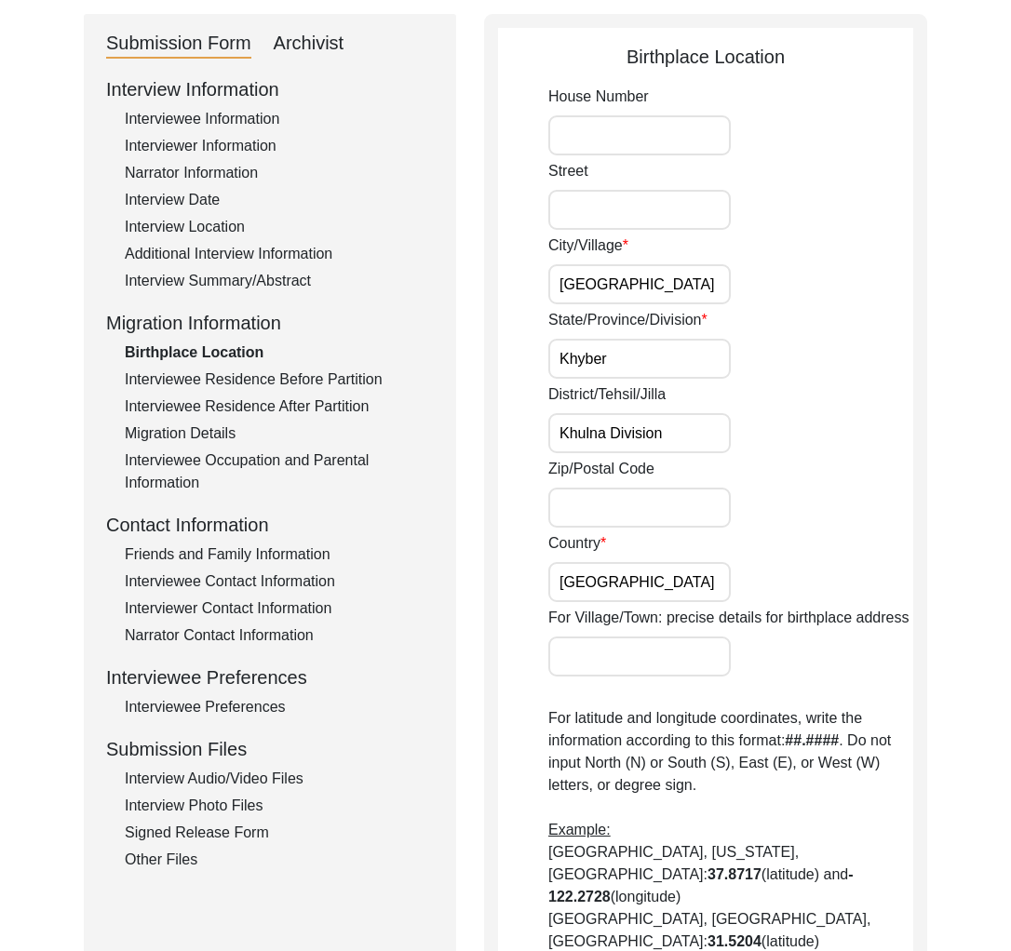
click at [276, 280] on div "Interview Summary/Abstract" at bounding box center [279, 281] width 309 height 22
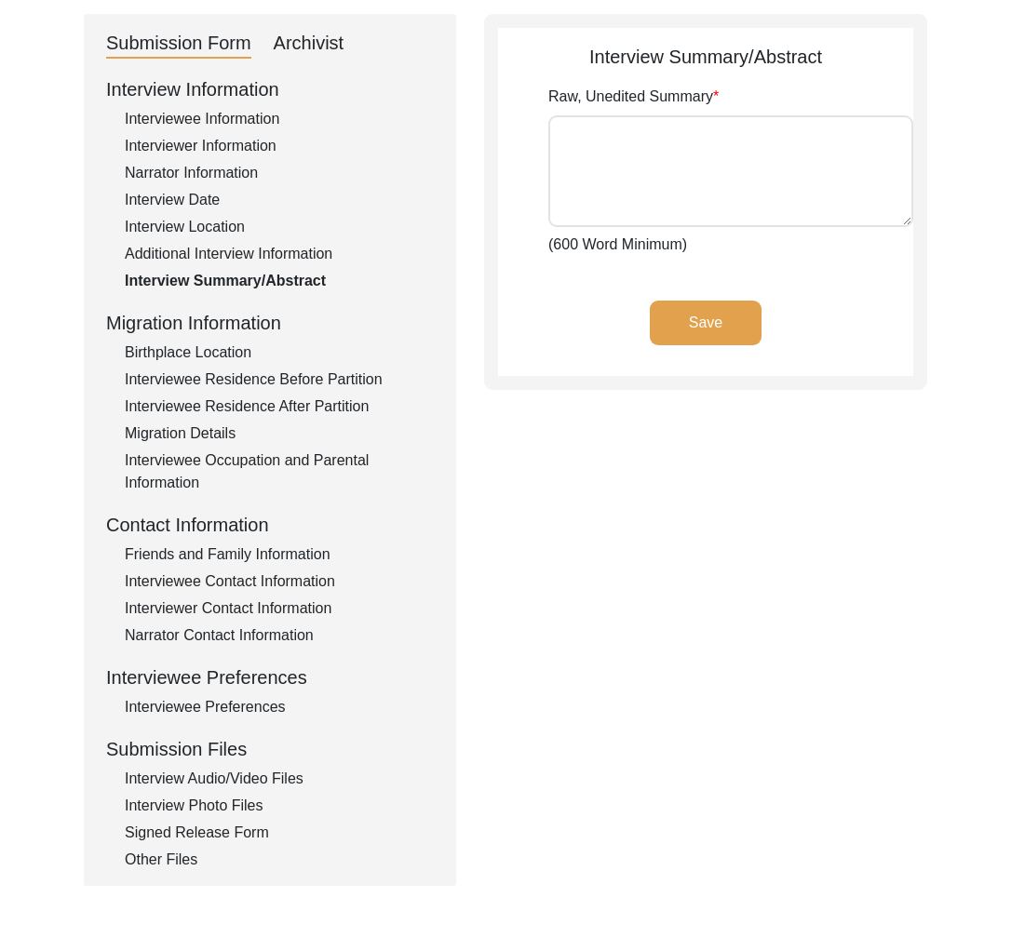
type textarea "[PERSON_NAME] was born in [DEMOGRAPHIC_DATA] in [GEOGRAPHIC_DATA], Magura Sub-D…"
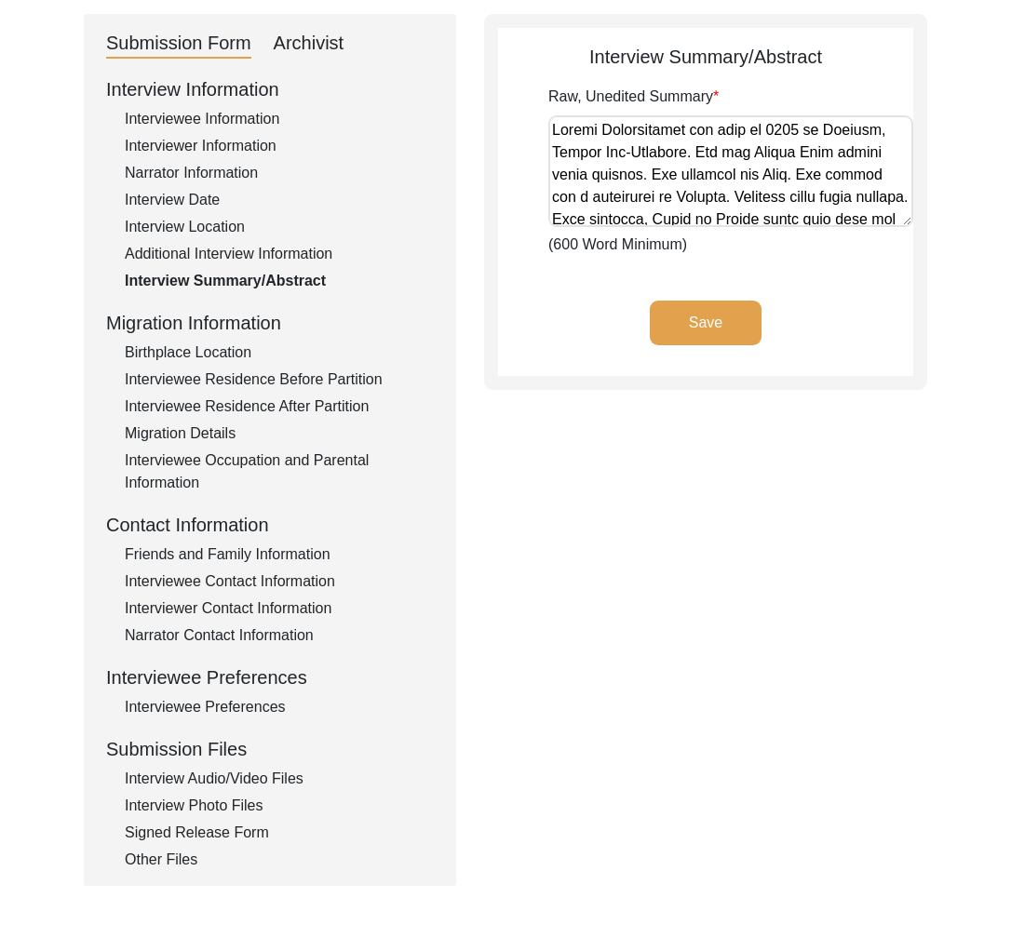
click at [195, 356] on div "Birthplace Location" at bounding box center [279, 353] width 309 height 22
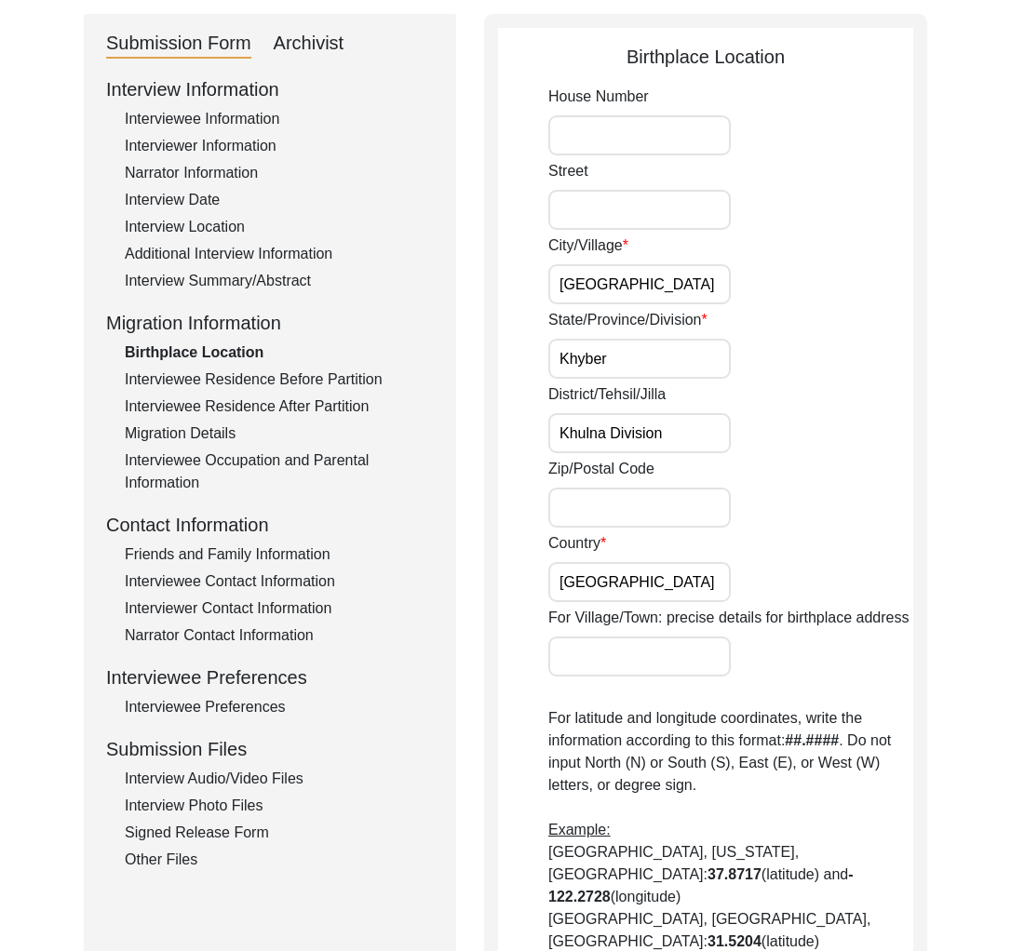
click at [675, 587] on input "[GEOGRAPHIC_DATA]" at bounding box center [639, 582] width 182 height 40
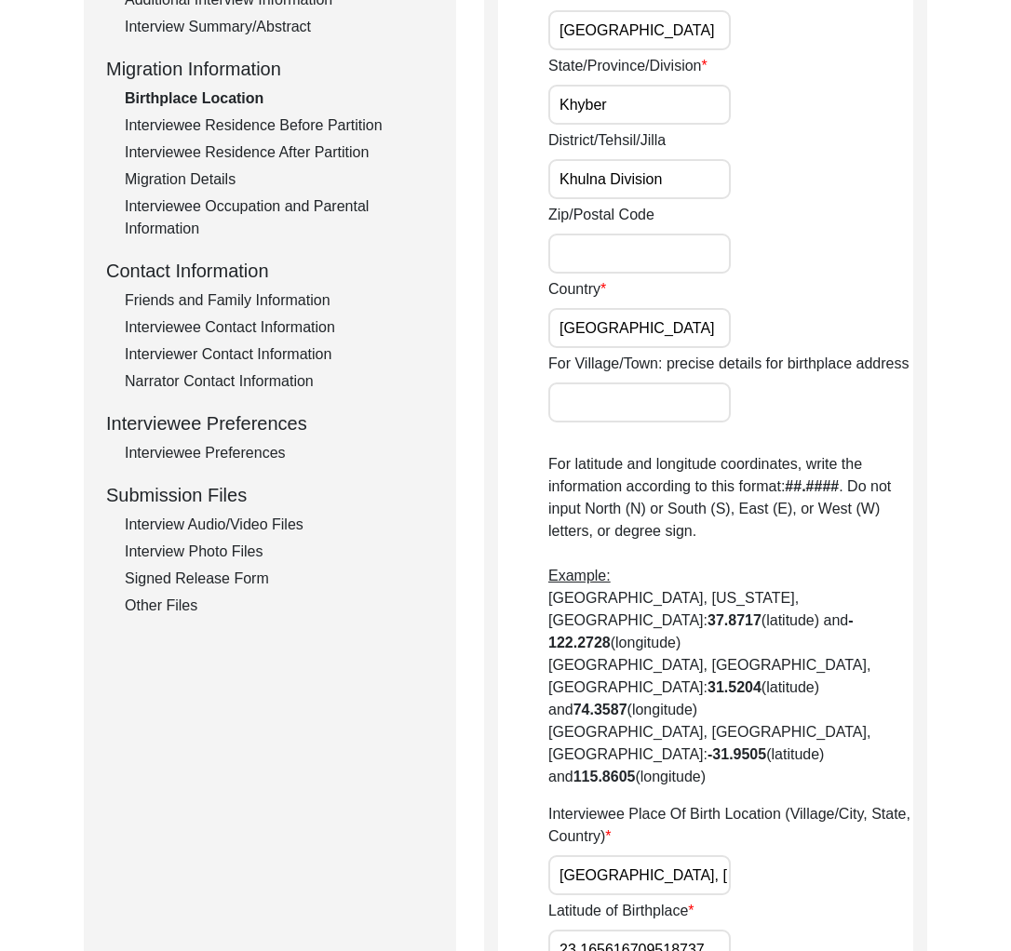
scroll to position [491, 0]
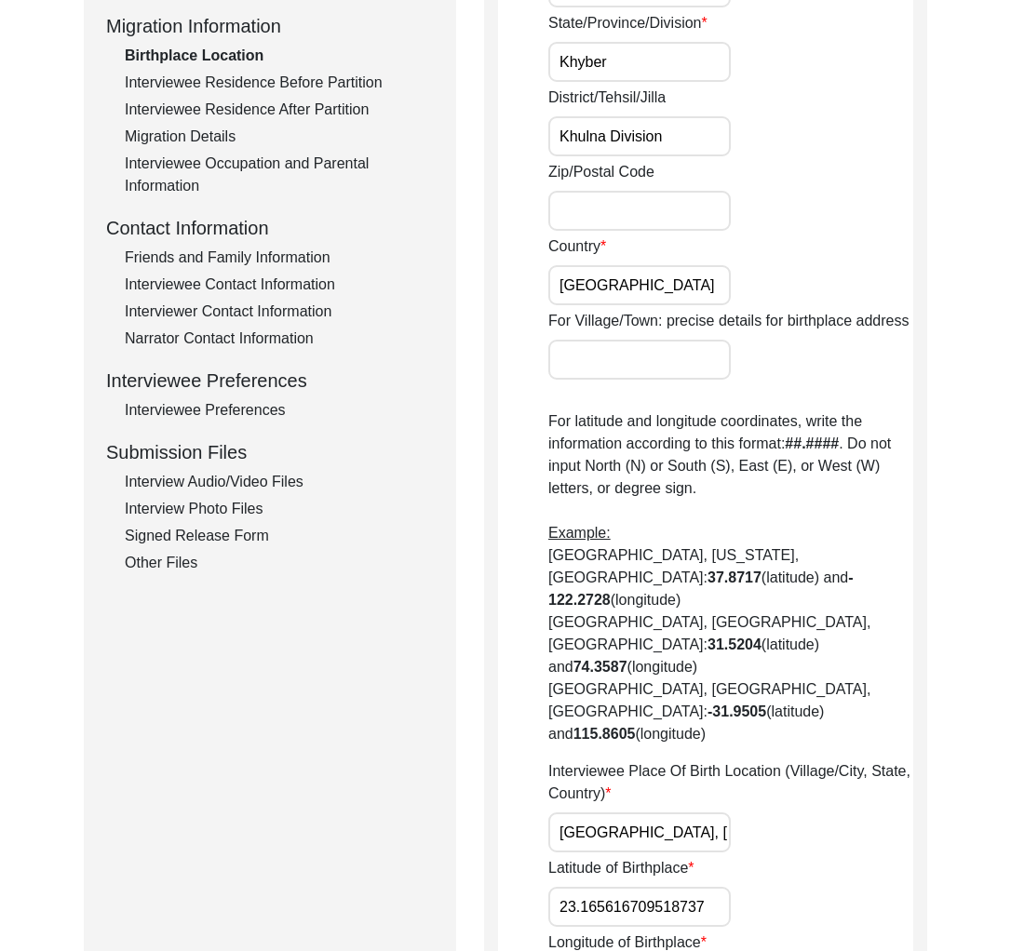
click at [619, 760] on label "Interviewee Place Of Birth Location (Village/City, State, Country)" at bounding box center [730, 782] width 365 height 45
click at [619, 813] on input "[GEOGRAPHIC_DATA], [GEOGRAPHIC_DATA], [GEOGRAPHIC_DATA]" at bounding box center [639, 833] width 182 height 40
click at [619, 760] on label "Interviewee Place Of Birth Location (Village/City, State, Country)" at bounding box center [730, 782] width 365 height 45
click at [619, 813] on input "[GEOGRAPHIC_DATA], [GEOGRAPHIC_DATA], [GEOGRAPHIC_DATA]" at bounding box center [639, 833] width 182 height 40
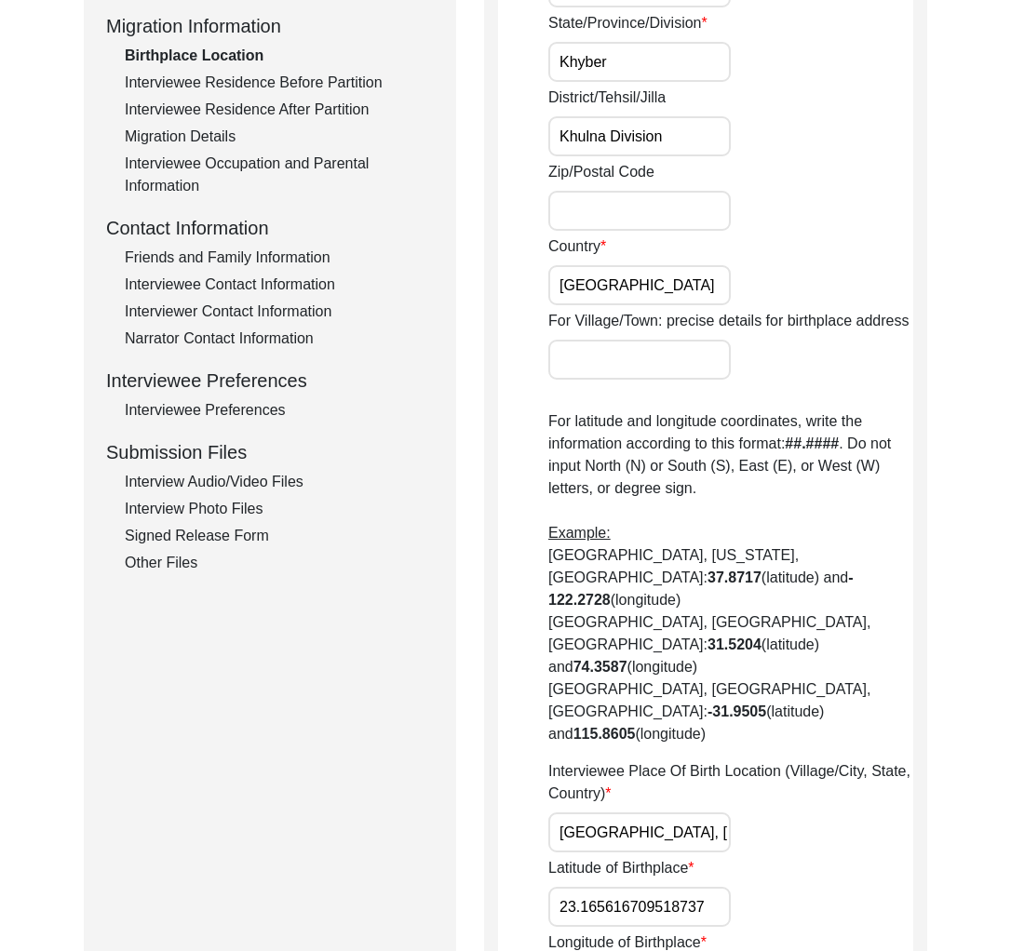
click at [619, 760] on label "Interviewee Place Of Birth Location (Village/City, State, Country)" at bounding box center [730, 782] width 365 height 45
click at [619, 813] on input "[GEOGRAPHIC_DATA], [GEOGRAPHIC_DATA], [GEOGRAPHIC_DATA]" at bounding box center [639, 833] width 182 height 40
copy label "Interviewee"
click at [626, 813] on input "[GEOGRAPHIC_DATA], [GEOGRAPHIC_DATA], [GEOGRAPHIC_DATA]" at bounding box center [639, 833] width 182 height 40
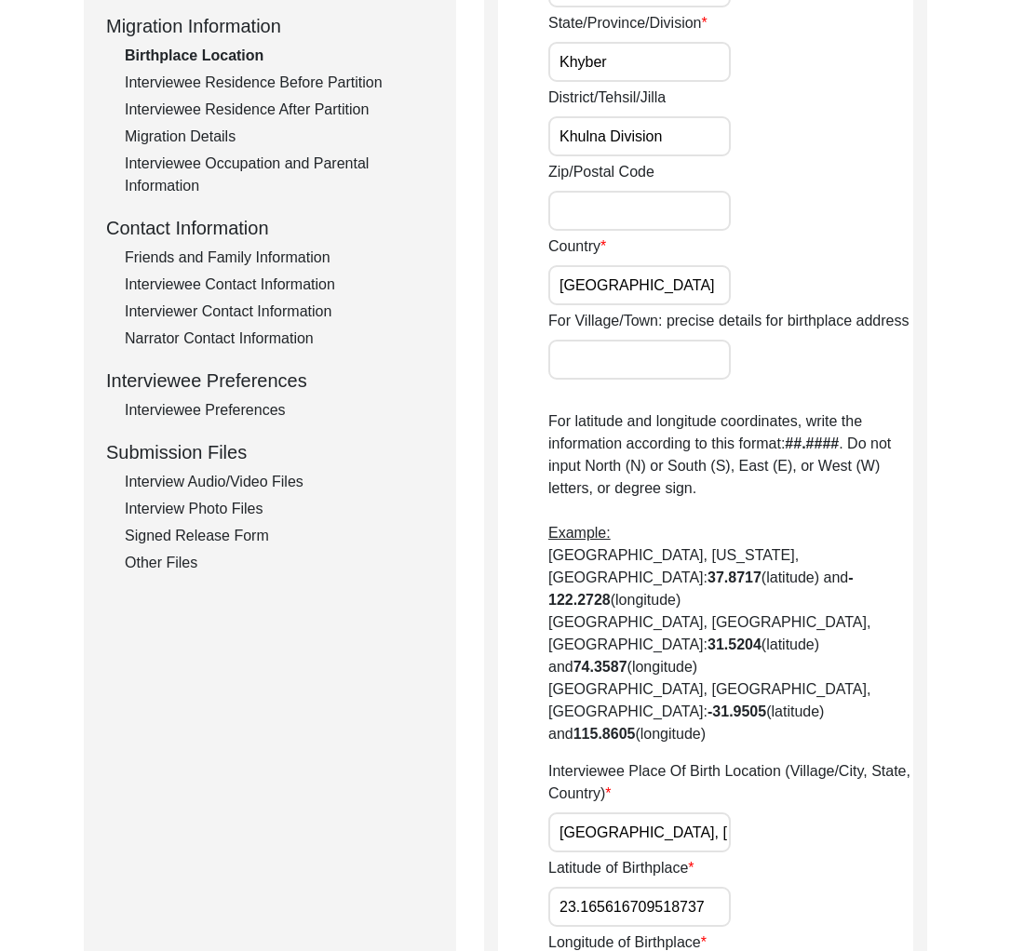
click at [626, 813] on input "[GEOGRAPHIC_DATA], [GEOGRAPHIC_DATA], [GEOGRAPHIC_DATA]" at bounding box center [639, 833] width 182 height 40
click at [620, 857] on label "Latitude of Birthplace" at bounding box center [621, 868] width 146 height 22
click at [620, 887] on input "23.165616709518737" at bounding box center [639, 907] width 182 height 40
click at [620, 857] on label "Latitude of Birthplace" at bounding box center [621, 868] width 146 height 22
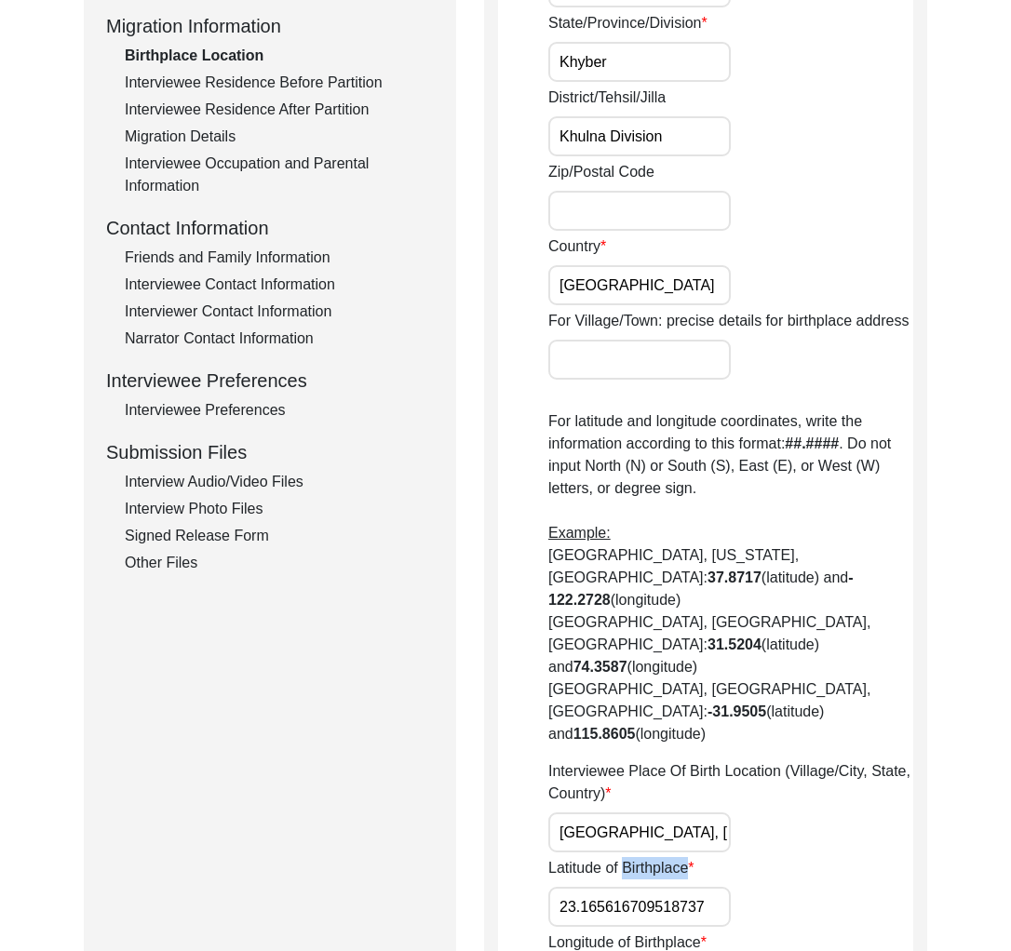
click at [620, 887] on input "23.165616709518737" at bounding box center [639, 907] width 182 height 40
click at [620, 857] on label "Latitude of Birthplace" at bounding box center [621, 868] width 146 height 22
click at [620, 887] on input "23.165616709518737" at bounding box center [639, 907] width 182 height 40
copy label "Birthplace"
click at [595, 932] on label "Longitude of Birthplace" at bounding box center [627, 943] width 158 height 22
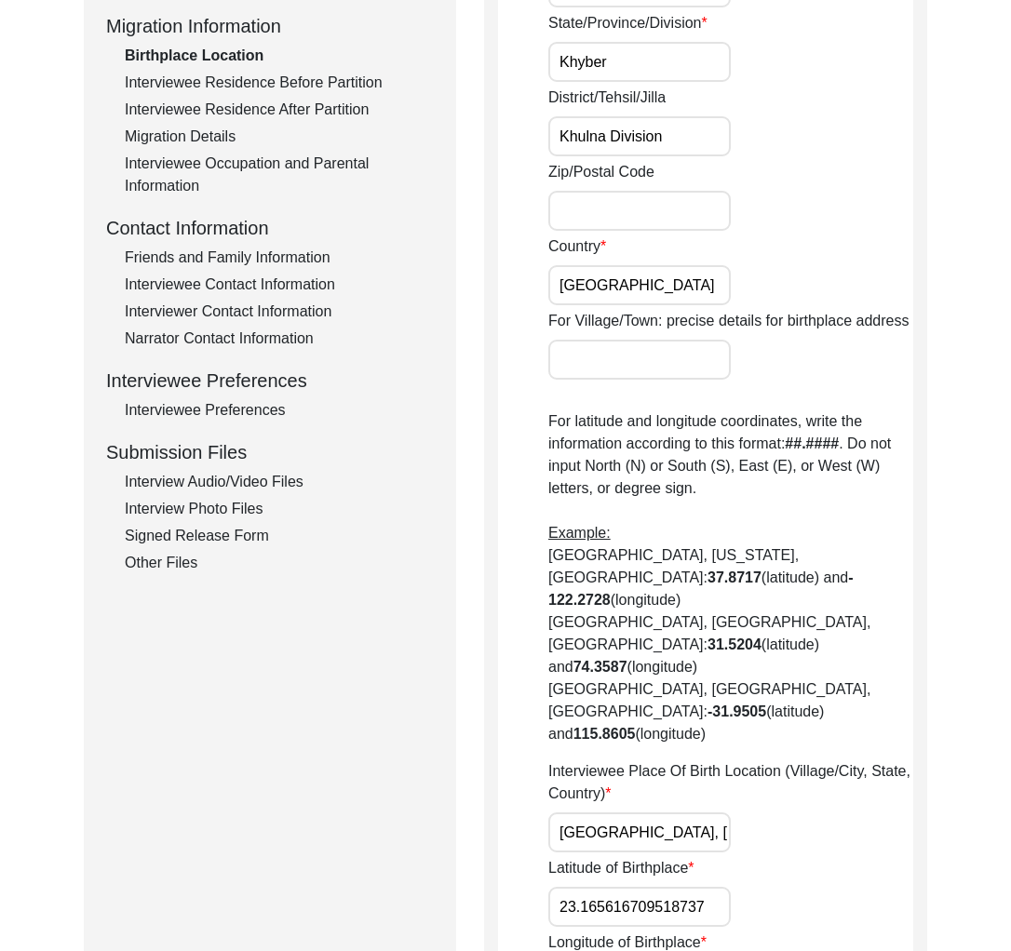
click at [595, 932] on label "Longitude of Birthplace" at bounding box center [627, 943] width 158 height 22
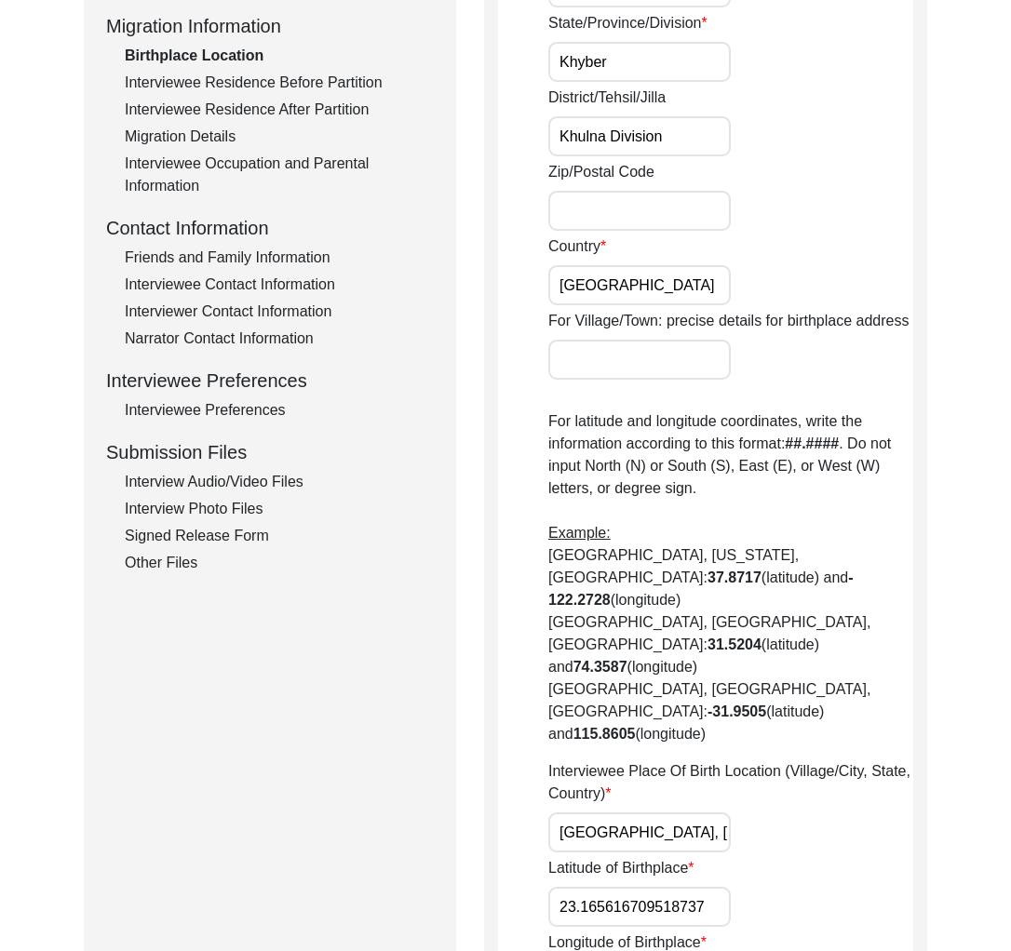
copy label "Longitude"
click at [607, 887] on input "23.165616709518737" at bounding box center [639, 907] width 182 height 40
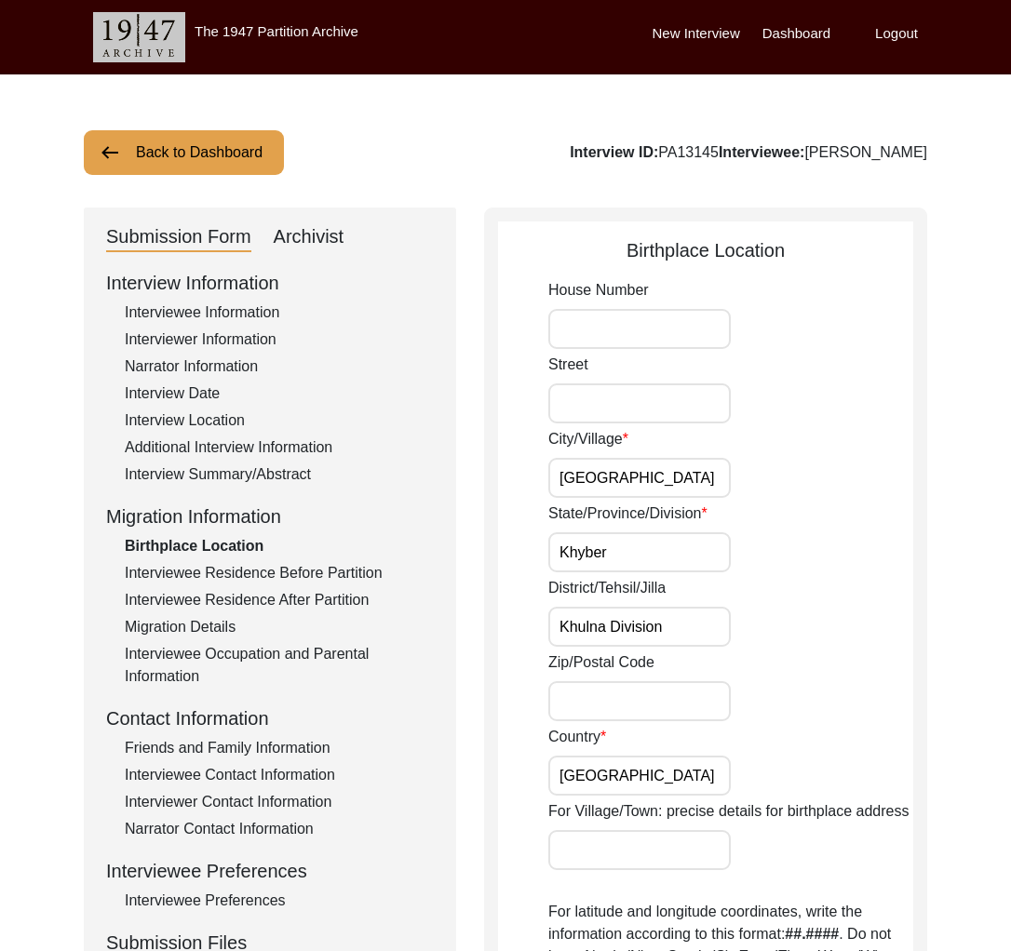
click at [623, 477] on input "[GEOGRAPHIC_DATA]" at bounding box center [639, 478] width 182 height 40
click at [651, 470] on input "[GEOGRAPHIC_DATA]" at bounding box center [639, 478] width 182 height 40
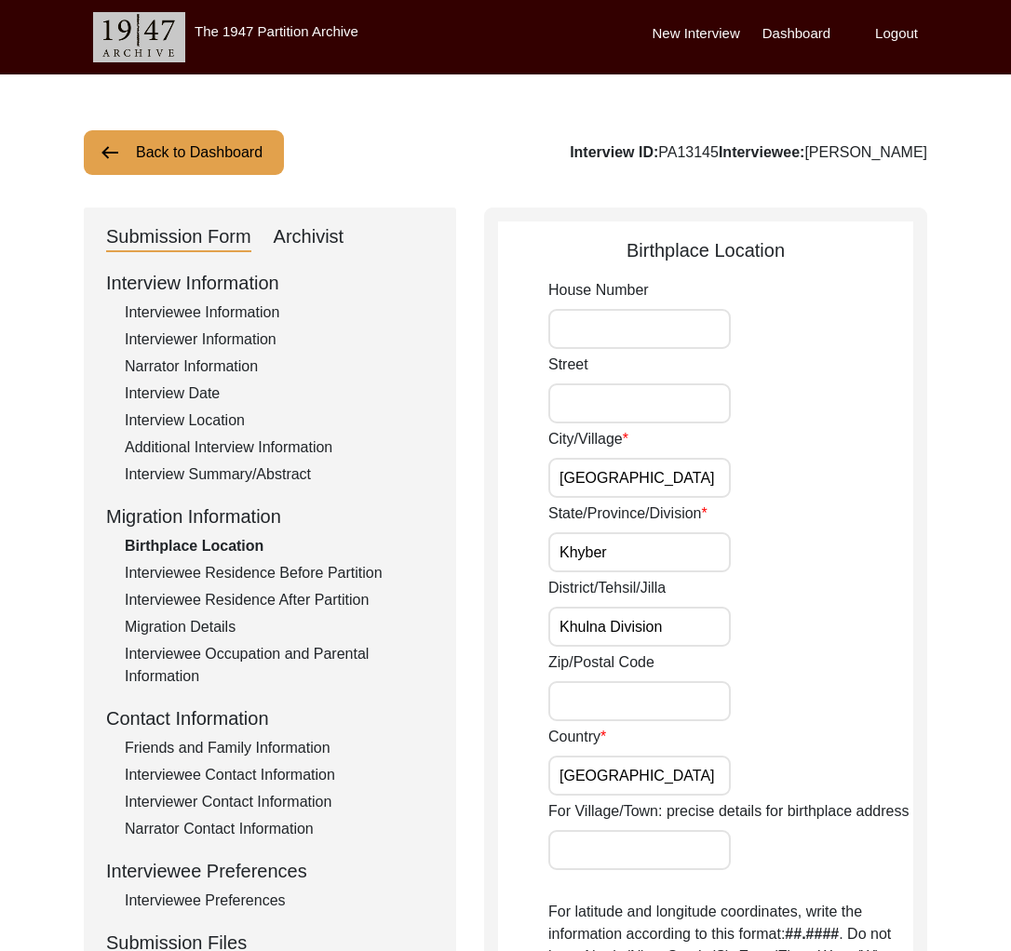
paste input "Jessore"
click at [651, 472] on input "[PERSON_NAME] District" at bounding box center [639, 478] width 182 height 40
click at [634, 486] on input "[PERSON_NAME] District" at bounding box center [639, 478] width 182 height 40
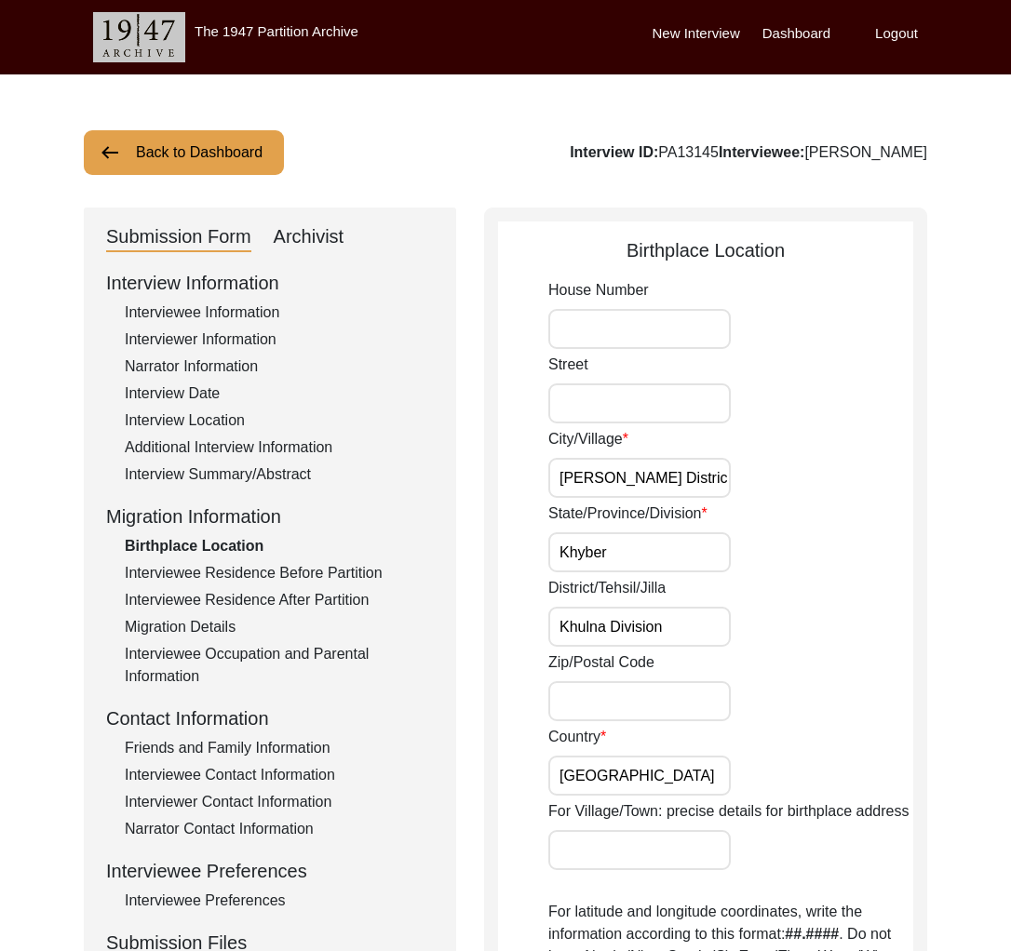
click at [634, 486] on input "[PERSON_NAME] District" at bounding box center [639, 478] width 182 height 40
paste input "Sajiara"
type input "Sajiara"
click at [625, 559] on input "Khyber" at bounding box center [639, 552] width 182 height 40
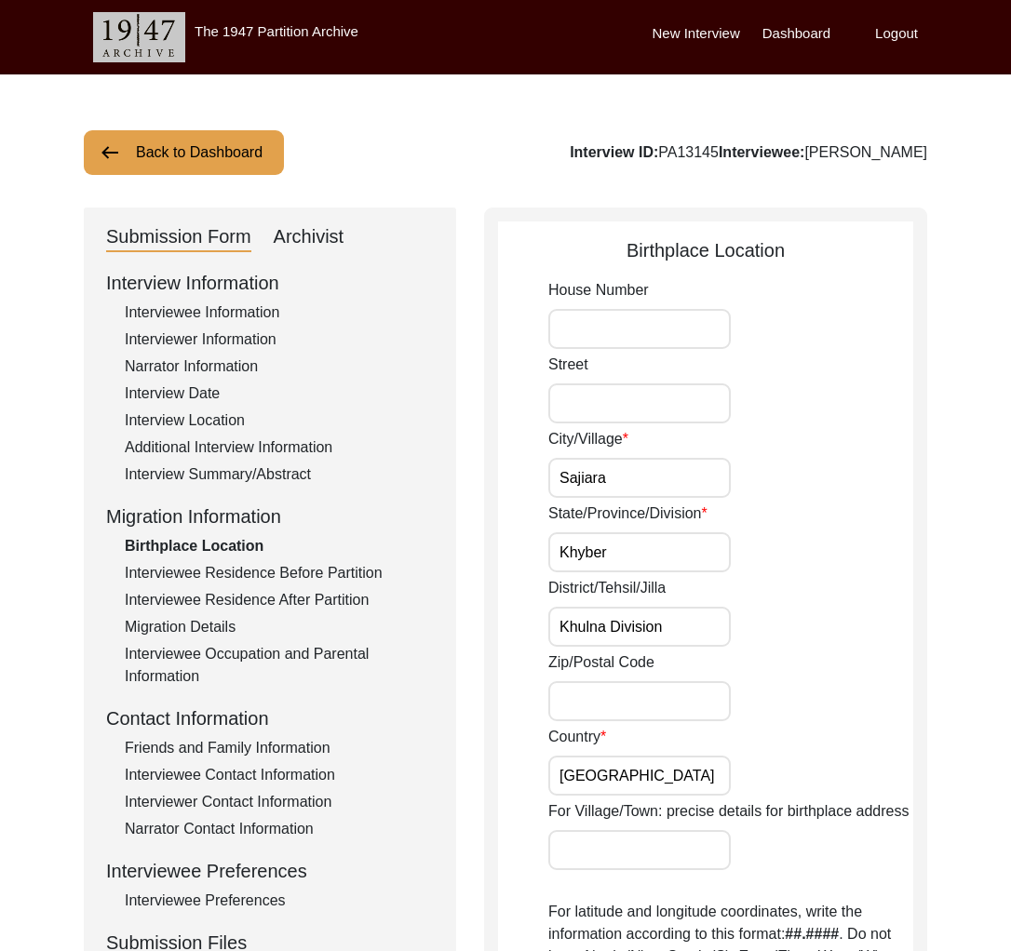
click at [625, 559] on input "Khyber" at bounding box center [639, 552] width 182 height 40
paste input "[MEDICAL_DATA]"
type input "Khulna"
click at [587, 630] on input "Khulna Division" at bounding box center [639, 627] width 182 height 40
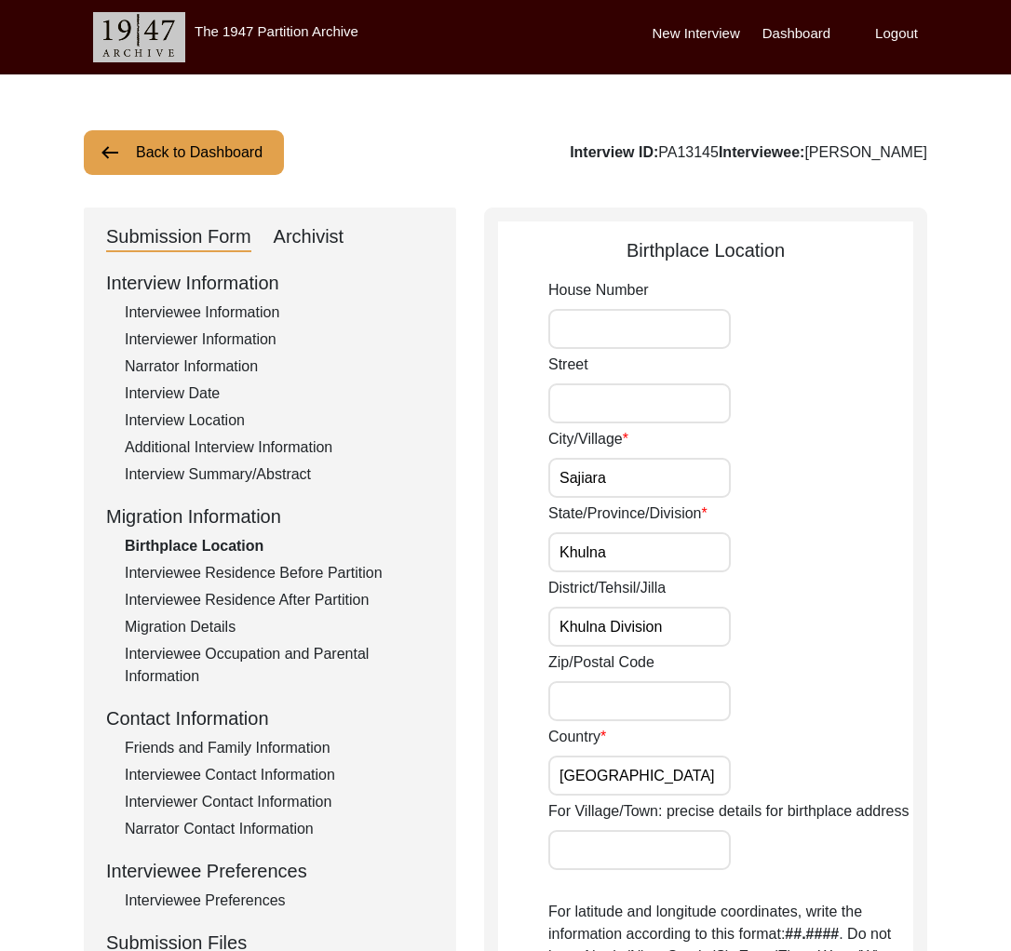
click at [635, 629] on input "Khulna Division" at bounding box center [639, 627] width 182 height 40
paste input "[GEOGRAPHIC_DATA]"
drag, startPoint x: 565, startPoint y: 626, endPoint x: 545, endPoint y: 630, distance: 19.9
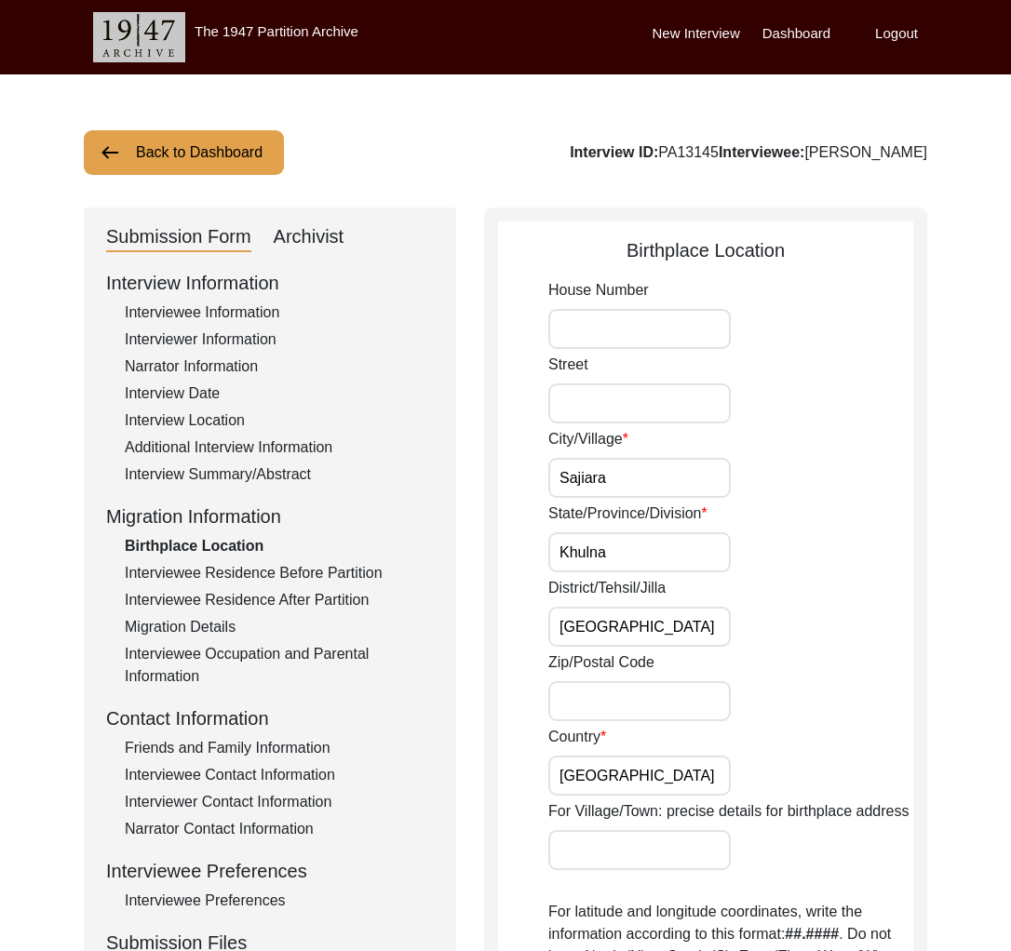
click at [545, 630] on app-birthplace-location "Birthplace Location House [GEOGRAPHIC_DATA]/Village [GEOGRAPHIC_DATA]/Province/…" at bounding box center [705, 924] width 415 height 1376
type input "[GEOGRAPHIC_DATA]"
click at [644, 782] on input "[GEOGRAPHIC_DATA]" at bounding box center [639, 776] width 182 height 40
click at [685, 634] on input "[GEOGRAPHIC_DATA]" at bounding box center [639, 627] width 182 height 40
click at [796, 688] on div "Zip/Postal Code" at bounding box center [730, 687] width 365 height 70
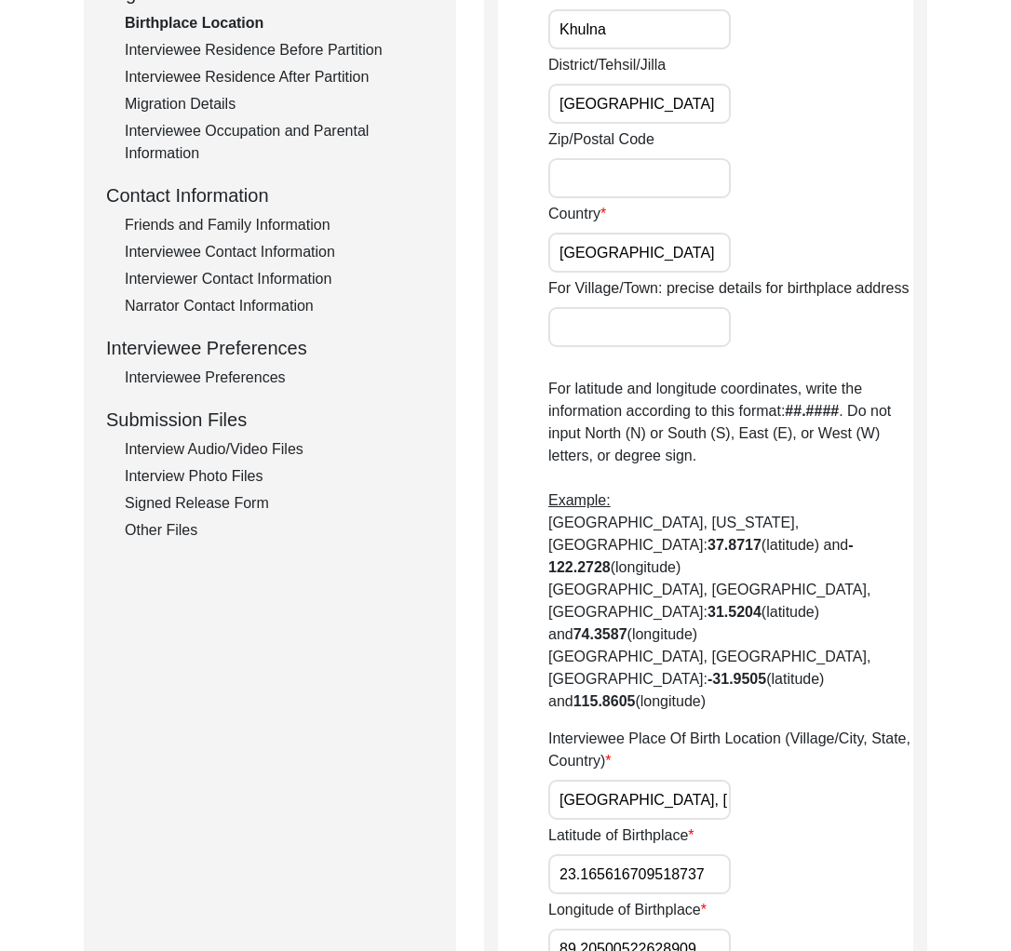
scroll to position [552, 0]
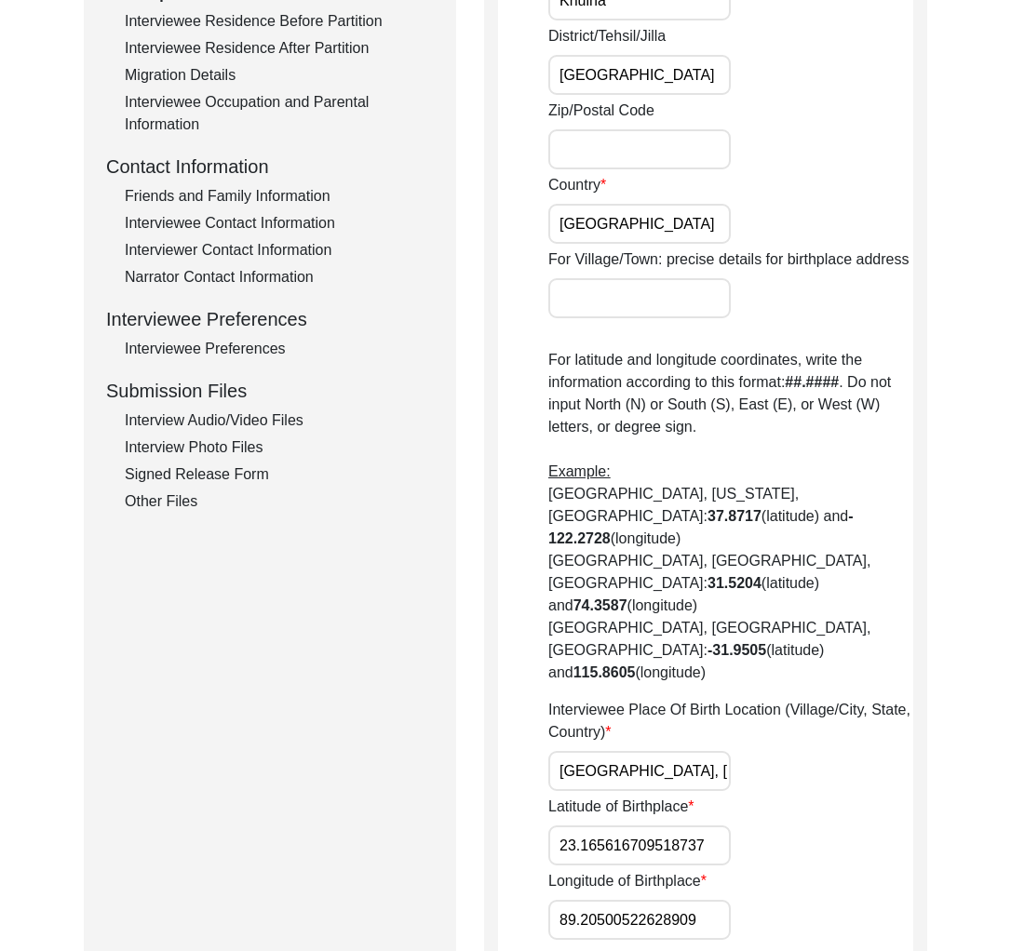
click at [627, 751] on input "[GEOGRAPHIC_DATA], [GEOGRAPHIC_DATA], [GEOGRAPHIC_DATA]" at bounding box center [639, 771] width 182 height 40
paste input "Sajiara, [GEOGRAPHIC_DATA], [GEOGRAPHIC_DATA],"
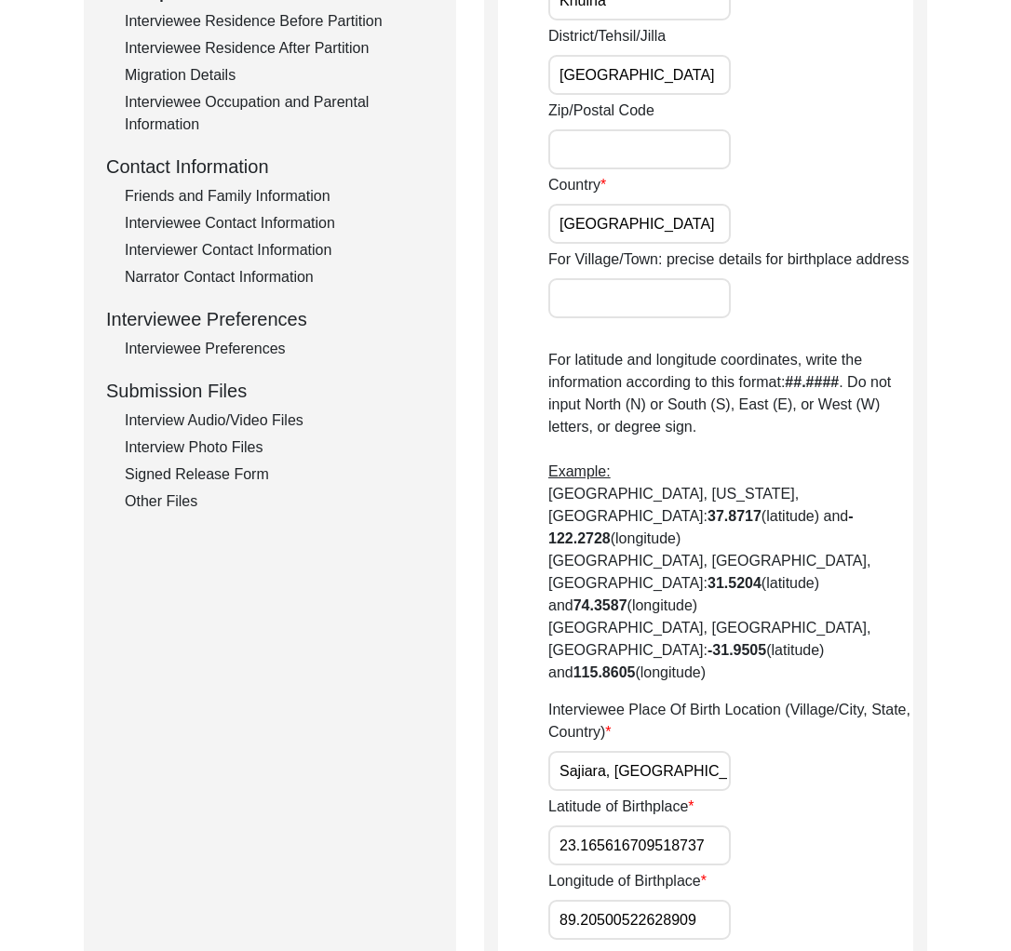
type input "Sajiara, [GEOGRAPHIC_DATA], [GEOGRAPHIC_DATA], [GEOGRAPHIC_DATA], [GEOGRAPHIC_D…"
click at [595, 826] on input "23.165616709518737" at bounding box center [639, 846] width 182 height 40
paste input "2.8275"
type input "22.8275"
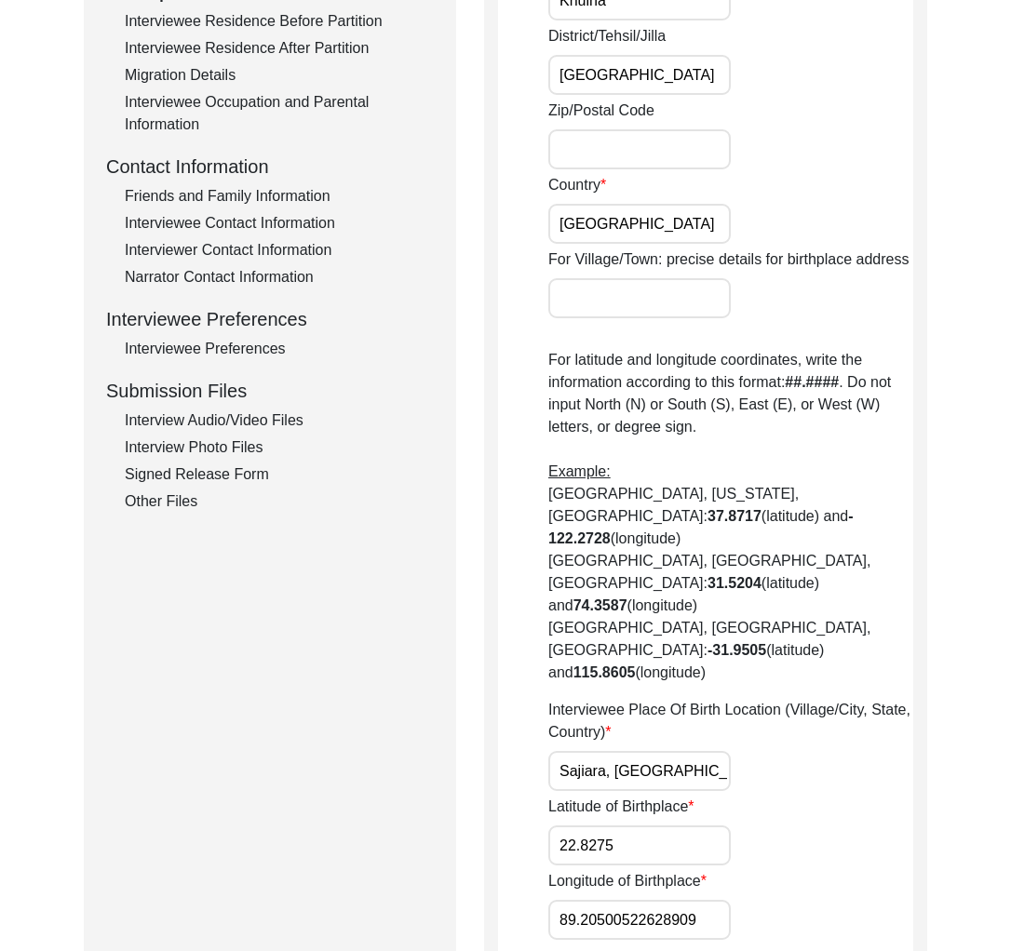
click at [639, 900] on input "89.20500522628909" at bounding box center [639, 920] width 182 height 40
paste input "4280"
type input "89.4280"
click at [848, 796] on div "Latitude of Birthplace 22.8275" at bounding box center [730, 831] width 365 height 70
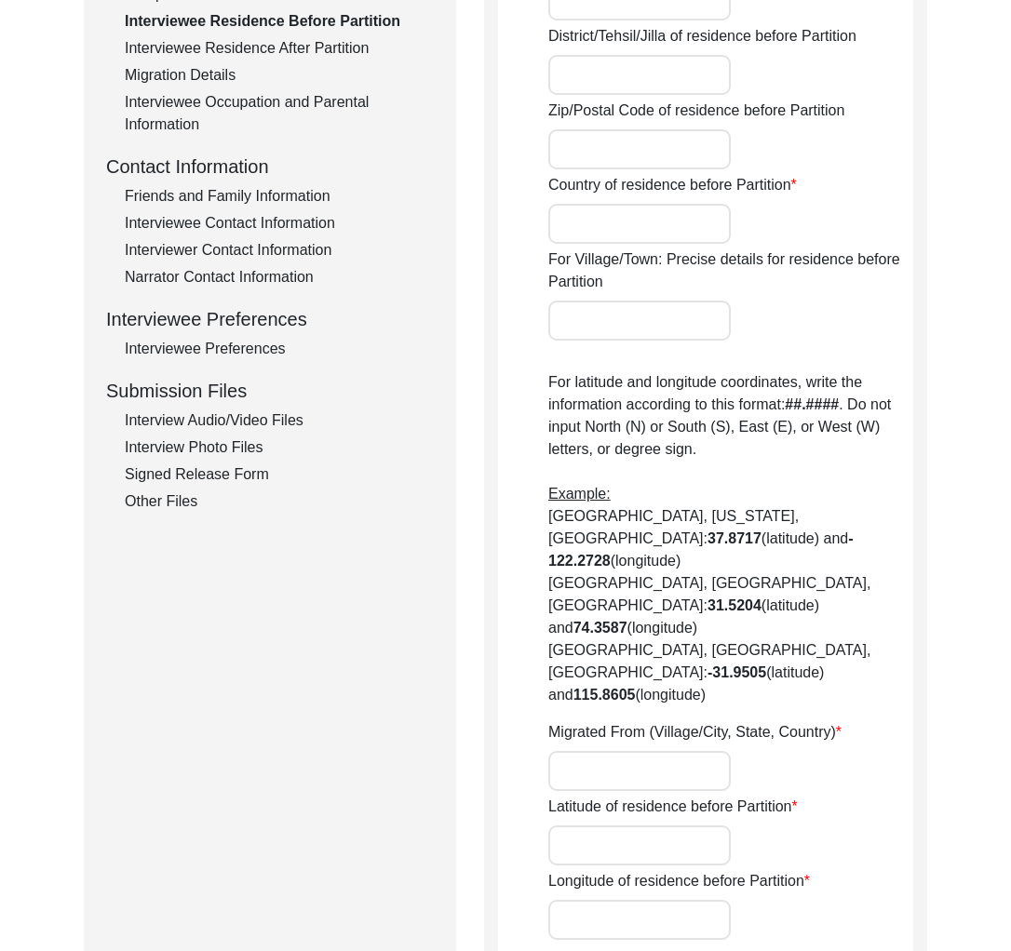
type input "Sajiara"
type input "Magura Division"
type input "[GEOGRAPHIC_DATA]"
type input "Saijara, Magura Division, [GEOGRAPHIC_DATA]"
type input "23.481103829896526"
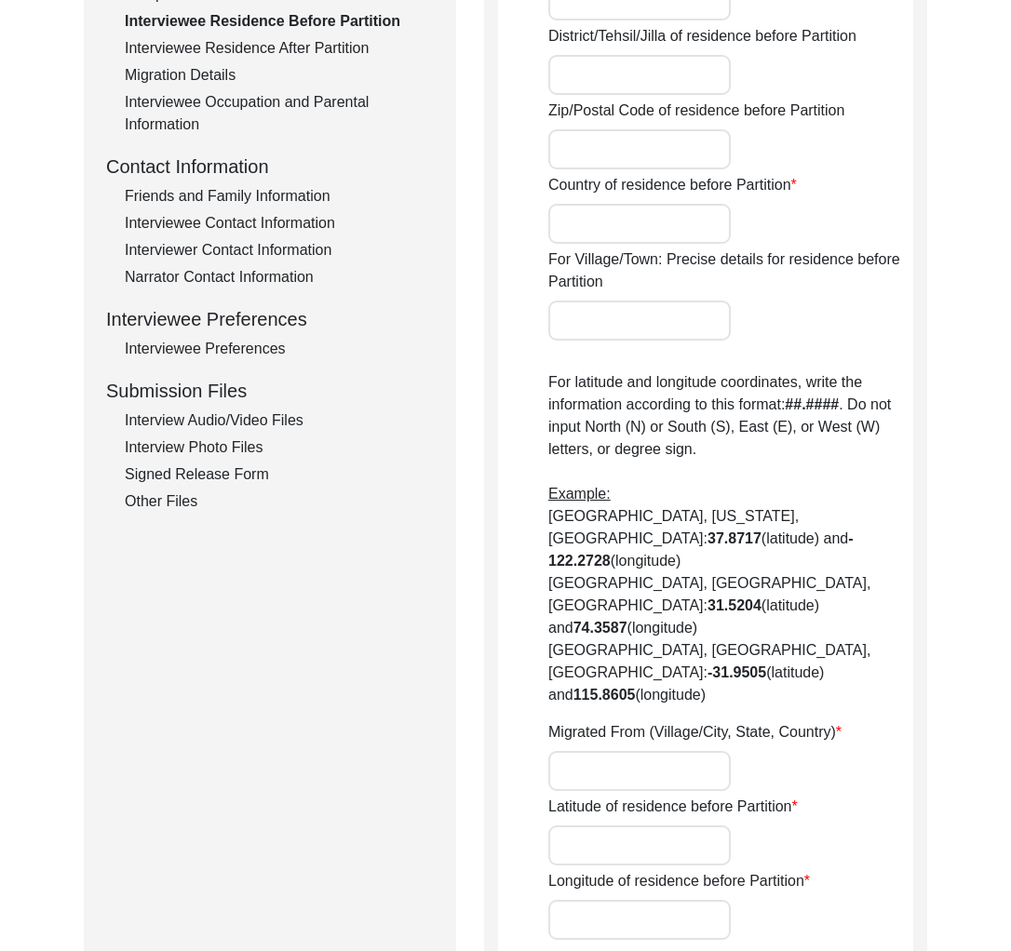
type input "89.39178363825722"
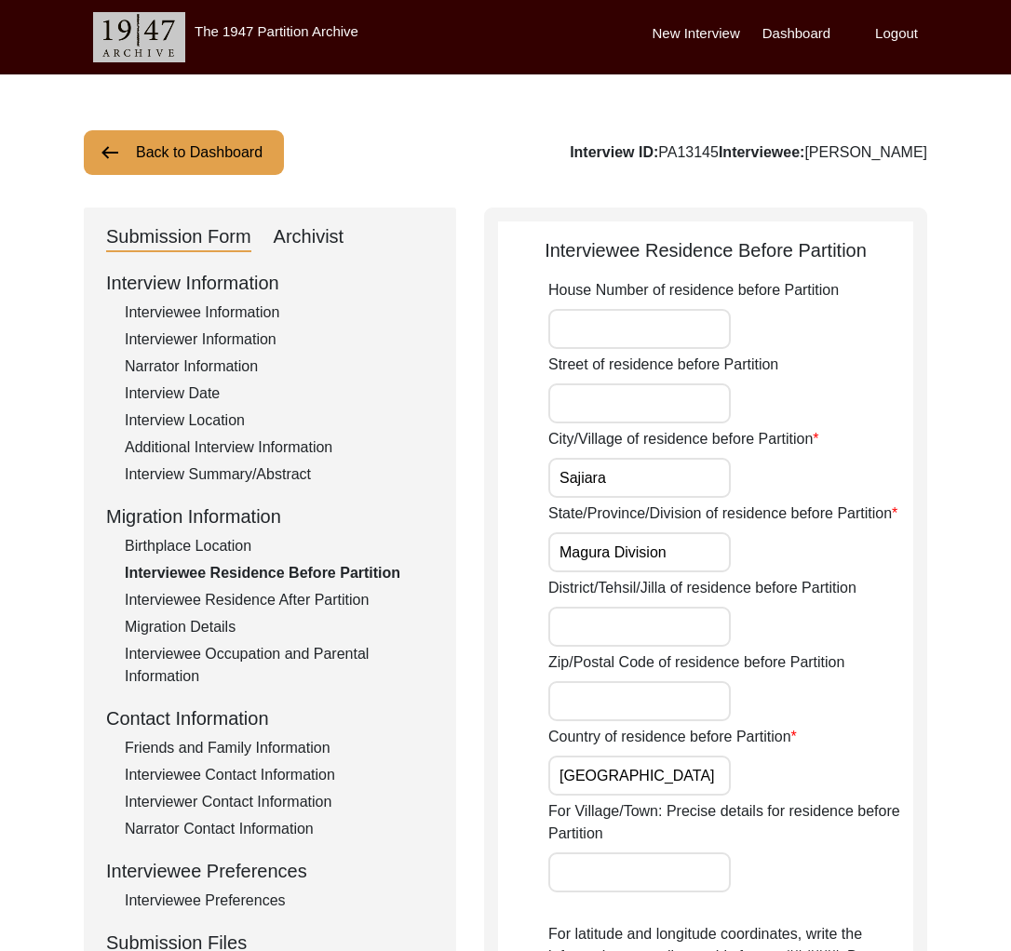
click at [249, 543] on div "Birthplace Location" at bounding box center [279, 546] width 309 height 22
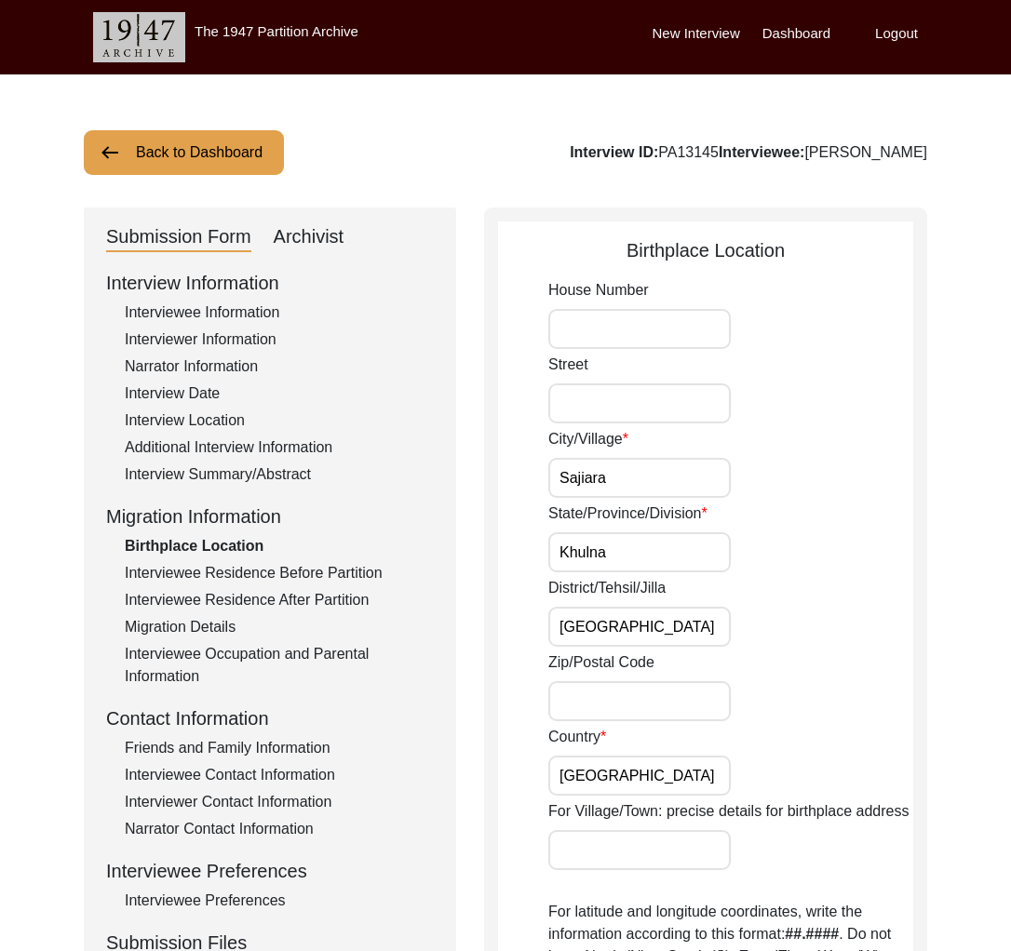
click at [594, 630] on input "[GEOGRAPHIC_DATA]" at bounding box center [639, 627] width 182 height 40
type input "[GEOGRAPHIC_DATA]"
click at [795, 558] on div "State/Province/Division [GEOGRAPHIC_DATA]" at bounding box center [730, 538] width 365 height 70
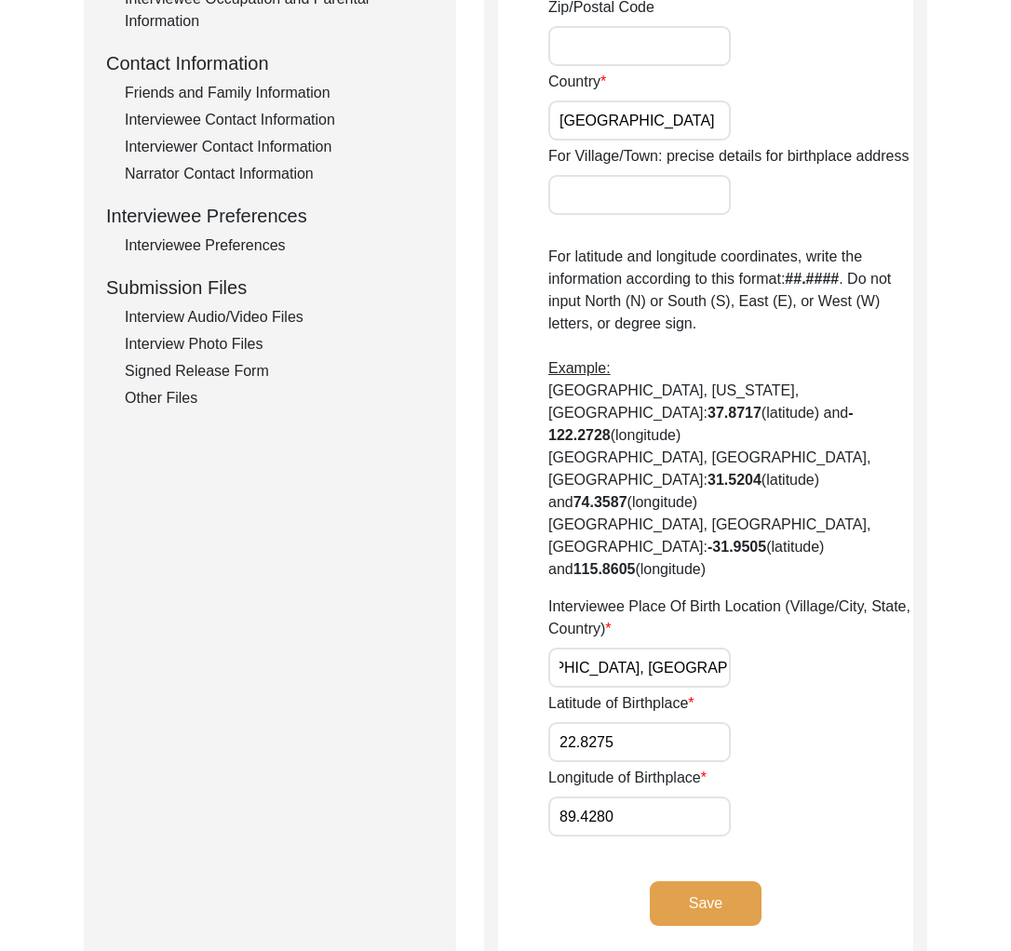
scroll to position [0, 141]
click at [662, 648] on input "Sajiara, [GEOGRAPHIC_DATA], [GEOGRAPHIC_DATA], [GEOGRAPHIC_DATA], [GEOGRAPHIC_D…" at bounding box center [639, 668] width 182 height 40
type input "Sajiara, [GEOGRAPHIC_DATA], [GEOGRAPHIC_DATA], [GEOGRAPHIC_DATA], [GEOGRAPHIC_D…"
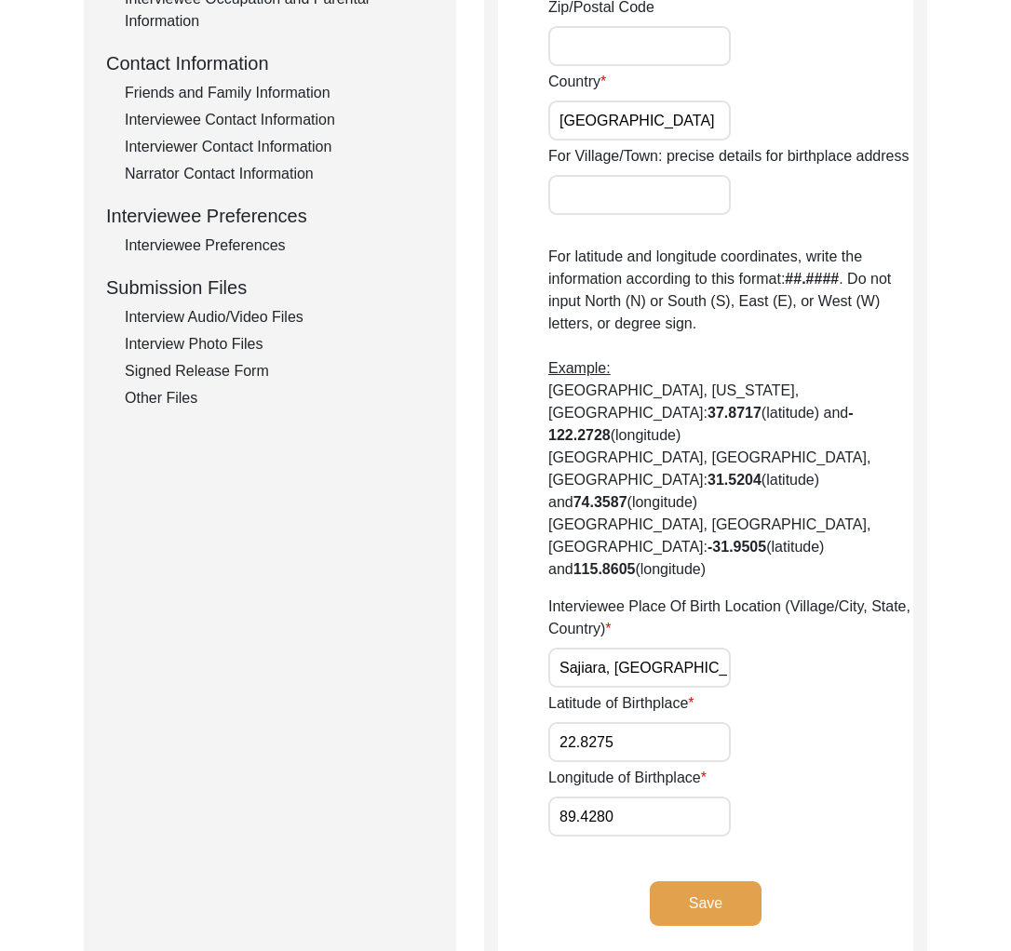
click at [703, 881] on button "Save" at bounding box center [706, 903] width 112 height 45
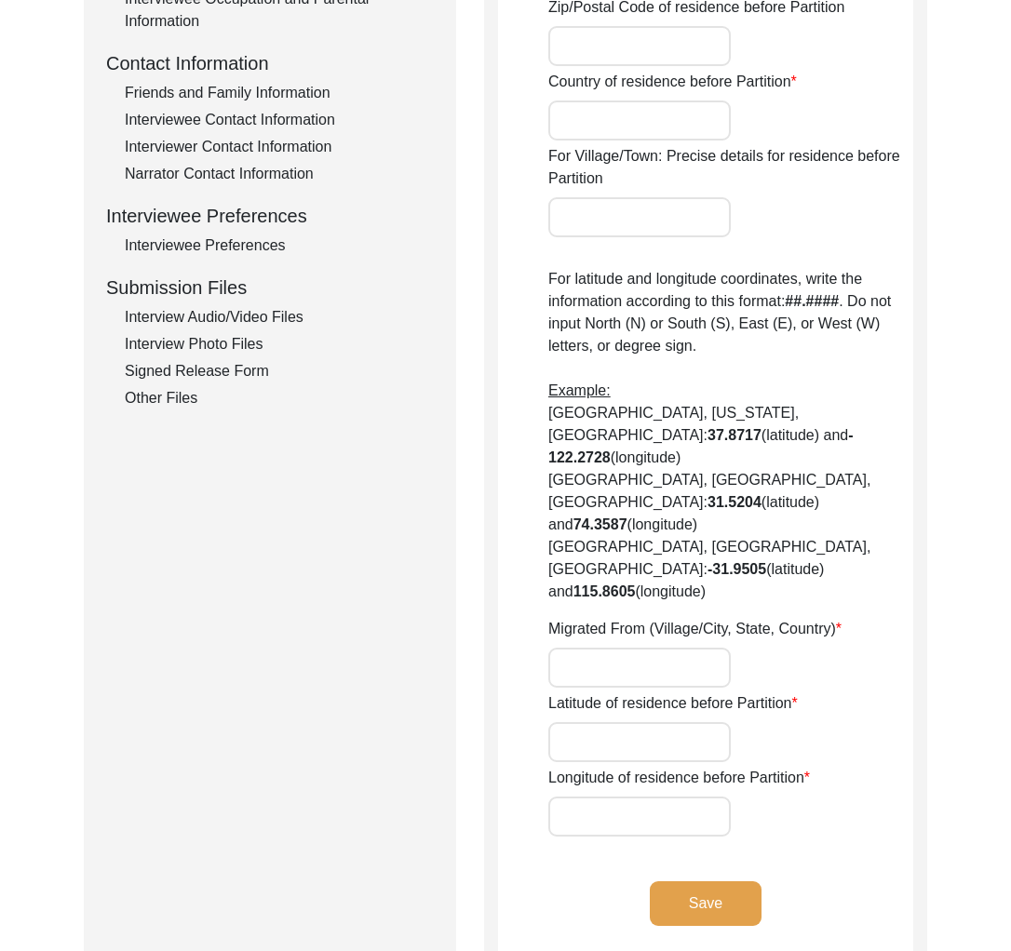
type input "Sajiara"
type input "Magura Division"
type input "[GEOGRAPHIC_DATA]"
type input "Saijara, Magura Division, [GEOGRAPHIC_DATA]"
type input "23.481103829896526"
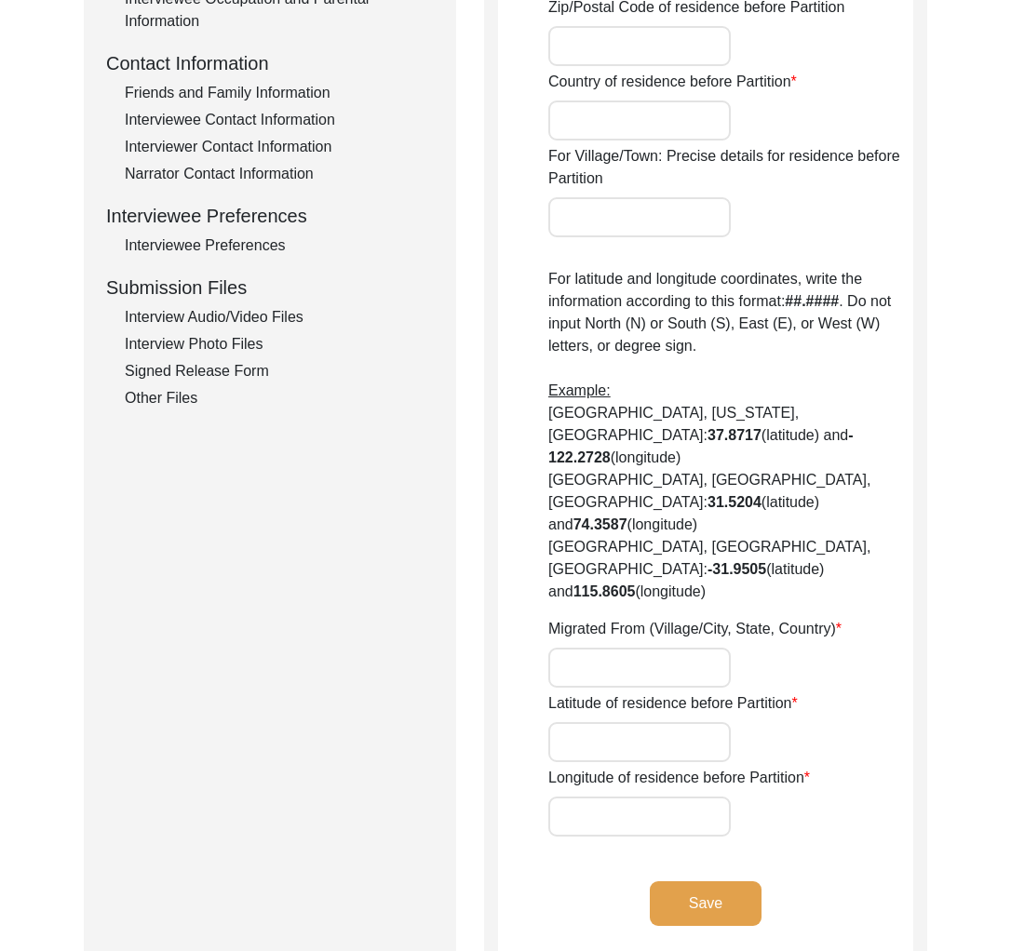
type input "89.39178363825722"
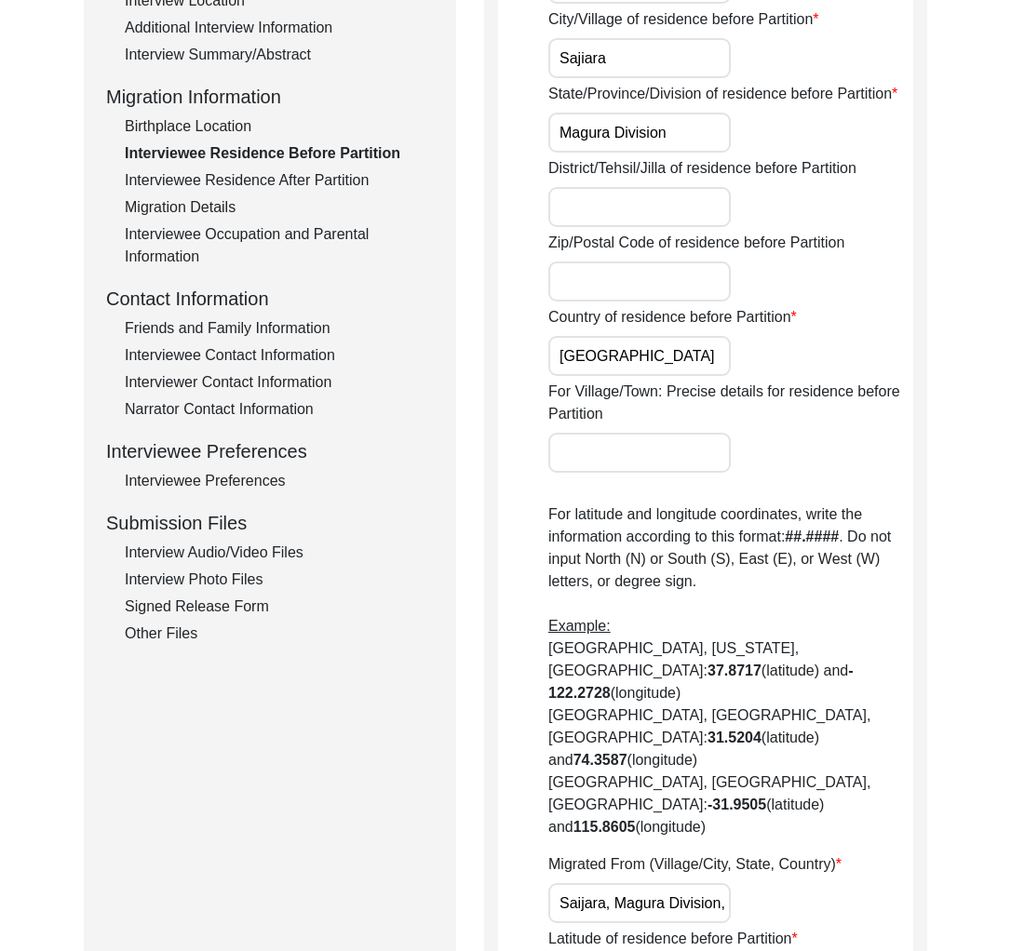
scroll to position [135, 0]
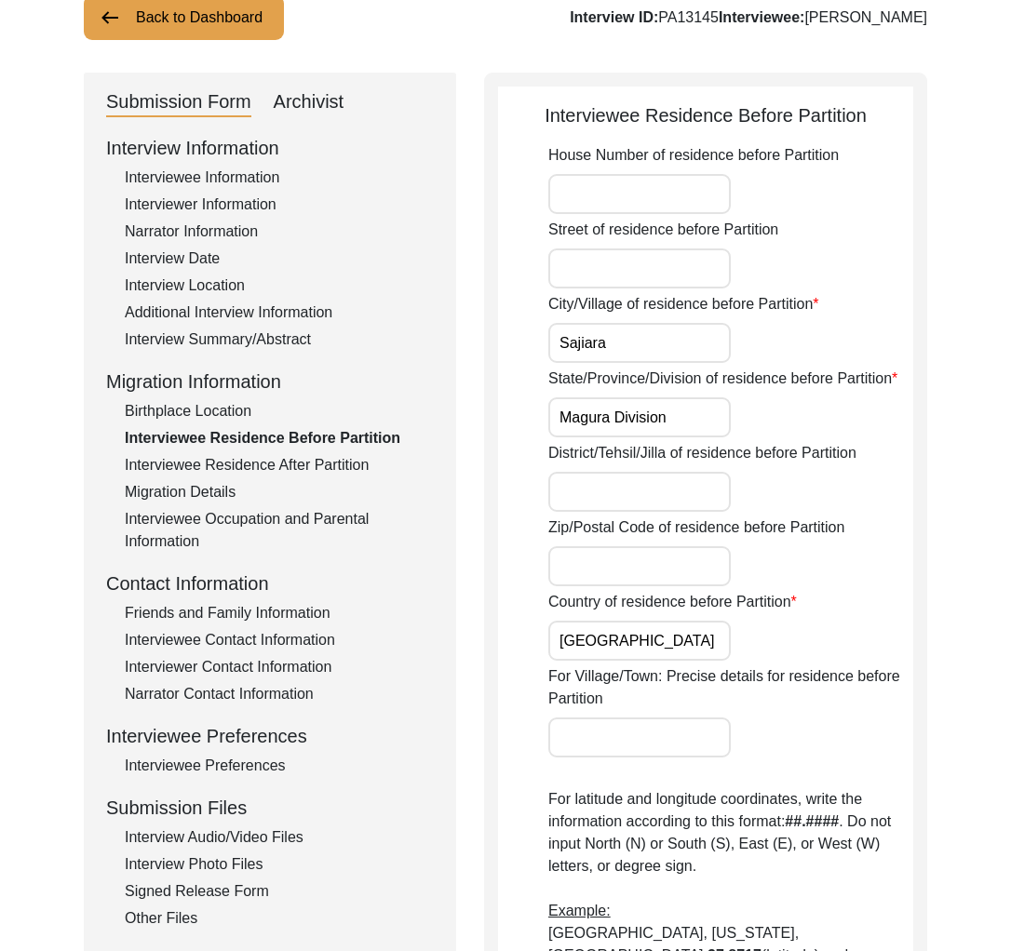
click at [263, 332] on div "Interview Summary/Abstract" at bounding box center [279, 340] width 309 height 22
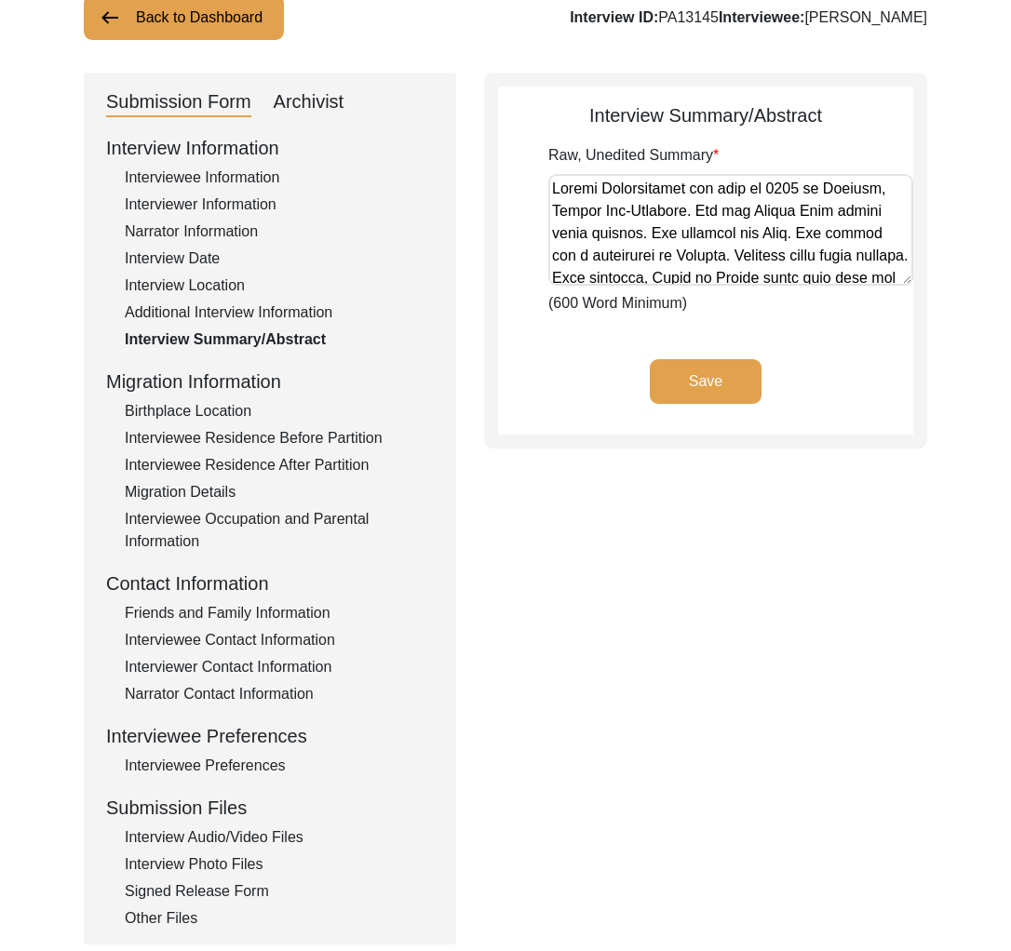
click at [222, 160] on div "Interview Information" at bounding box center [270, 148] width 328 height 28
click at [223, 186] on div "Interviewee Information" at bounding box center [279, 178] width 309 height 22
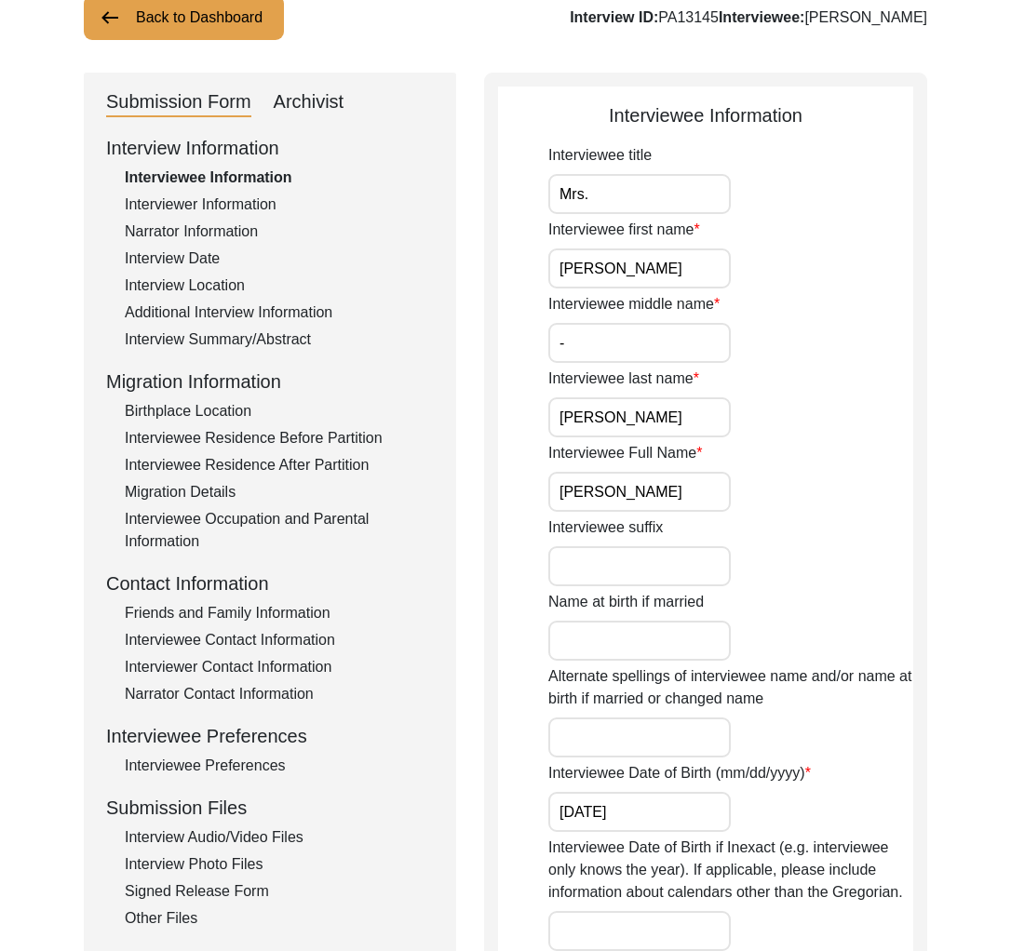
click at [216, 340] on div "Interview Summary/Abstract" at bounding box center [279, 340] width 309 height 22
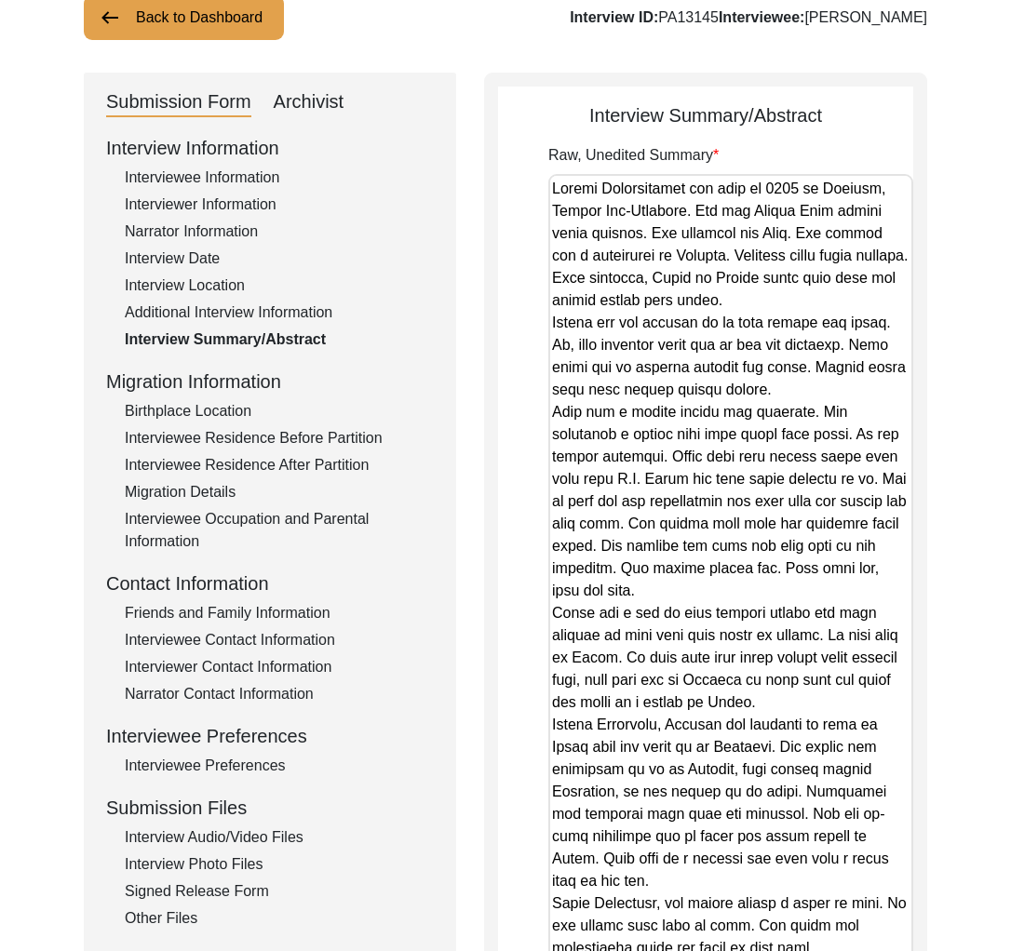
drag, startPoint x: 900, startPoint y: 276, endPoint x: 784, endPoint y: 916, distance: 649.9
click at [787, 950] on html "The 1947 Partition Archive New Interview Dashboard Logout Back to Dashboard Int…" at bounding box center [505, 682] width 1011 height 1634
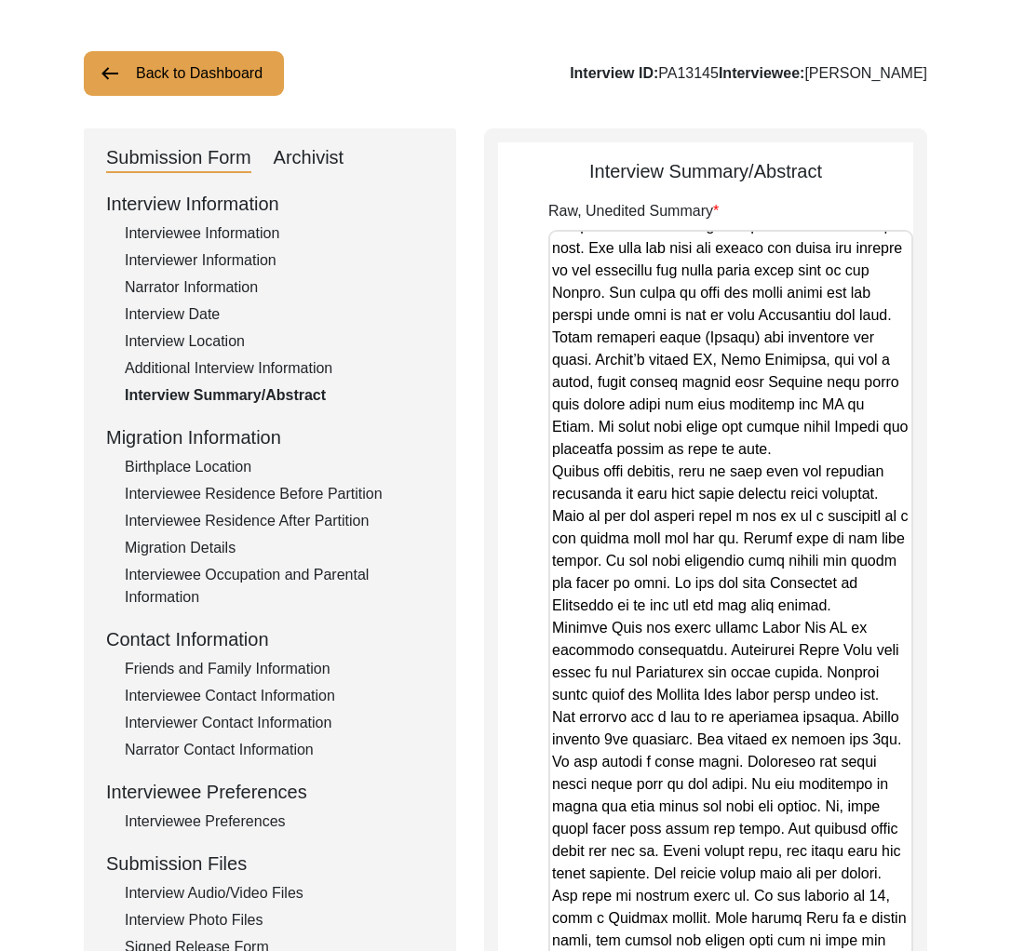
scroll to position [70, 0]
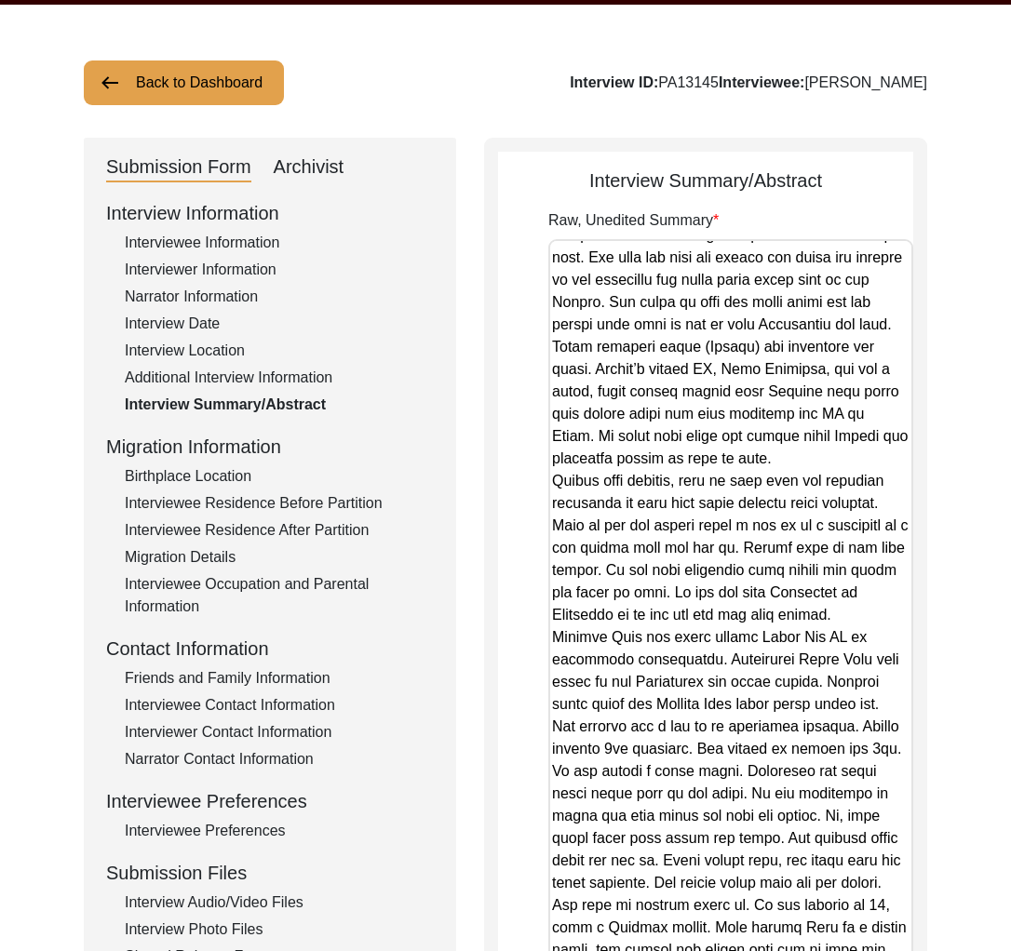
click at [930, 74] on div "Back to Dashboard Interview ID: PA13145 Interviewee: [PERSON_NAME] Submission F…" at bounding box center [505, 714] width 1011 height 1419
drag, startPoint x: 932, startPoint y: 79, endPoint x: 787, endPoint y: 85, distance: 144.4
click at [787, 85] on div "Back to Dashboard Interview ID: PA13145 Interviewee: [PERSON_NAME] Submission F…" at bounding box center [505, 714] width 1011 height 1419
copy div "[PERSON_NAME]"
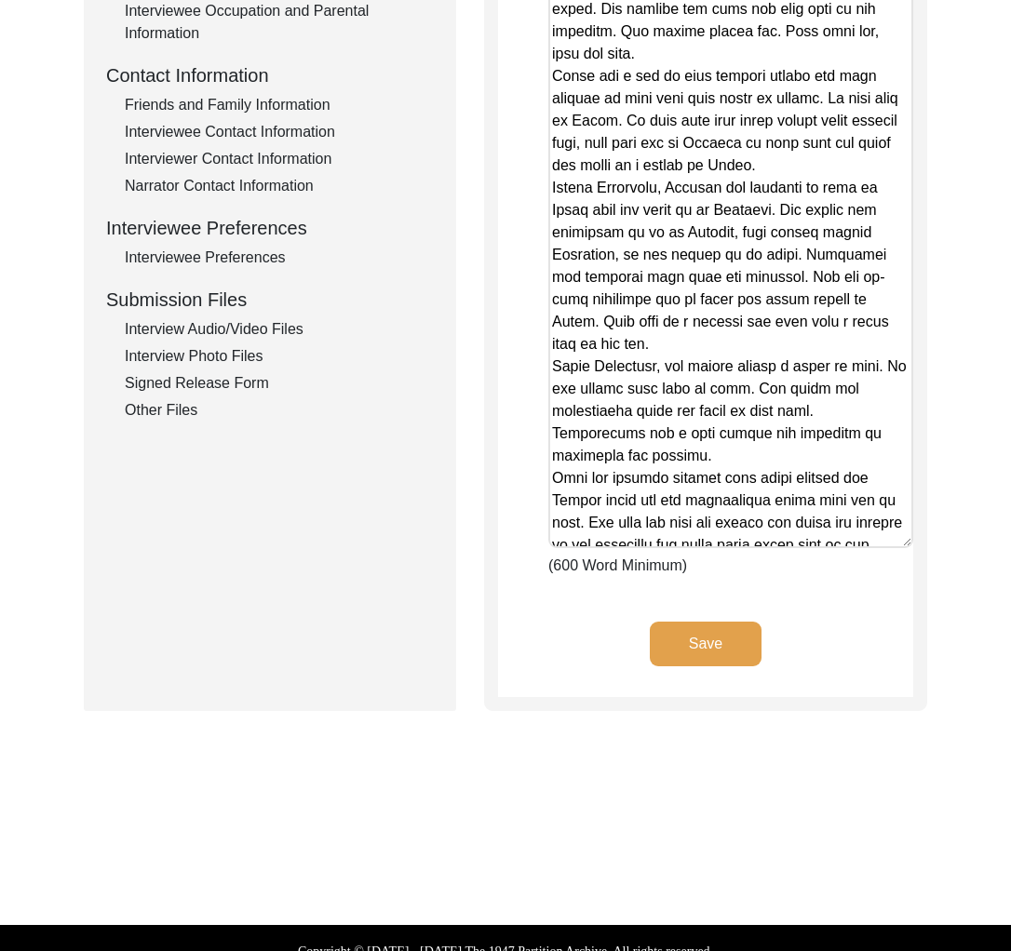
scroll to position [143, 0]
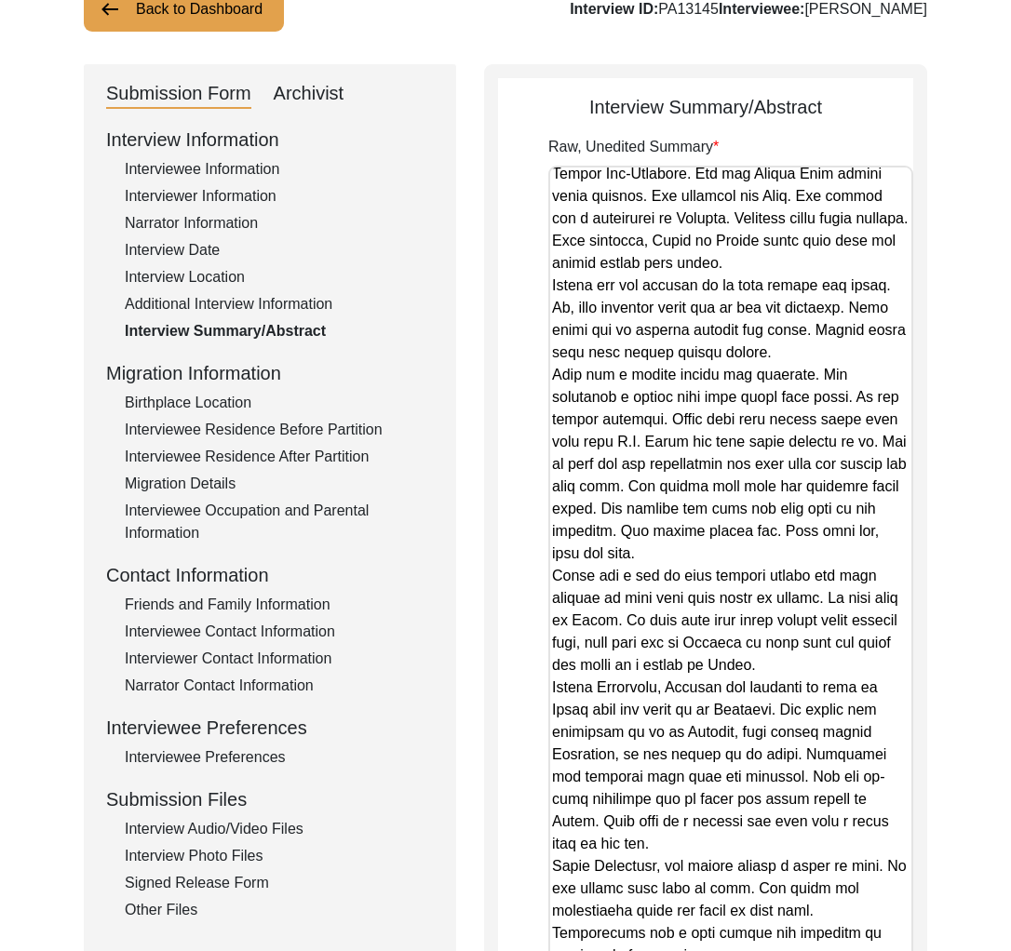
click at [245, 412] on div "Birthplace Location" at bounding box center [279, 403] width 309 height 22
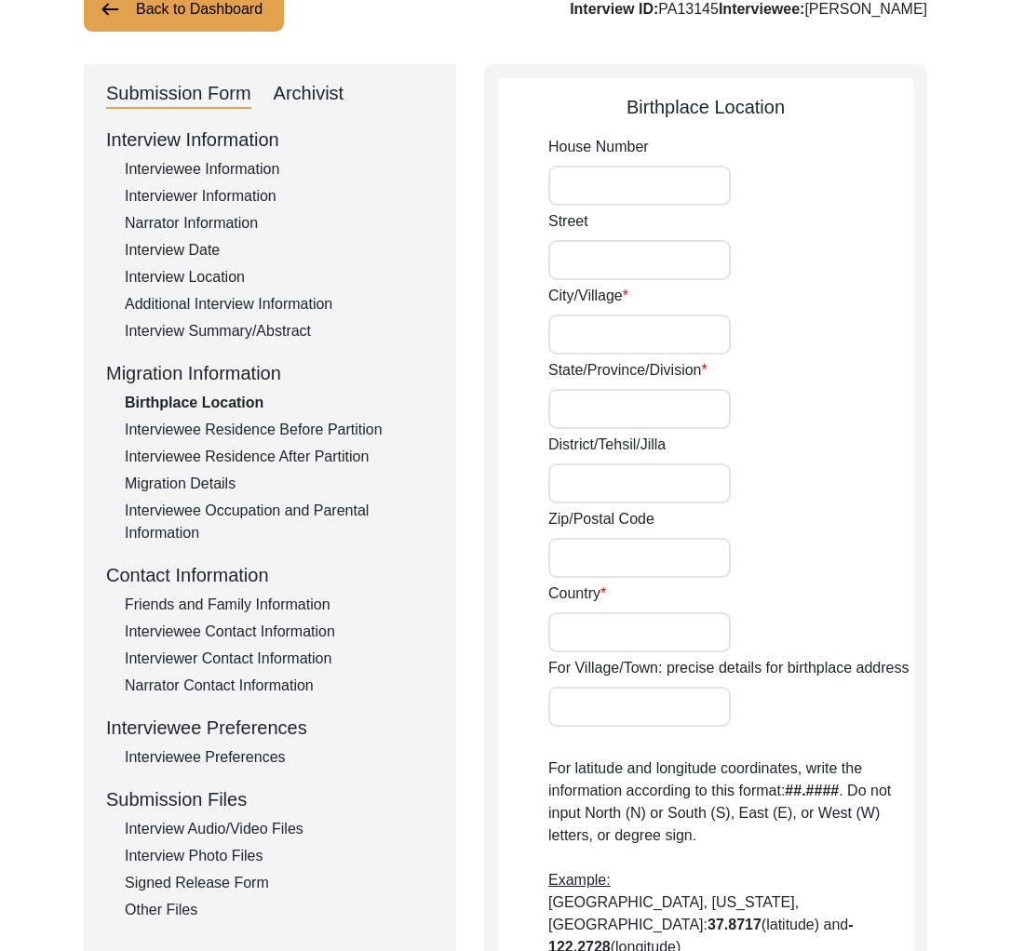
type input "Sajiara"
type input "Khulna"
type input "[GEOGRAPHIC_DATA]"
type input "Sajiara, [GEOGRAPHIC_DATA], [GEOGRAPHIC_DATA], [GEOGRAPHIC_DATA], [GEOGRAPHIC_D…"
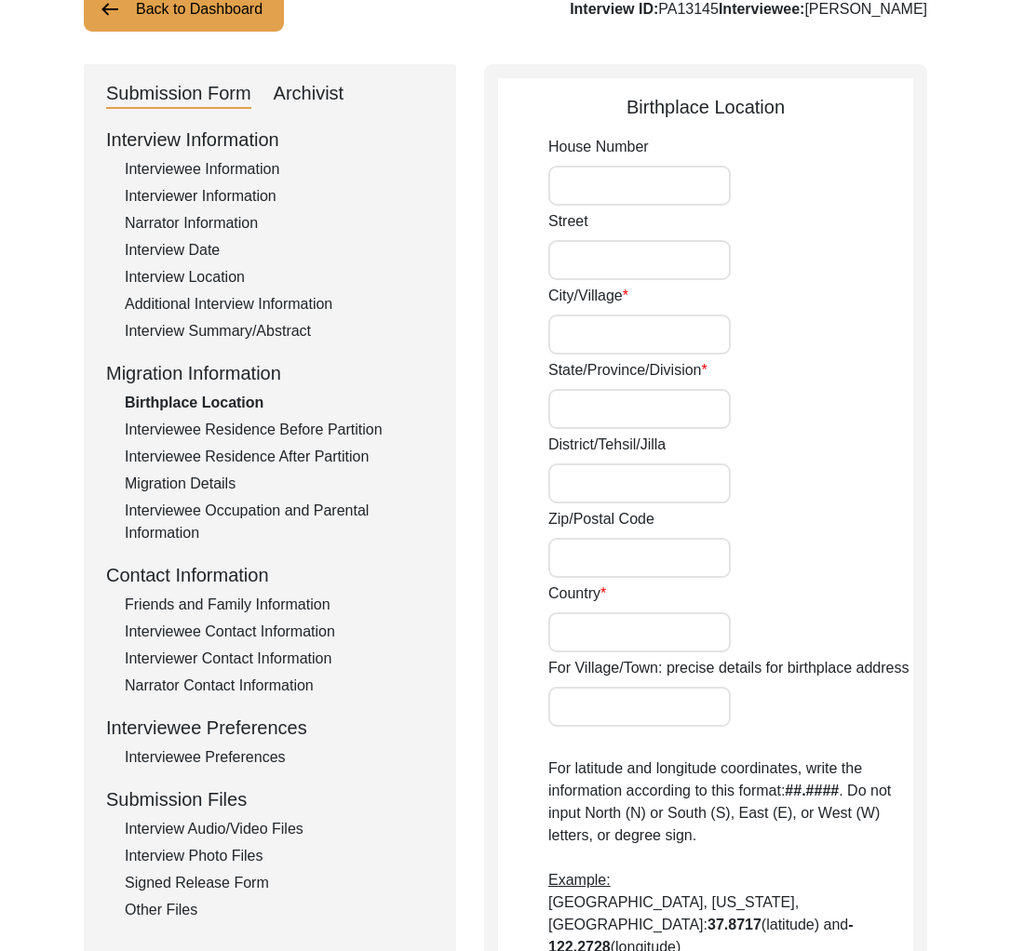
type input "22.8275"
type input "89.4280"
click at [271, 439] on div "Interviewee Residence Before Partition" at bounding box center [279, 430] width 309 height 22
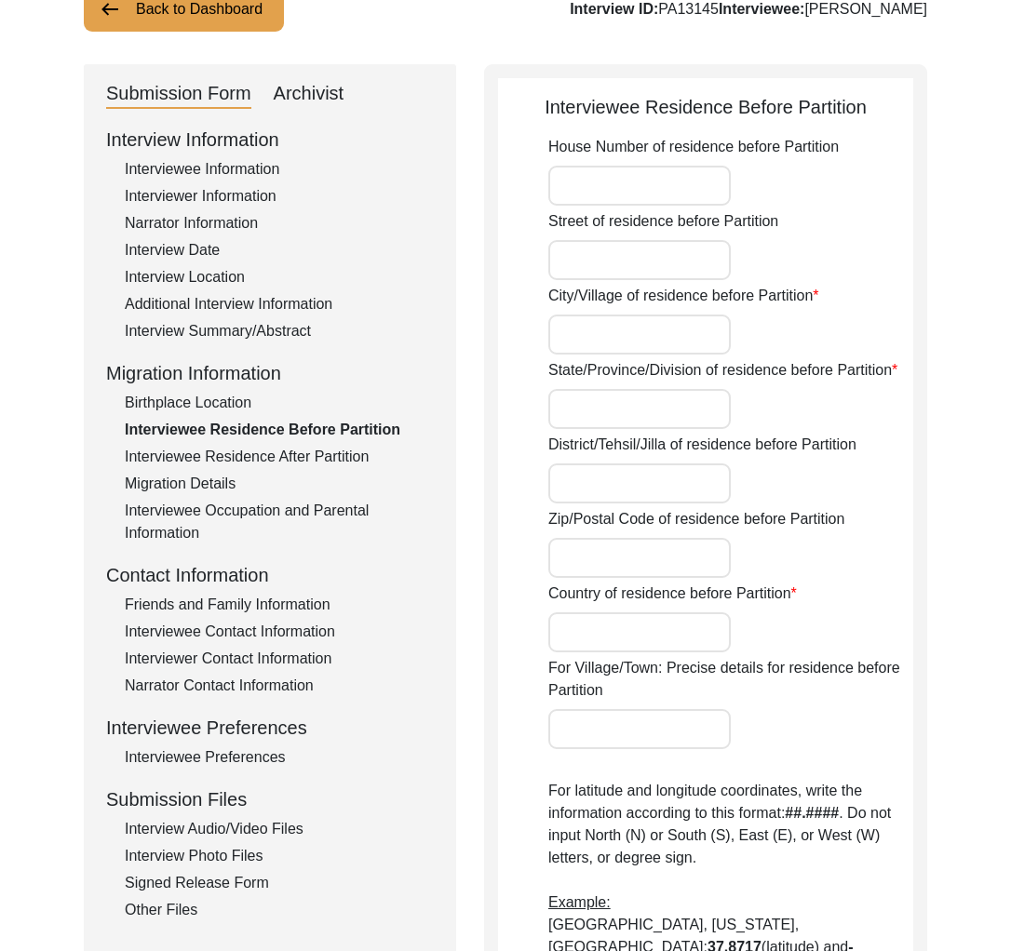
type input "Sajiara"
type input "Magura Division"
type input "[GEOGRAPHIC_DATA]"
type input "Saijara, Magura Division, [GEOGRAPHIC_DATA]"
type input "23.481103829896526"
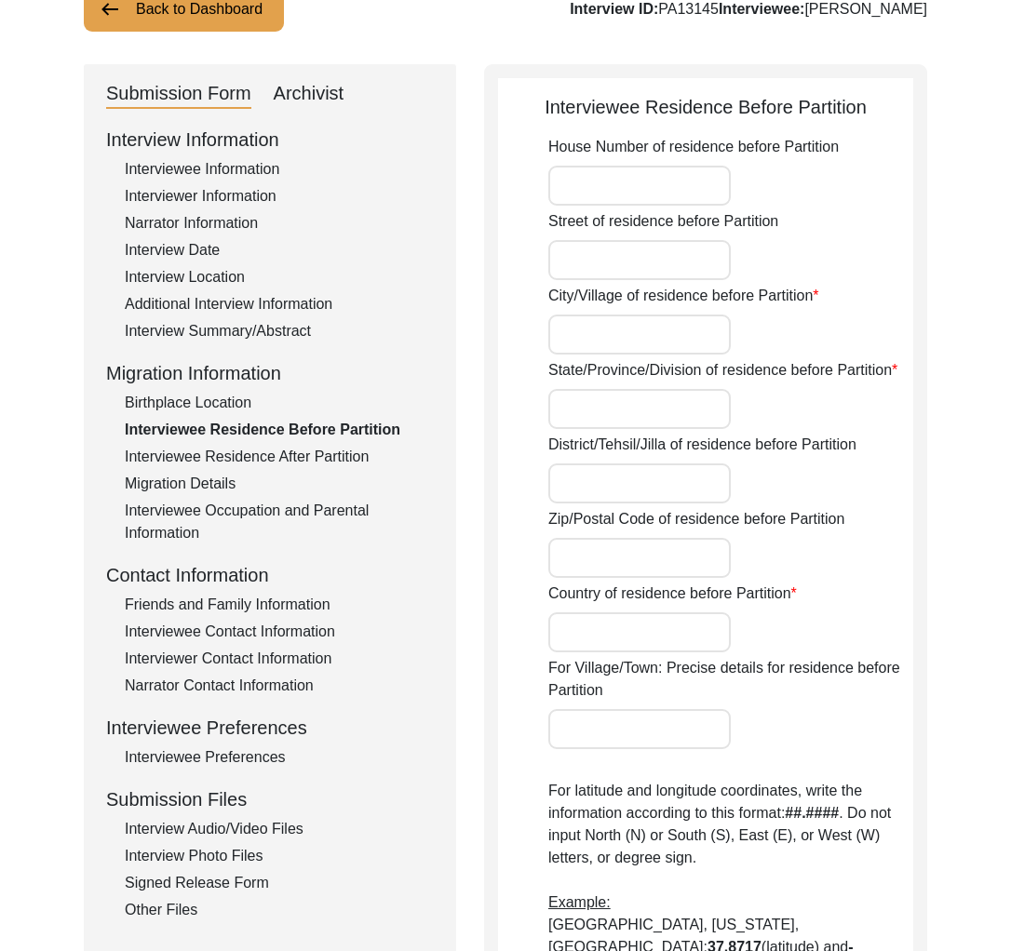
type input "89.39178363825722"
click at [254, 463] on div "Interviewee Residence After Partition" at bounding box center [279, 457] width 309 height 22
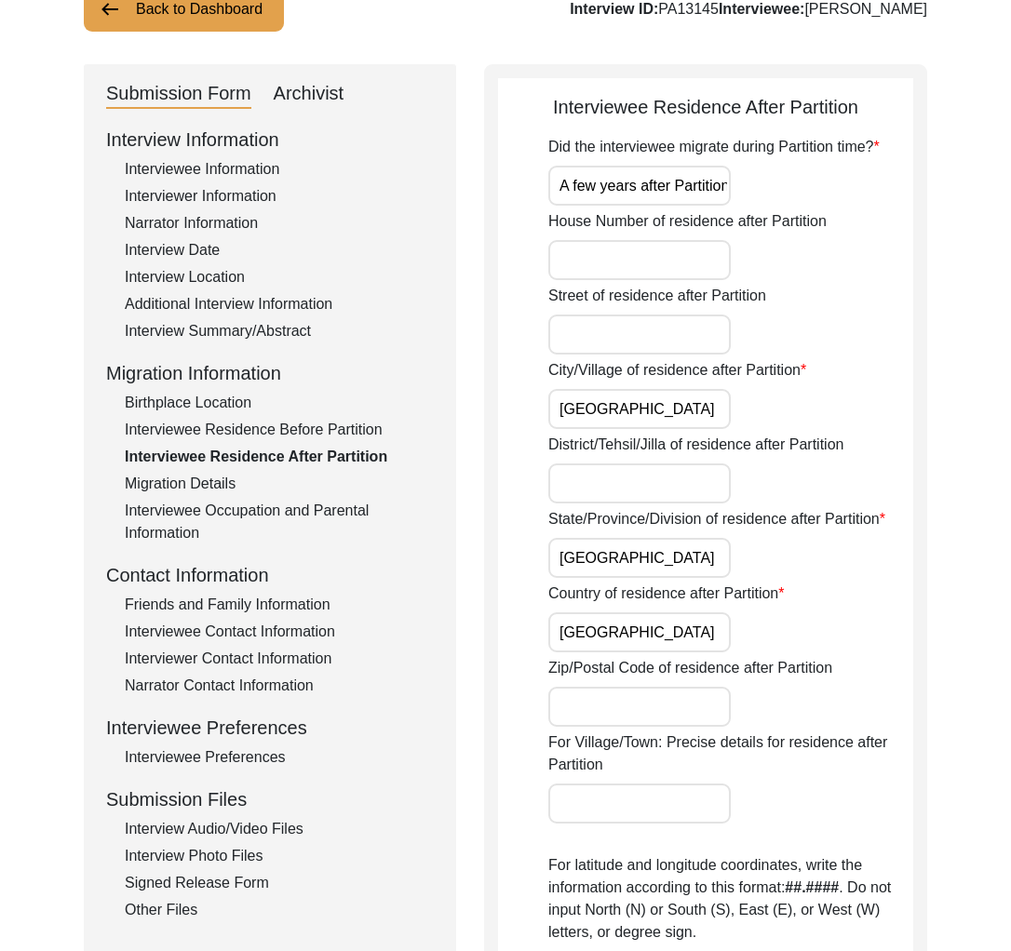
click at [246, 426] on div "Interviewee Residence Before Partition" at bounding box center [279, 430] width 309 height 22
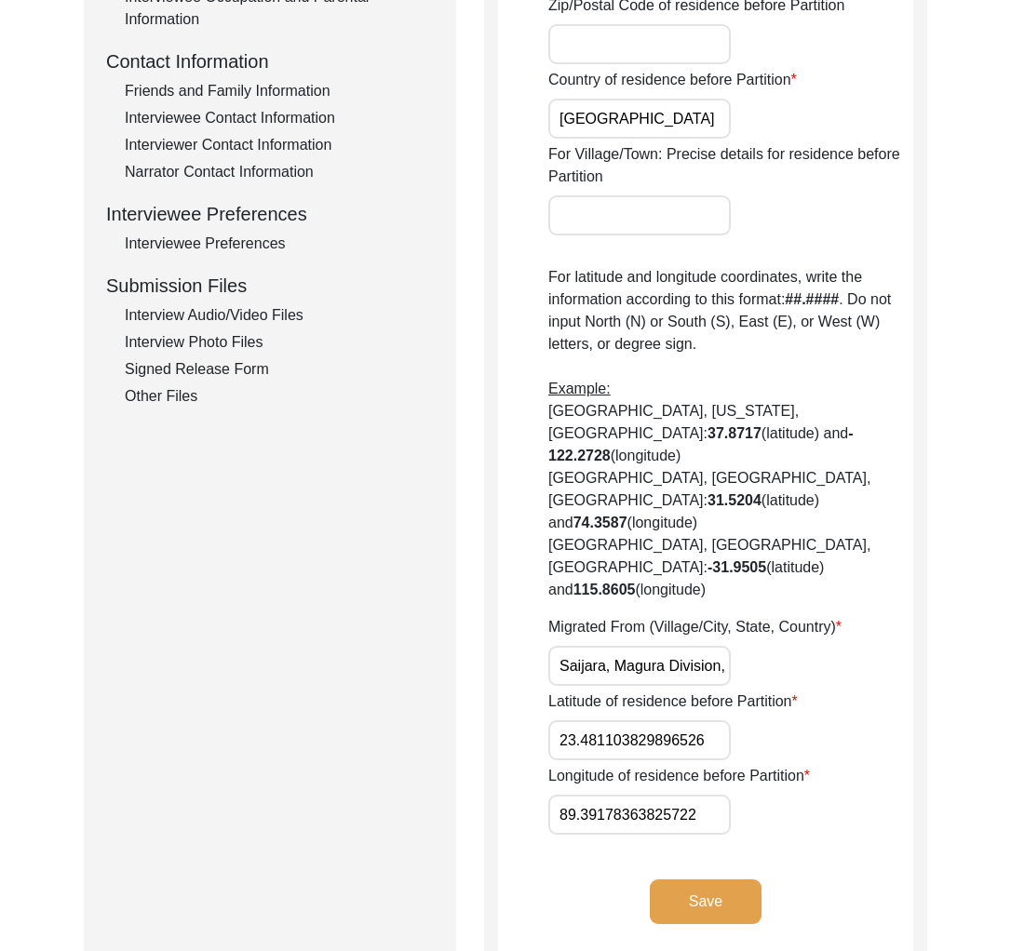
scroll to position [0, 0]
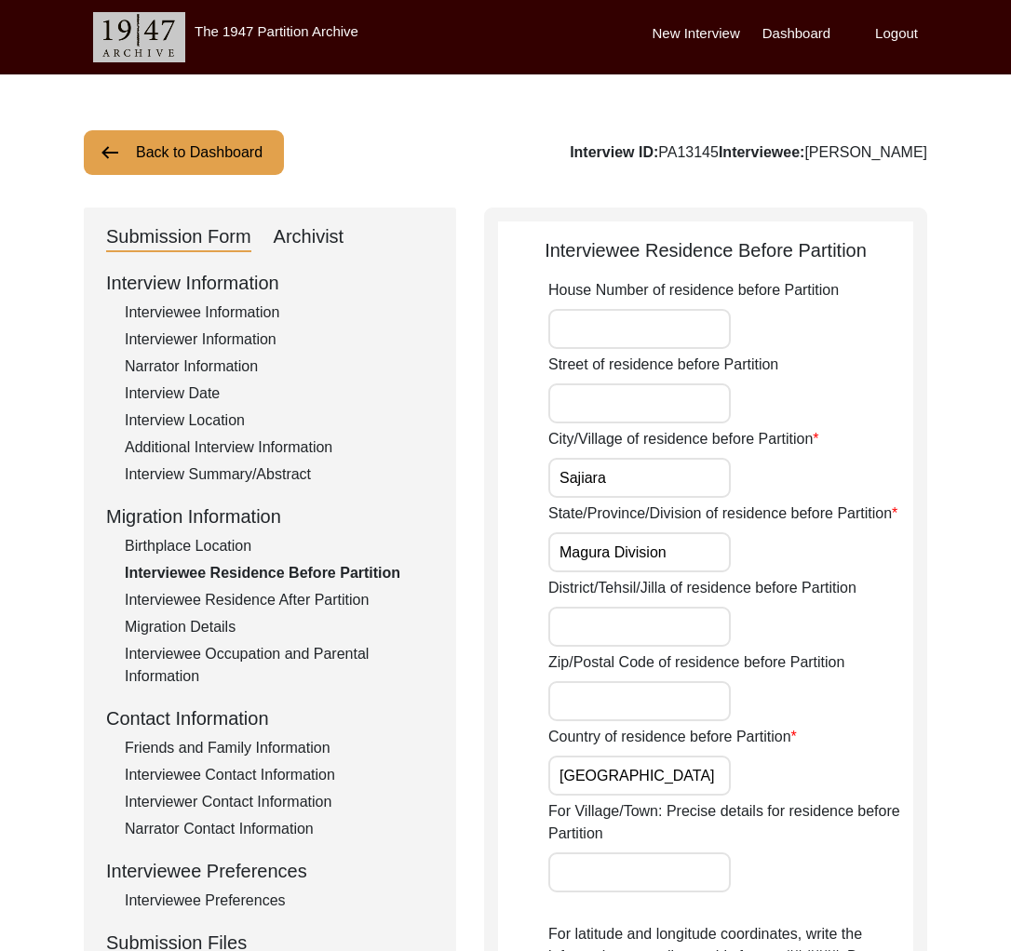
click at [197, 314] on div "Interviewee Information" at bounding box center [279, 313] width 309 height 22
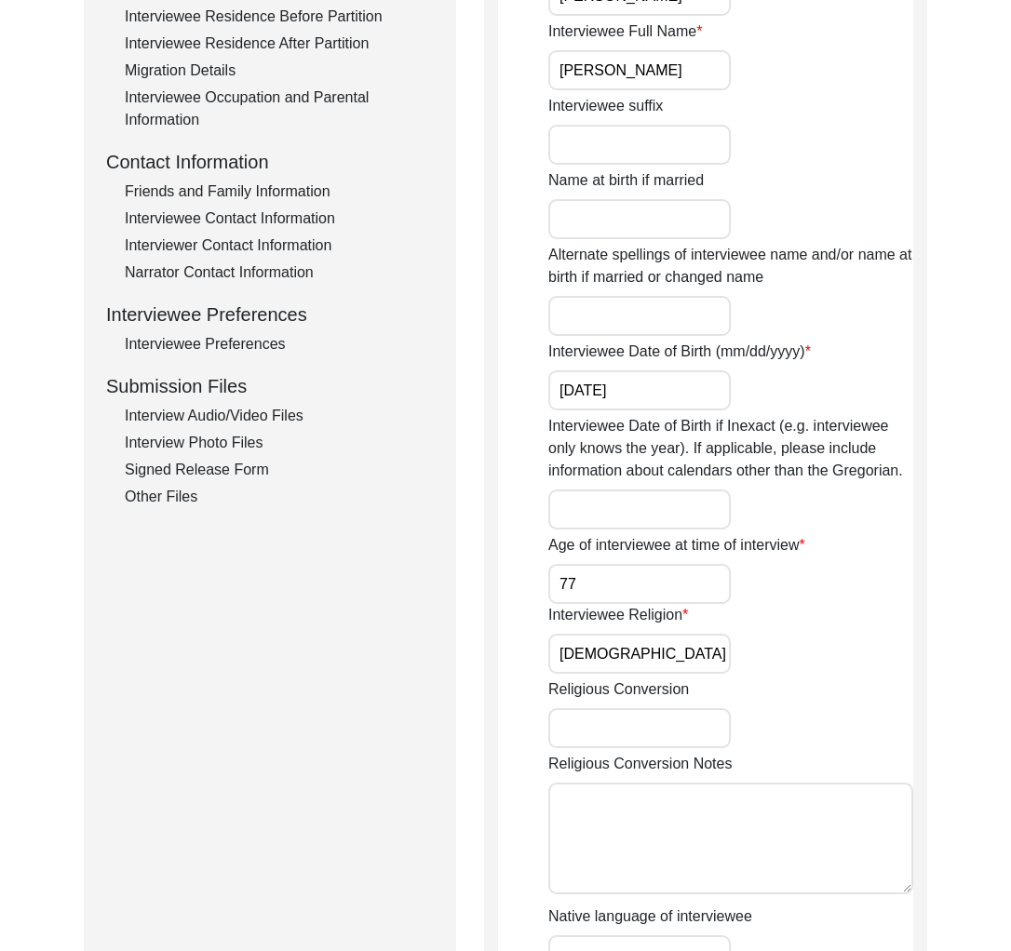
scroll to position [168, 0]
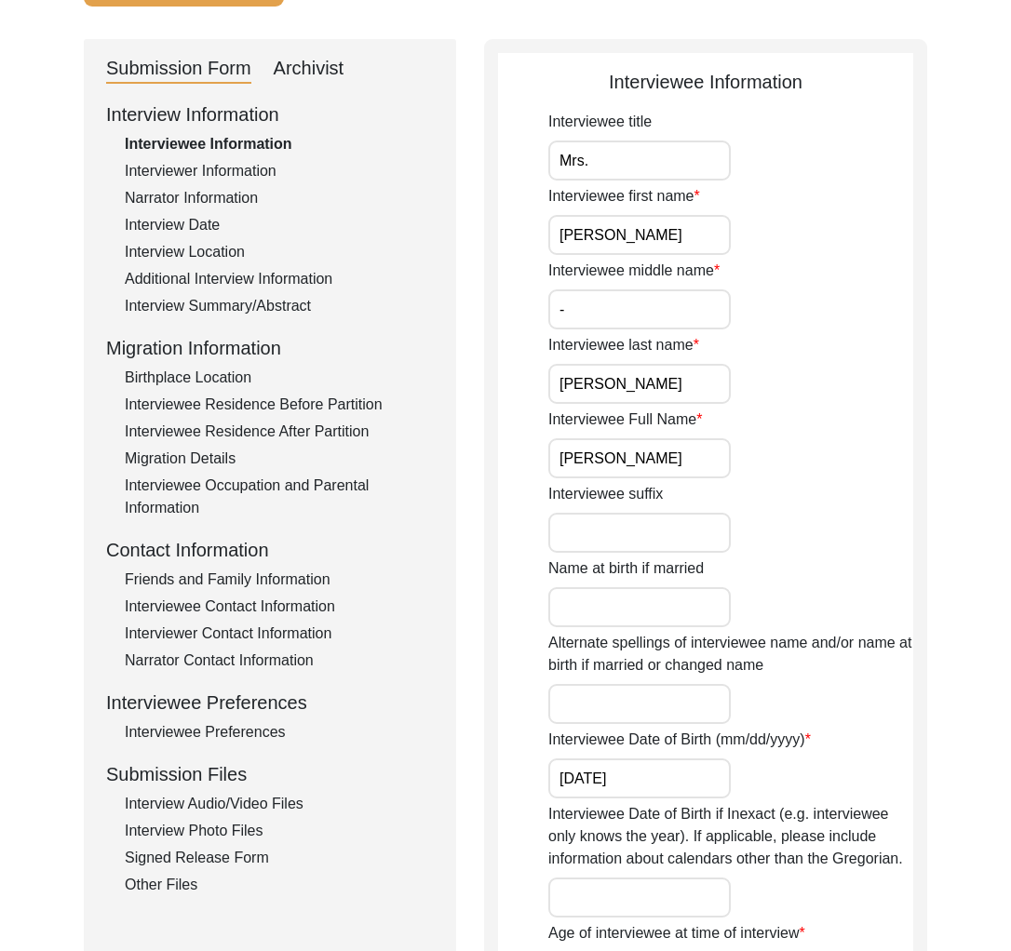
click at [231, 375] on div "Birthplace Location" at bounding box center [279, 378] width 309 height 22
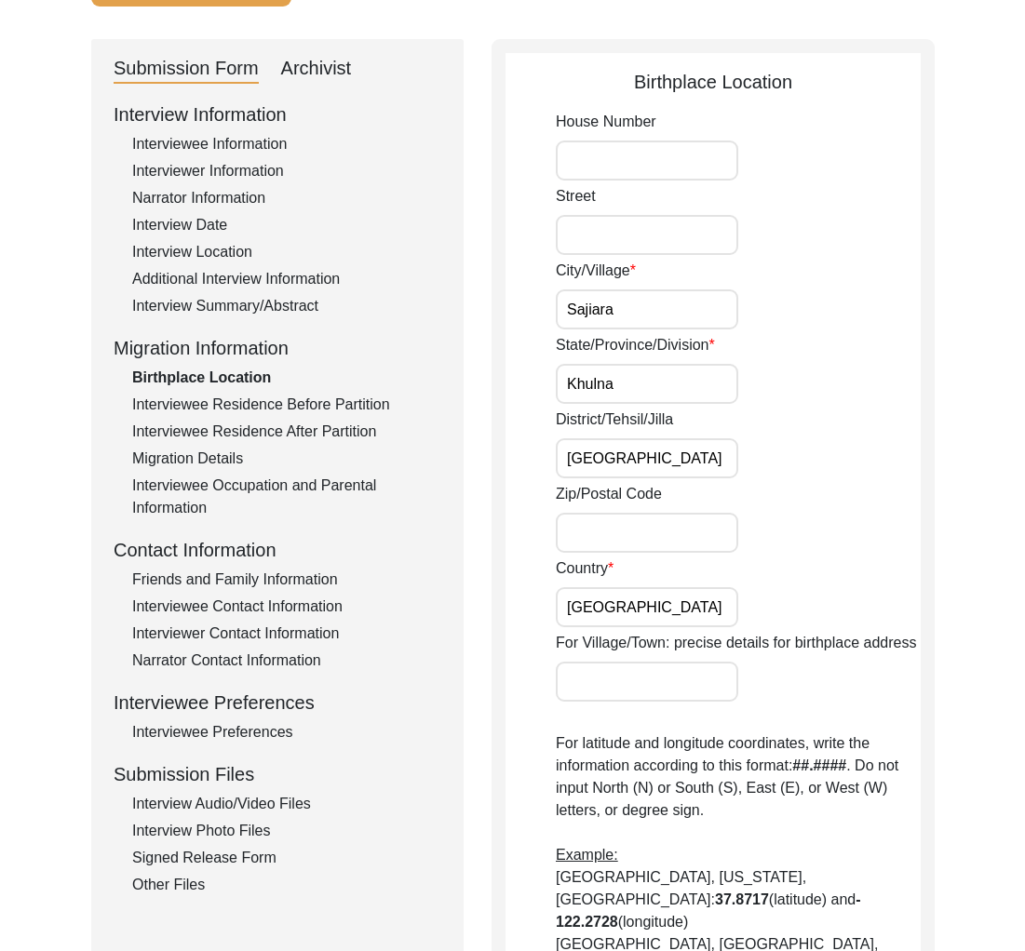
scroll to position [0, 0]
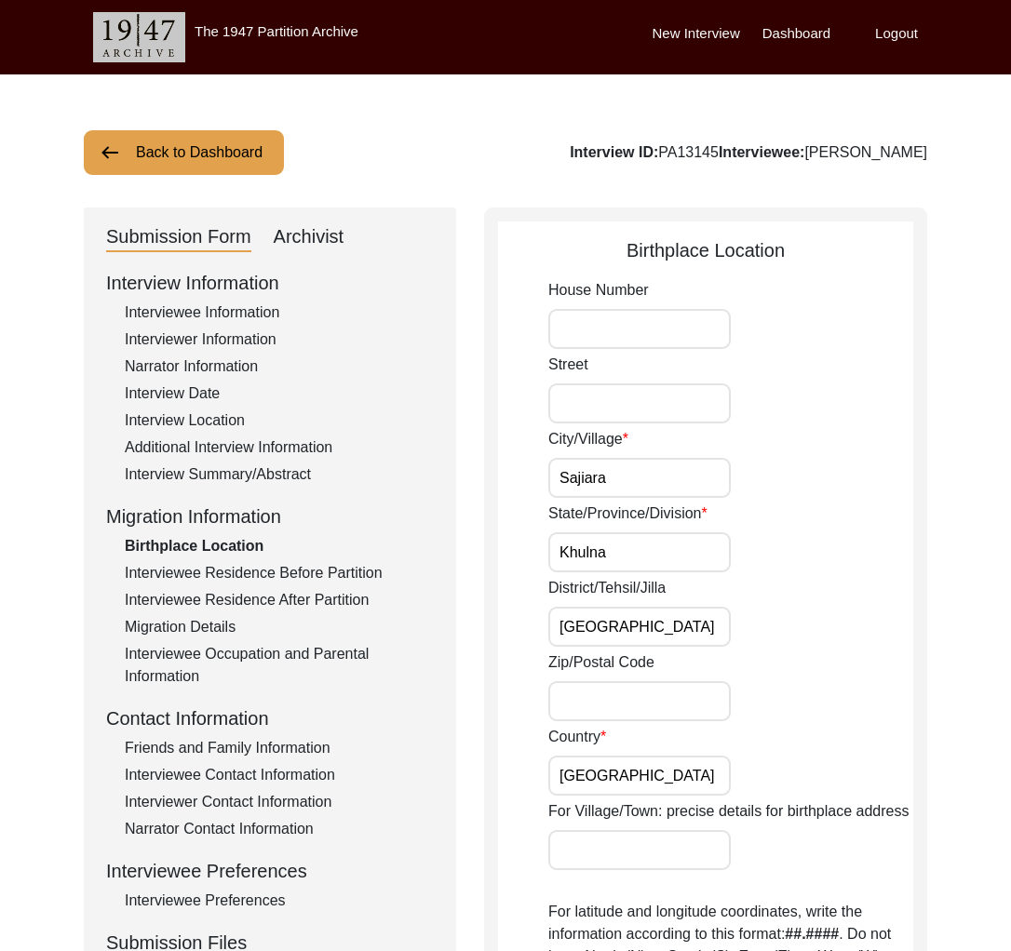
click at [887, 38] on label "Logout" at bounding box center [896, 33] width 43 height 21
